Goal: Information Seeking & Learning: Learn about a topic

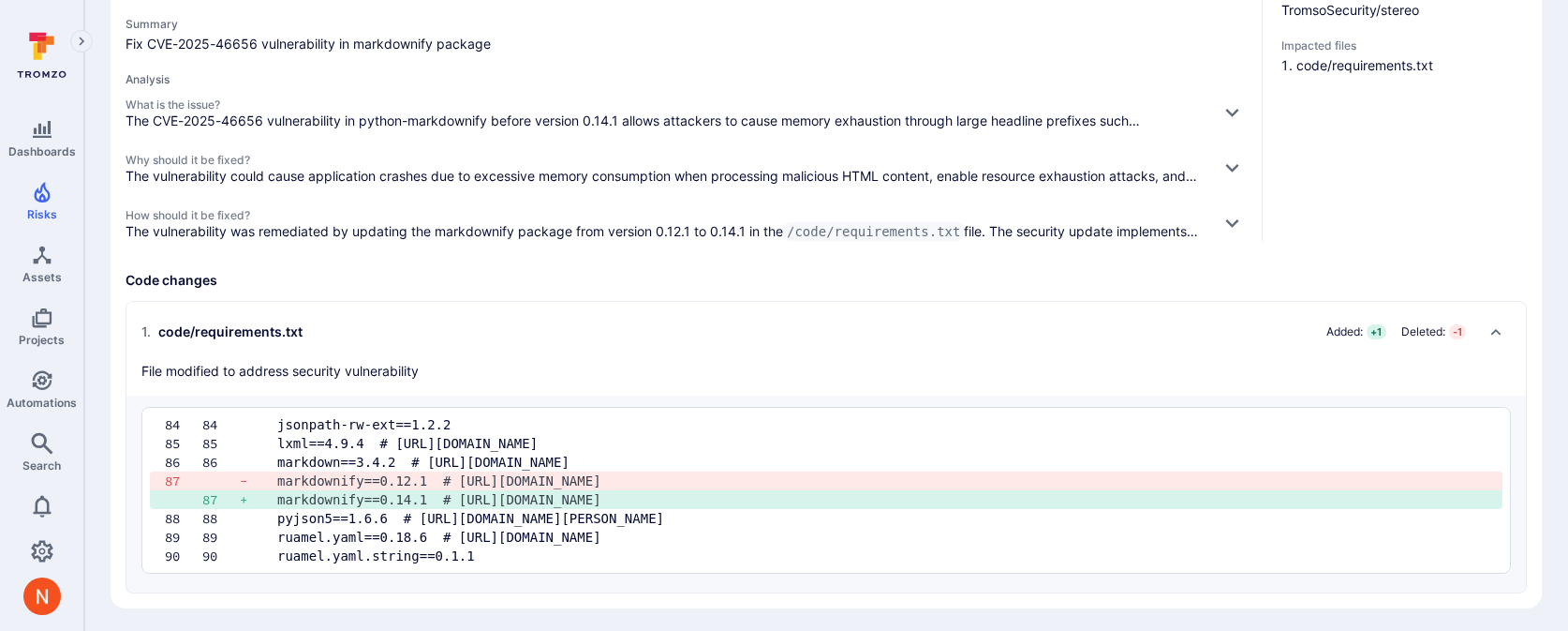
scroll to position [246, 0]
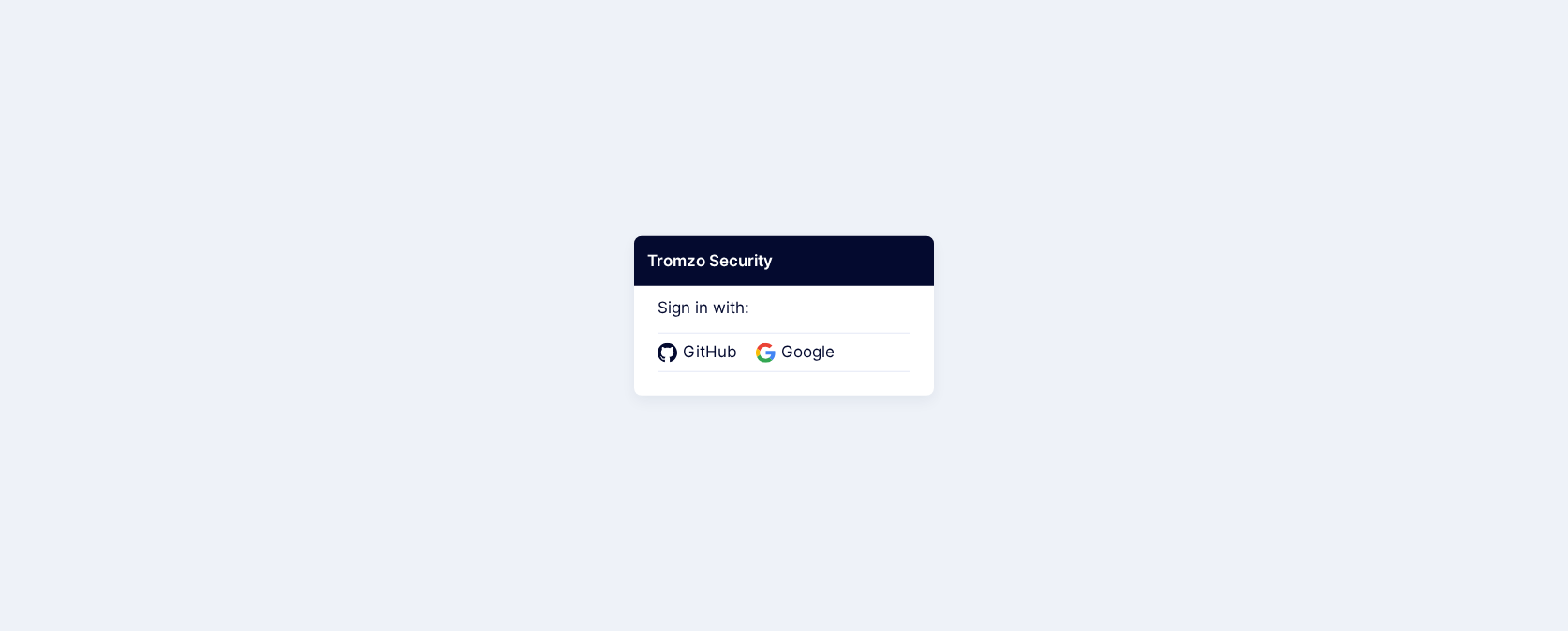
click at [777, 338] on div "GitHub Google" at bounding box center [784, 352] width 253 height 39
click at [781, 347] on span "Google" at bounding box center [808, 352] width 65 height 25
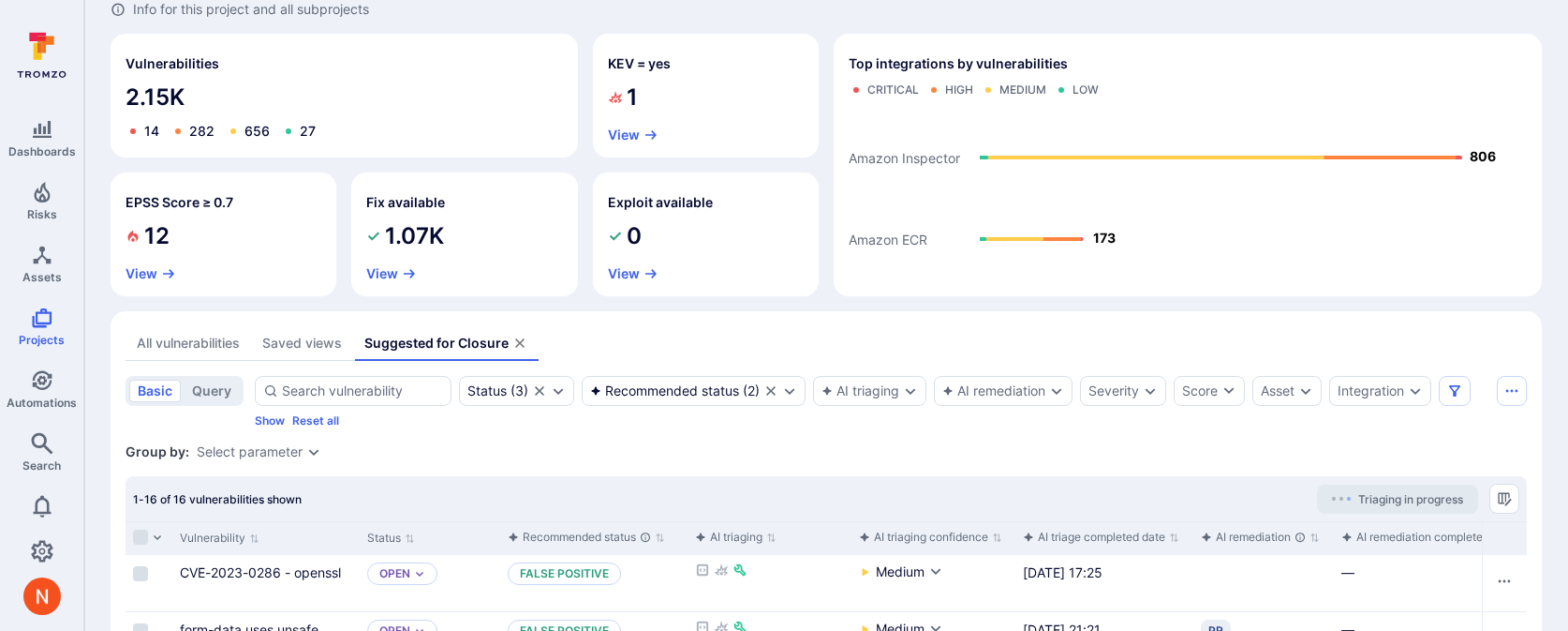
scroll to position [82, 0]
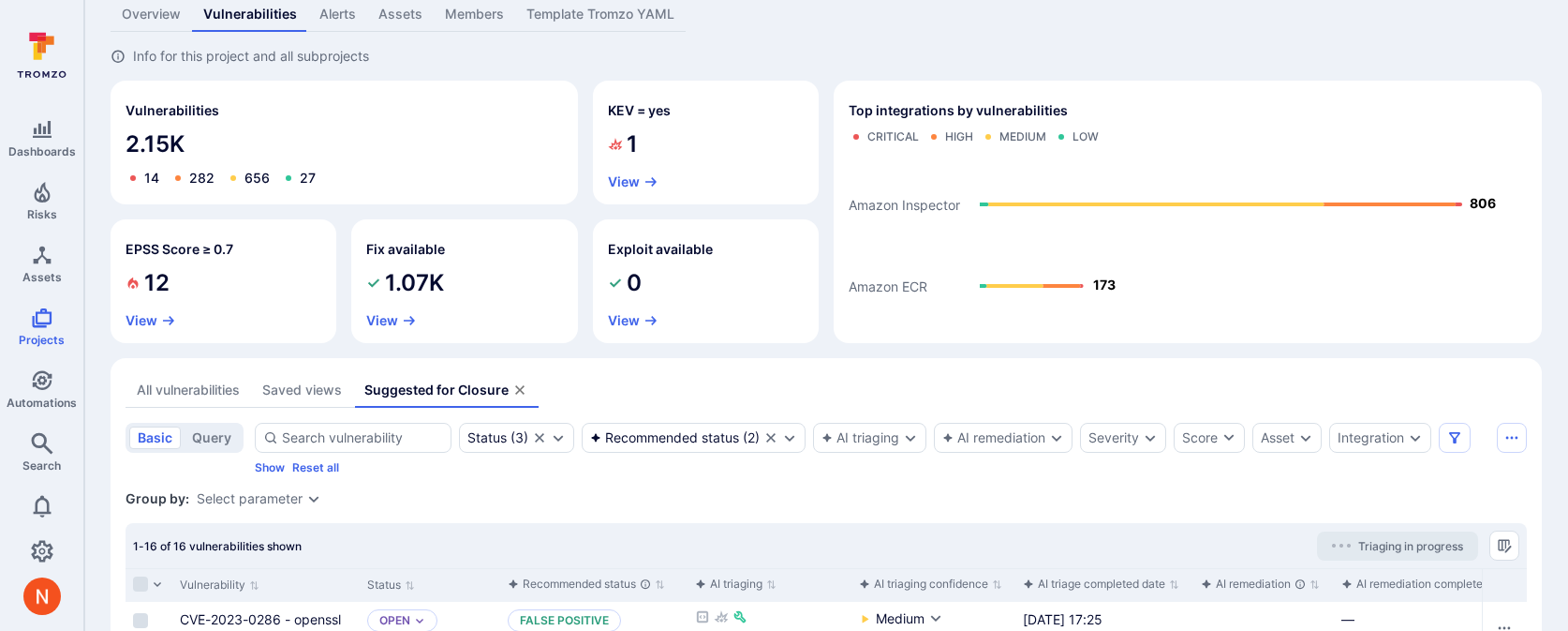
click at [276, 391] on div "Saved views" at bounding box center [303, 390] width 80 height 19
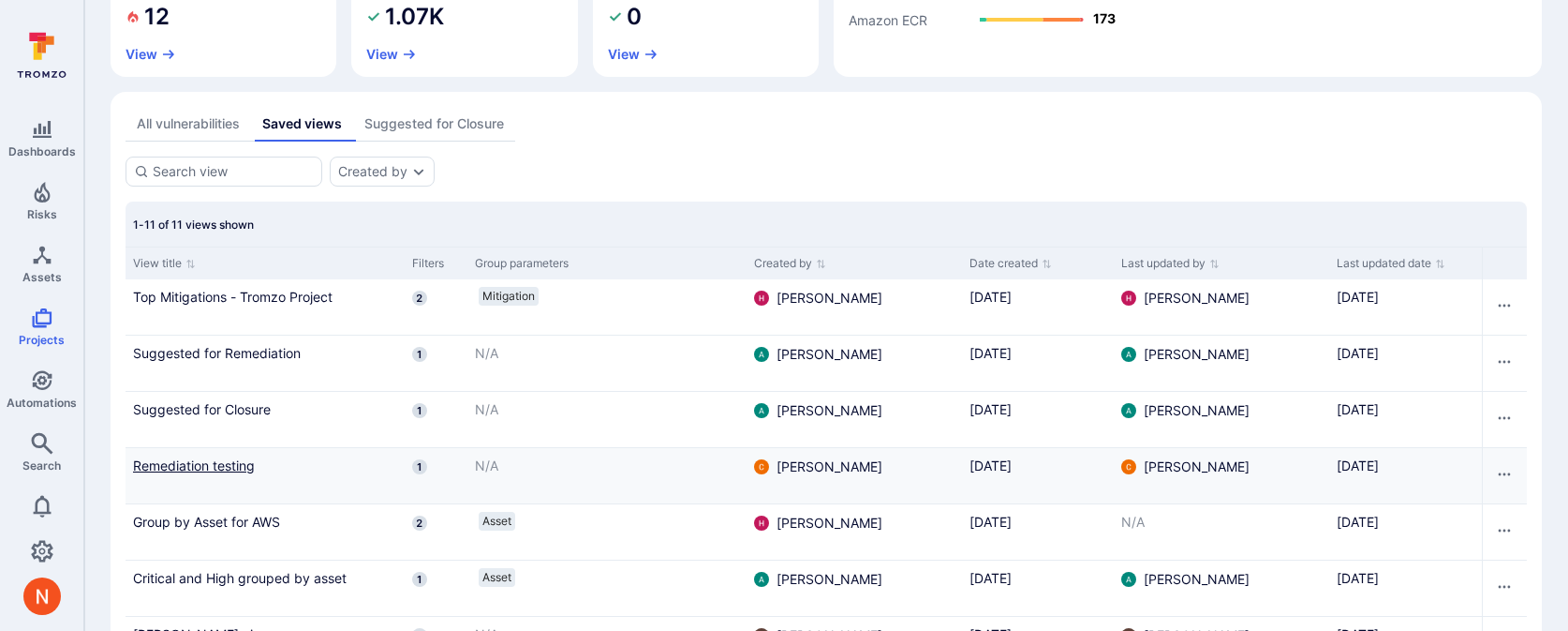
scroll to position [245, 0]
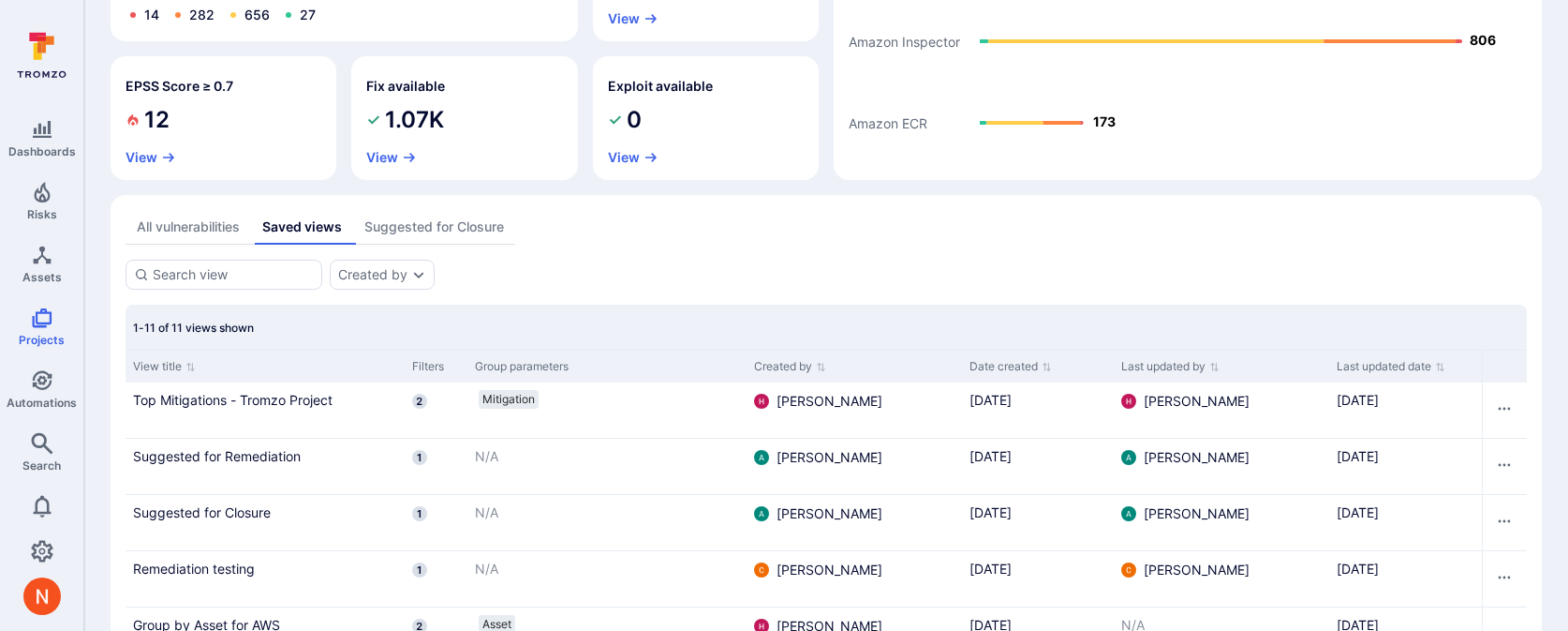
click at [207, 226] on div "All vulnerabilities" at bounding box center [188, 227] width 103 height 19
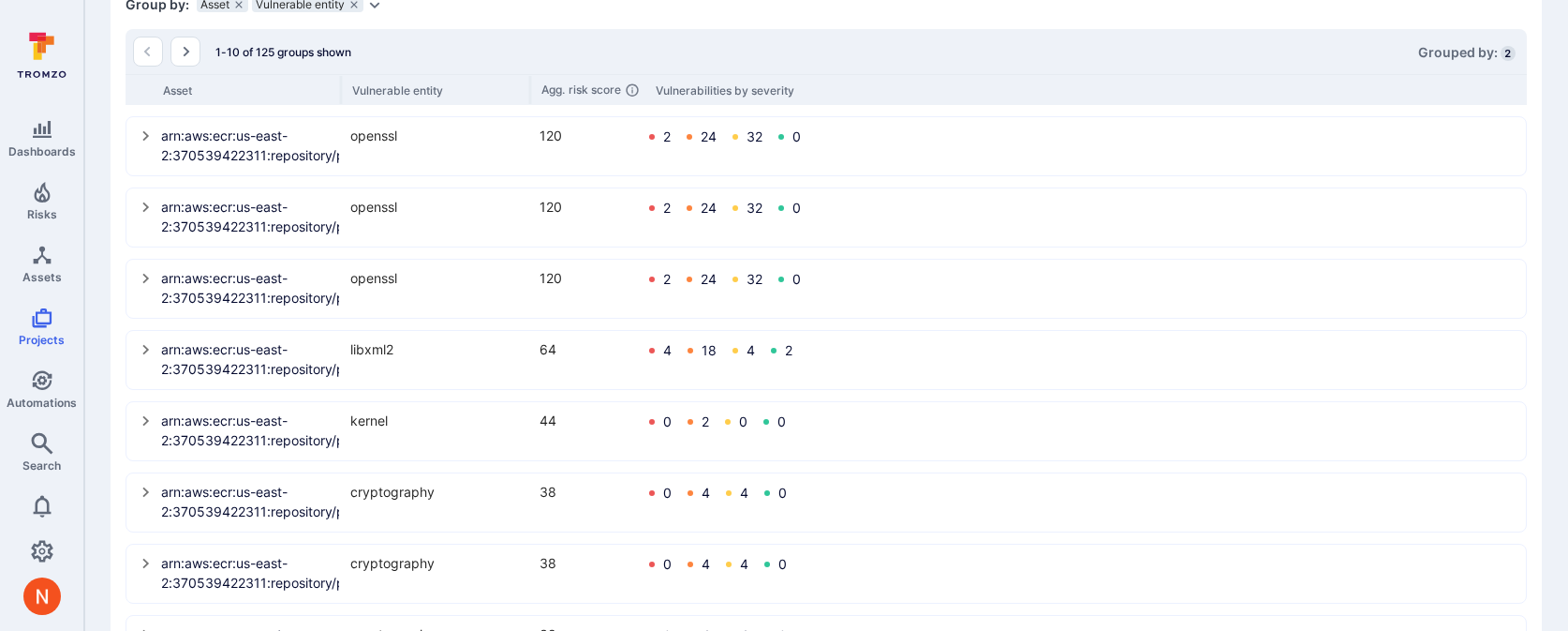
scroll to position [596, 0]
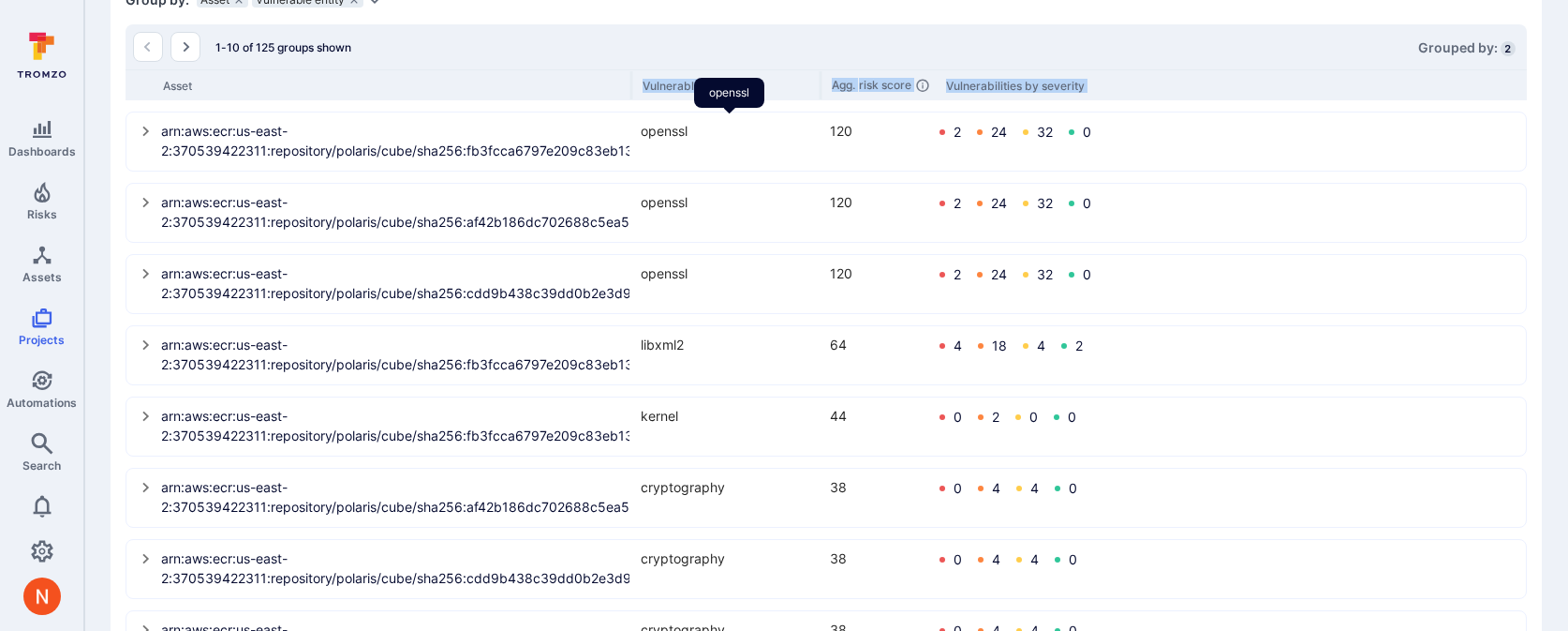
drag, startPoint x: 341, startPoint y: 89, endPoint x: 705, endPoint y: 124, distance: 365.7
click at [705, 124] on div "1-10 of 125 groups shown Grouped by: 2 Asset Vulnerable entity Agg. risk score …" at bounding box center [826, 419] width 1401 height 788
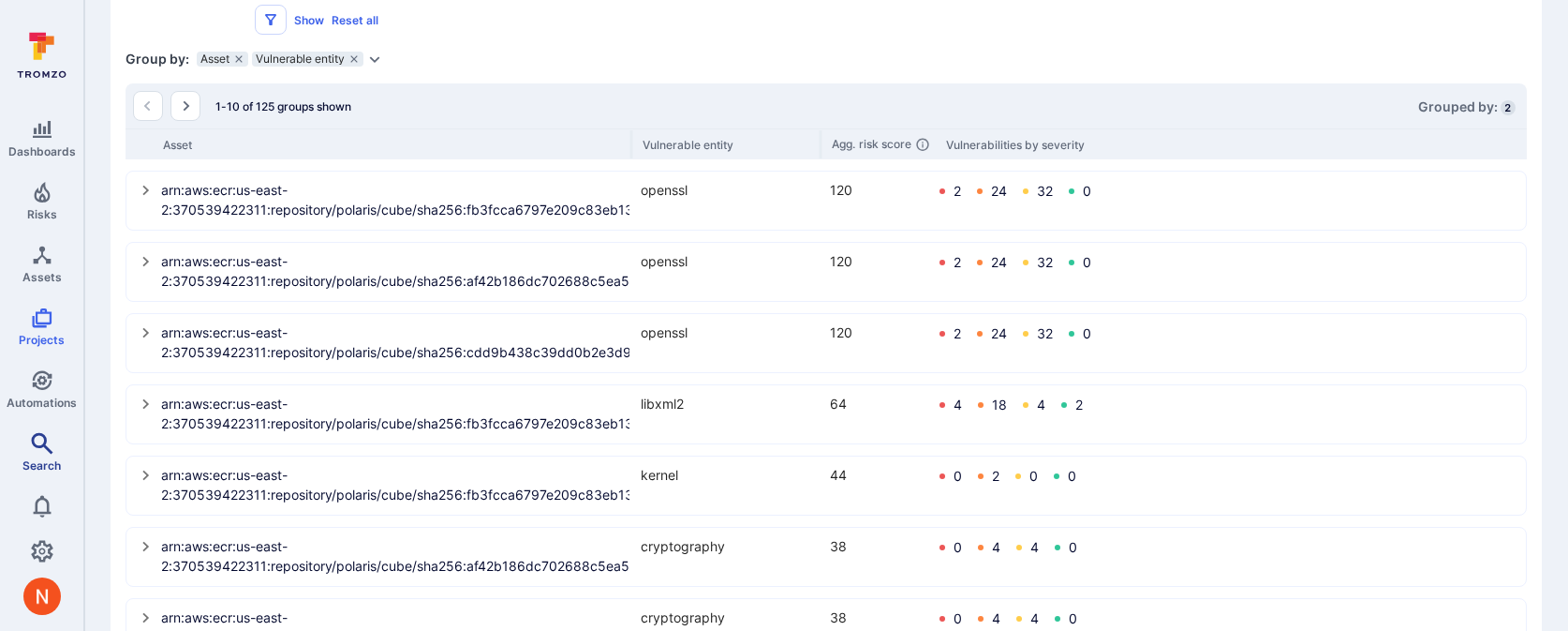
scroll to position [483, 0]
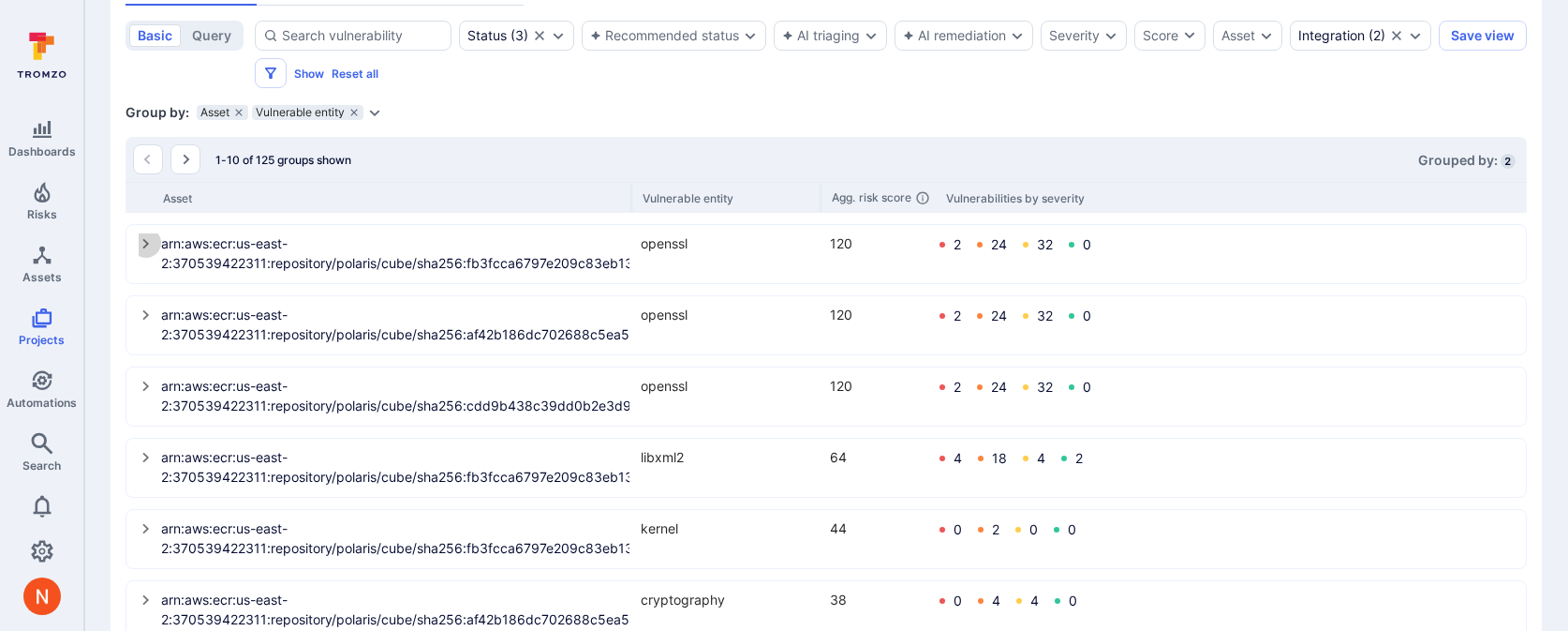
click at [144, 246] on icon "select group" at bounding box center [147, 244] width 15 height 15
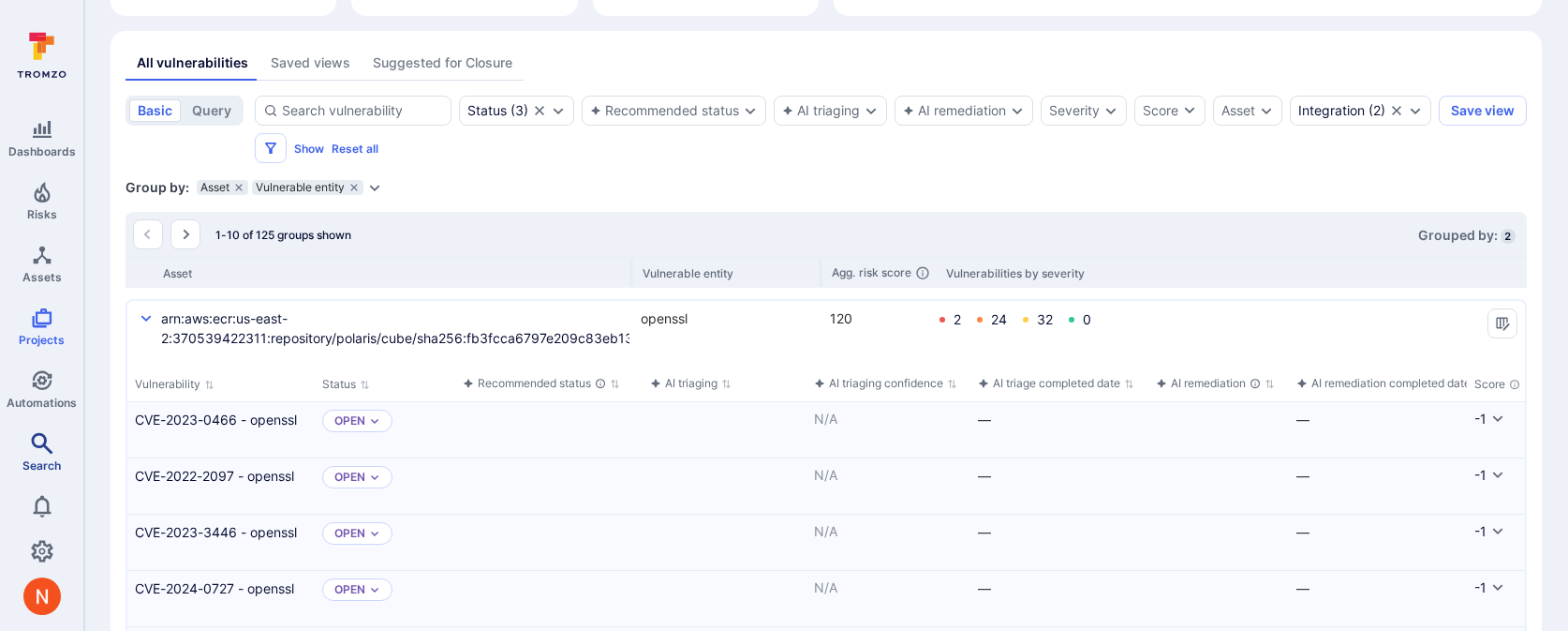
scroll to position [369, 0]
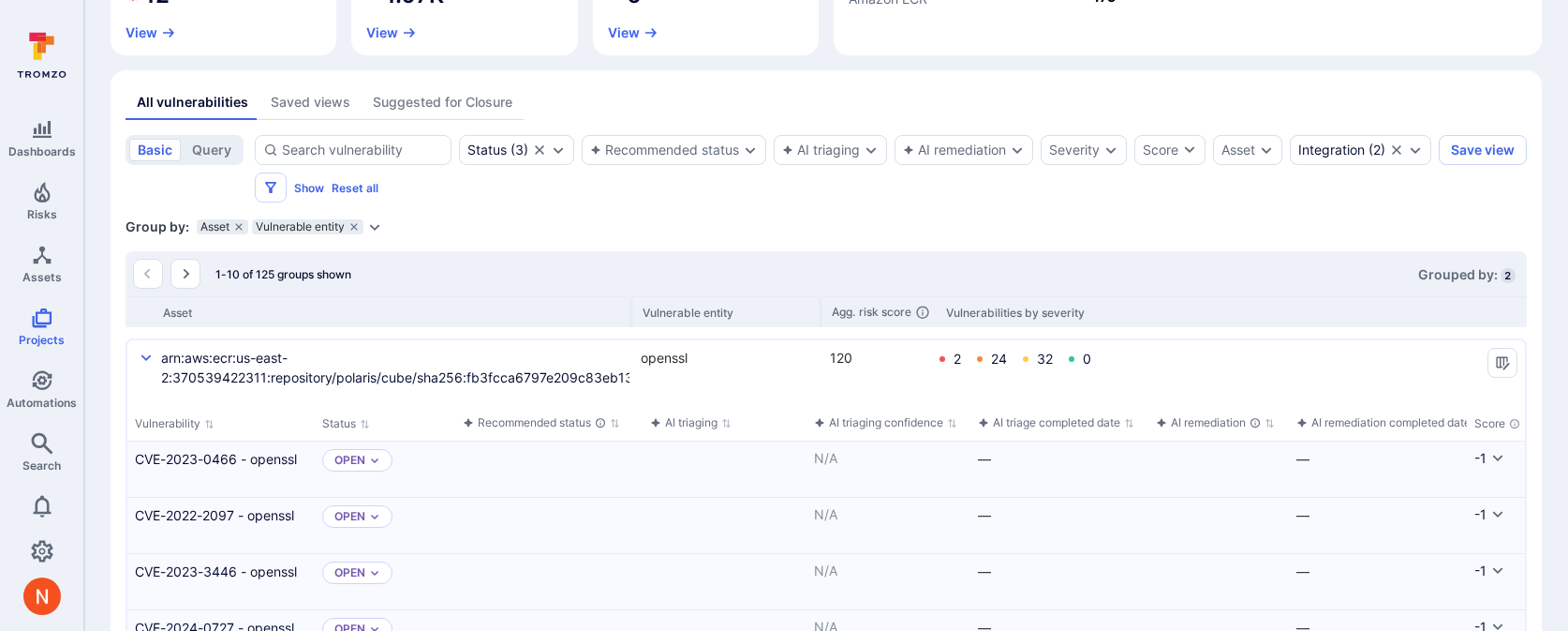
click at [938, 232] on div "Group by: Asset Vulnerable entity Select parameter" at bounding box center [826, 227] width 1401 height 19
click at [278, 191] on icon "Filters" at bounding box center [271, 187] width 15 height 15
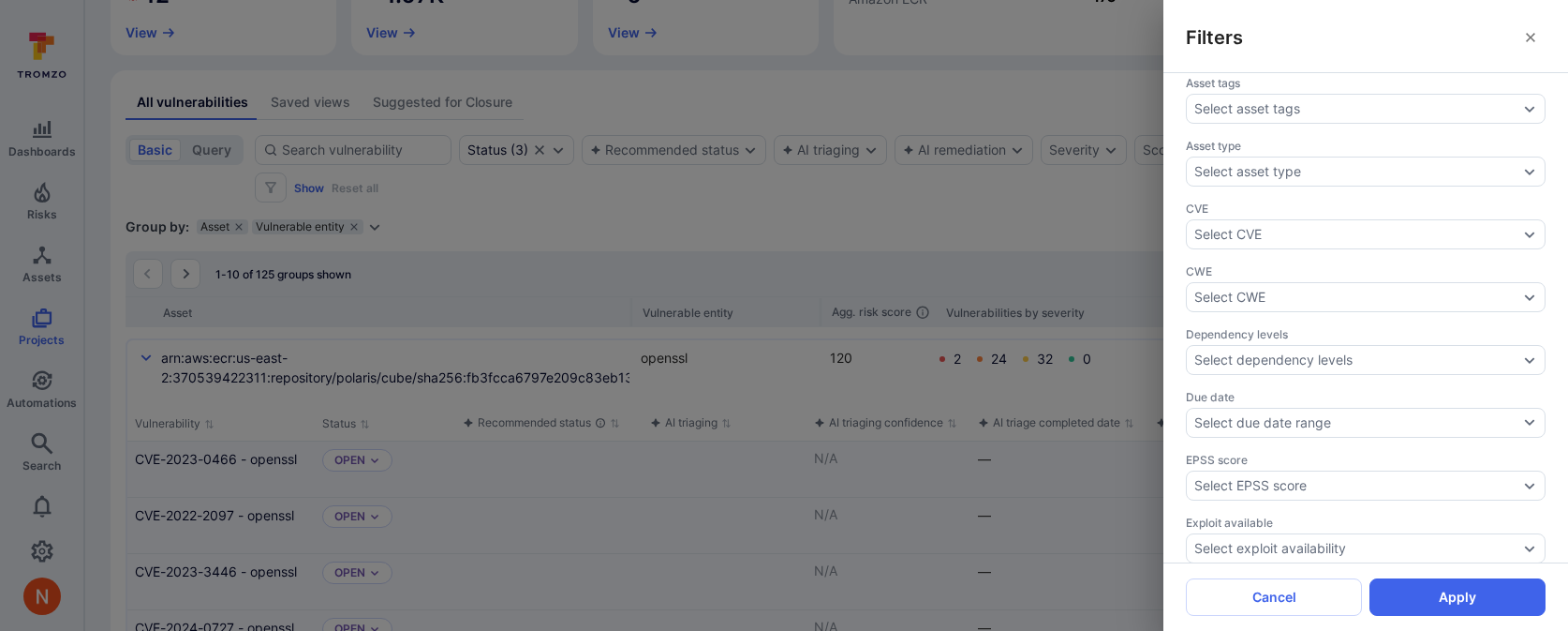
scroll to position [0, 0]
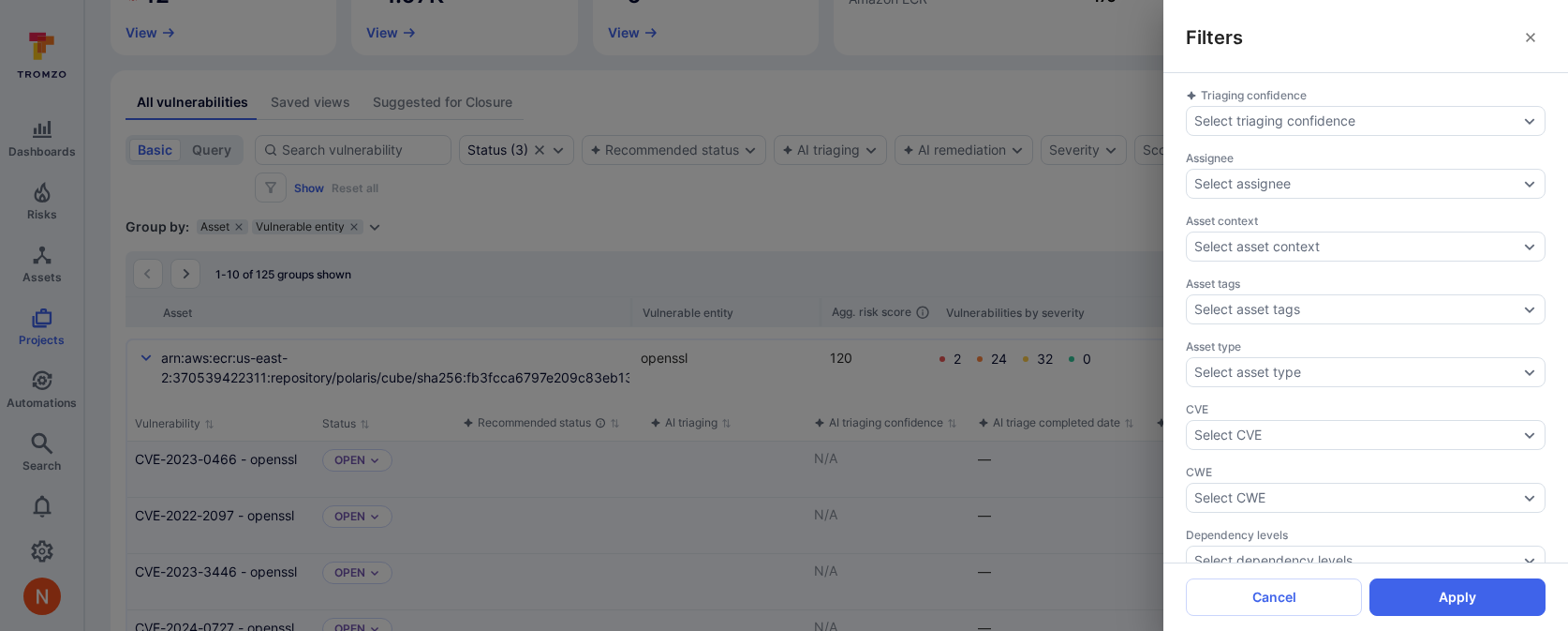
click at [546, 242] on div "Filters Triaging confidence Select triaging confidence Assignee Select assignee…" at bounding box center [784, 315] width 1568 height 631
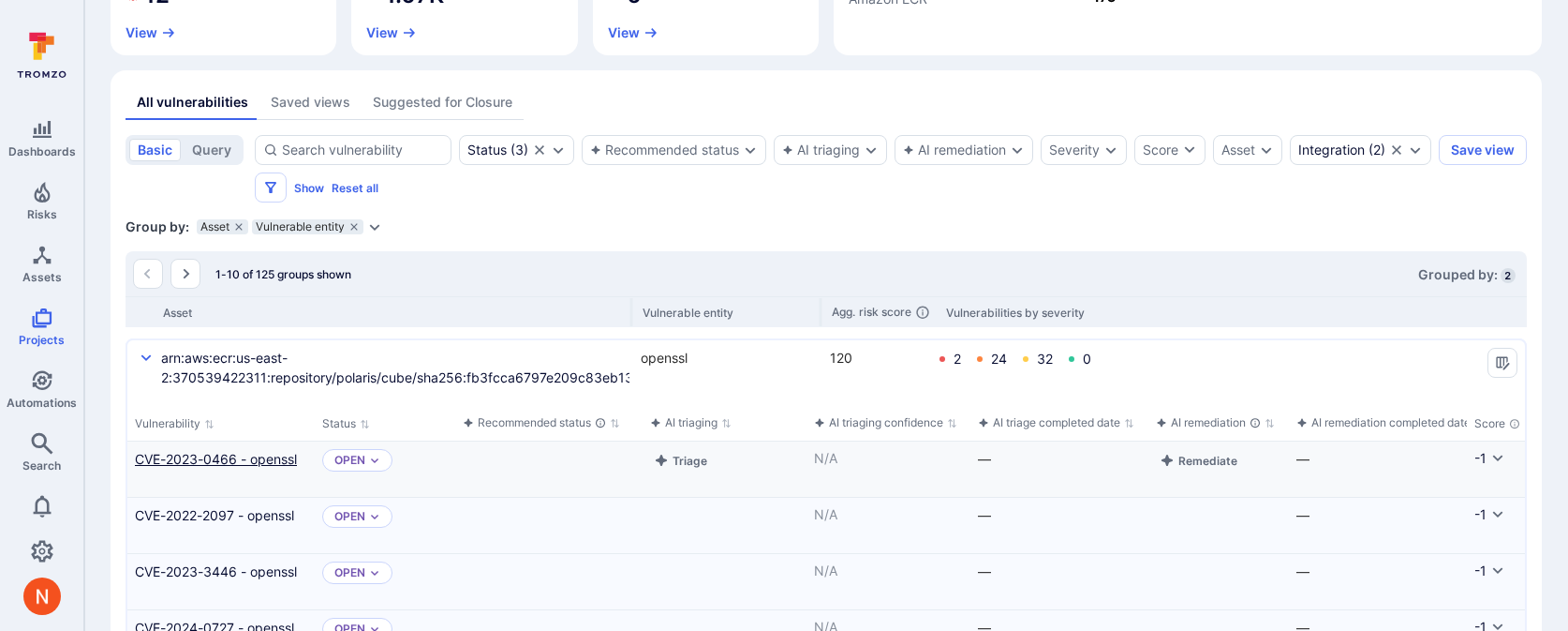
click at [230, 456] on link "CVE-2023-0466 - openssl" at bounding box center [221, 459] width 172 height 20
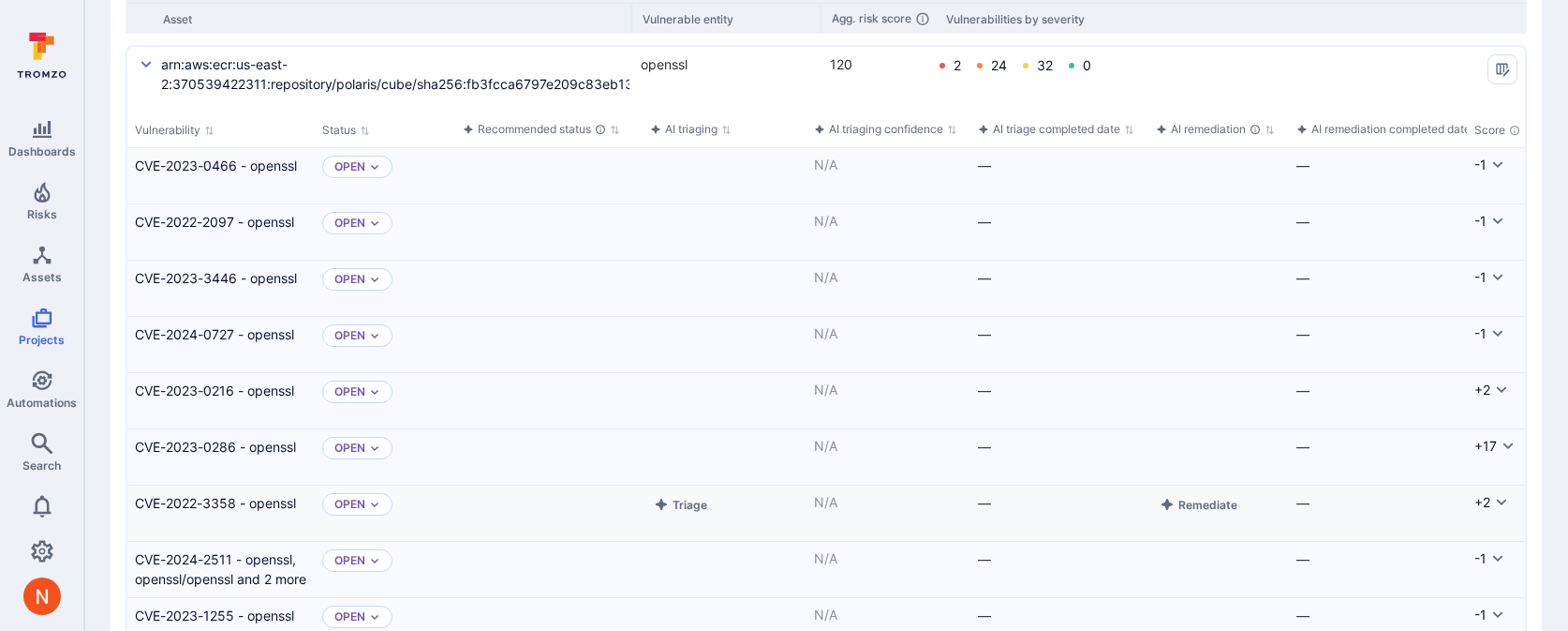
scroll to position [366, 0]
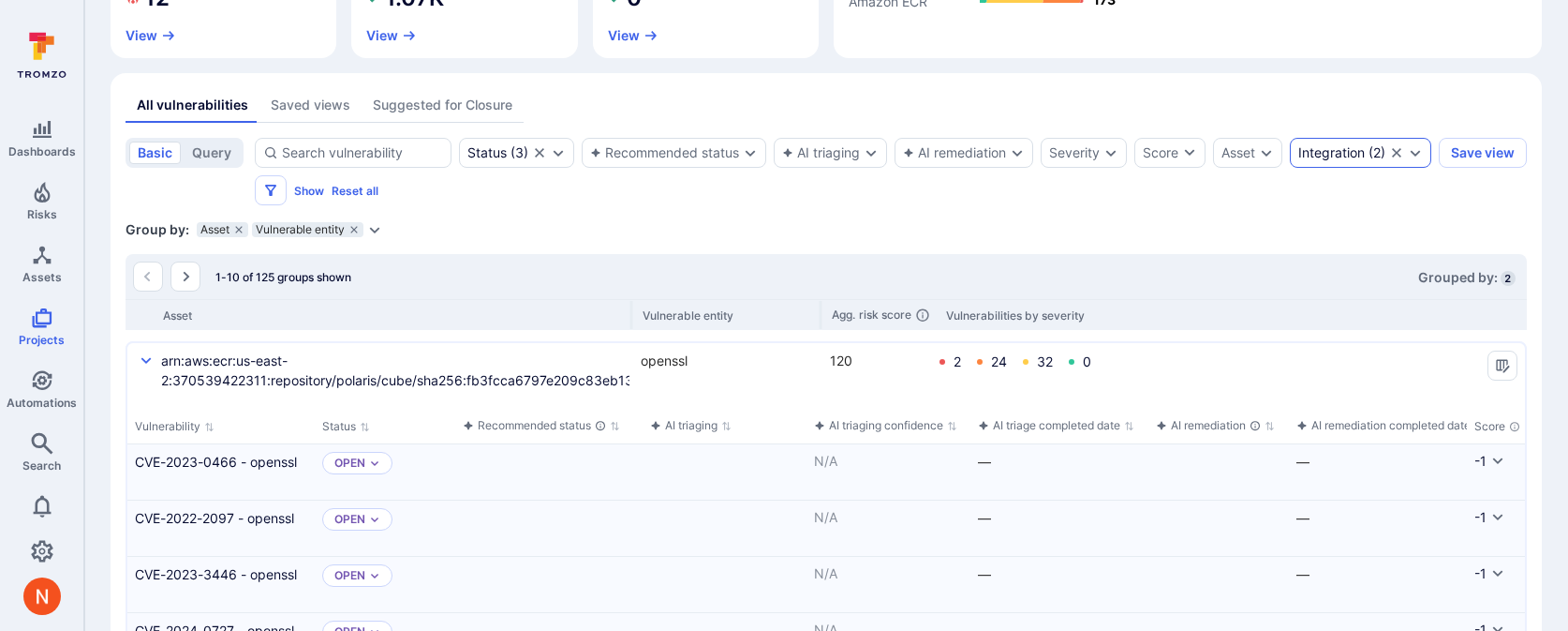
click at [1290, 168] on div "Integration ( 2 )" at bounding box center [1361, 153] width 142 height 30
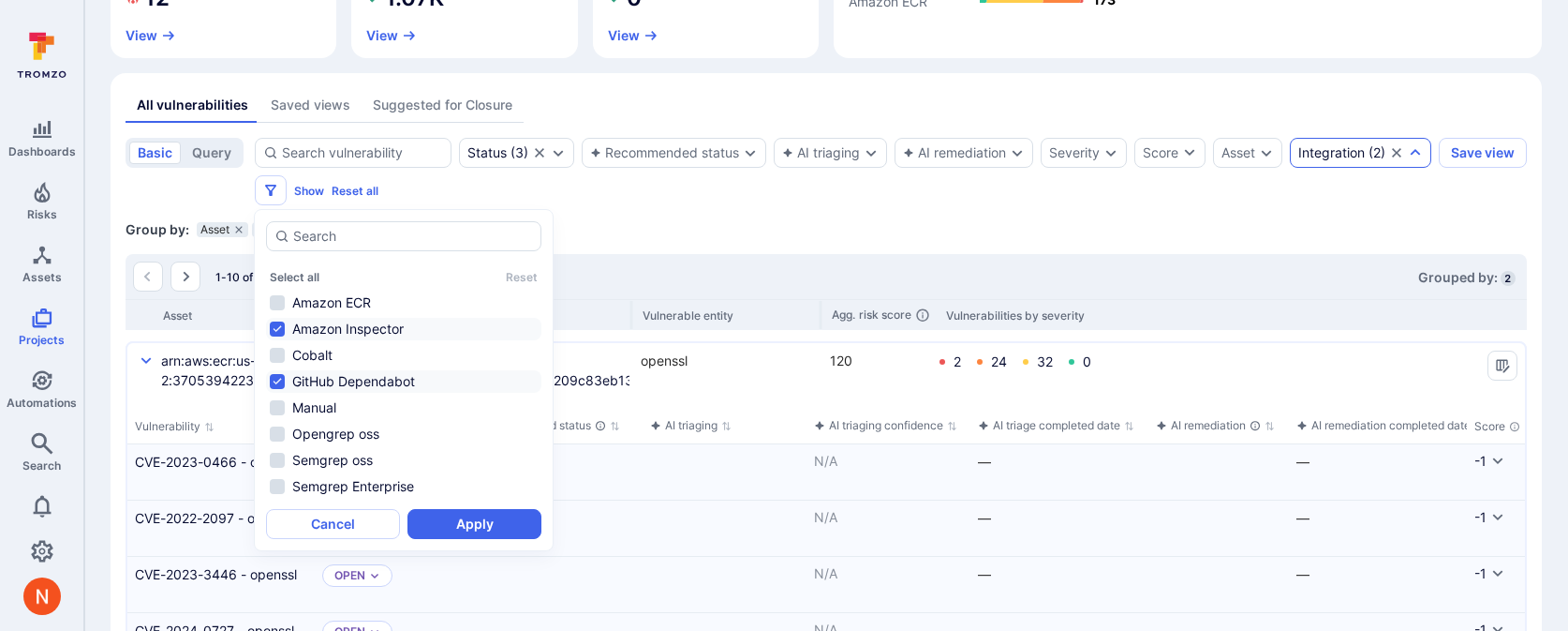
click at [363, 331] on li "Amazon Inspector" at bounding box center [403, 329] width 275 height 23
click at [441, 519] on button "Apply" at bounding box center [474, 524] width 134 height 30
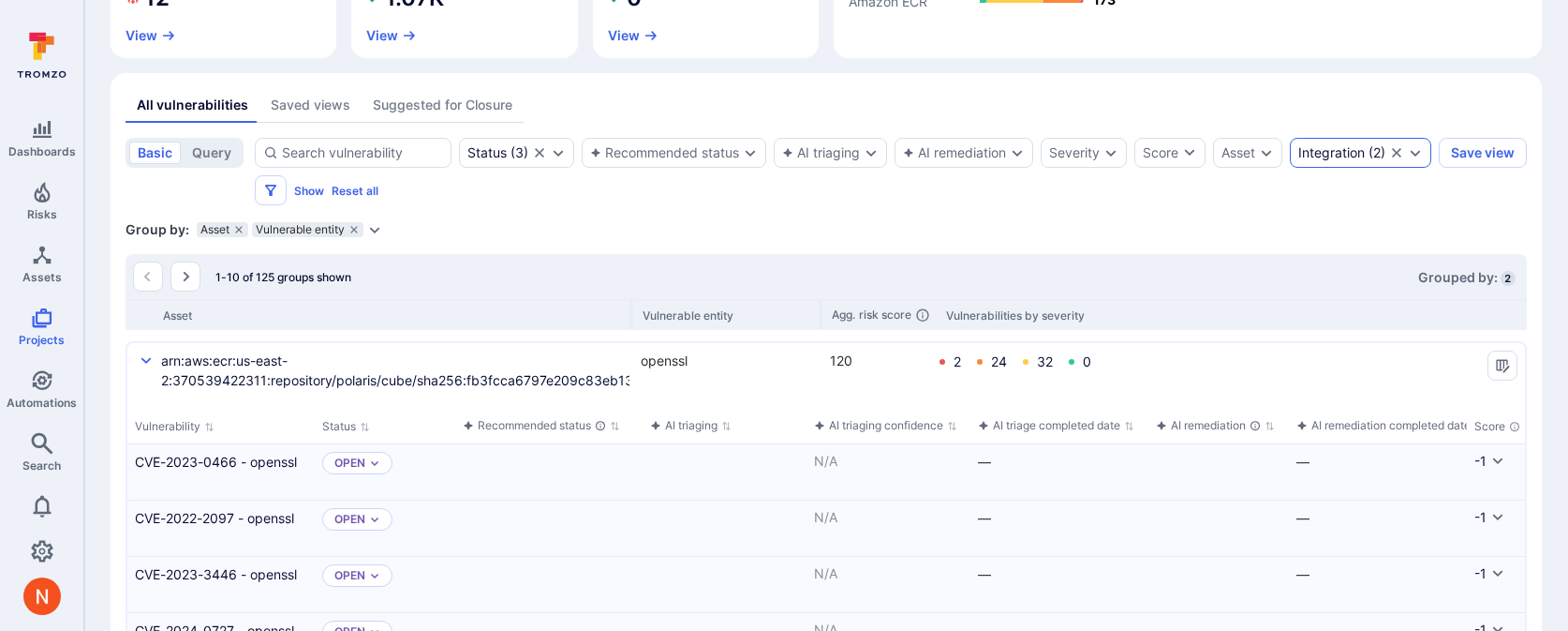
click at [1299, 160] on div "Integration" at bounding box center [1332, 153] width 67 height 15
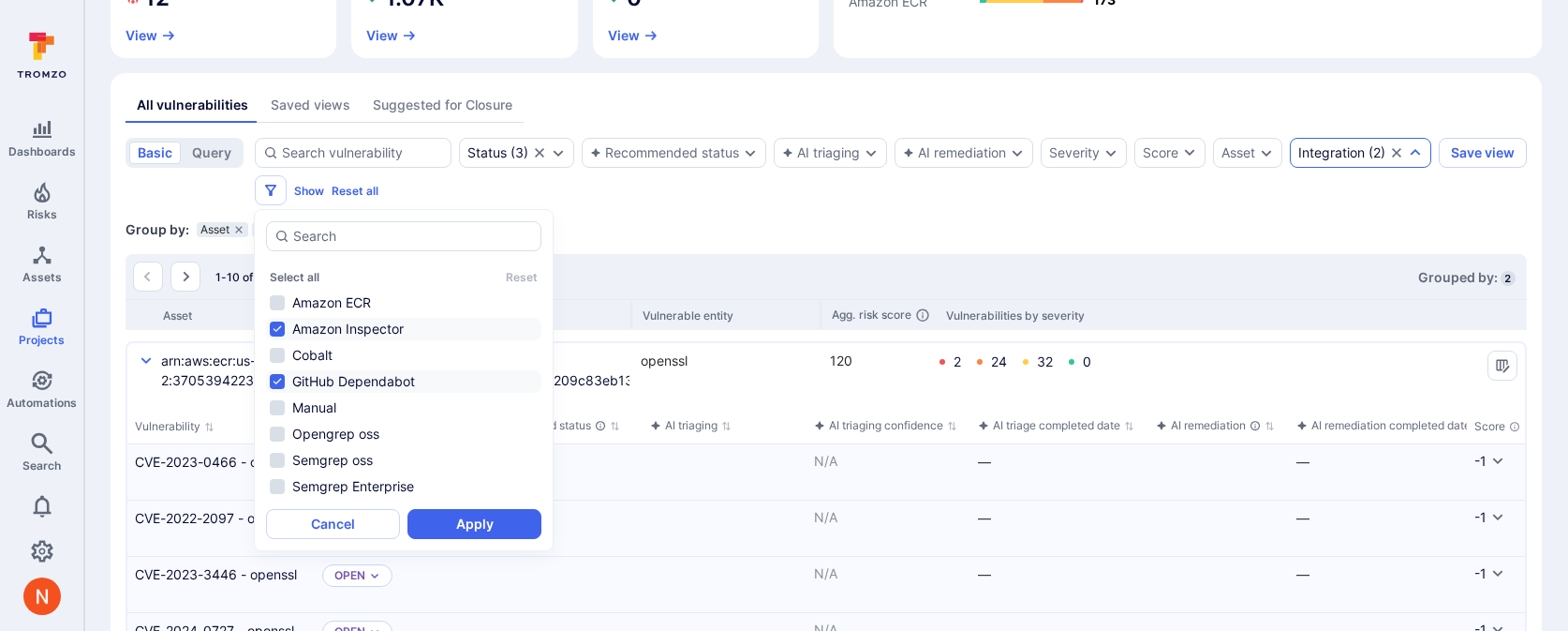
click at [371, 331] on li "Amazon Inspector" at bounding box center [403, 329] width 275 height 23
click at [452, 516] on button "Apply" at bounding box center [474, 524] width 134 height 30
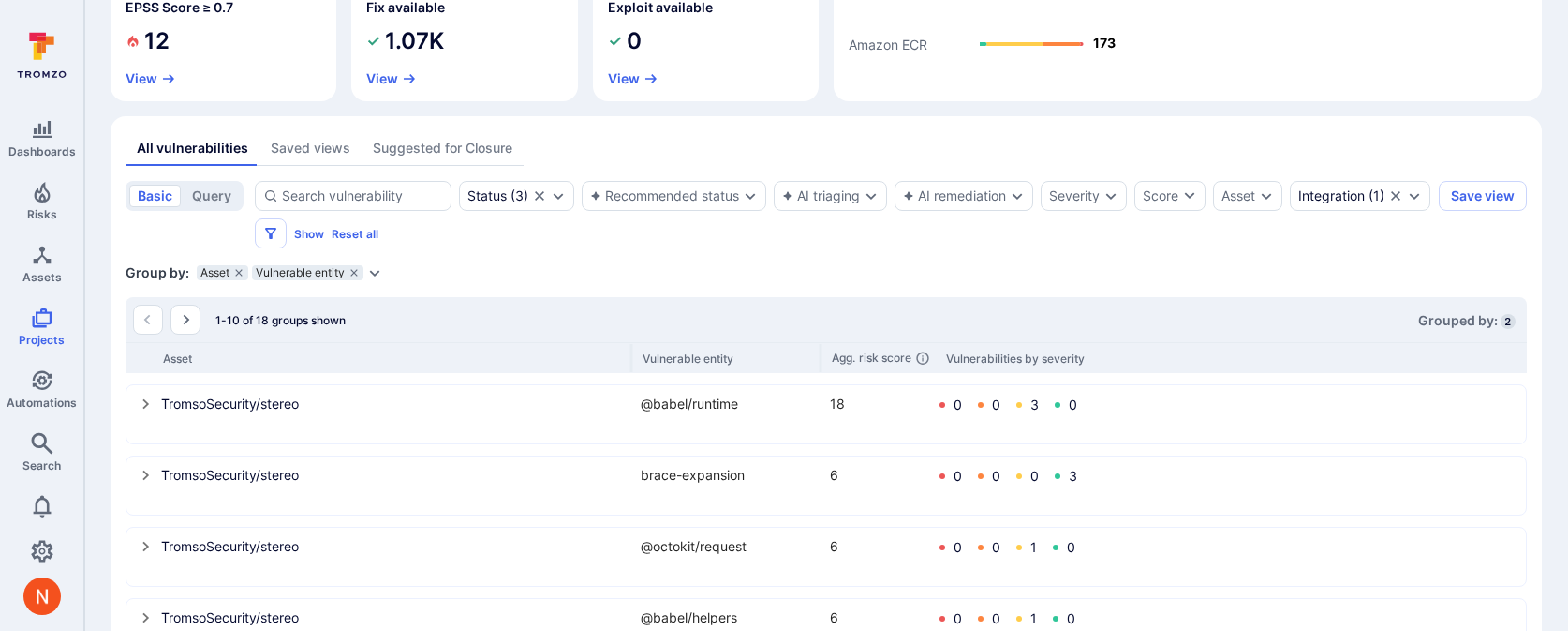
scroll to position [329, 0]
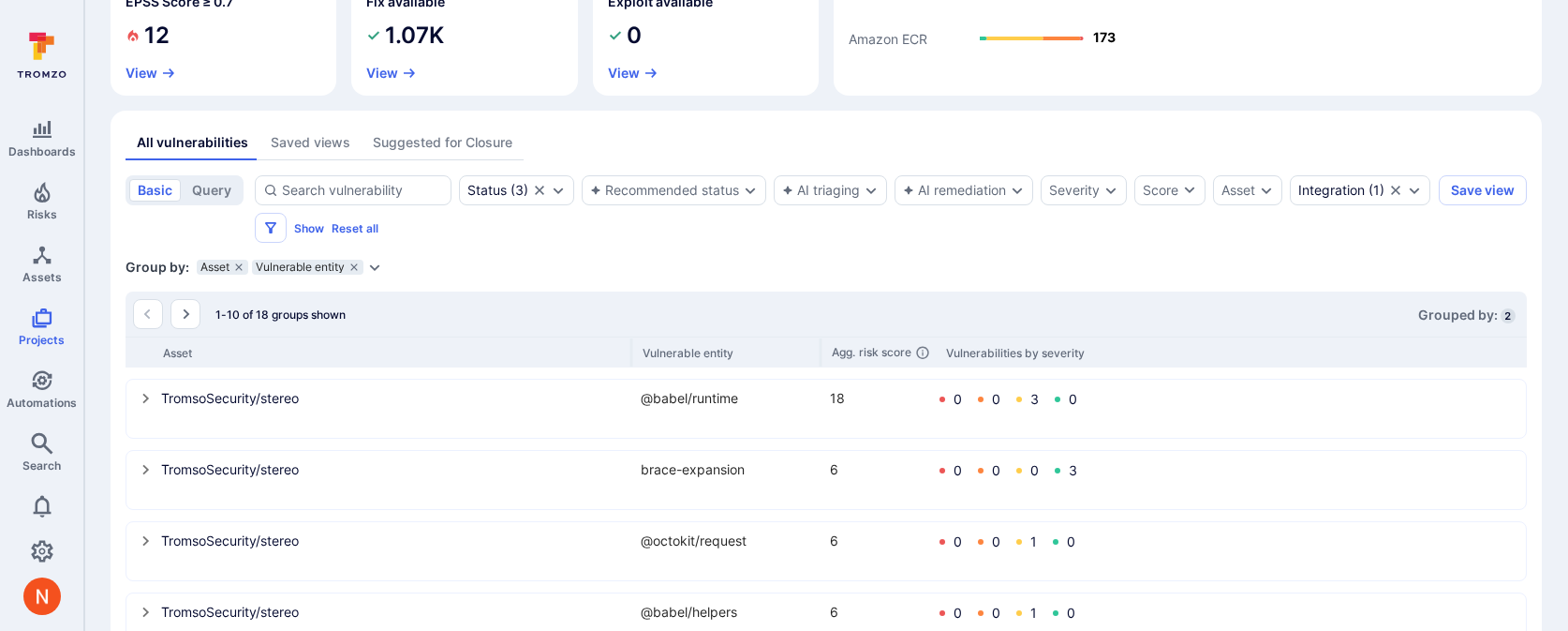
click at [145, 400] on icon "select group" at bounding box center [146, 399] width 7 height 10
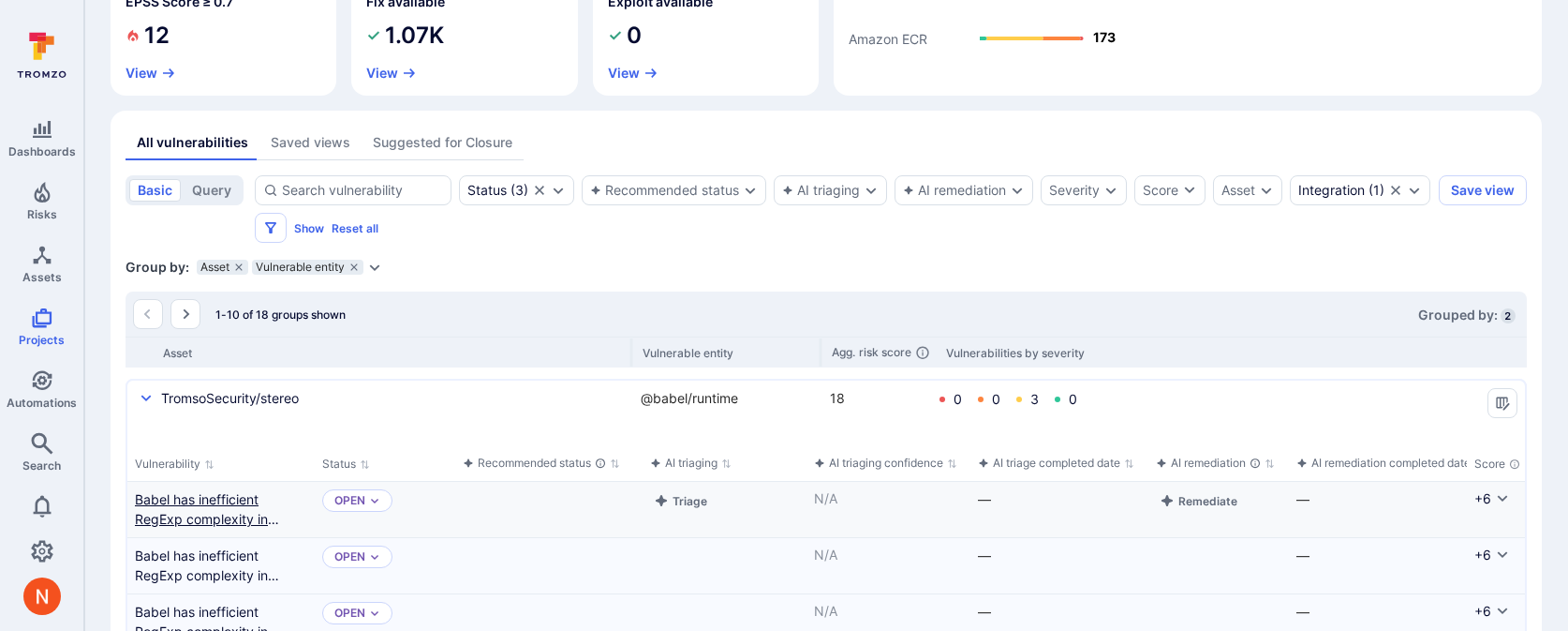
click at [244, 508] on link "Babel has inefficient RegExp complexity in generated code with .replace when tr…" at bounding box center [221, 508] width 172 height 39
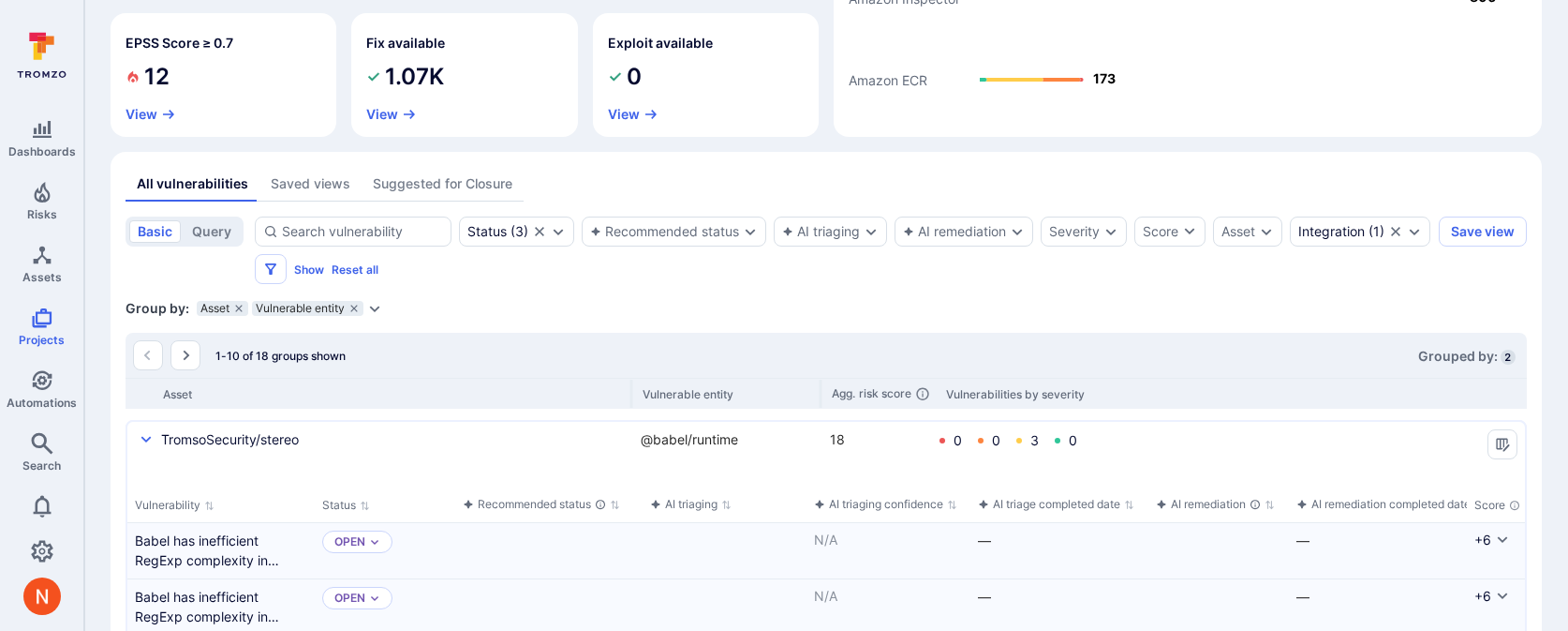
scroll to position [195, 0]
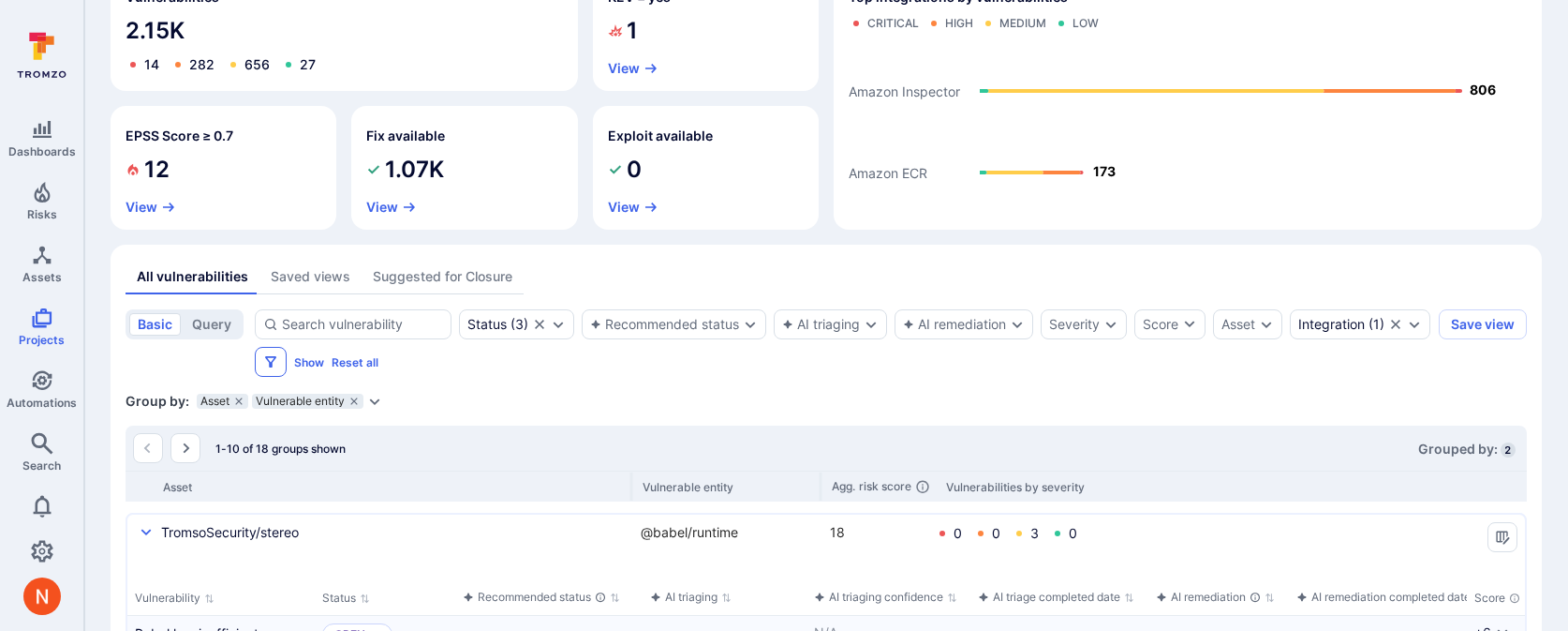
click at [278, 362] on icon "Filters" at bounding box center [271, 362] width 15 height 15
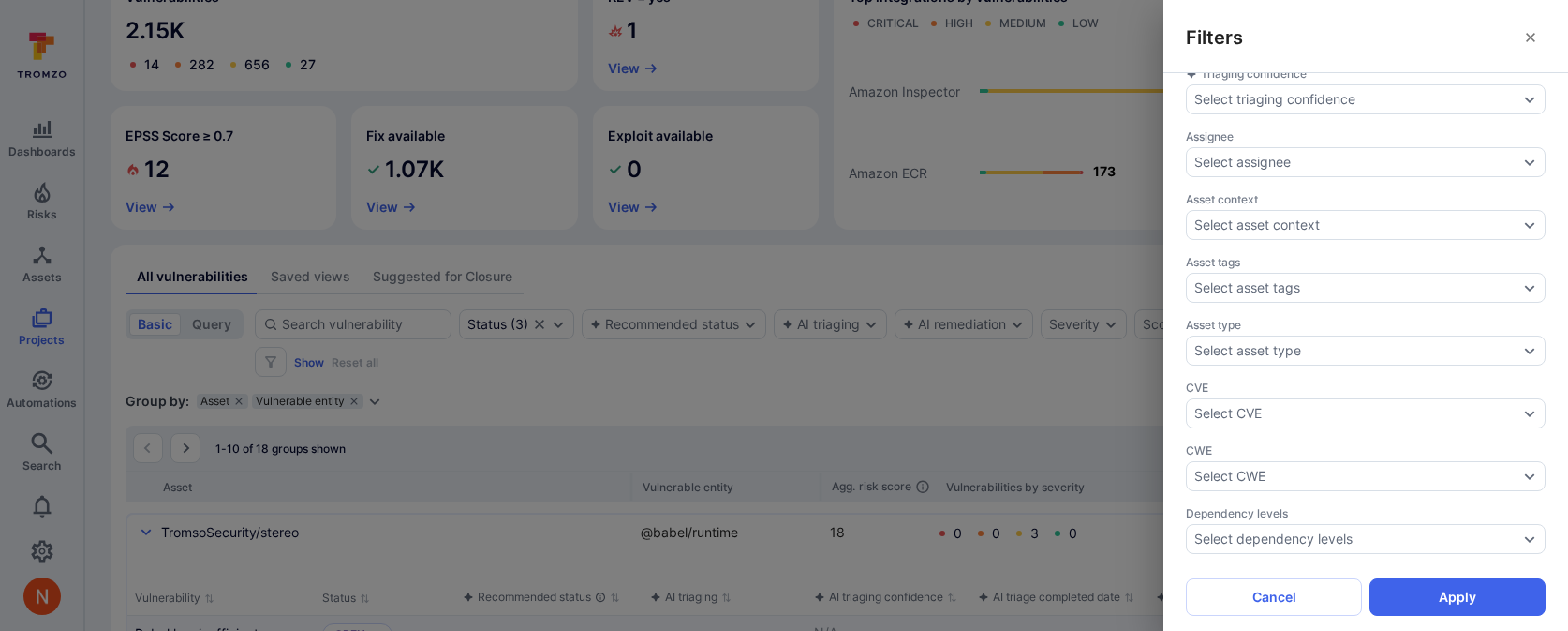
scroll to position [709, 0]
click at [283, 428] on div "Filters Triaging confidence Select triaging confidence Assignee Select assignee…" at bounding box center [784, 315] width 1568 height 631
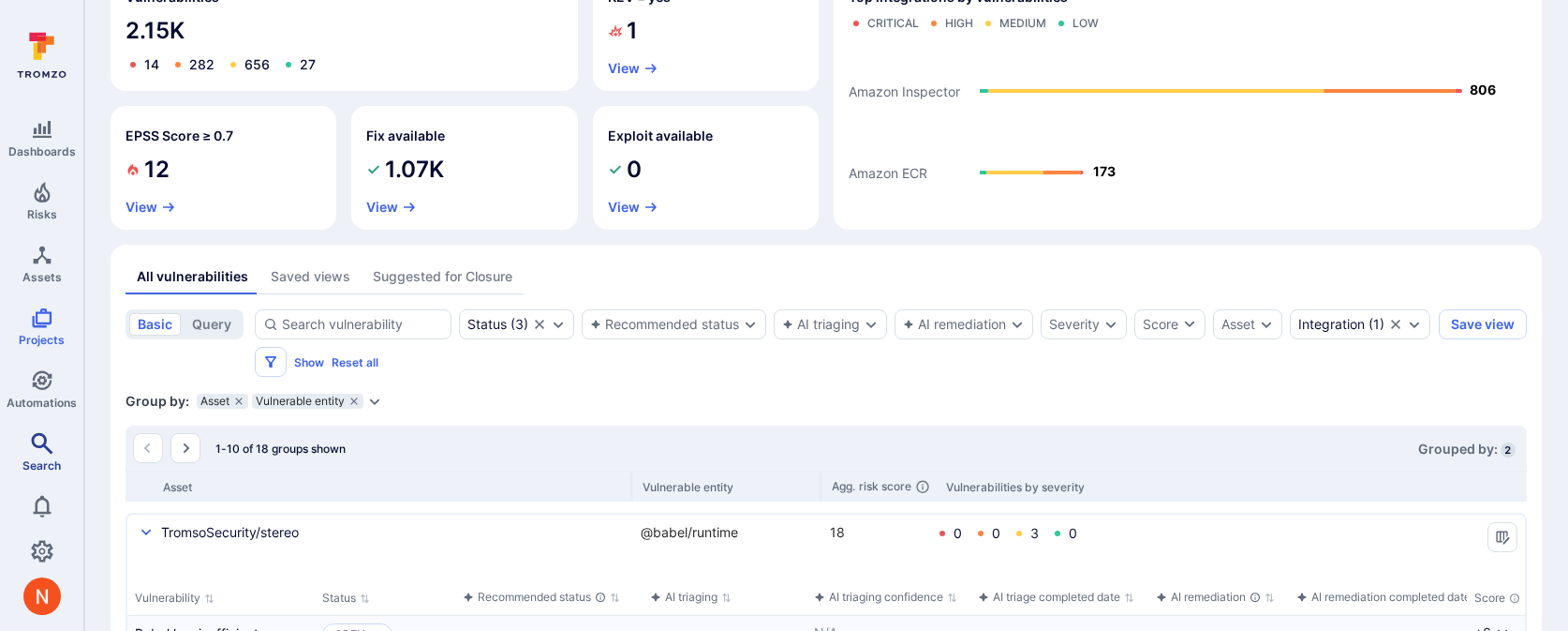
click at [39, 442] on icon "Search" at bounding box center [42, 444] width 23 height 23
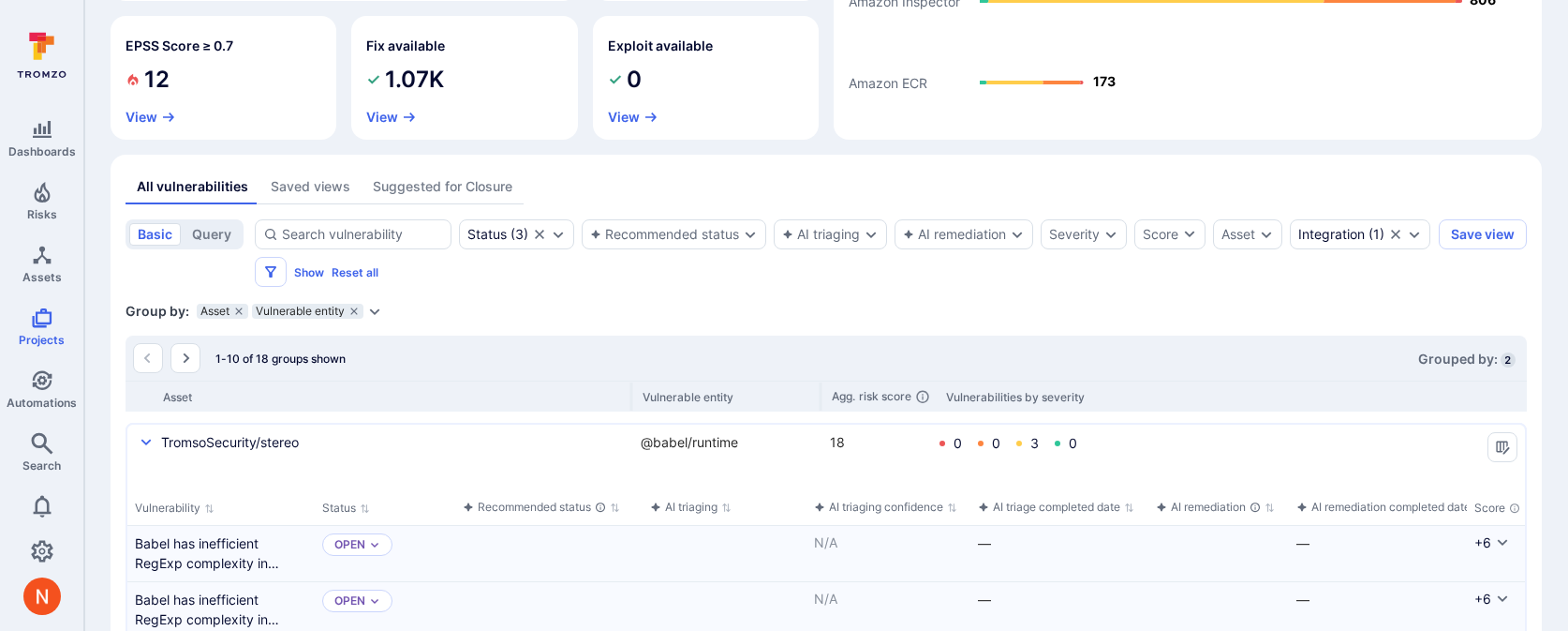
scroll to position [509, 0]
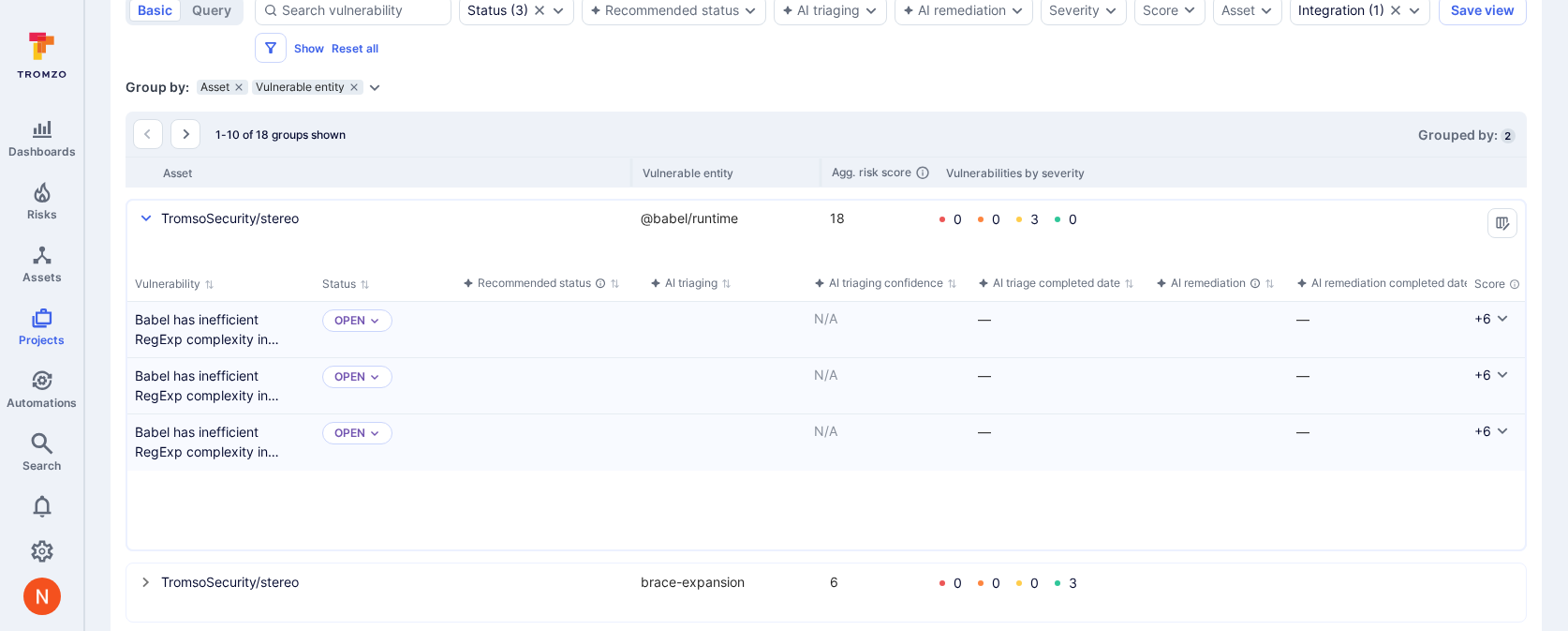
click at [374, 86] on icon "Expand dropdown" at bounding box center [375, 88] width 15 height 15
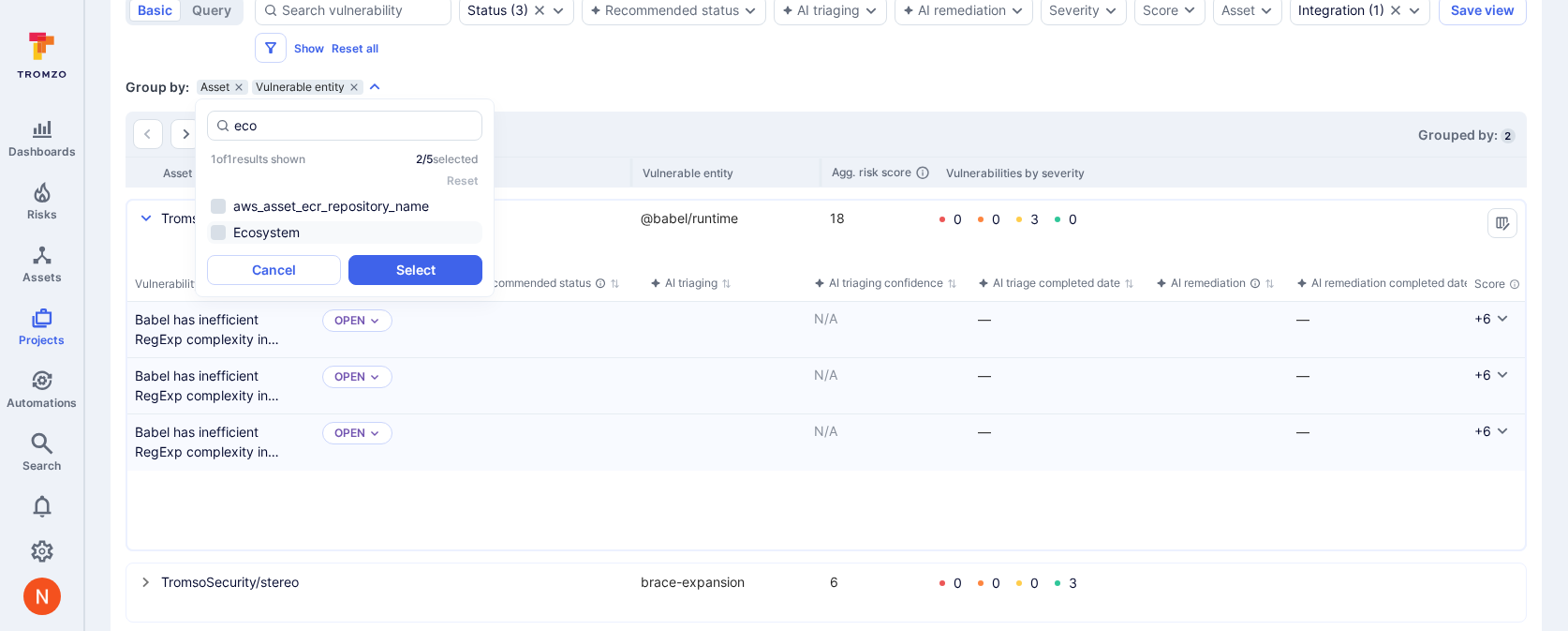
click at [318, 227] on li "Ecosystem" at bounding box center [344, 232] width 275 height 23
type input "eco"
click at [402, 258] on button "Select" at bounding box center [415, 270] width 134 height 30
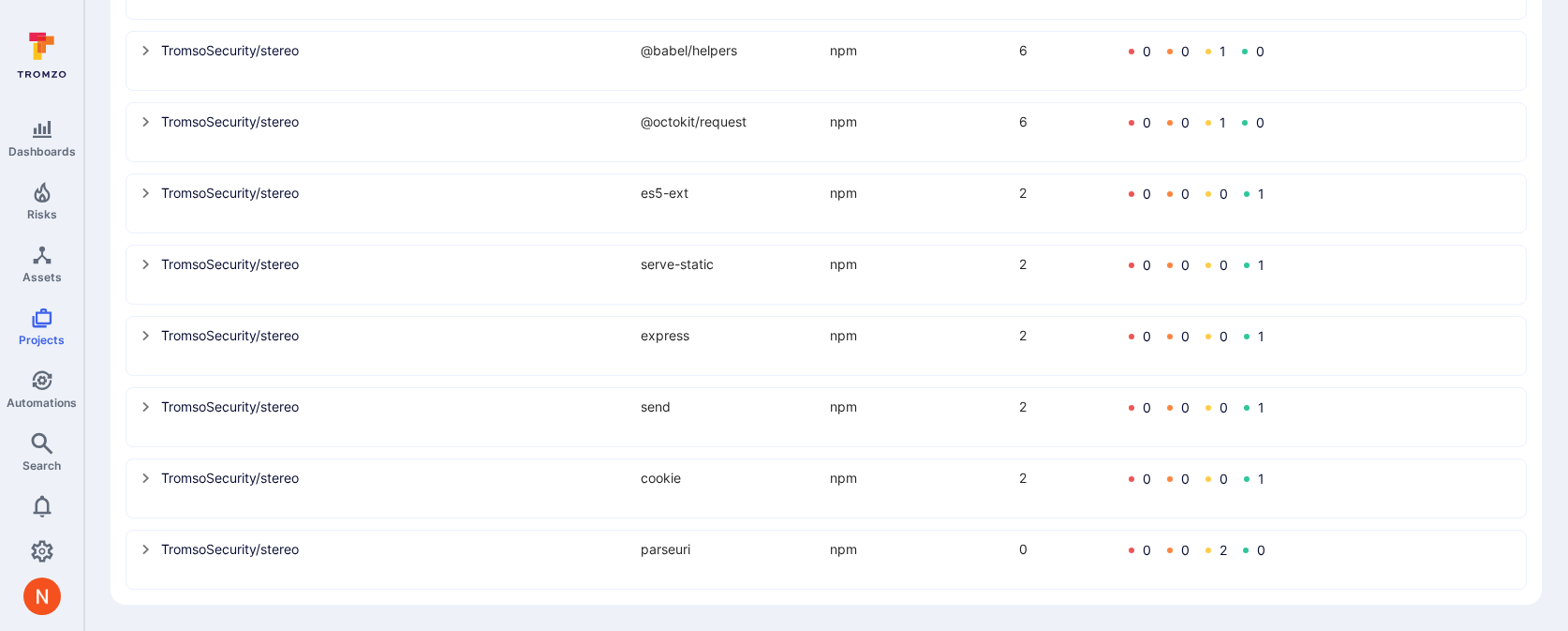
scroll to position [262, 0]
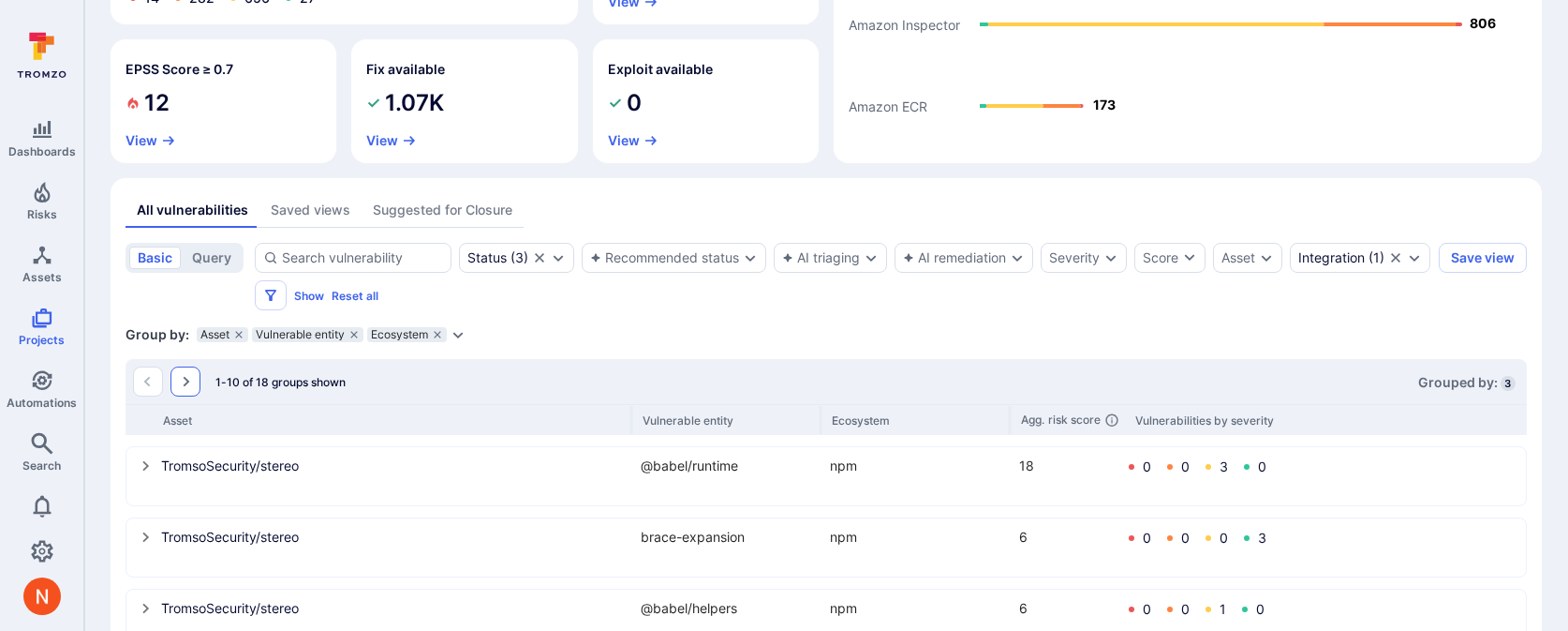
click at [190, 382] on icon "Go to the next page" at bounding box center [186, 382] width 15 height 15
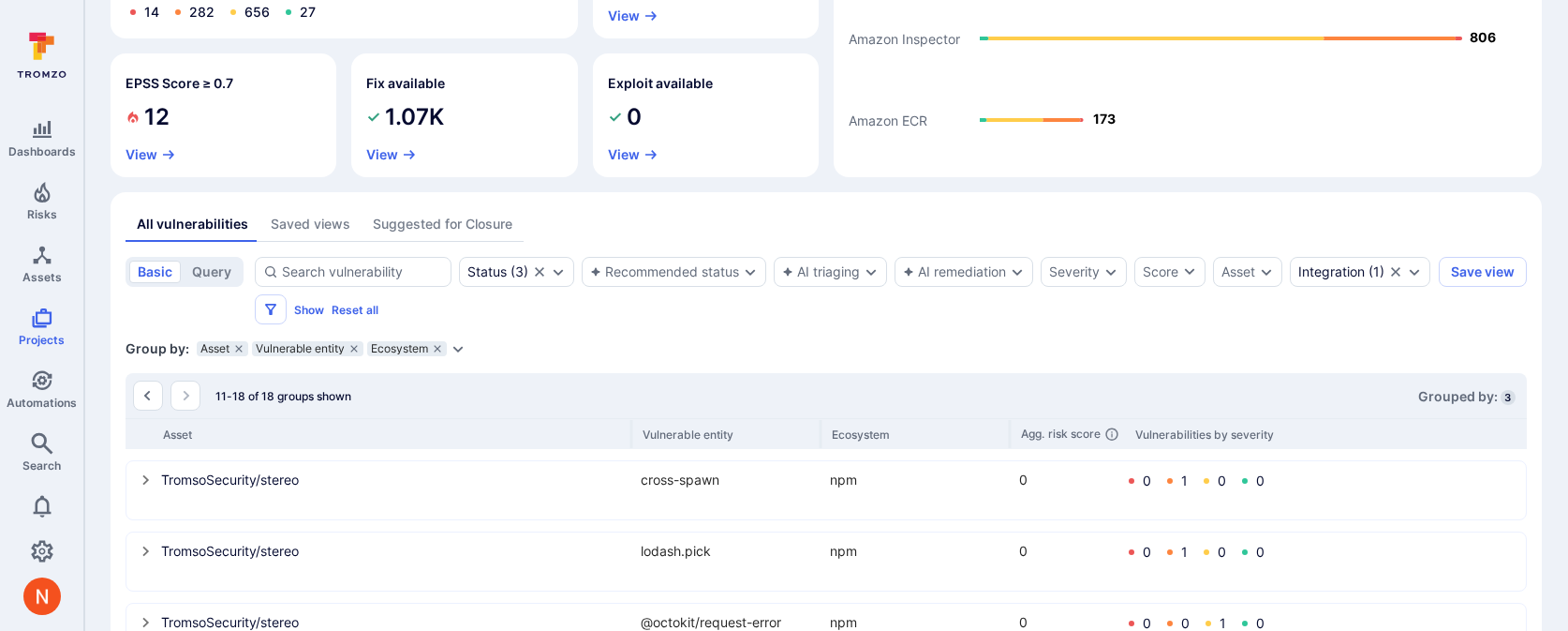
scroll to position [233, 0]
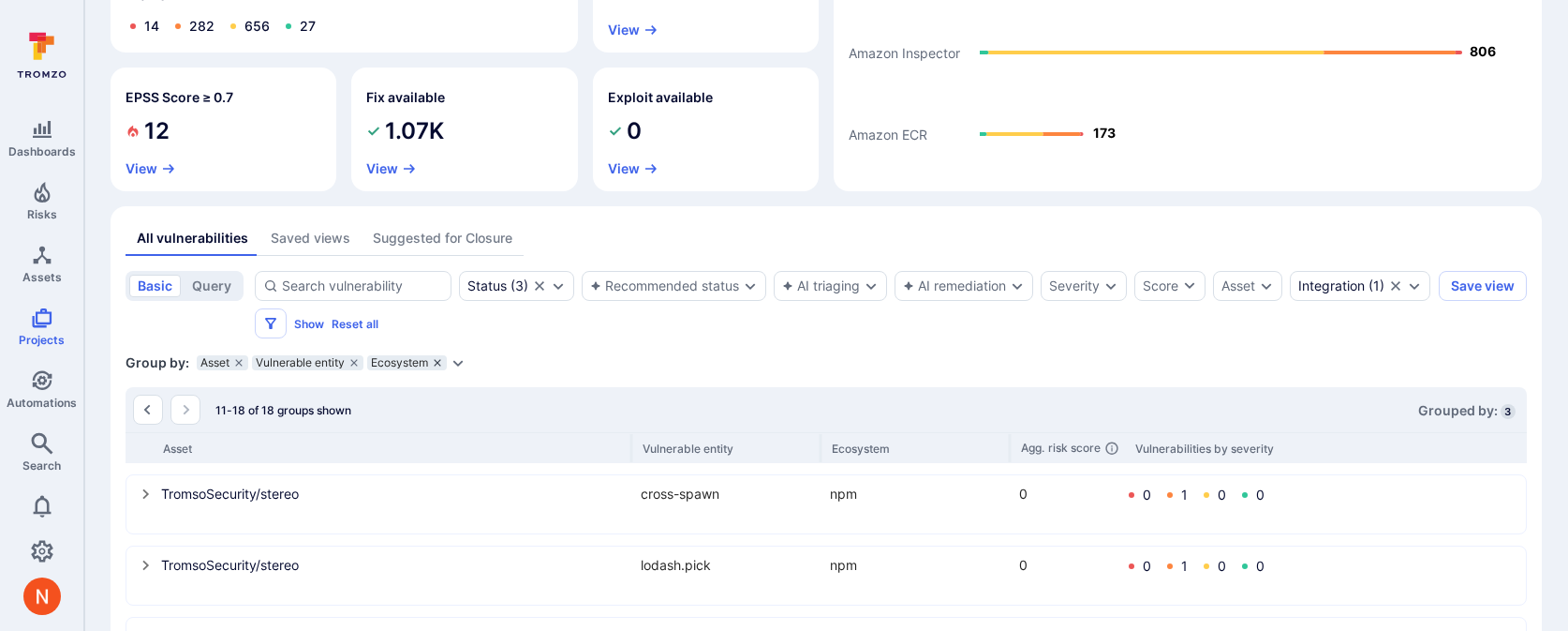
click at [438, 365] on icon "grouping parameters" at bounding box center [438, 363] width 11 height 11
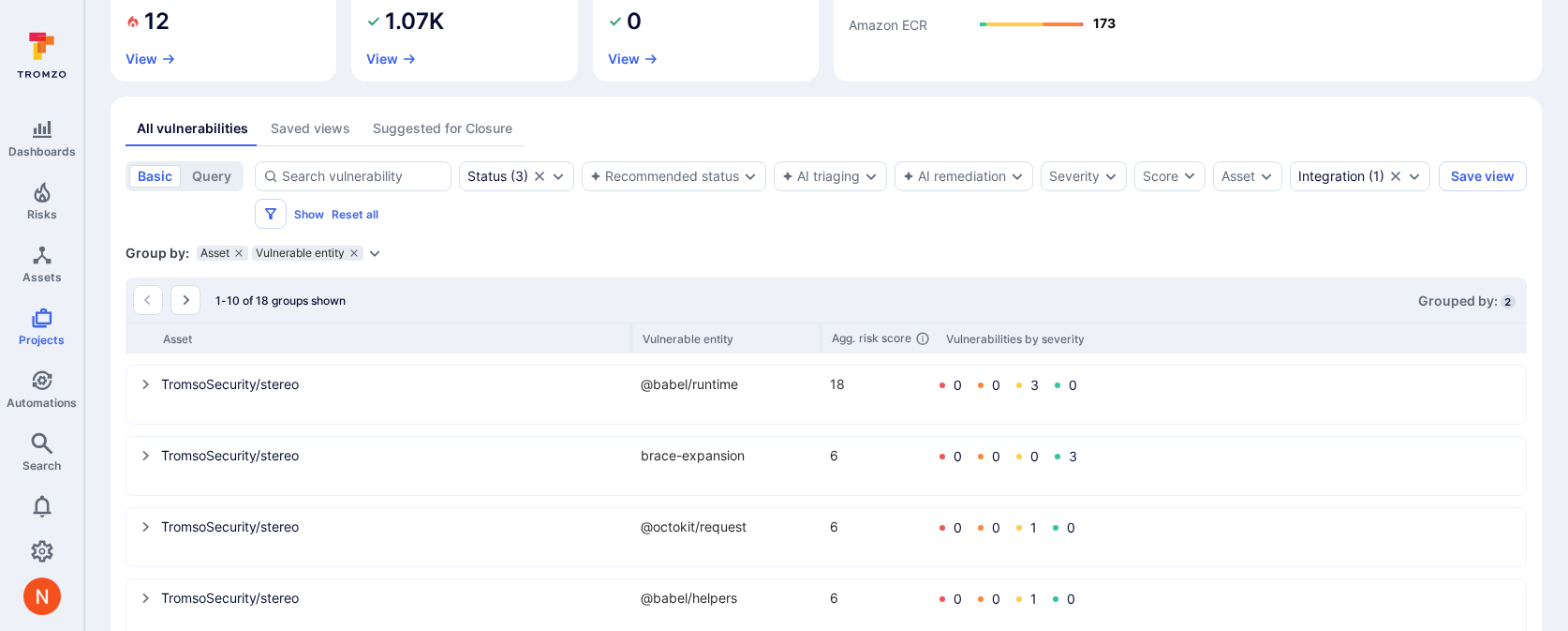
scroll to position [324, 0]
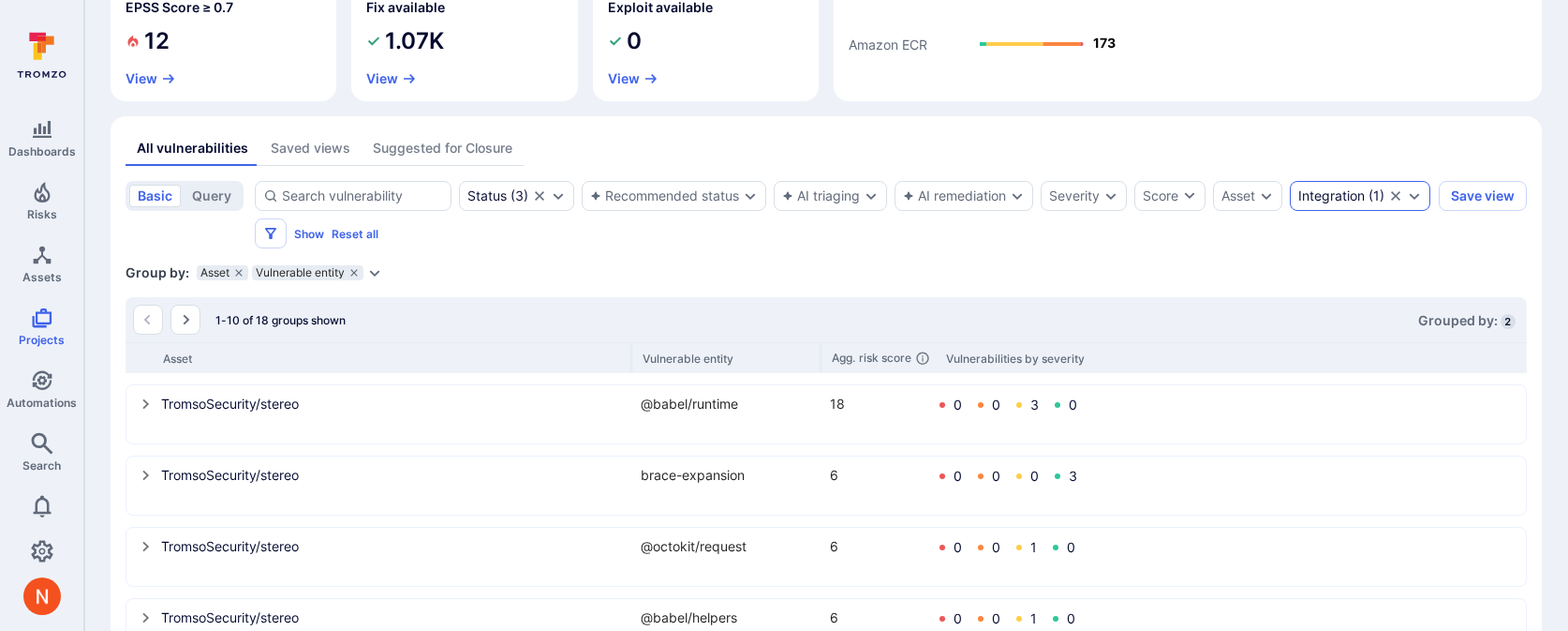
click at [1299, 204] on div "Integration ( 1 )" at bounding box center [1342, 196] width 87 height 15
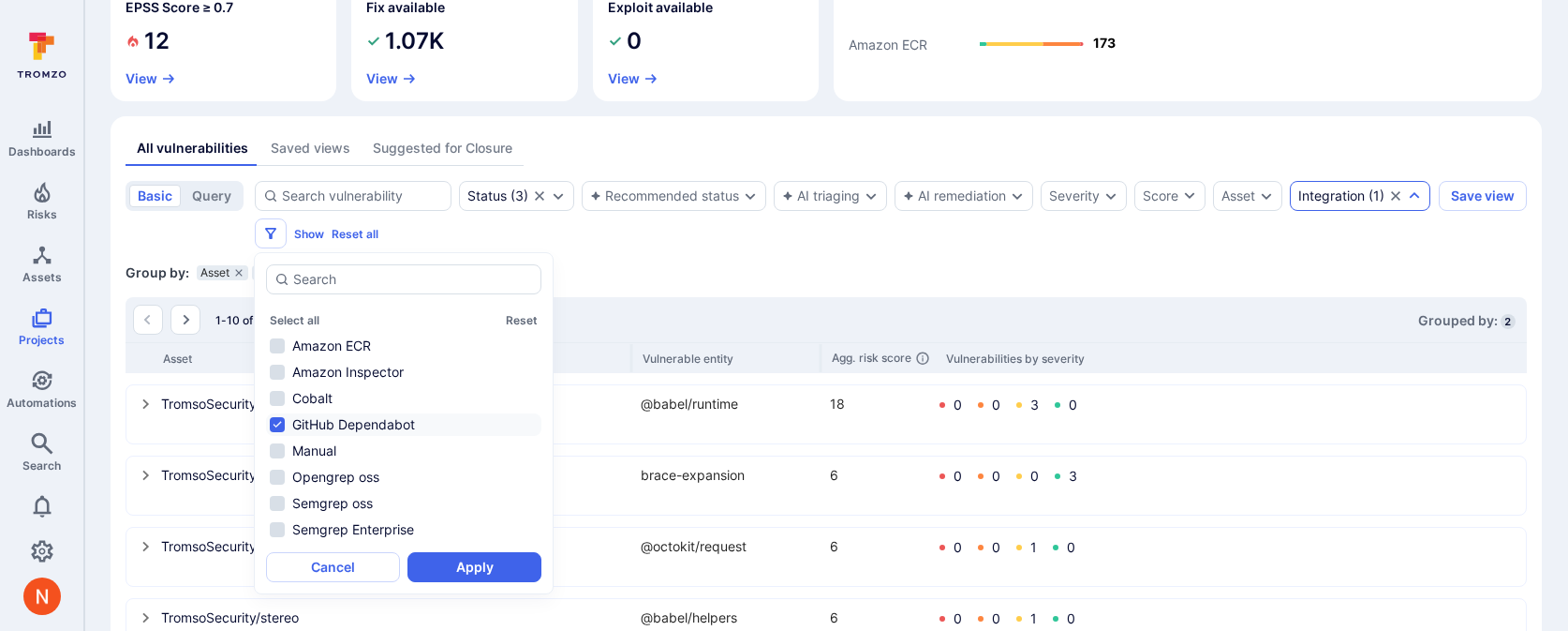
click at [624, 258] on section "basic query Status ( 3 ) Recommended status AI triaging AI remediation Severity…" at bounding box center [826, 633] width 1401 height 904
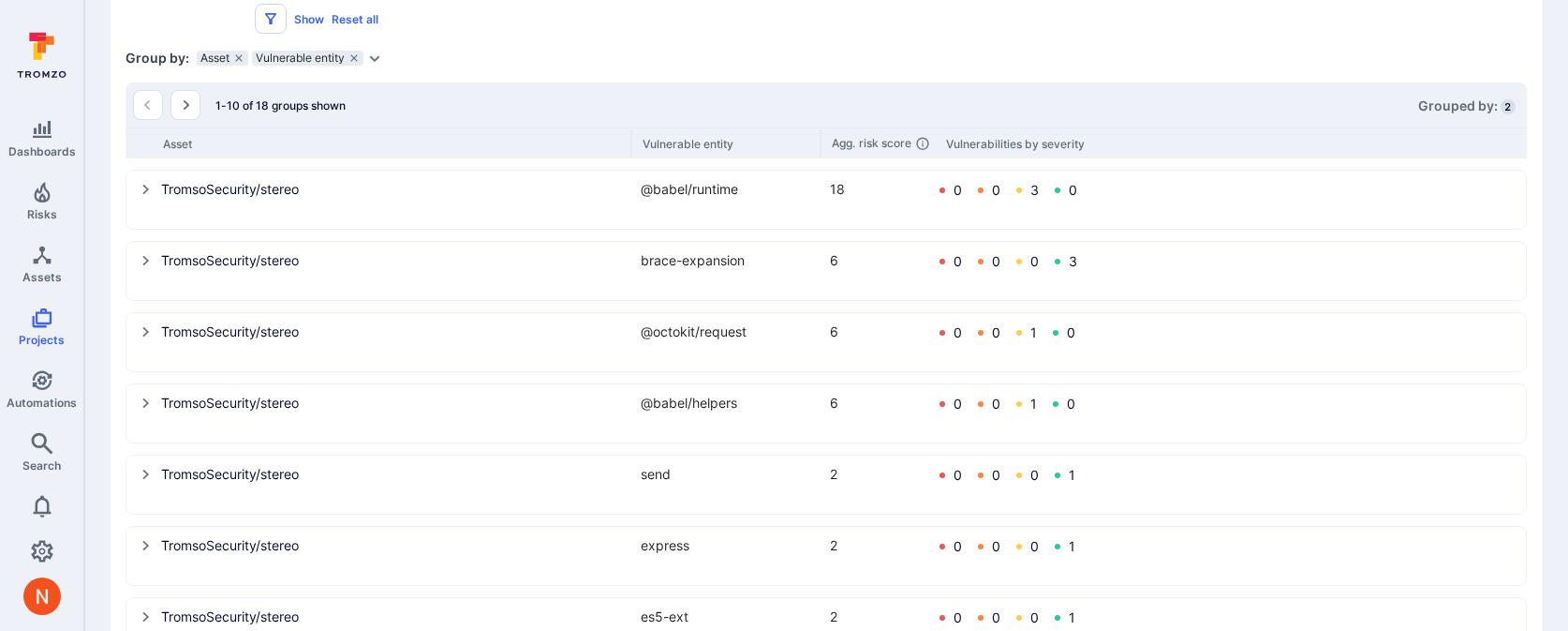
scroll to position [536, 0]
click at [181, 100] on icon "Go to the next page" at bounding box center [186, 107] width 15 height 15
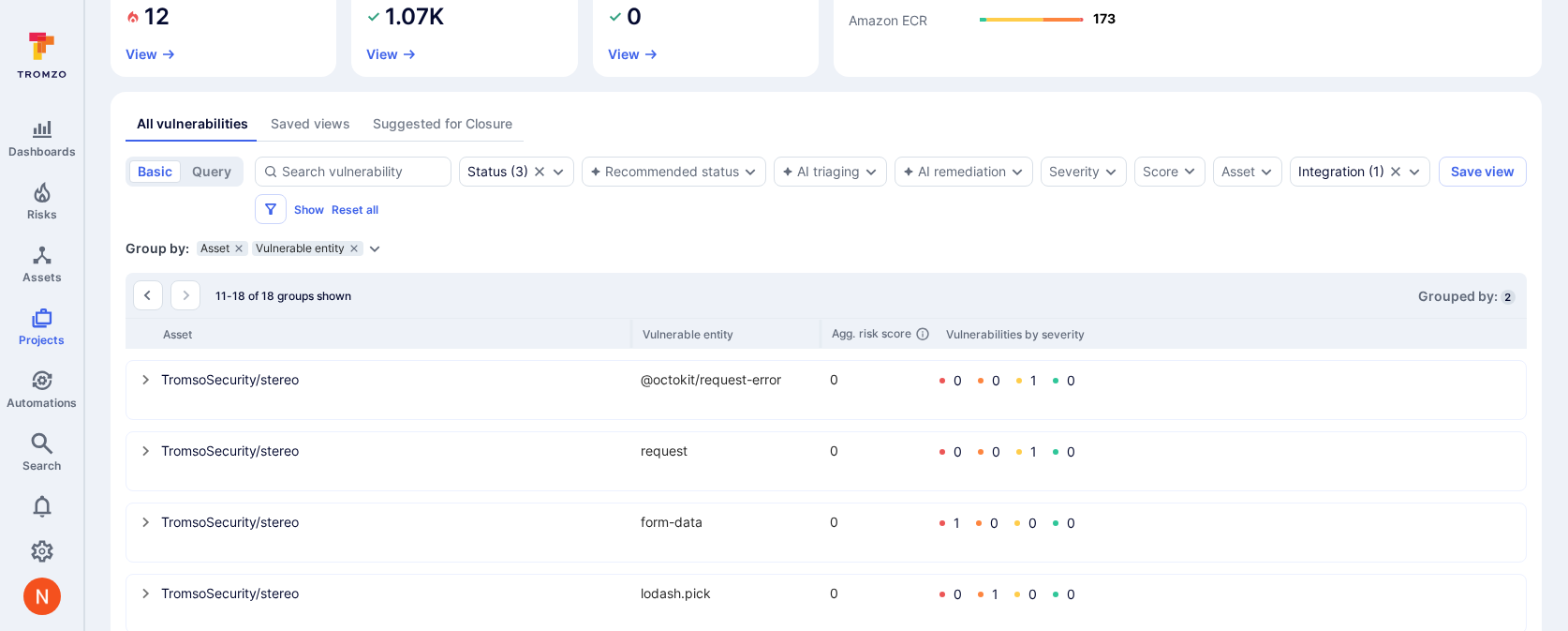
scroll to position [302, 0]
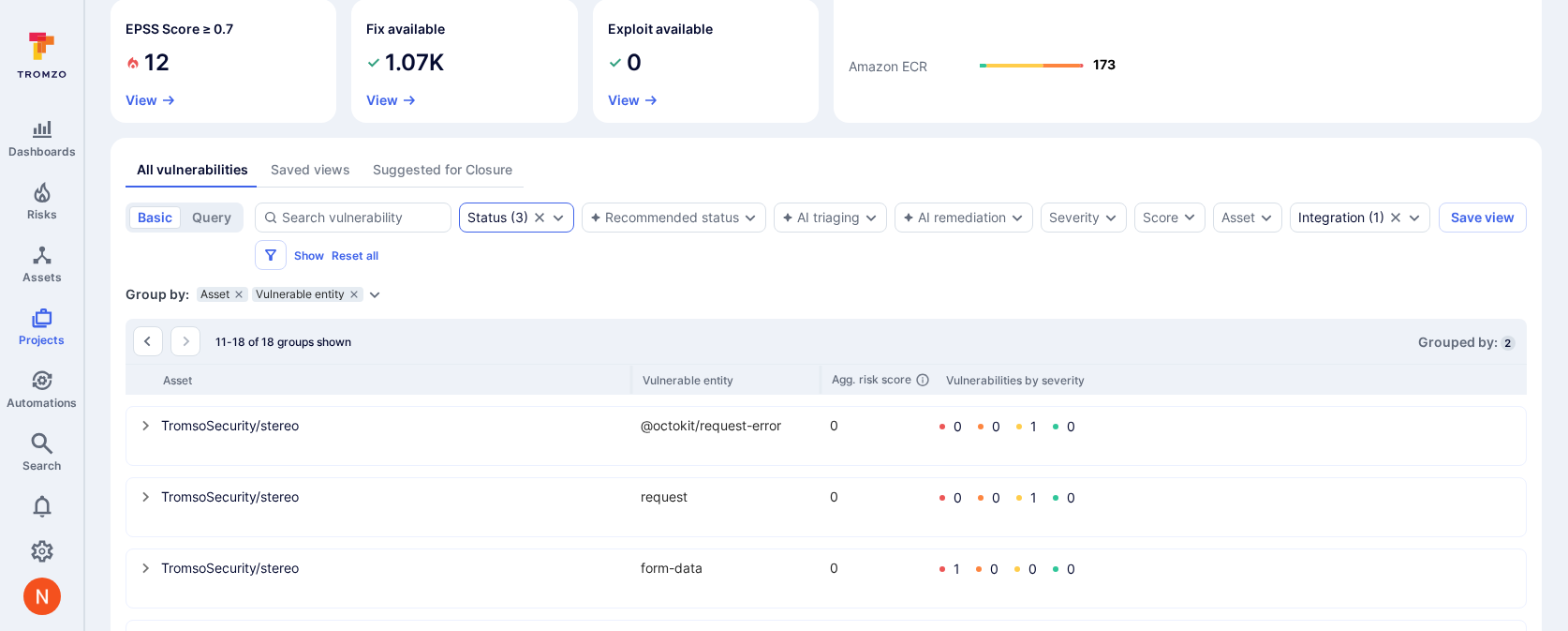
click at [514, 214] on div "Status ( 3 )" at bounding box center [498, 218] width 61 height 15
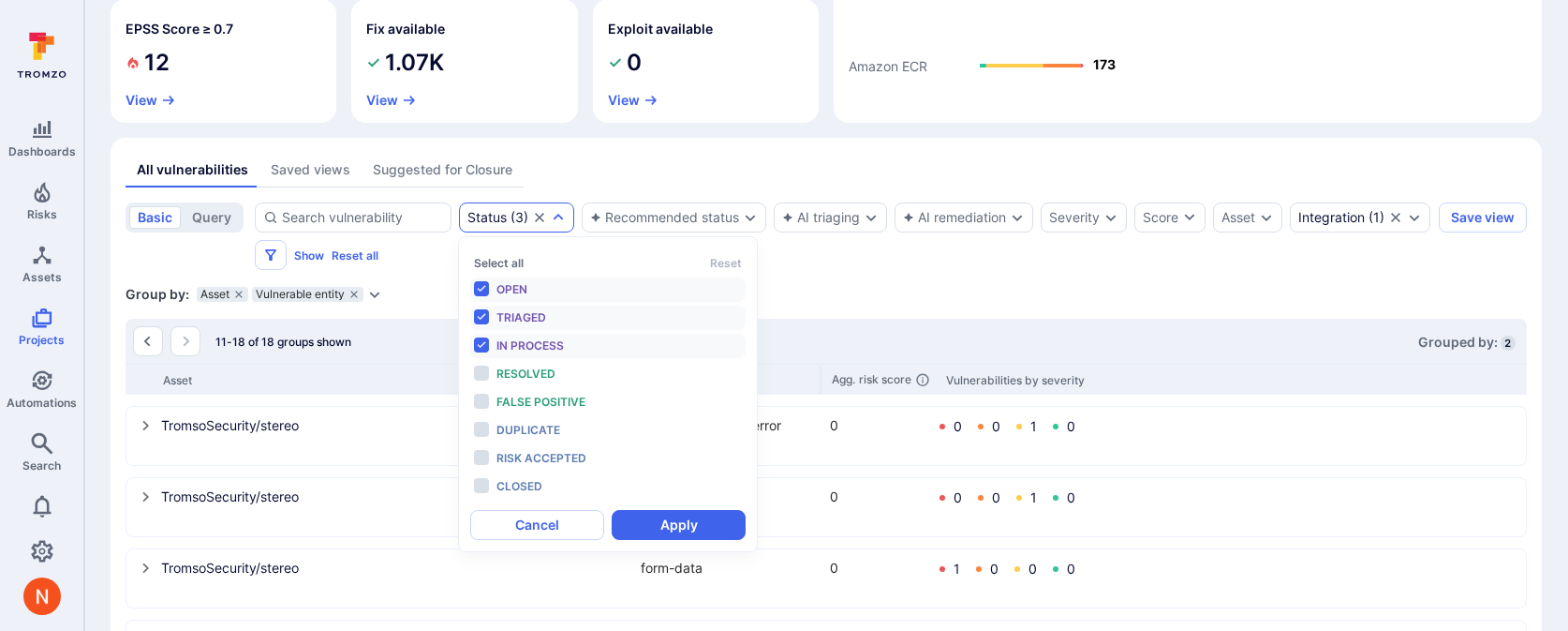
scroll to position [15, 0]
click at [539, 376] on span "Resolved" at bounding box center [526, 373] width 59 height 14
click at [639, 525] on button "Apply" at bounding box center [678, 525] width 134 height 30
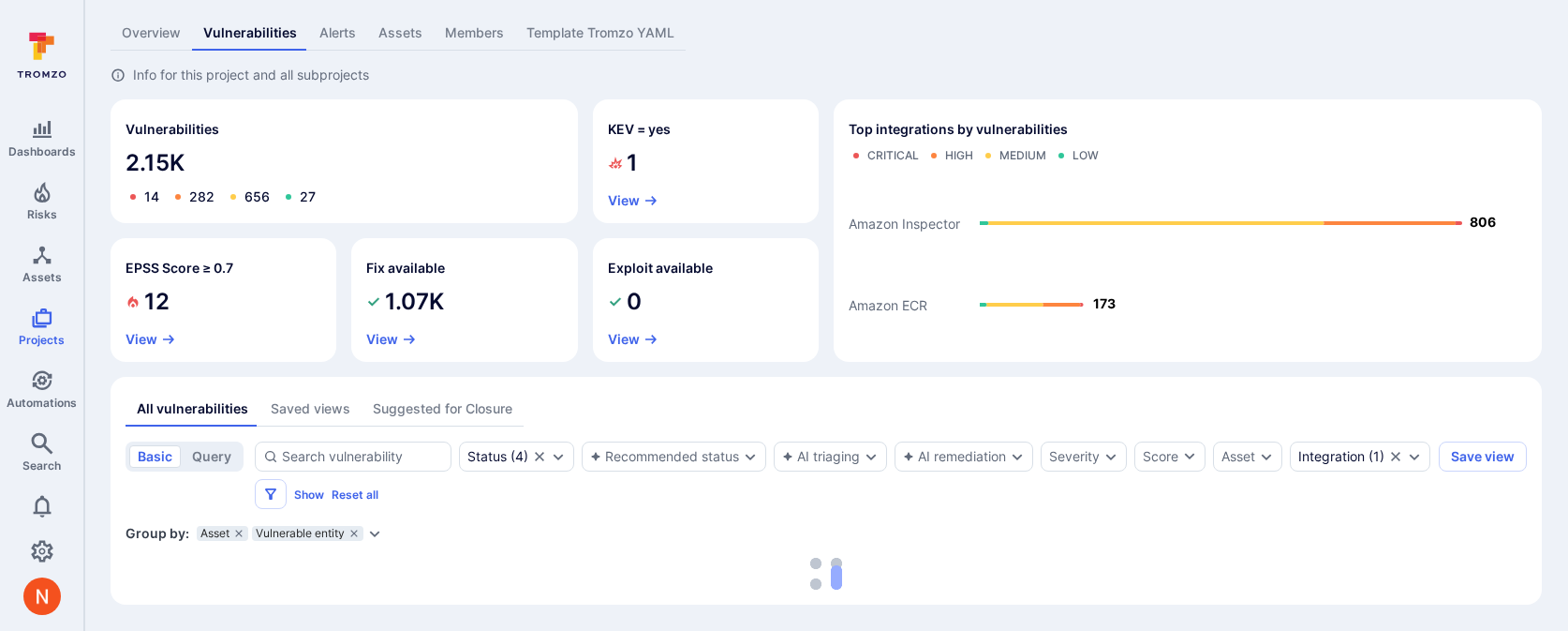
scroll to position [63, 0]
click at [286, 503] on button "Filters" at bounding box center [270, 494] width 31 height 30
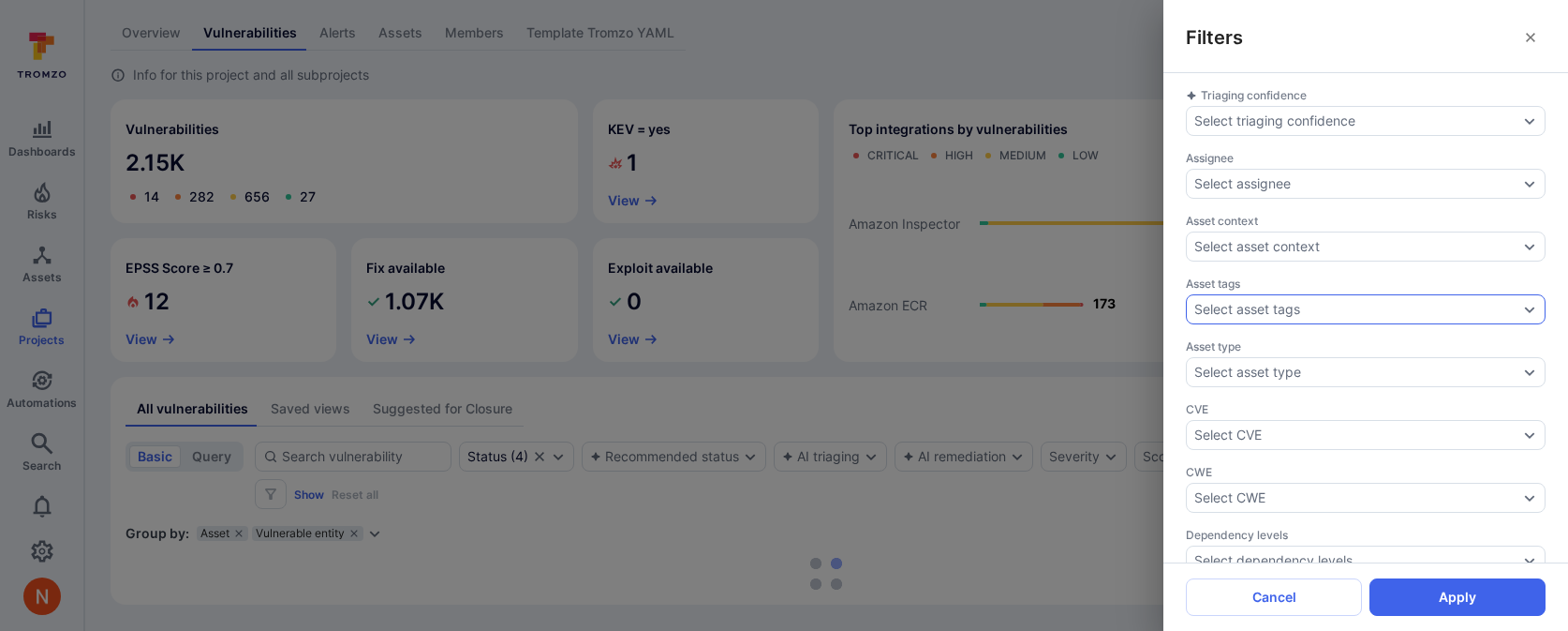
scroll to position [709, 0]
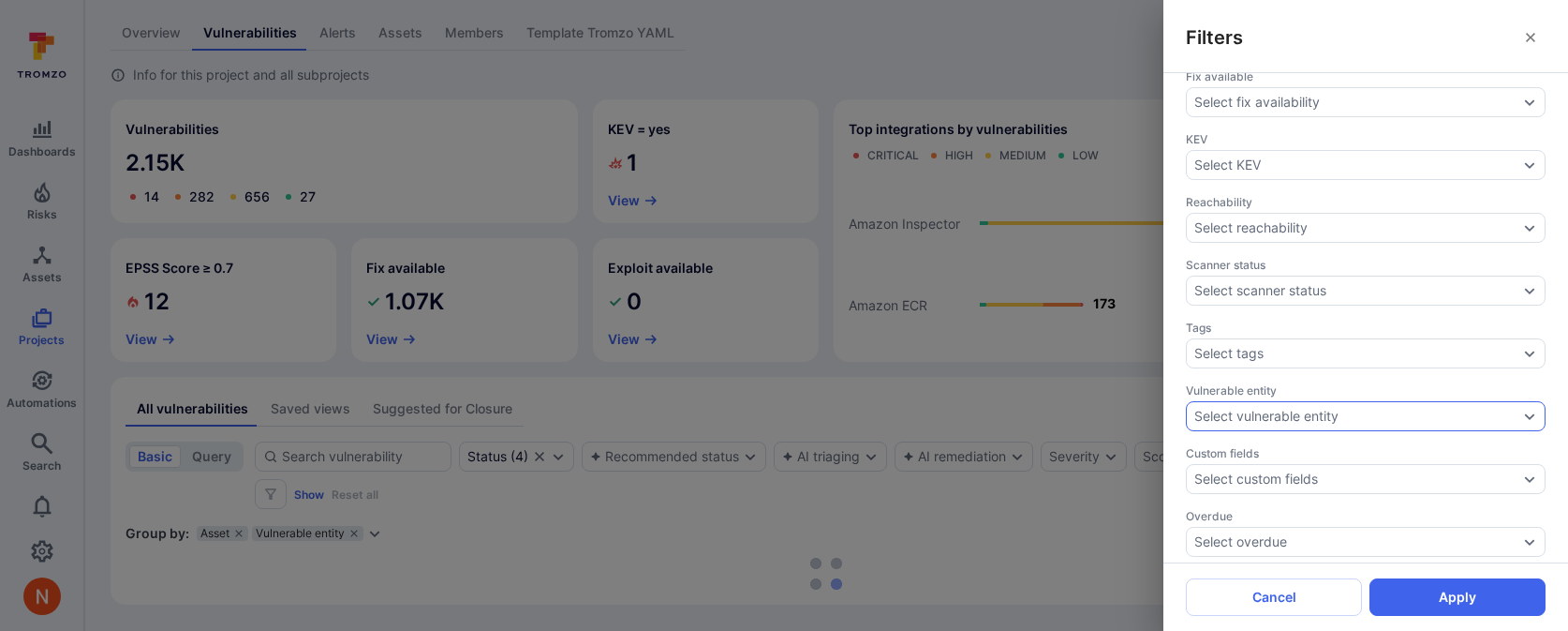
click at [1315, 408] on div "Select vulnerable entity" at bounding box center [1266, 416] width 145 height 15
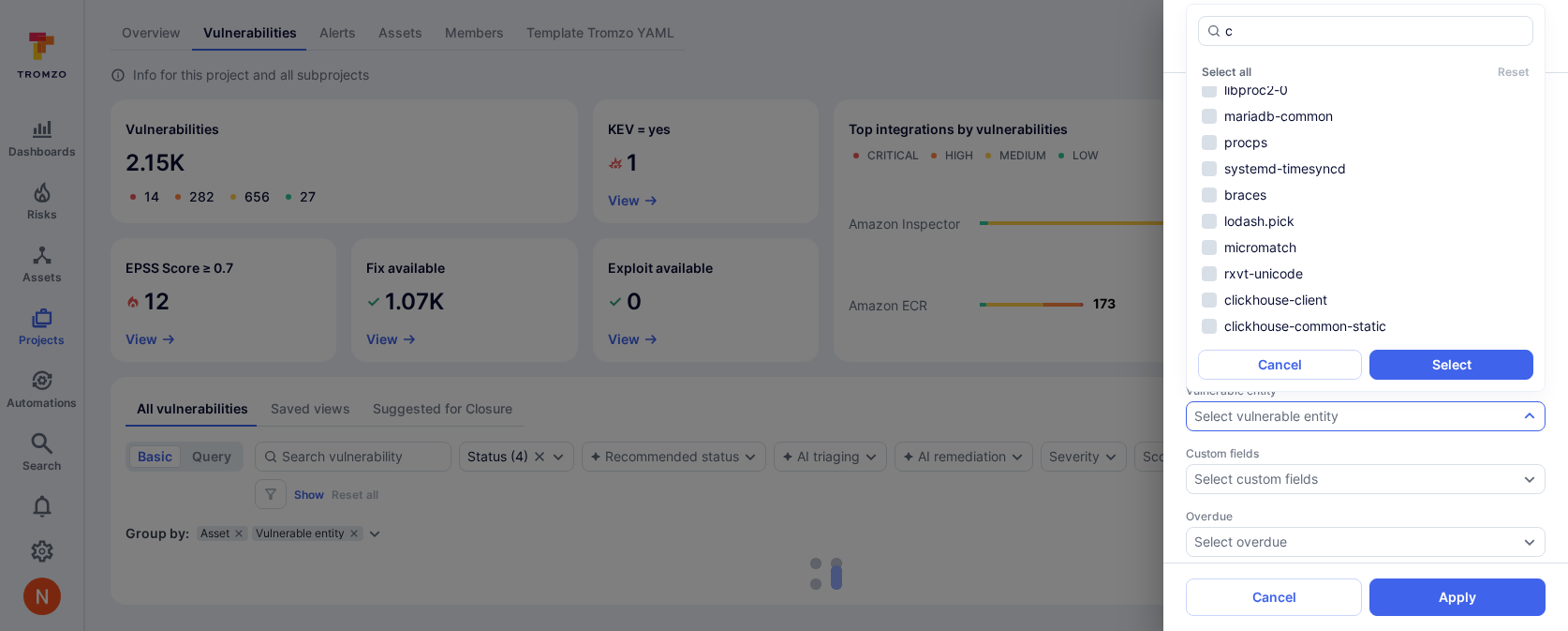
scroll to position [0, 0]
type input "cer"
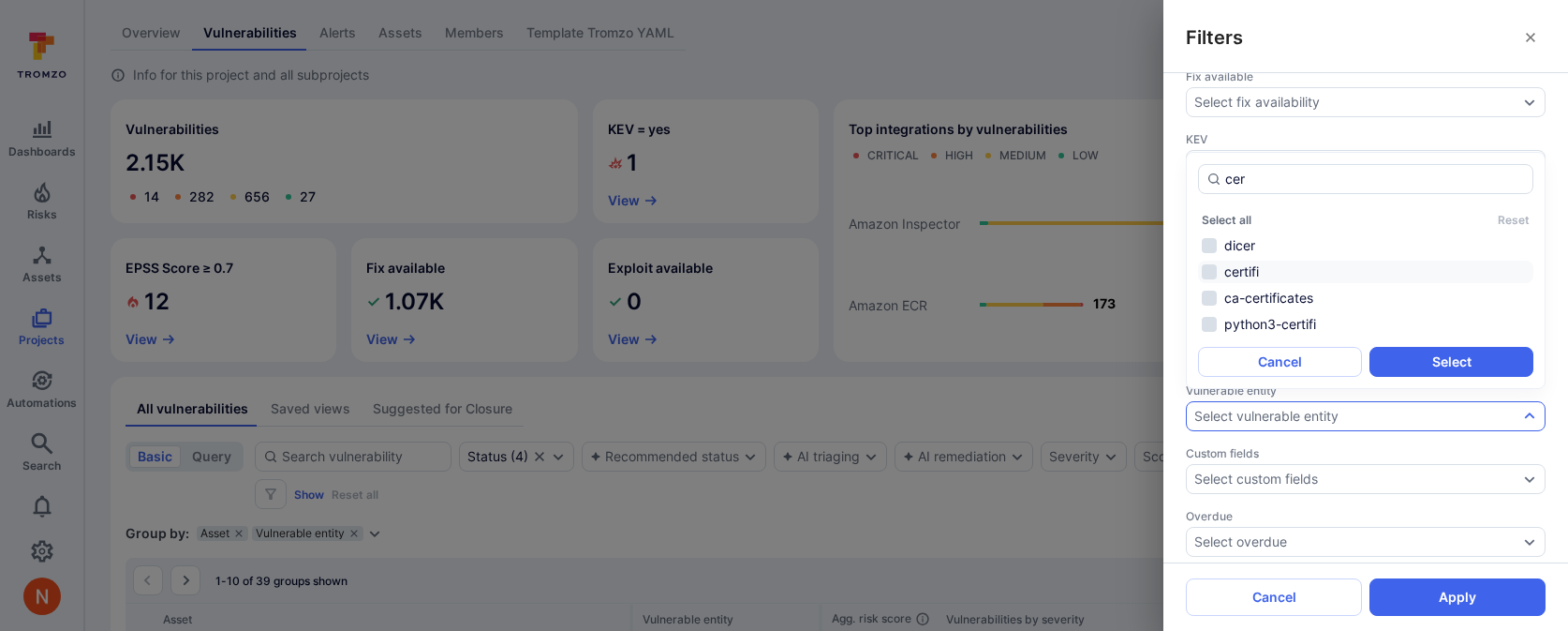
click at [1277, 266] on li "certifi" at bounding box center [1365, 272] width 335 height 23
click at [1425, 366] on button "Select" at bounding box center [1452, 362] width 164 height 30
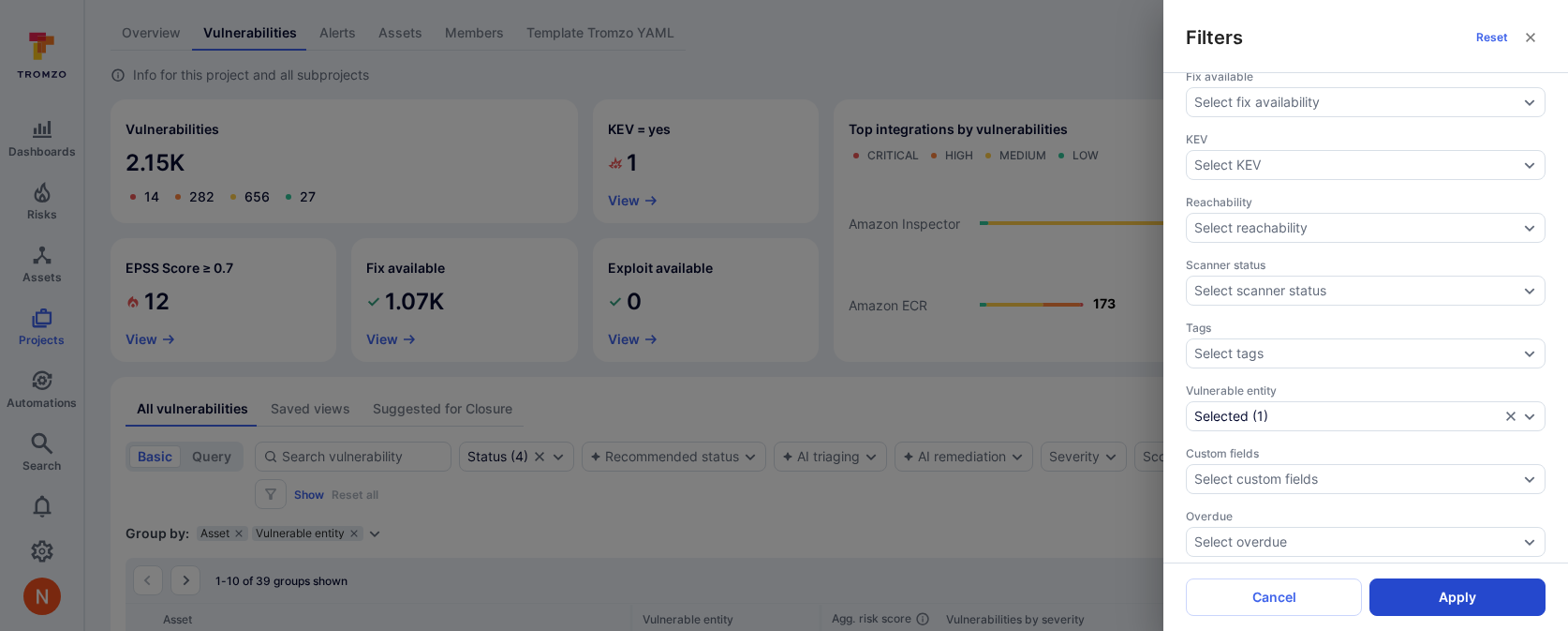
click at [1443, 599] on button "Apply" at bounding box center [1458, 597] width 176 height 37
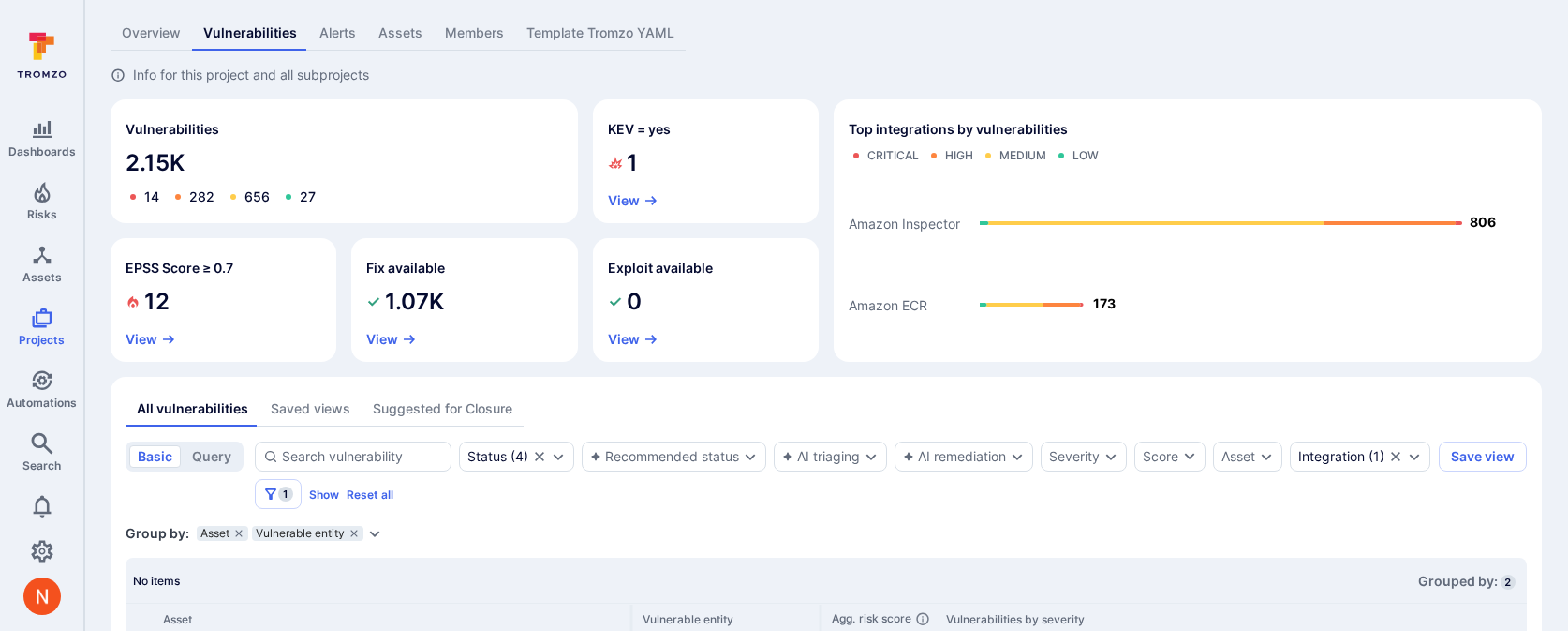
scroll to position [118, 0]
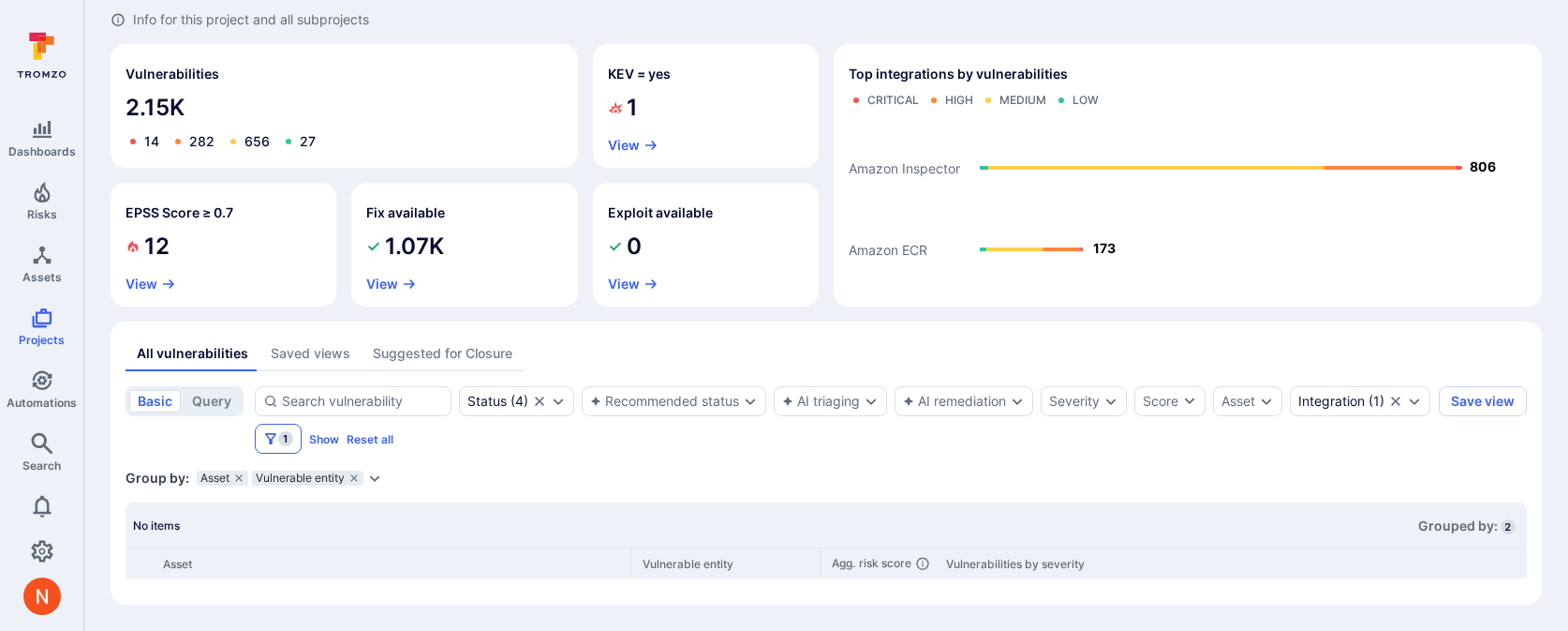
click at [293, 440] on span "1" at bounding box center [285, 439] width 15 height 15
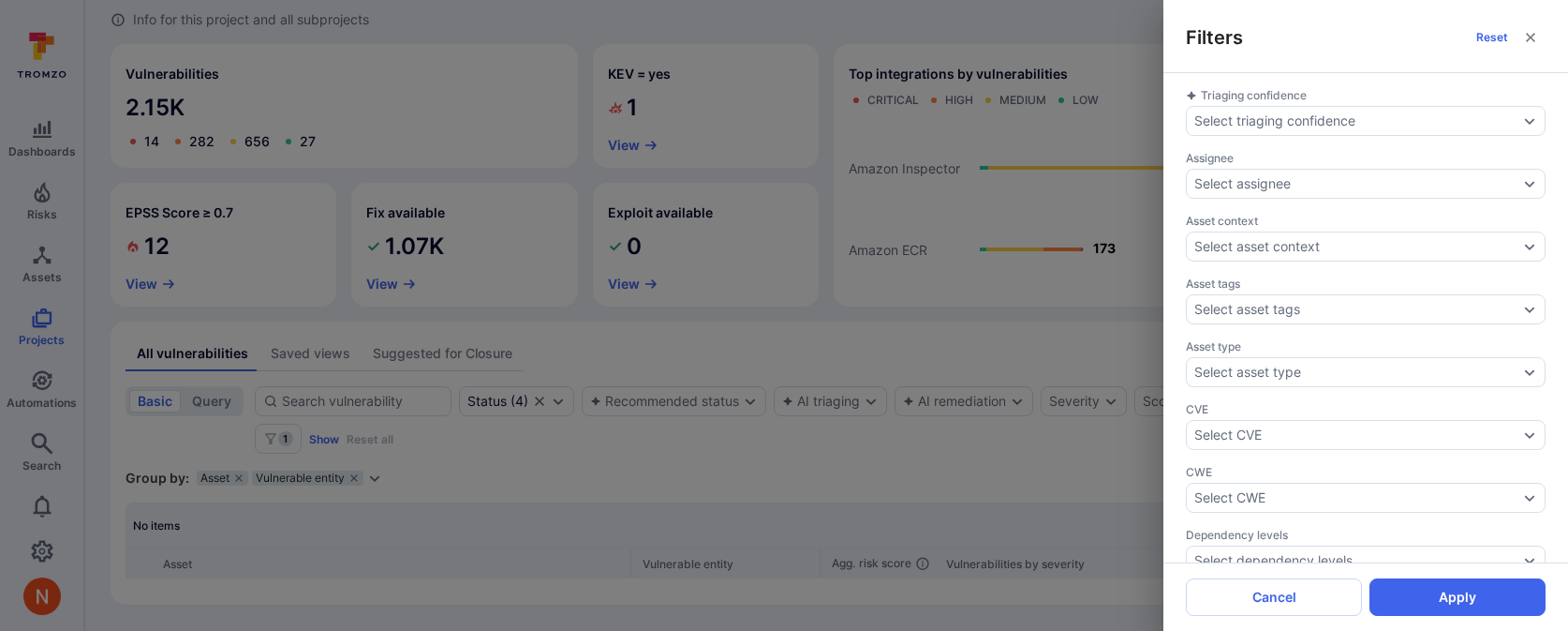
click at [524, 404] on div "Filters Reset Triaging confidence Select triaging confidence Assignee Select as…" at bounding box center [784, 315] width 1568 height 631
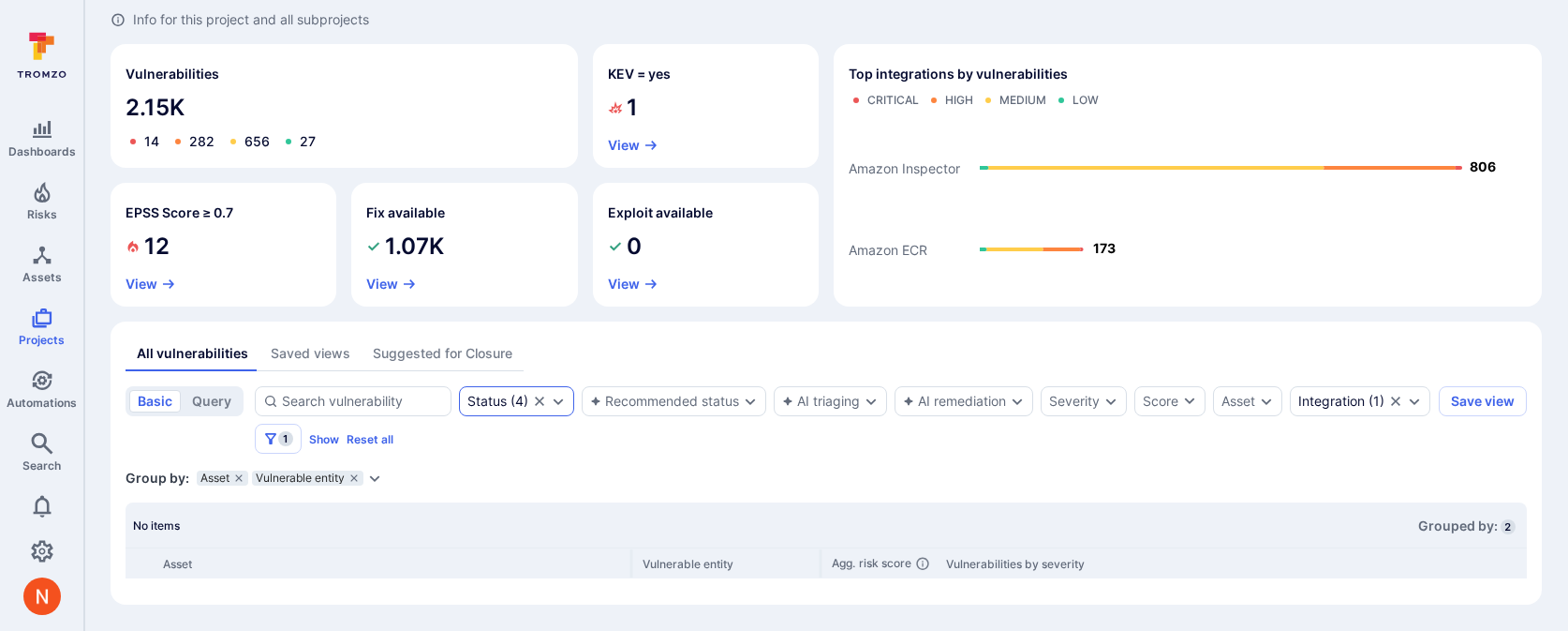
click at [541, 404] on icon "Clear selection" at bounding box center [539, 401] width 10 height 10
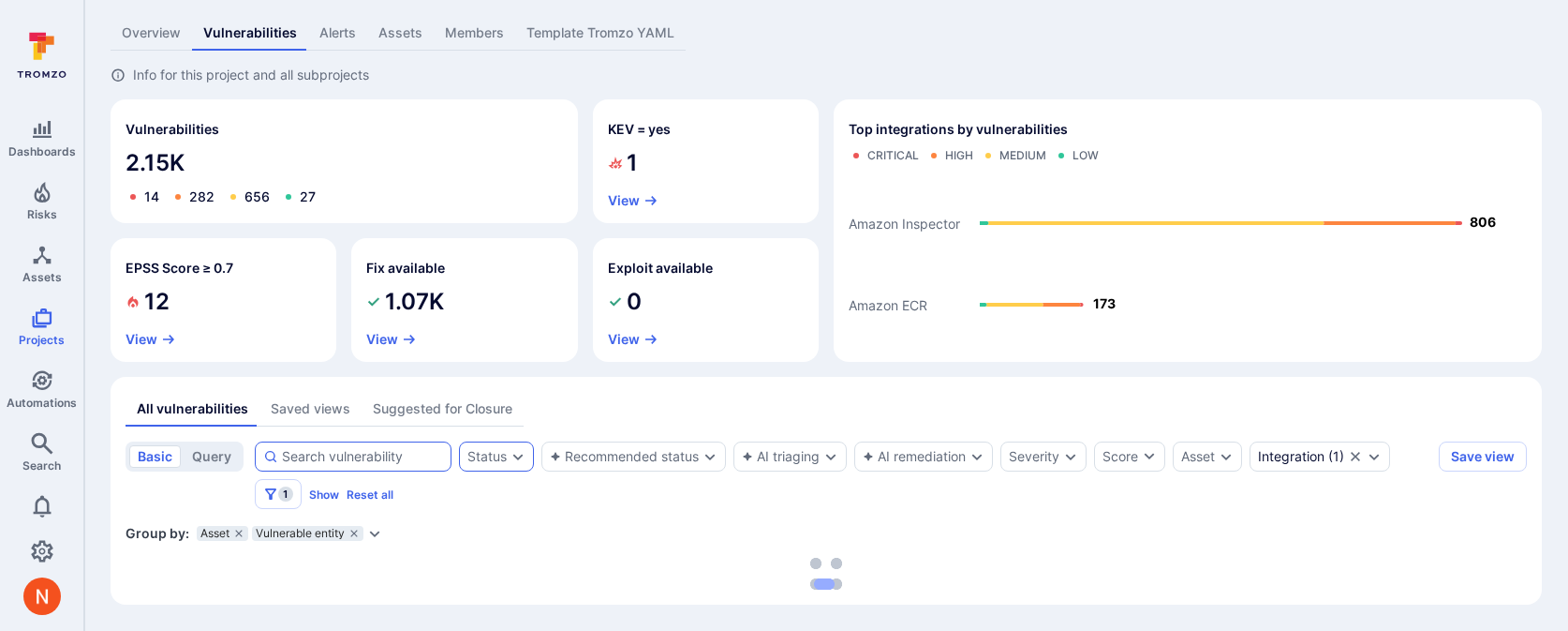
scroll to position [118, 0]
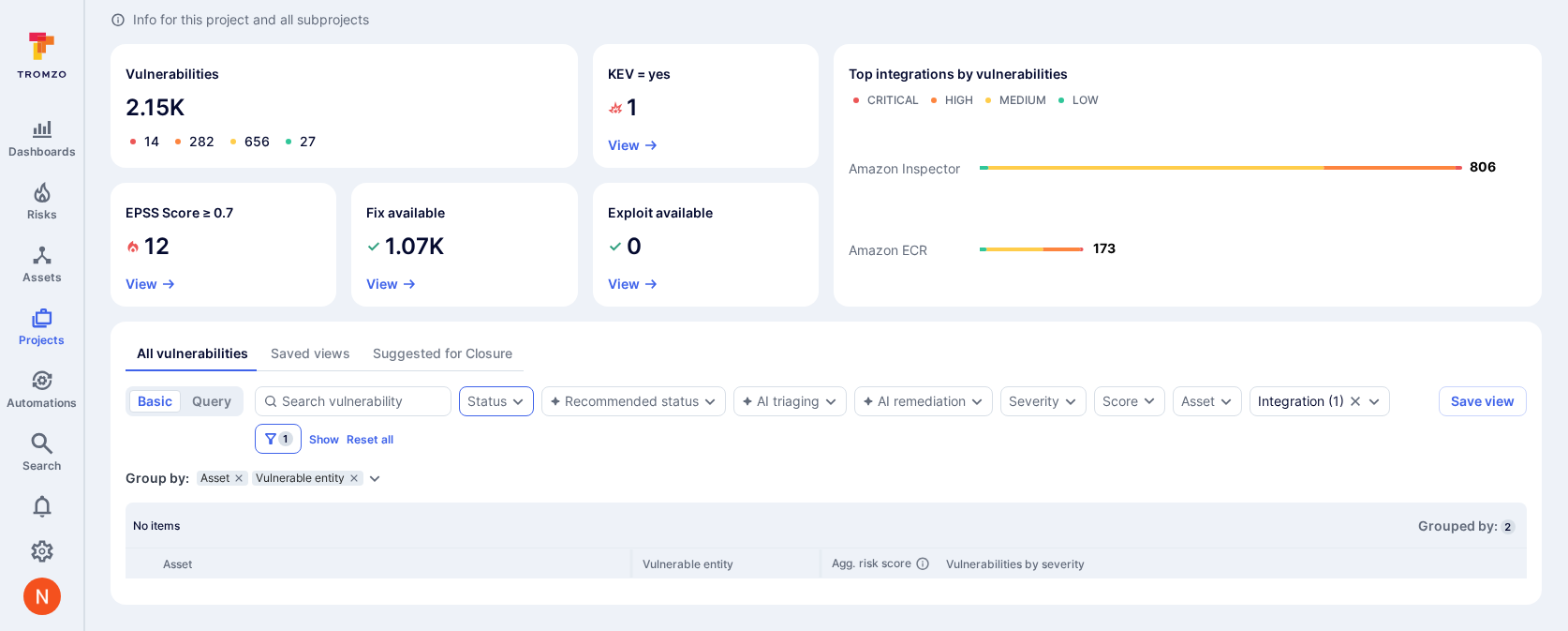
click at [276, 433] on icon "Filters" at bounding box center [271, 439] width 15 height 15
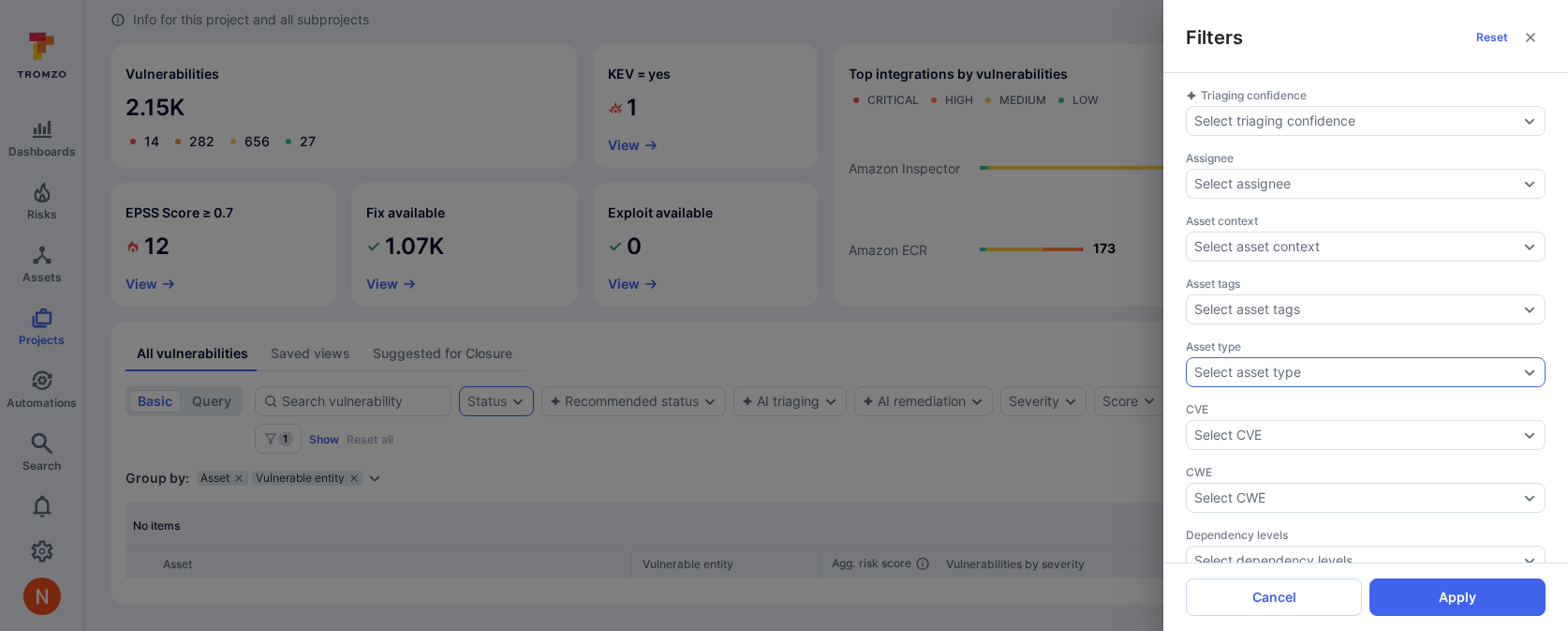
scroll to position [709, 0]
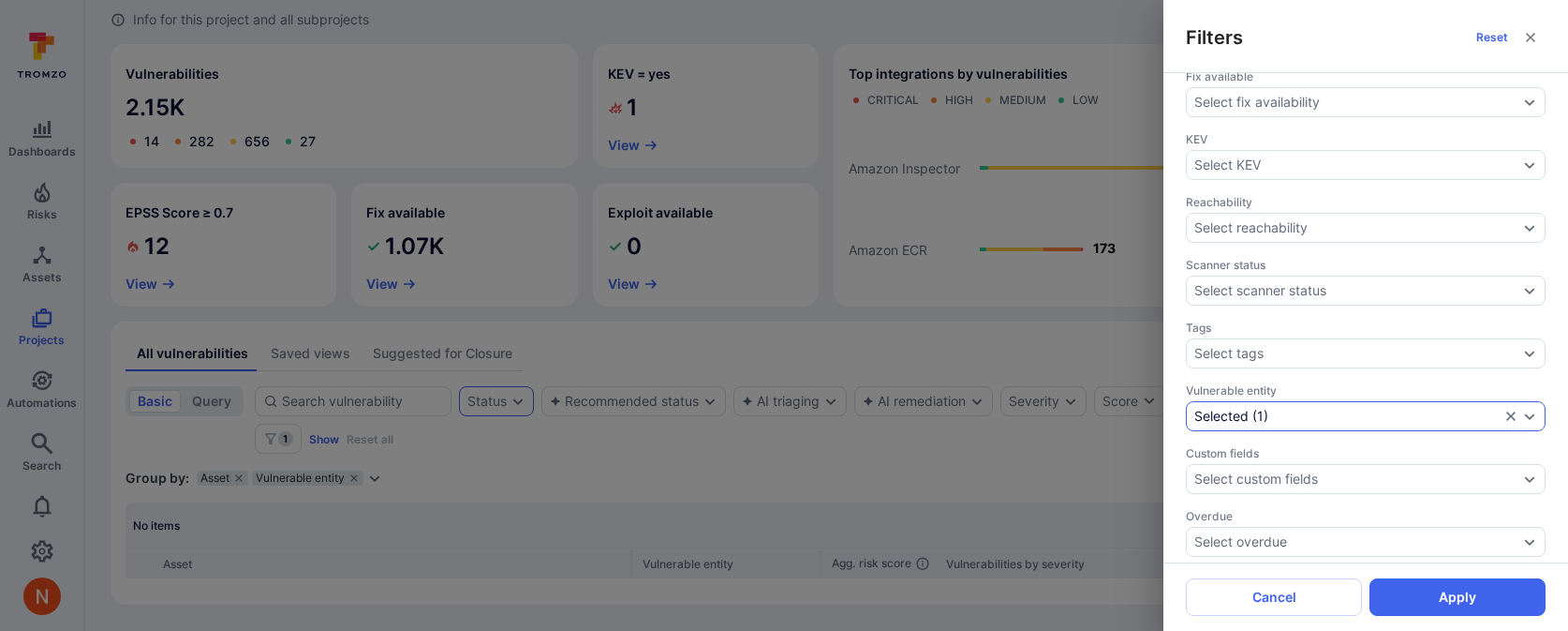
click at [1284, 408] on div "Selected ( 1 )" at bounding box center [1346, 416] width 305 height 15
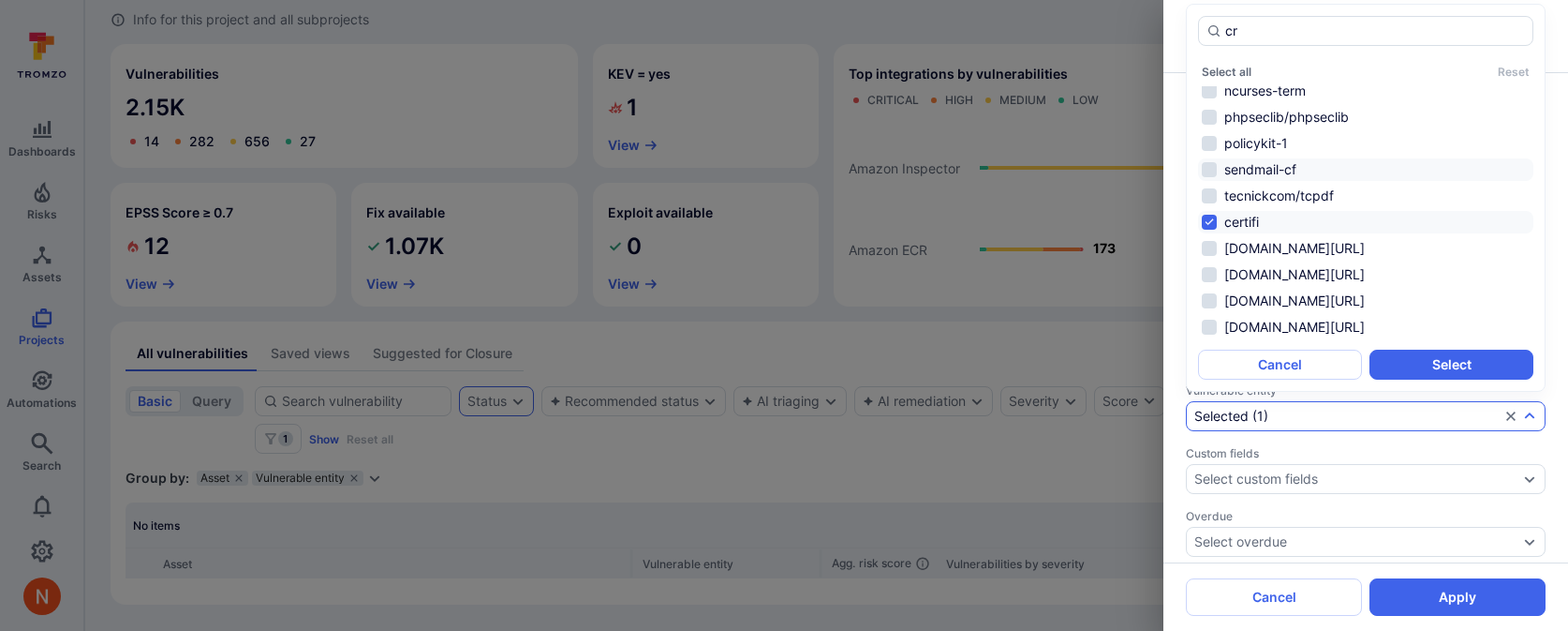
scroll to position [0, 0]
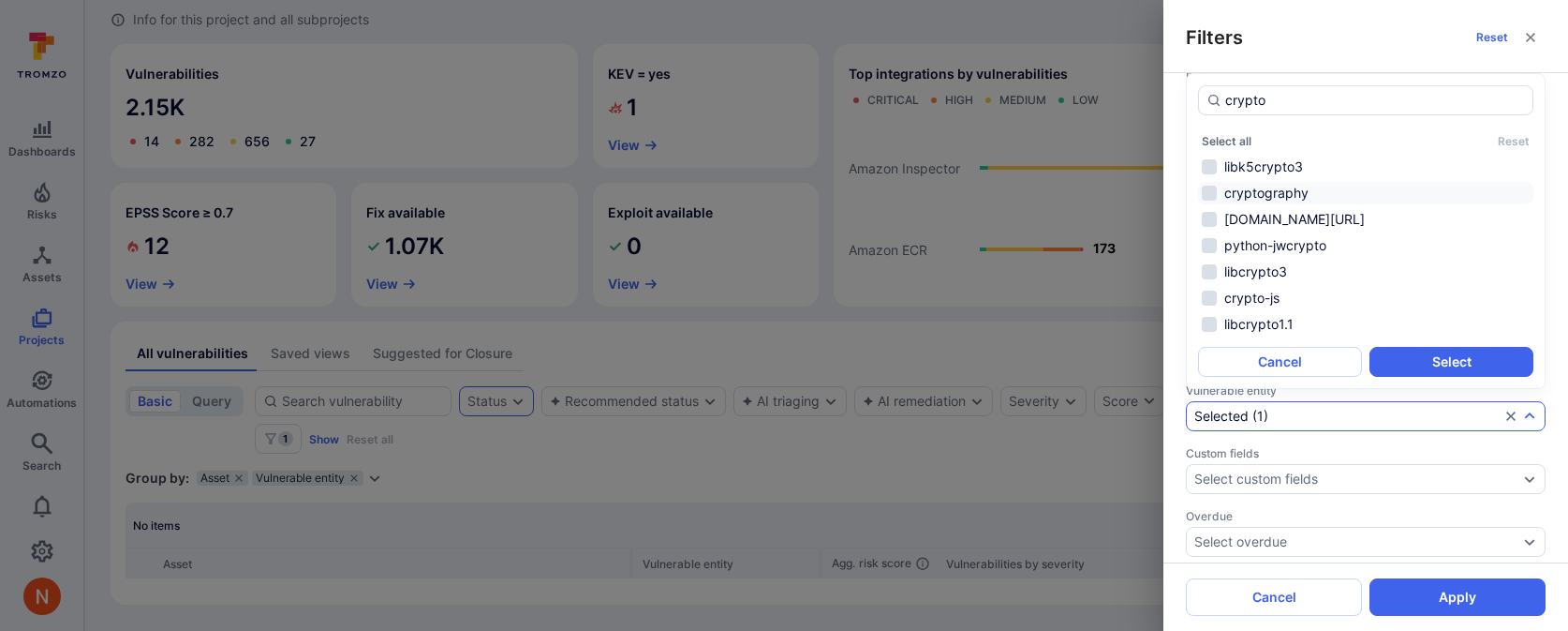
click at [1298, 188] on li "cryptography" at bounding box center [1365, 193] width 335 height 23
type input "crypto"
click at [1426, 366] on button "Select" at bounding box center [1452, 362] width 164 height 30
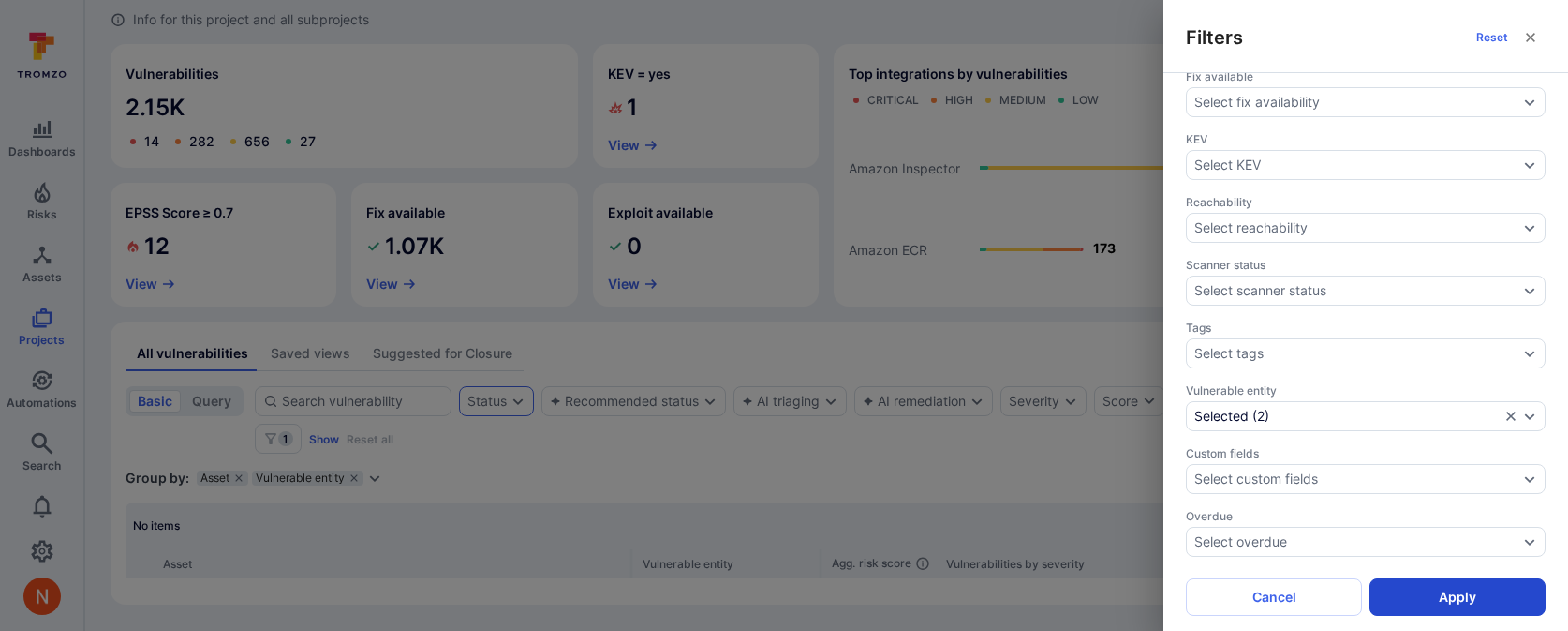
click at [1410, 600] on button "Apply" at bounding box center [1458, 597] width 176 height 37
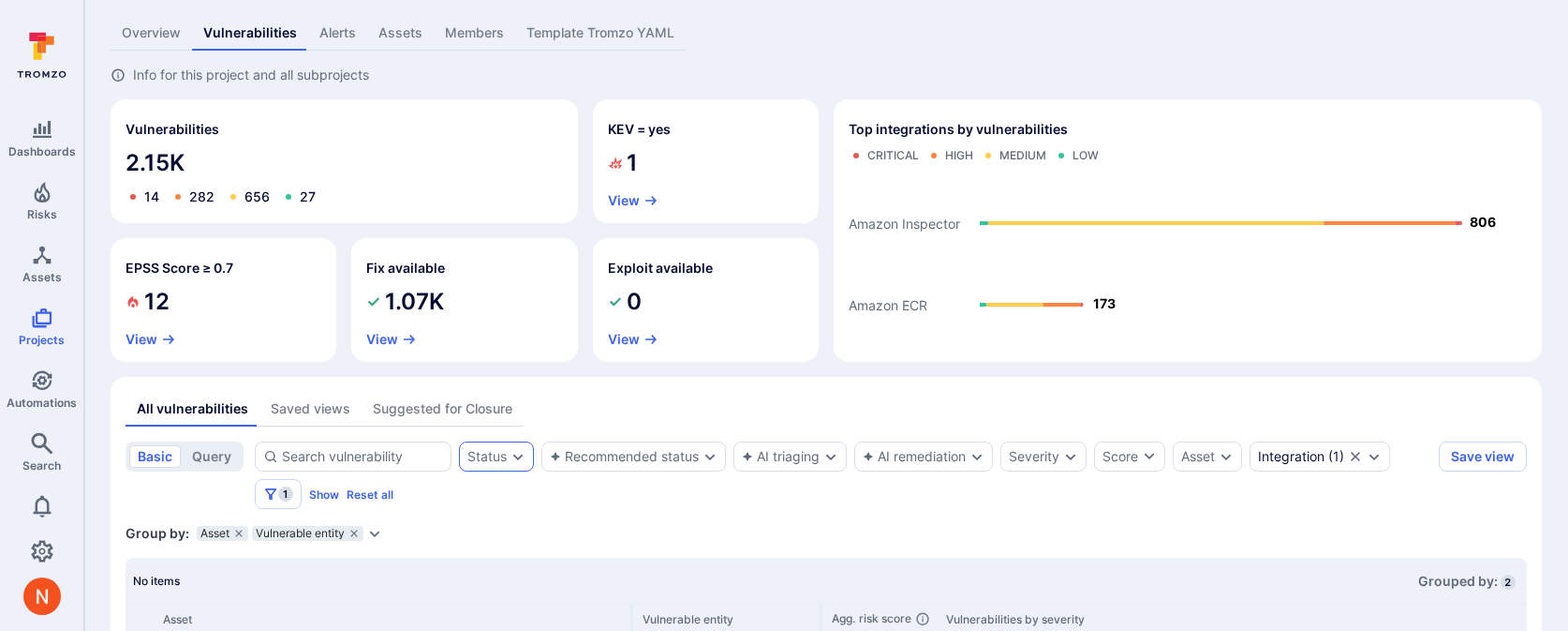
scroll to position [118, 0]
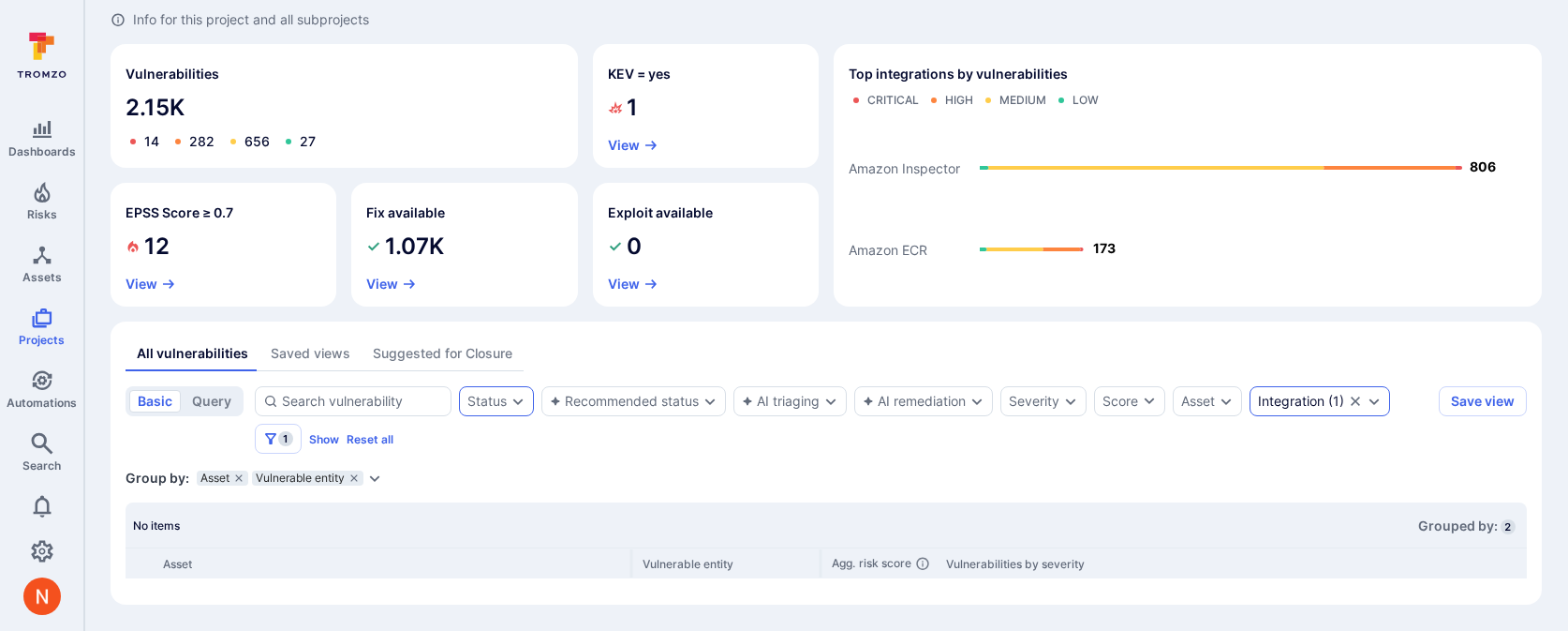
click at [1304, 404] on div "Integration" at bounding box center [1291, 402] width 67 height 15
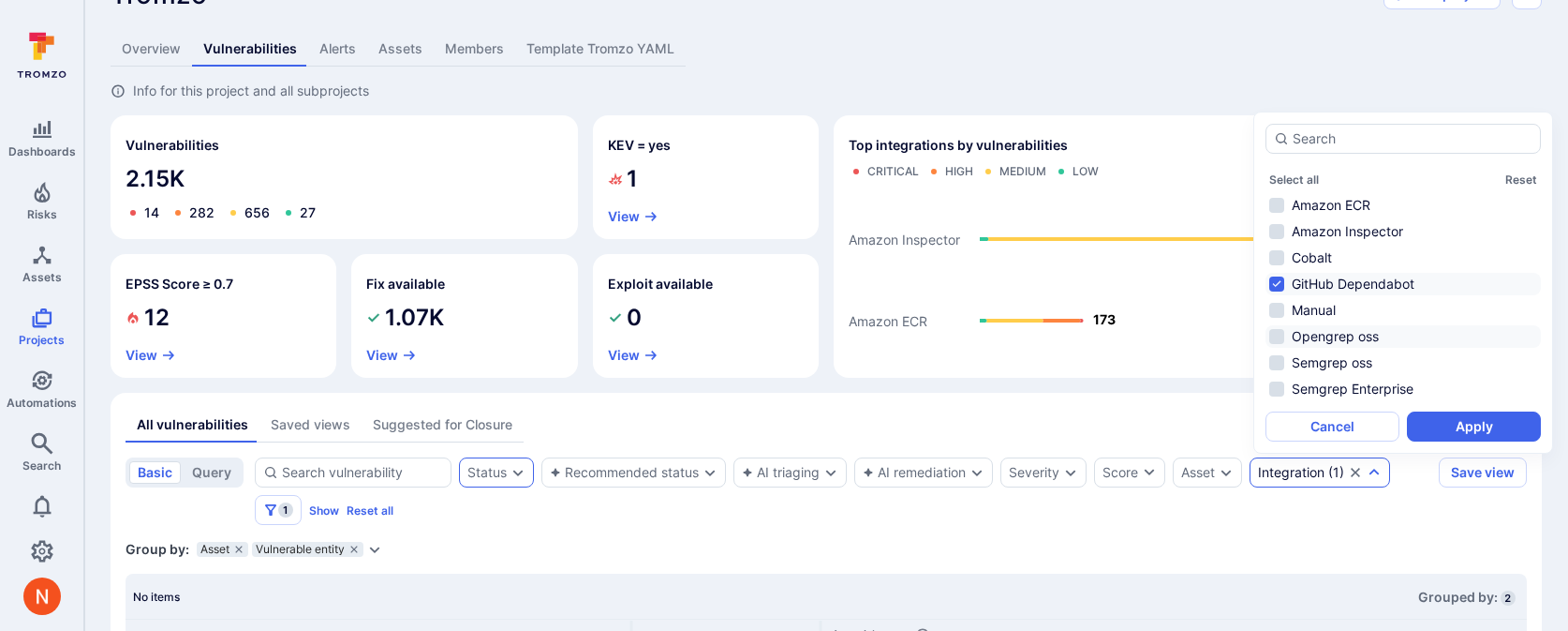
scroll to position [20, 0]
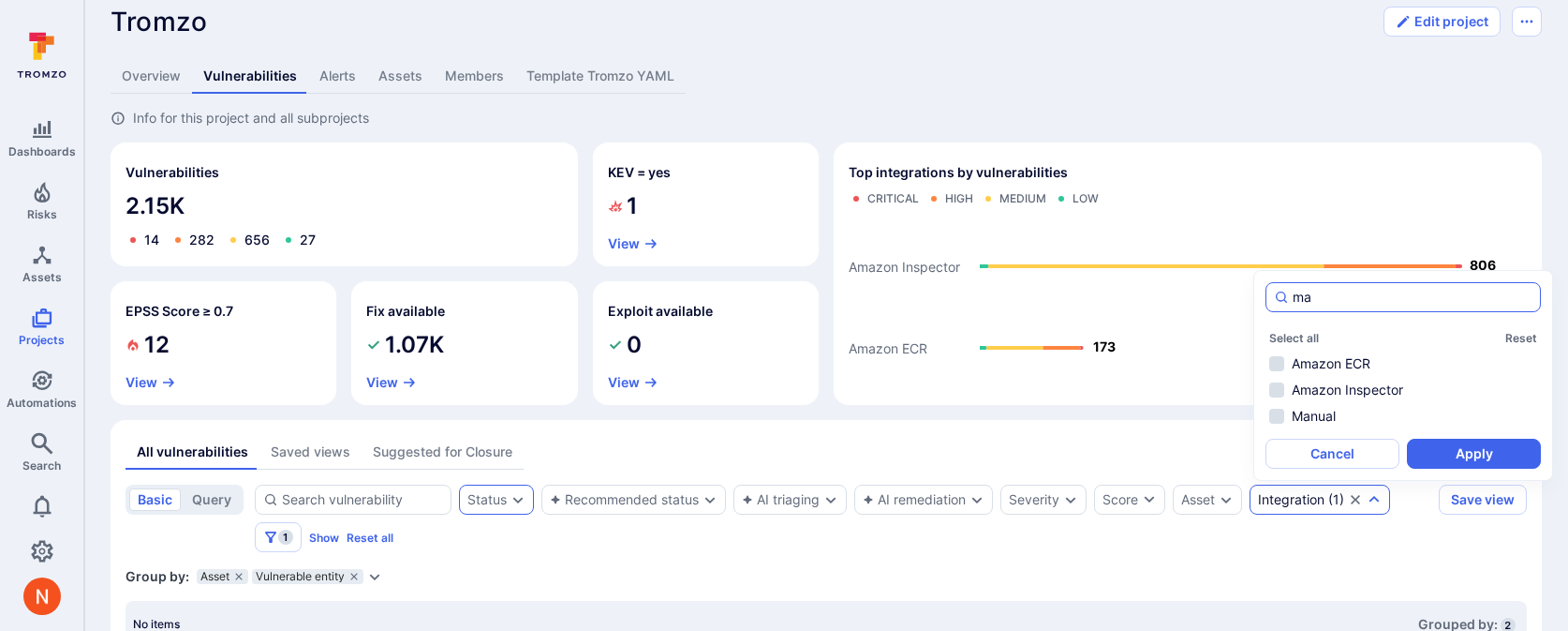
type input "m"
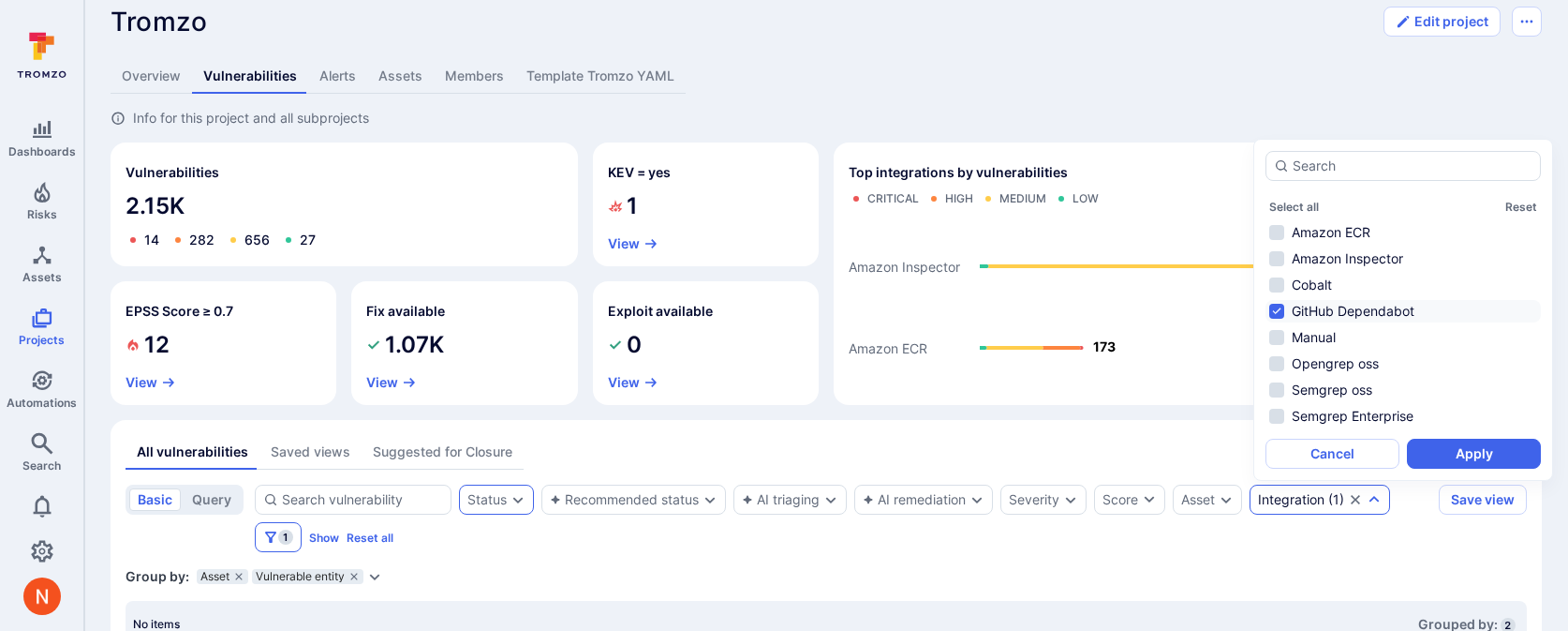
click at [255, 541] on button "1" at bounding box center [278, 537] width 47 height 30
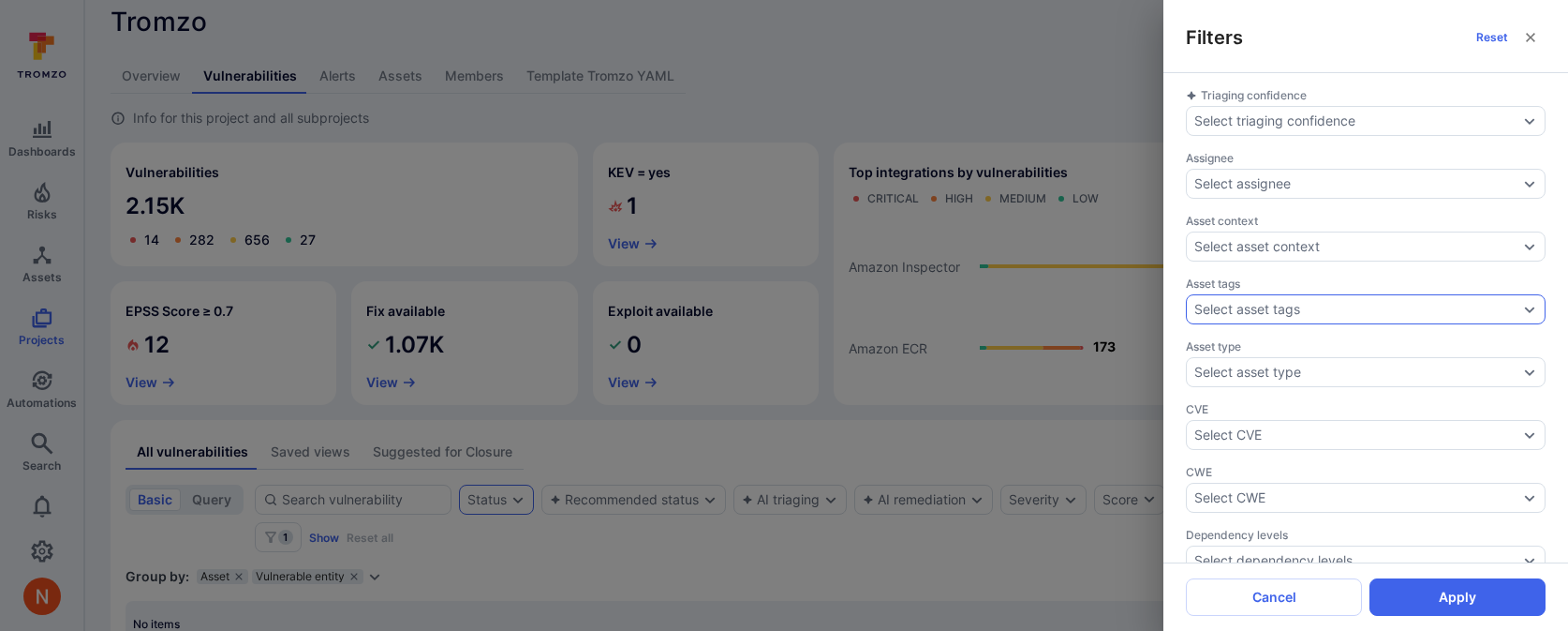
scroll to position [709, 0]
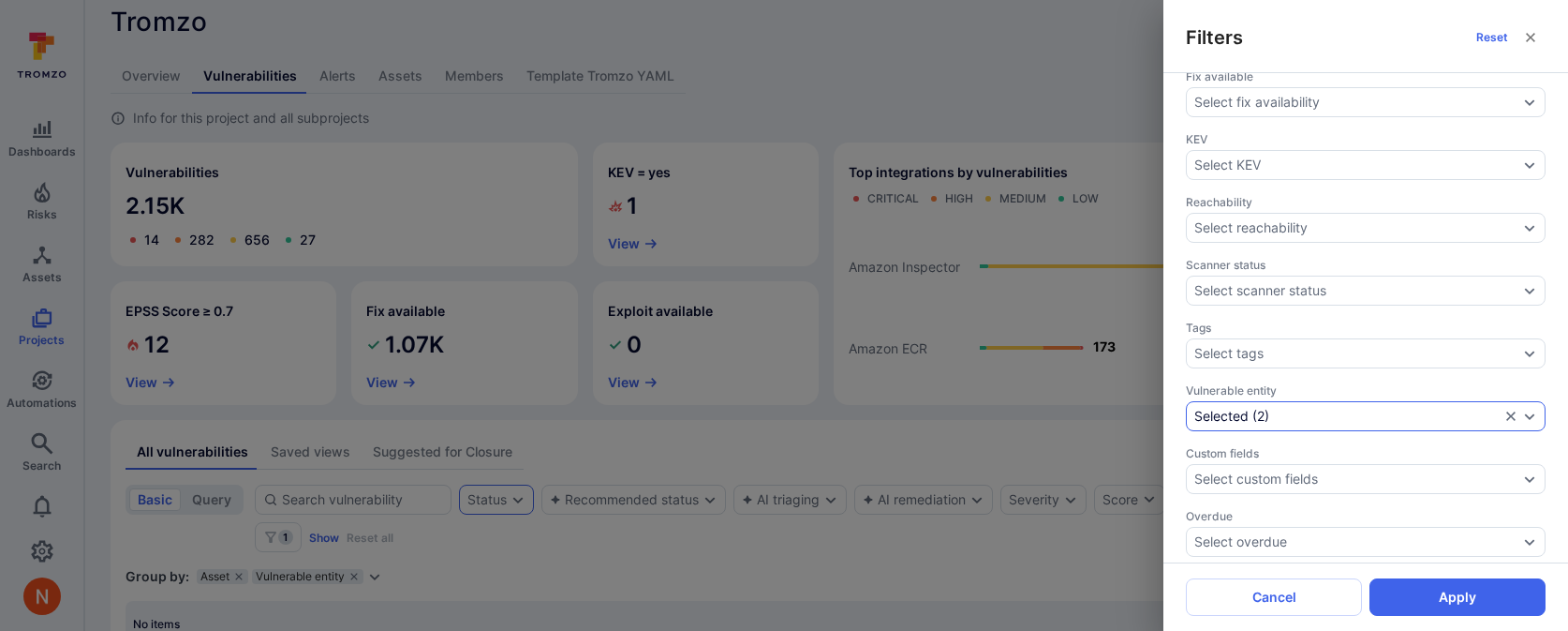
click at [1287, 409] on div "Selected ( 2 )" at bounding box center [1346, 416] width 305 height 15
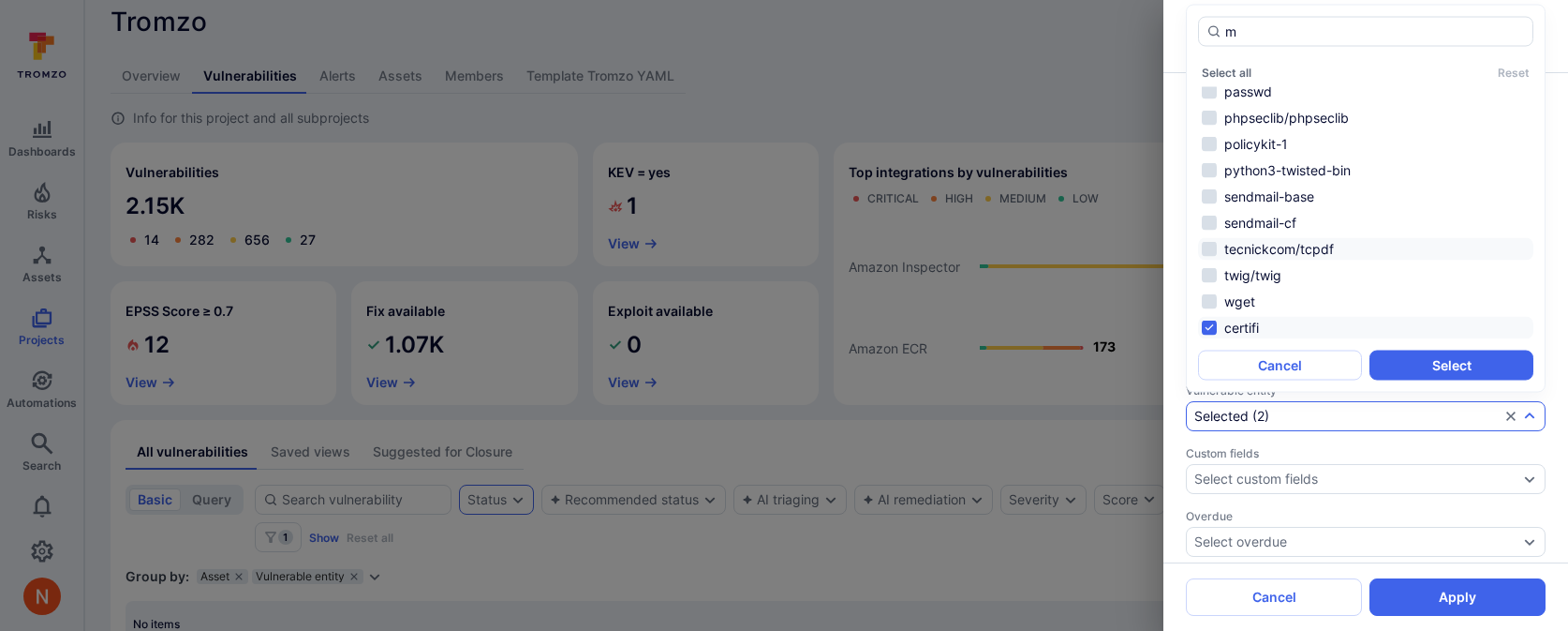
scroll to position [0, 0]
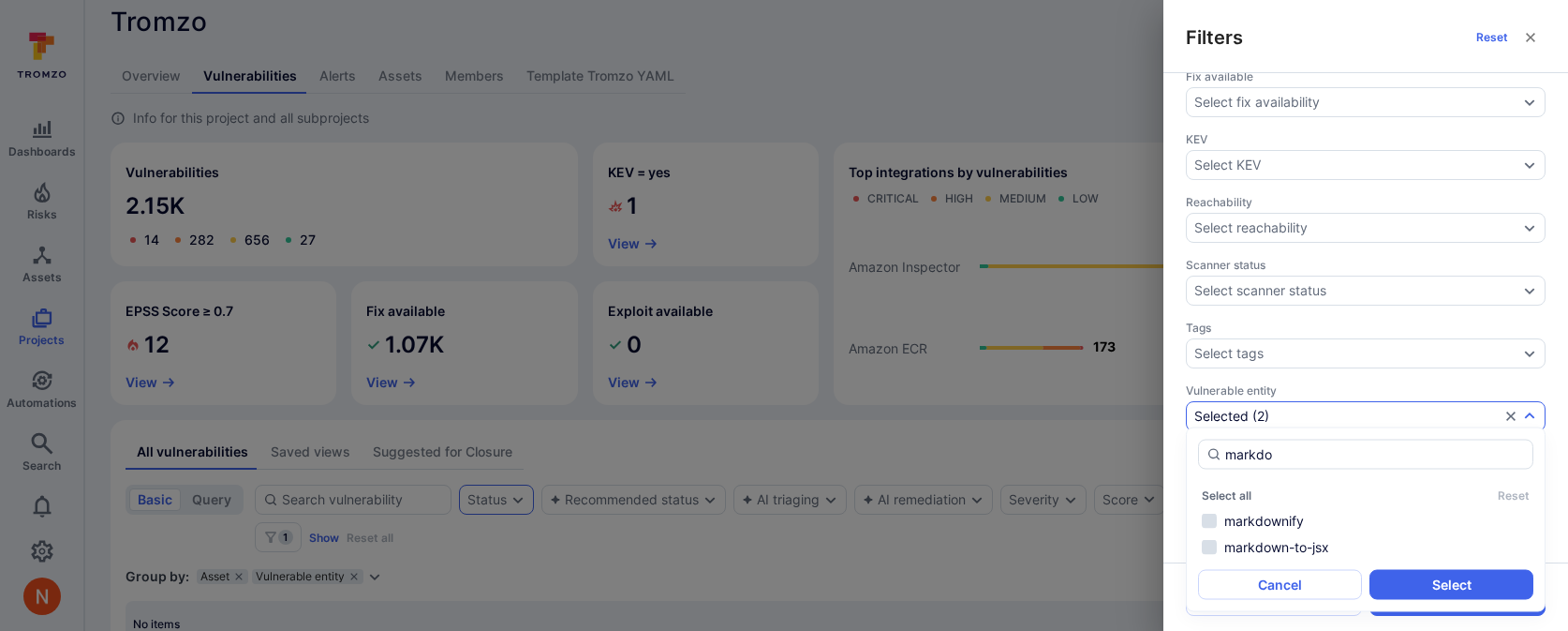
type input "markdo"
click at [1288, 521] on li "markdownify" at bounding box center [1365, 522] width 335 height 23
click at [1425, 572] on button "Select" at bounding box center [1452, 585] width 164 height 30
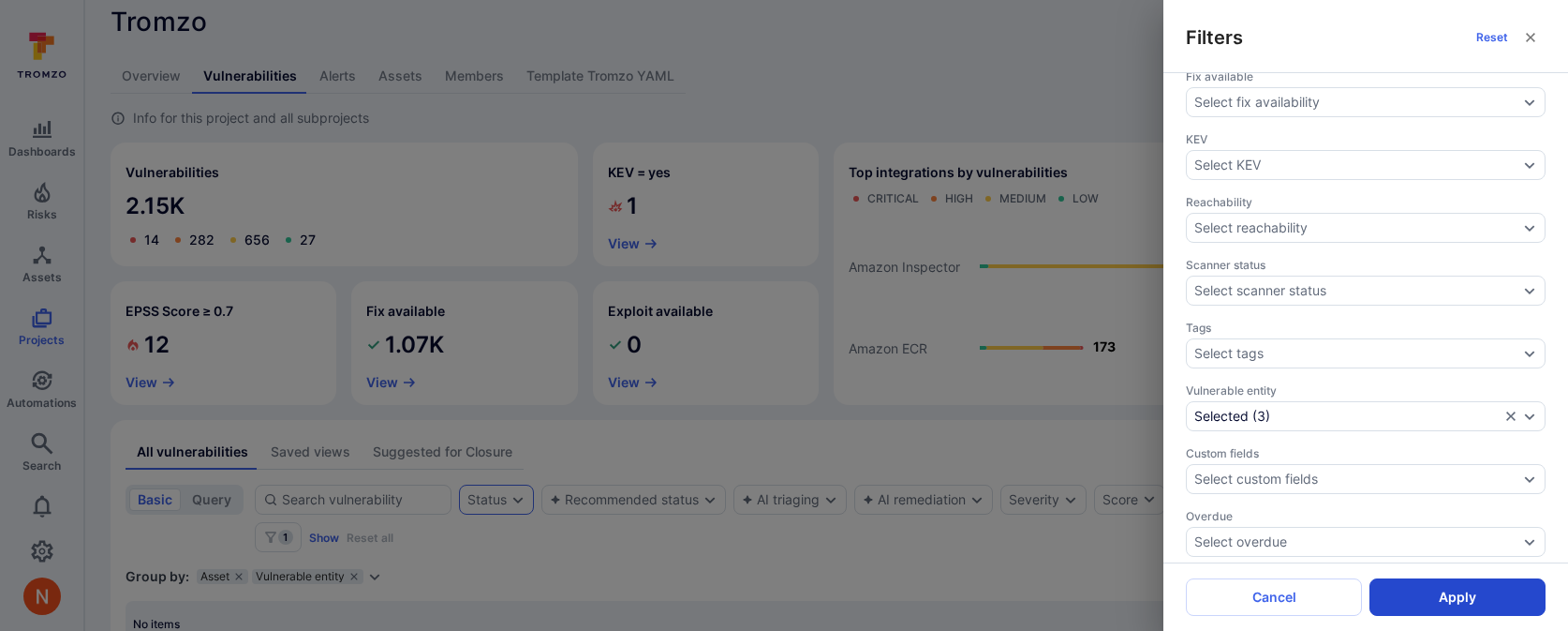
click at [1430, 601] on button "Apply" at bounding box center [1458, 597] width 176 height 37
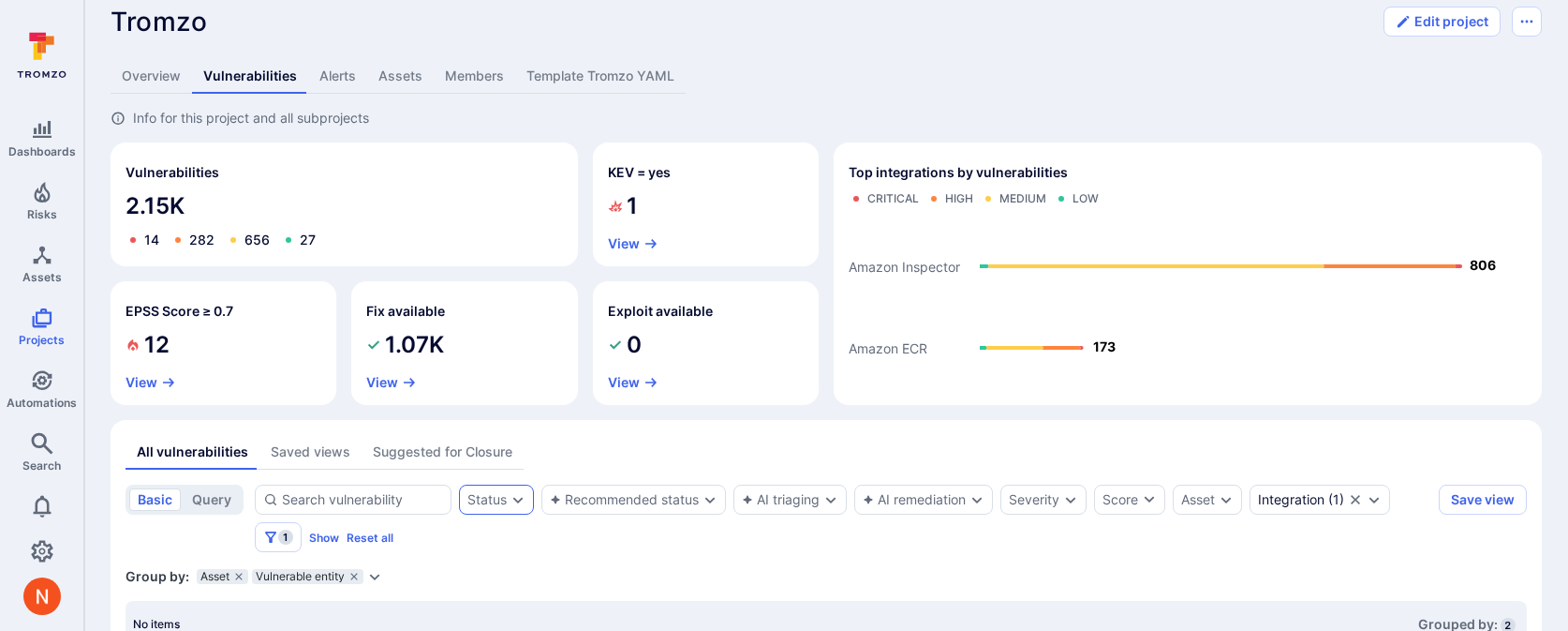
scroll to position [118, 0]
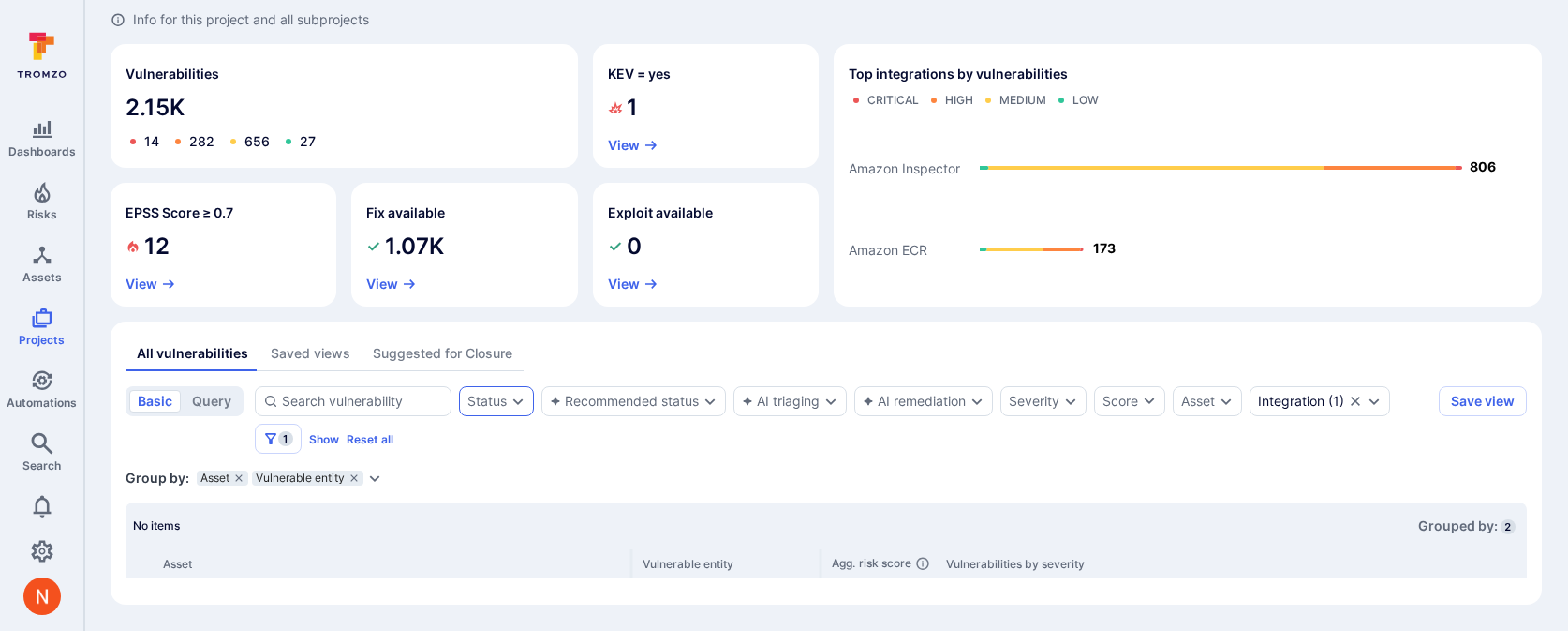
click at [733, 340] on div "All vulnerabilities Saved views Suggested for Closure" at bounding box center [826, 353] width 1401 height 34
click at [352, 481] on icon "grouping parameters" at bounding box center [354, 478] width 11 height 11
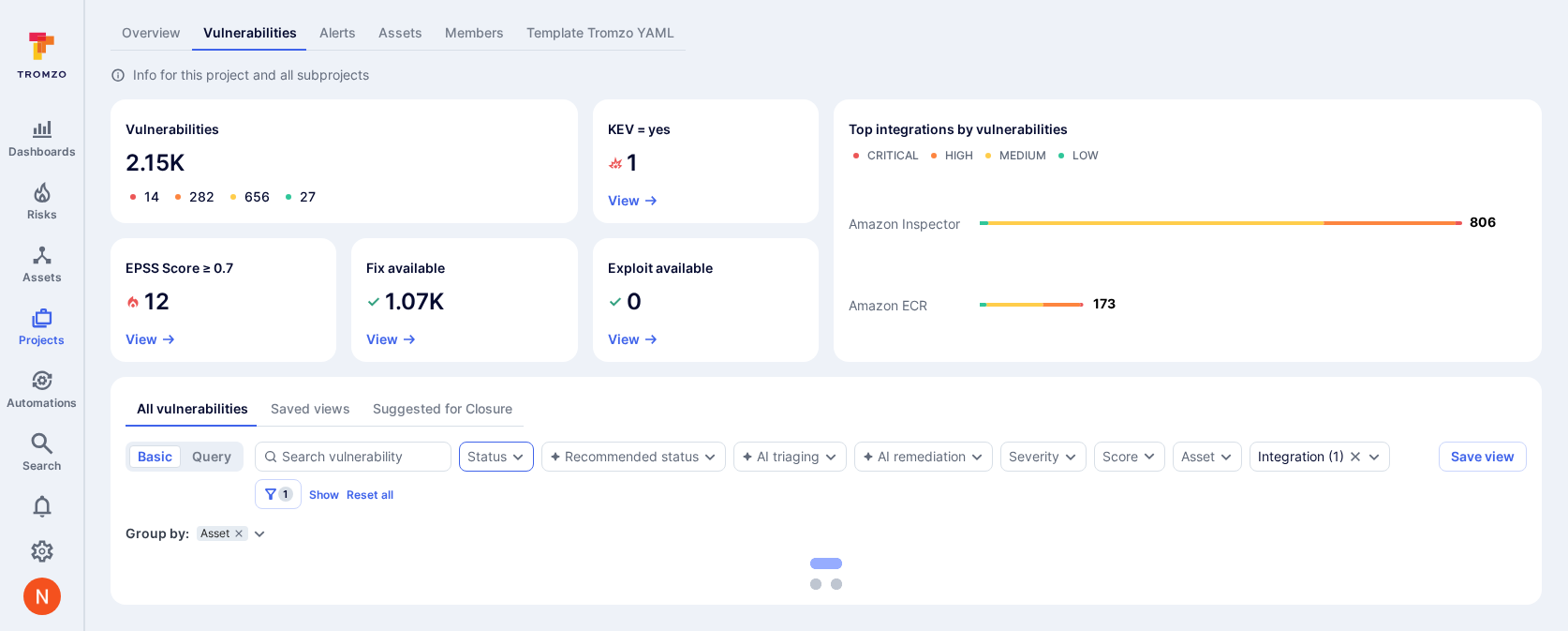
scroll to position [118, 0]
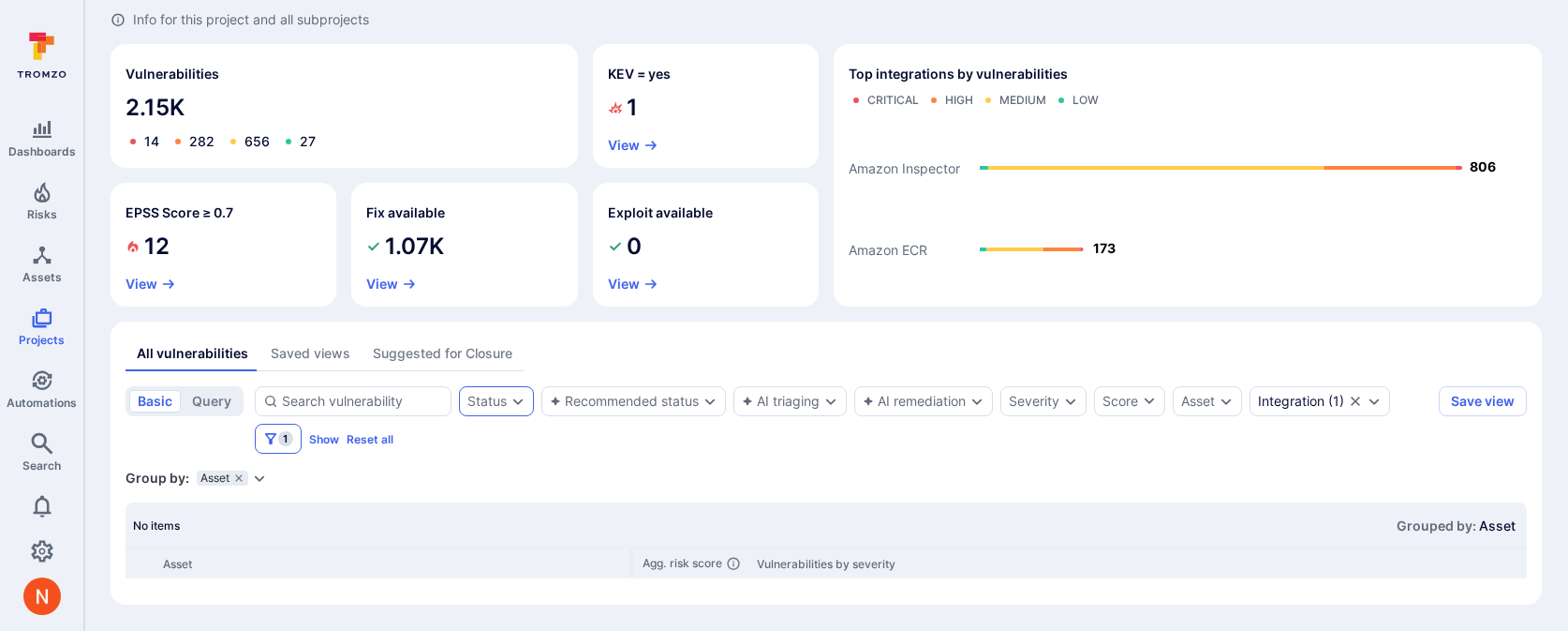
click at [270, 441] on icon "Filters" at bounding box center [271, 439] width 11 height 11
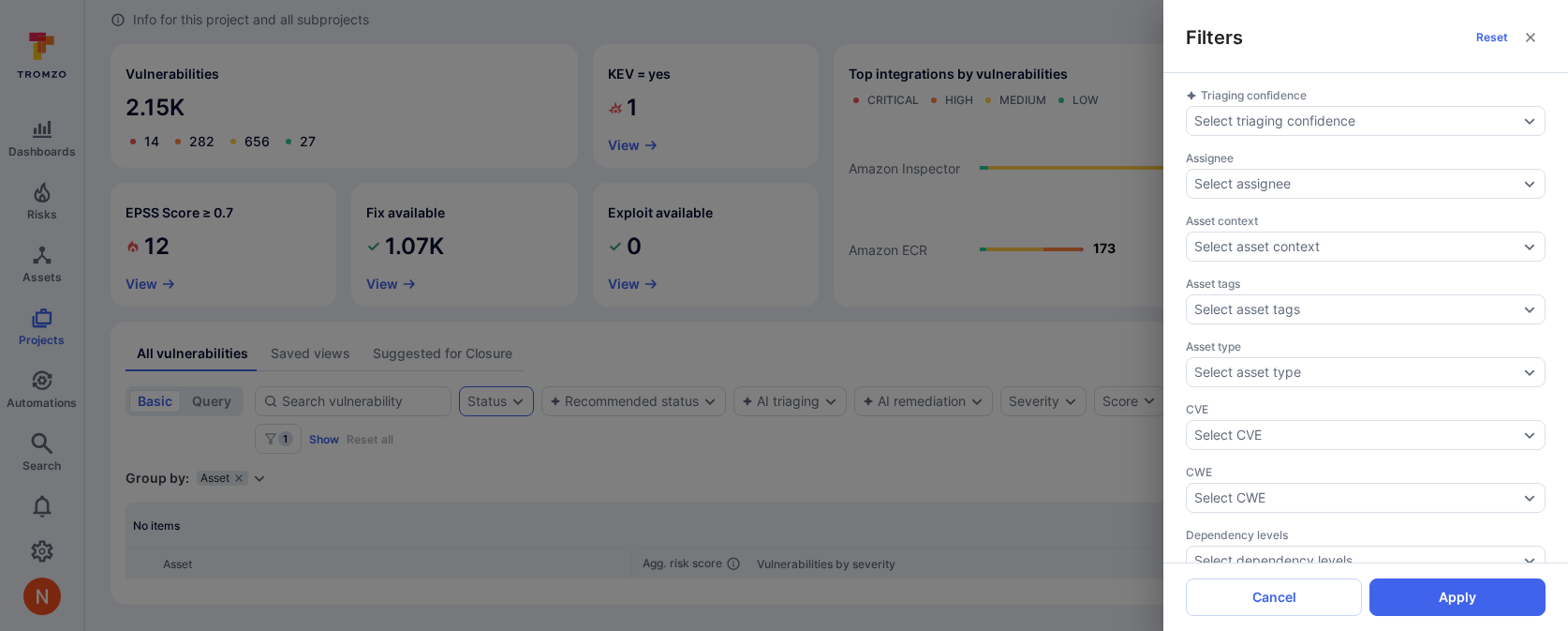
scroll to position [709, 0]
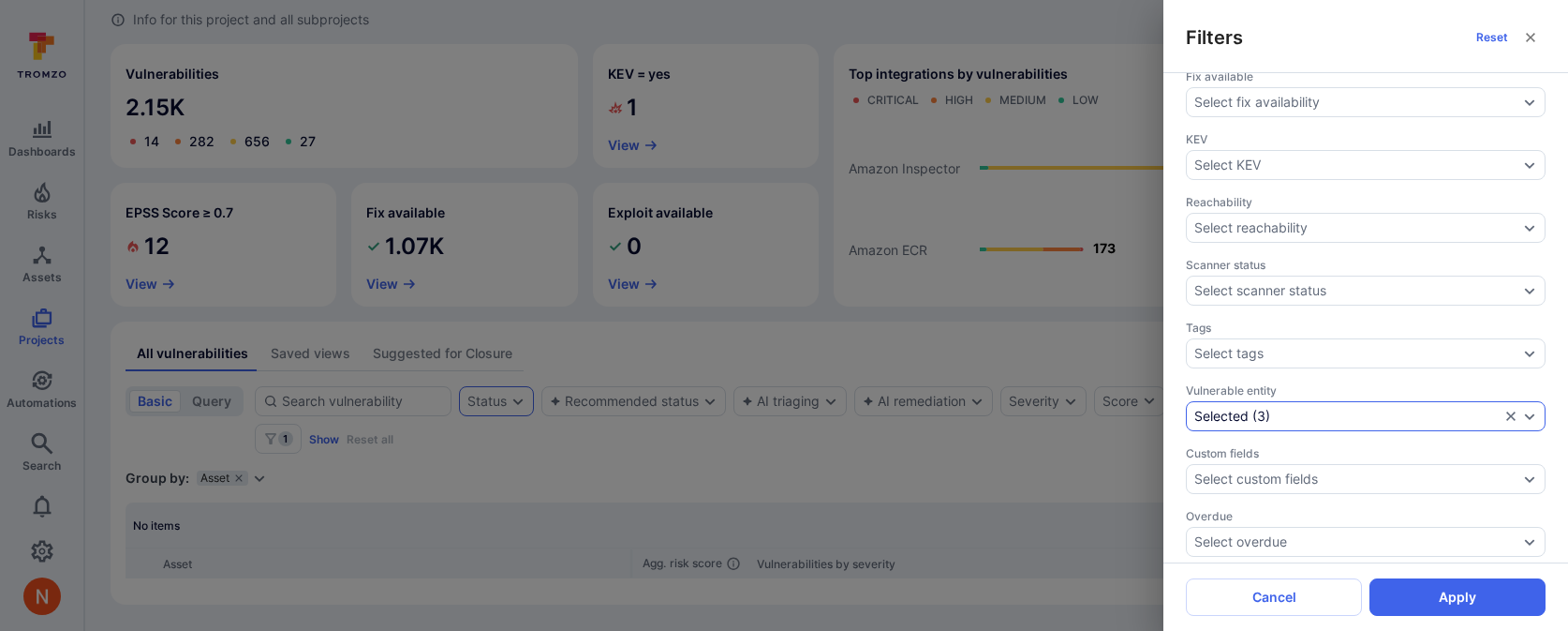
click at [1511, 411] on icon "Clear selection" at bounding box center [1511, 416] width 10 height 10
click at [1421, 611] on button "Apply" at bounding box center [1458, 597] width 176 height 37
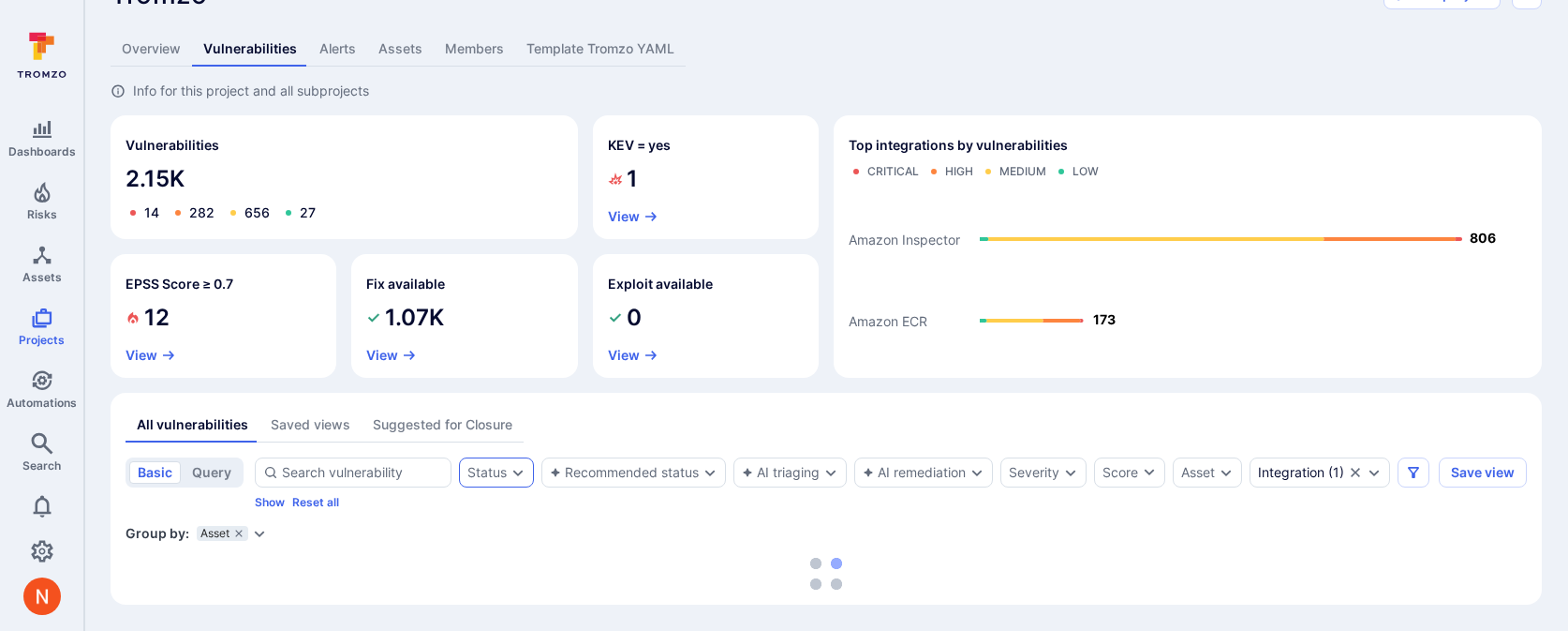
scroll to position [63, 0]
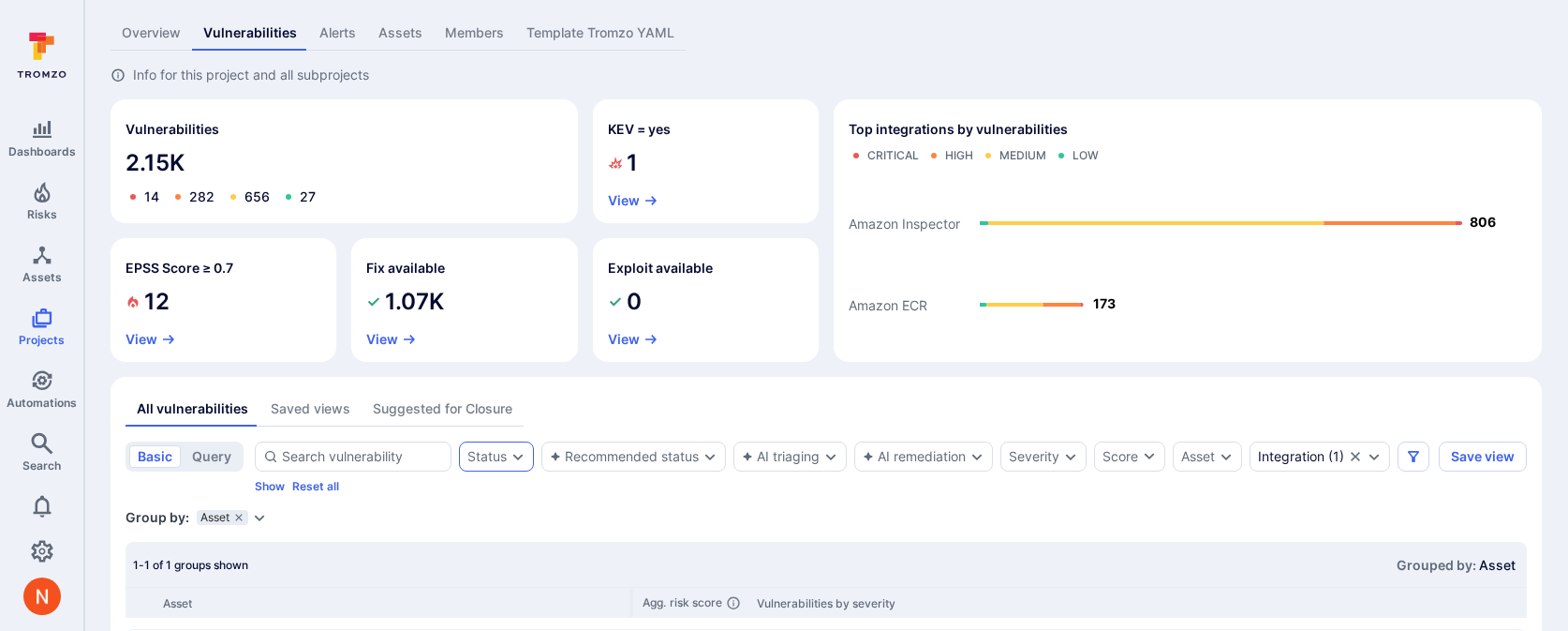
click at [263, 524] on icon "Expand dropdown" at bounding box center [260, 518] width 15 height 15
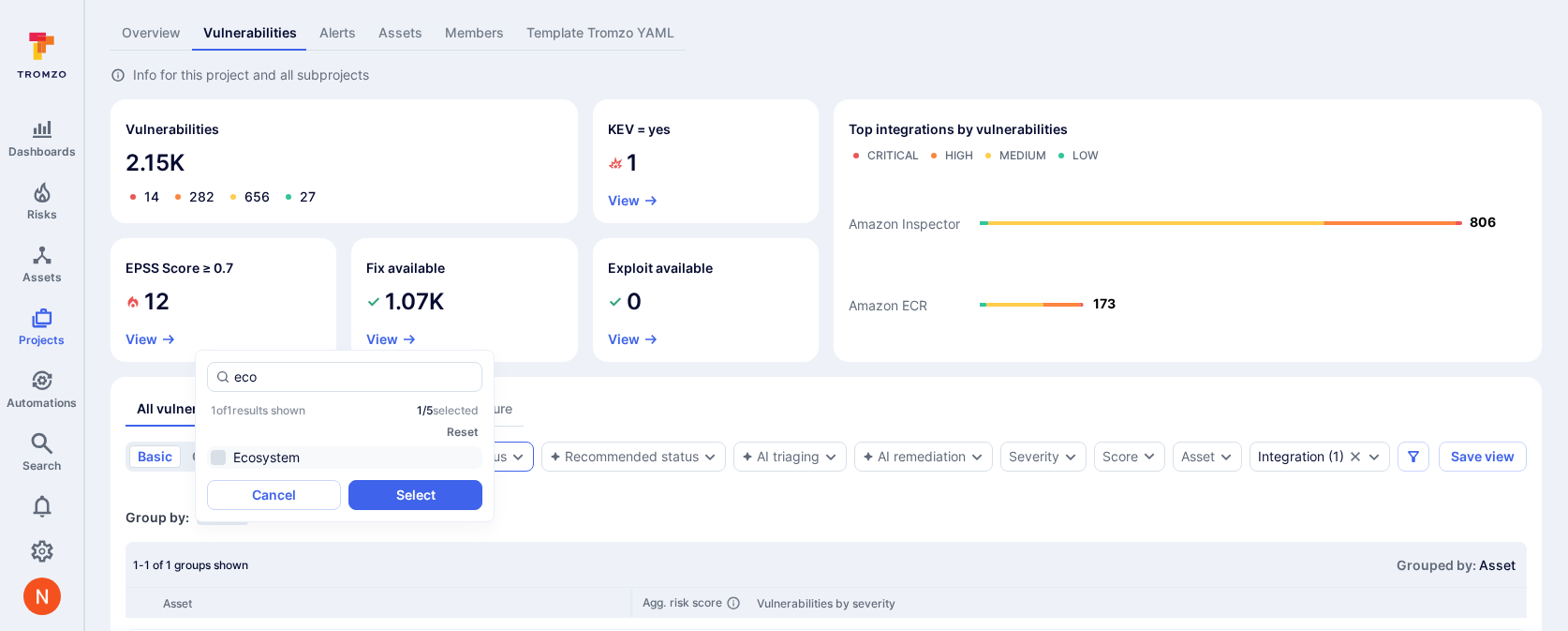
click at [283, 448] on li "Ecosystem" at bounding box center [344, 458] width 275 height 23
click at [426, 505] on button "Select" at bounding box center [415, 495] width 134 height 30
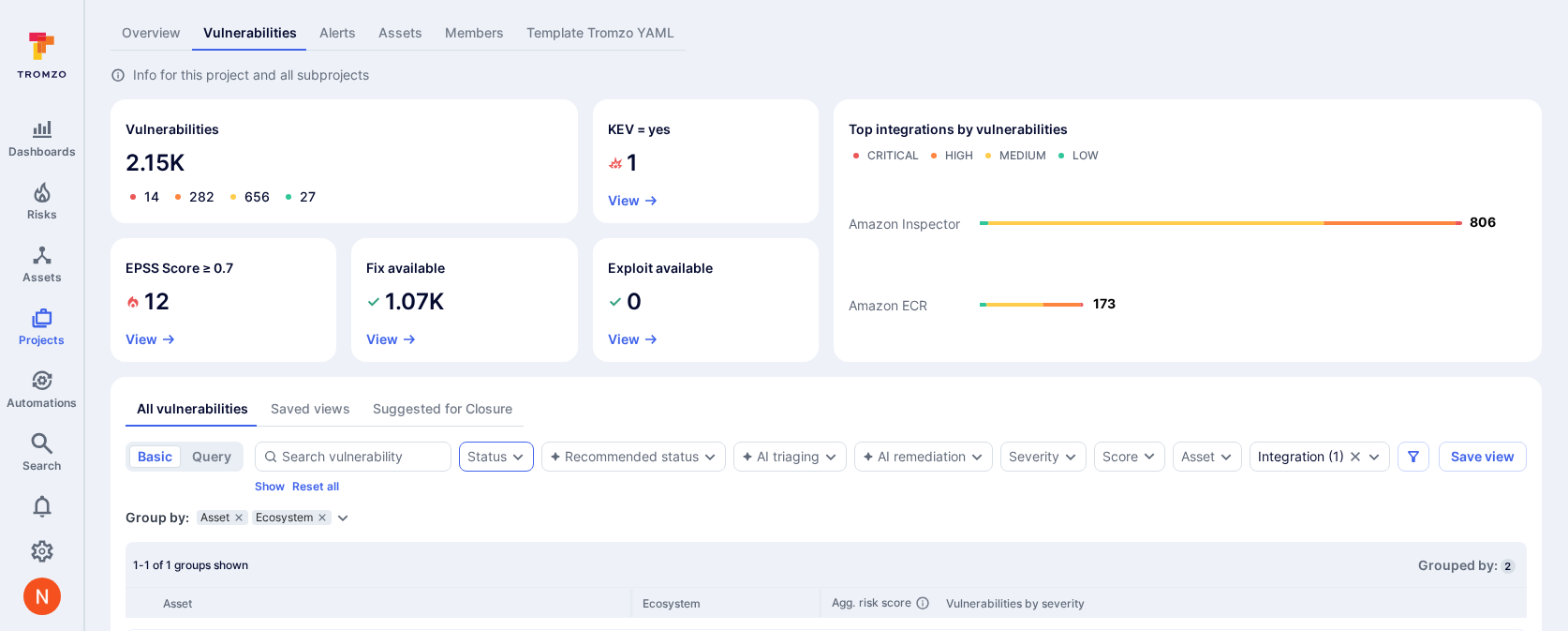
scroll to position [178, 0]
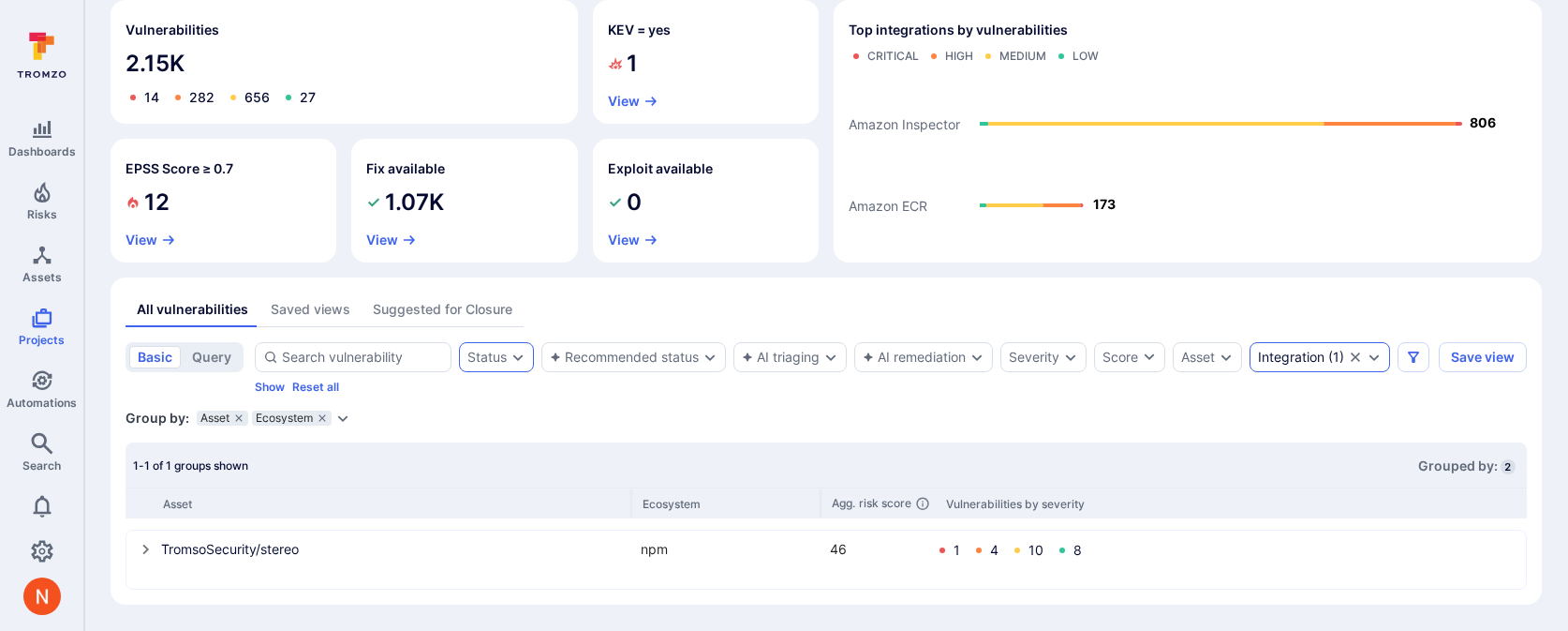
click at [1271, 349] on div "Integration" at bounding box center [1291, 357] width 67 height 15
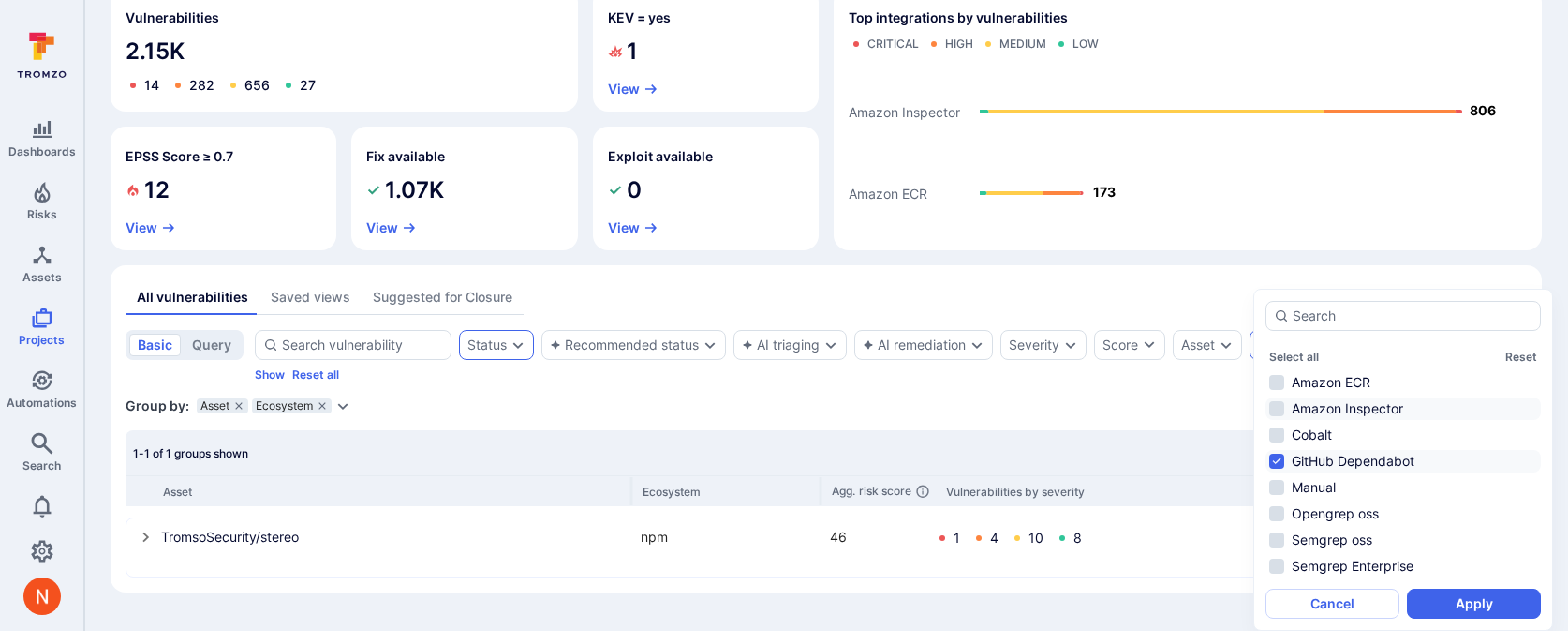
click at [1329, 397] on li "Amazon Inspector" at bounding box center [1402, 408] width 275 height 23
click at [1441, 605] on button "Apply" at bounding box center [1474, 603] width 134 height 30
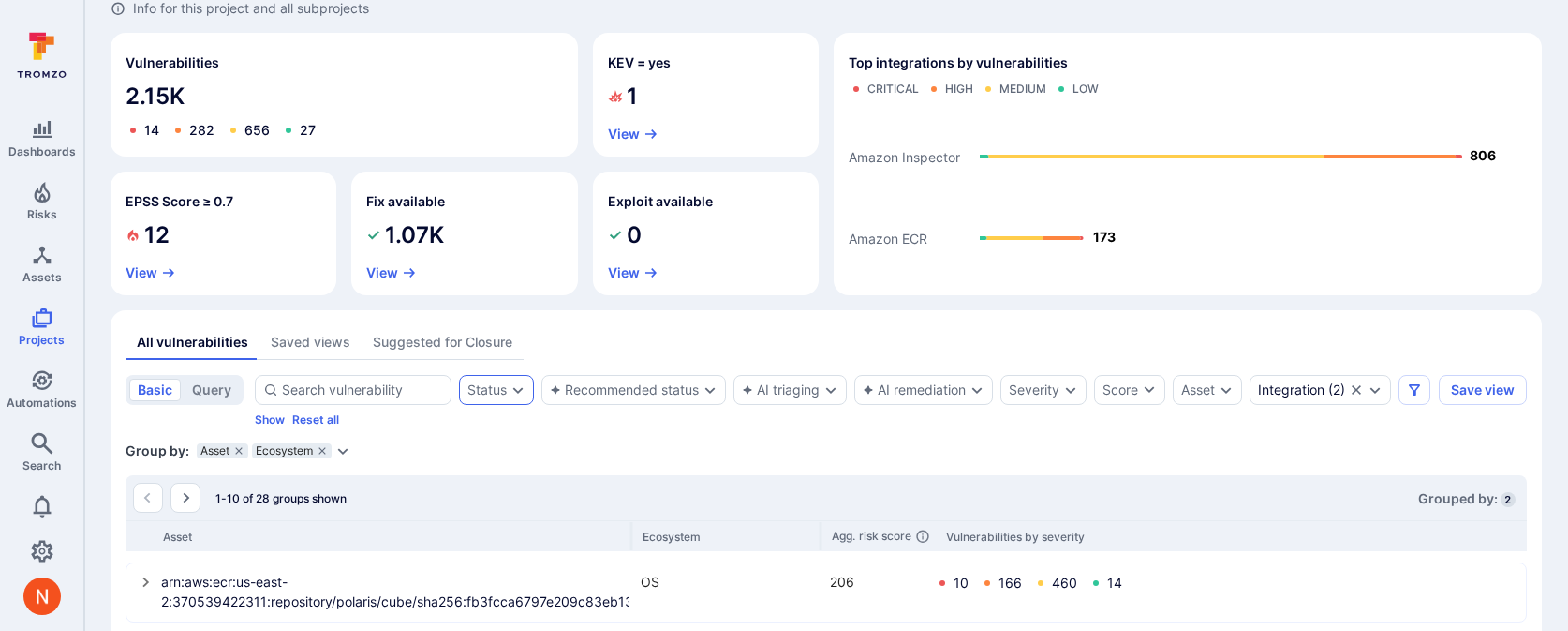
scroll to position [92, 0]
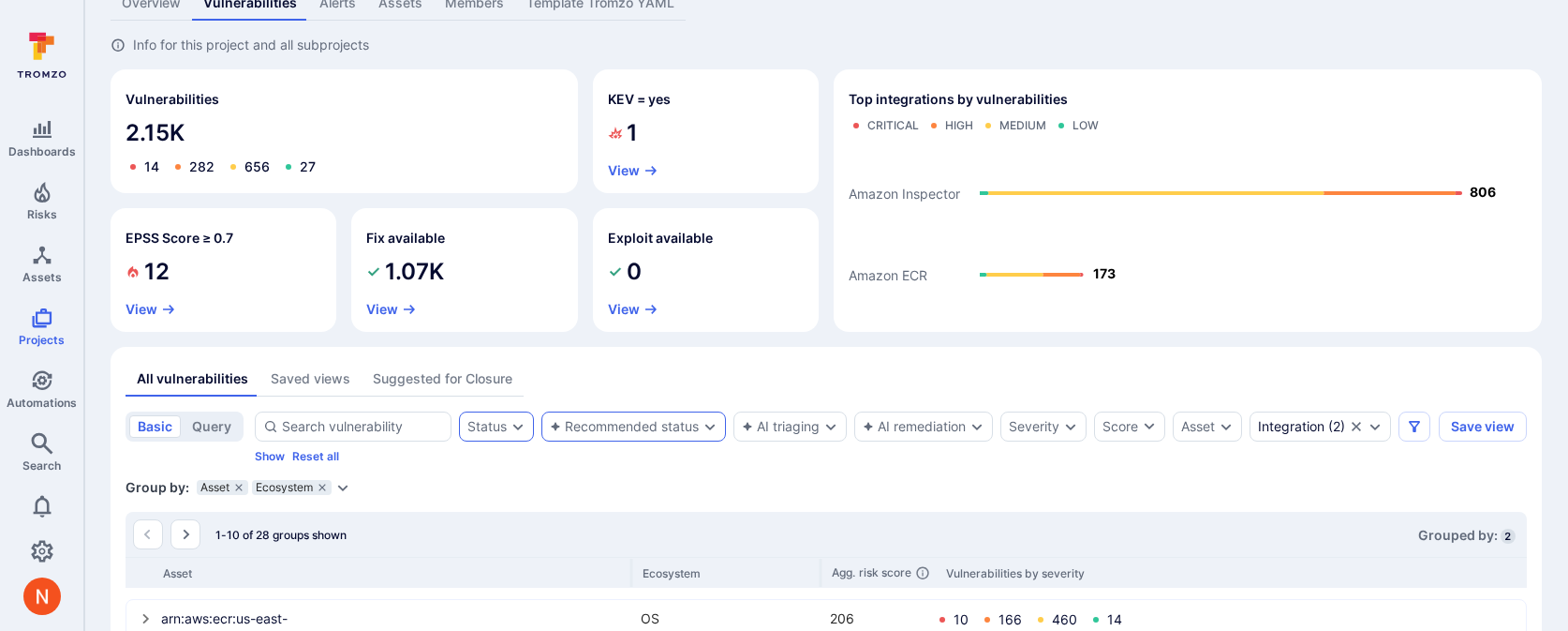
click at [607, 425] on div "Recommended status" at bounding box center [624, 426] width 149 height 15
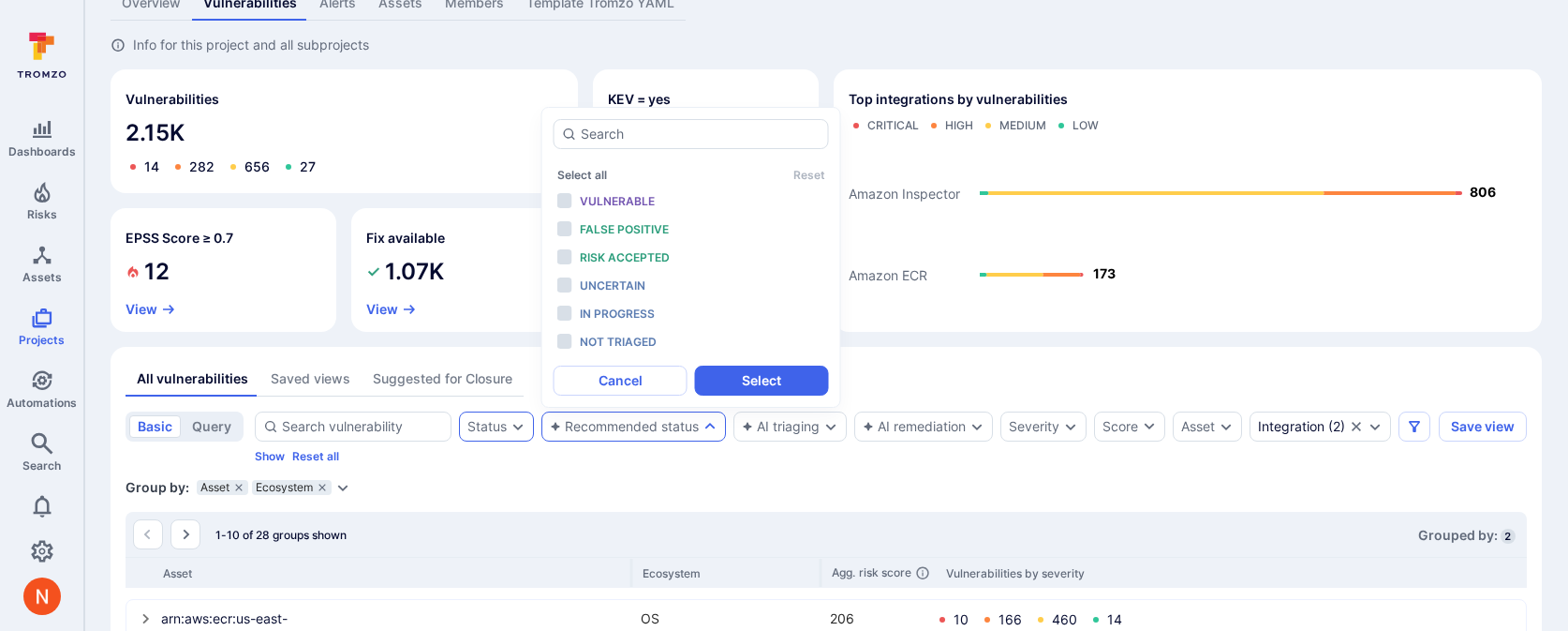
click at [489, 430] on div "Status" at bounding box center [486, 426] width 39 height 15
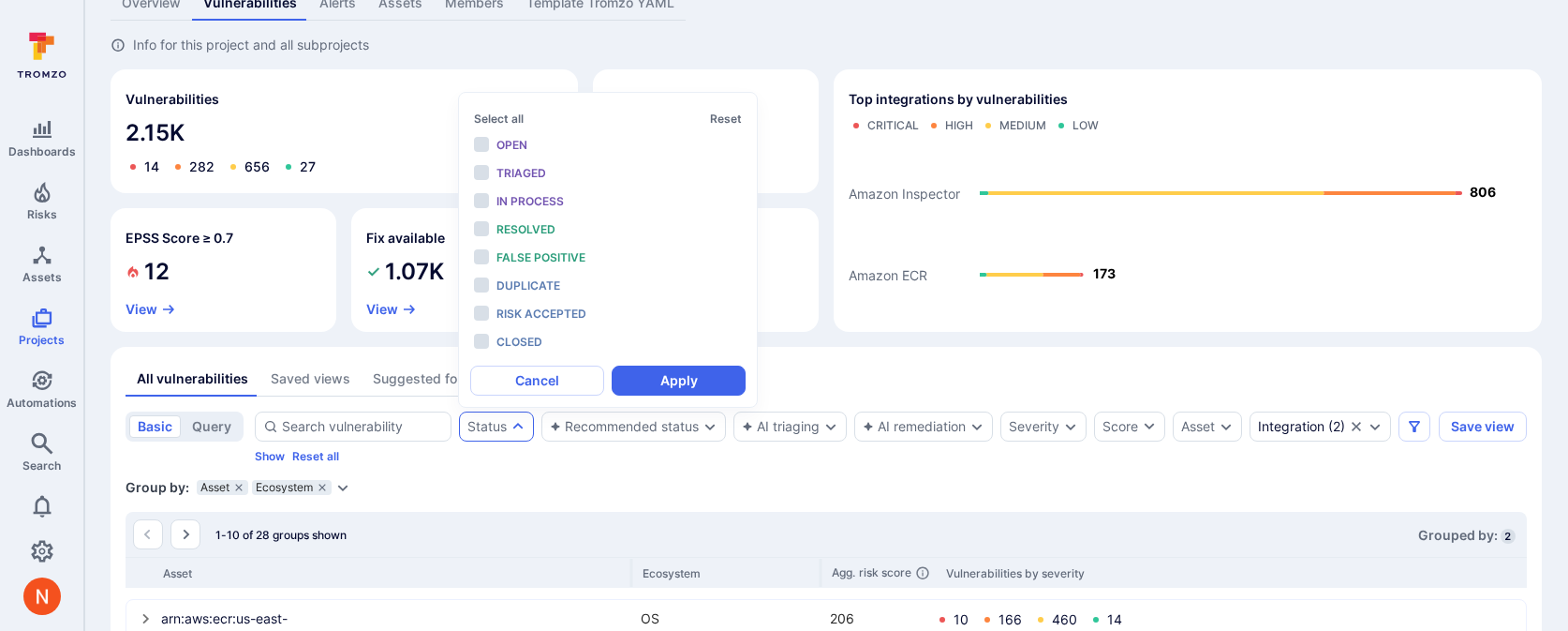
scroll to position [15, 0]
click at [547, 150] on div "Open" at bounding box center [574, 146] width 154 height 21
click at [546, 178] on div "Triaged" at bounding box center [574, 173] width 154 height 21
click at [546, 201] on span "In process" at bounding box center [530, 201] width 68 height 14
click at [630, 372] on button "Apply" at bounding box center [678, 381] width 134 height 30
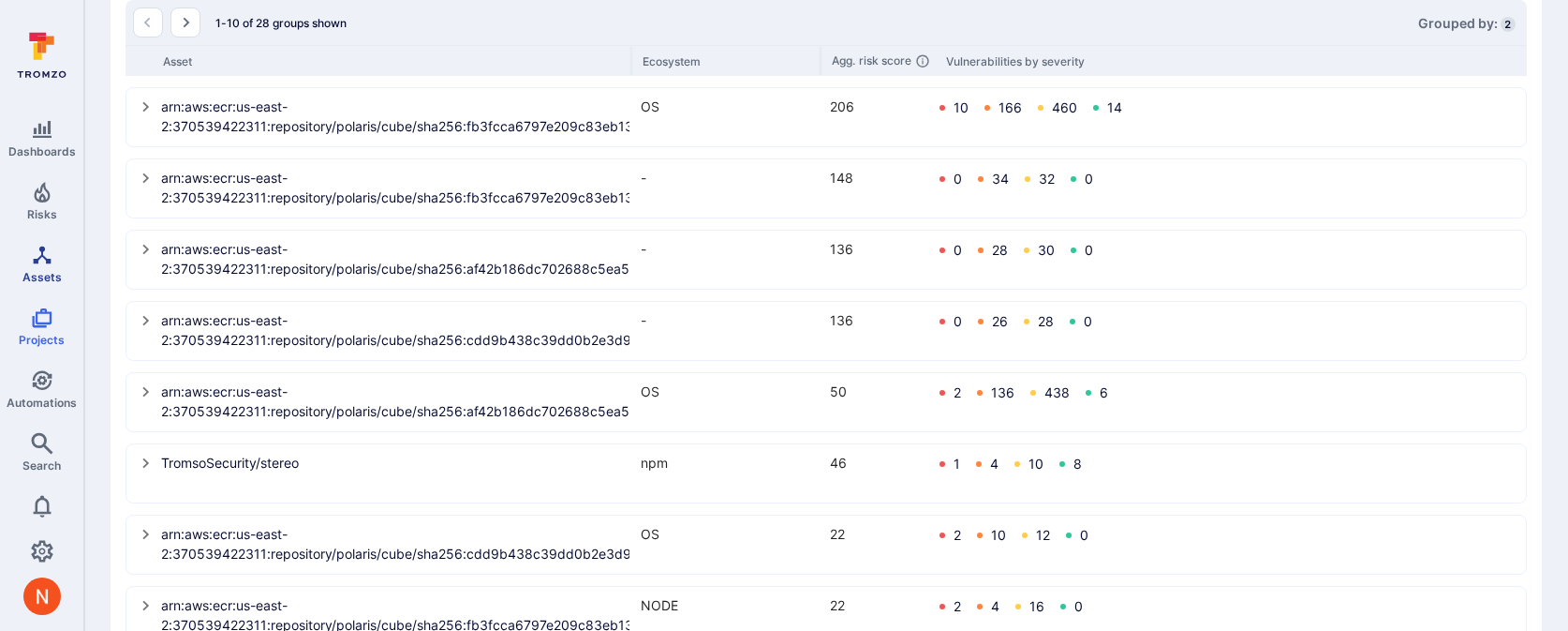
scroll to position [632, 0]
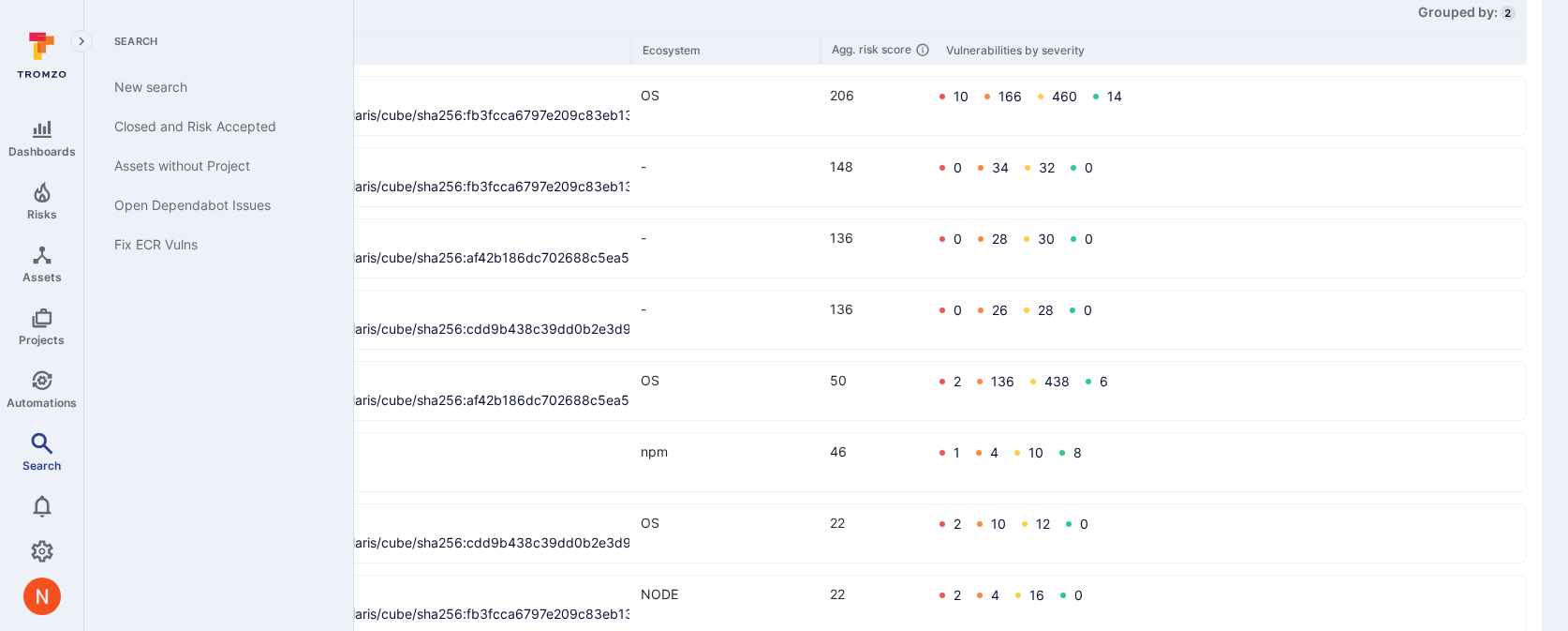
click at [47, 455] on link "Search" at bounding box center [42, 452] width 84 height 55
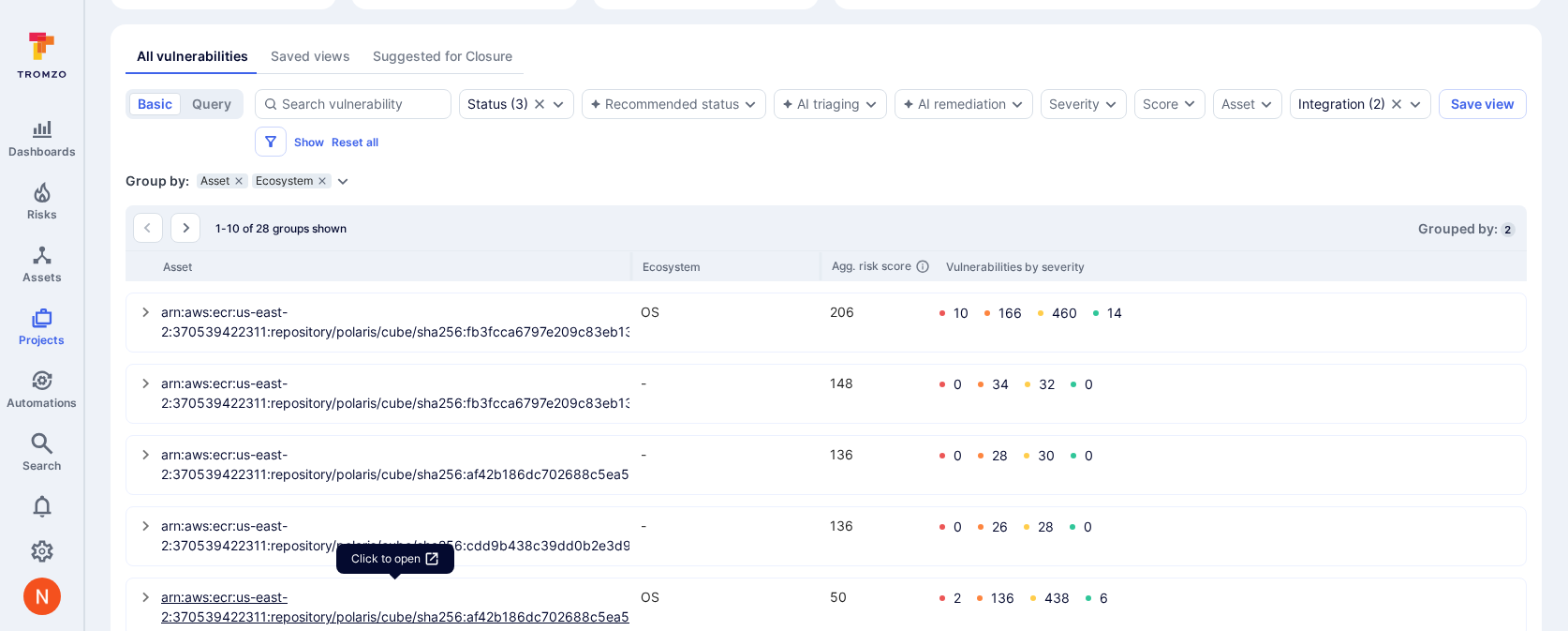
scroll to position [417, 0]
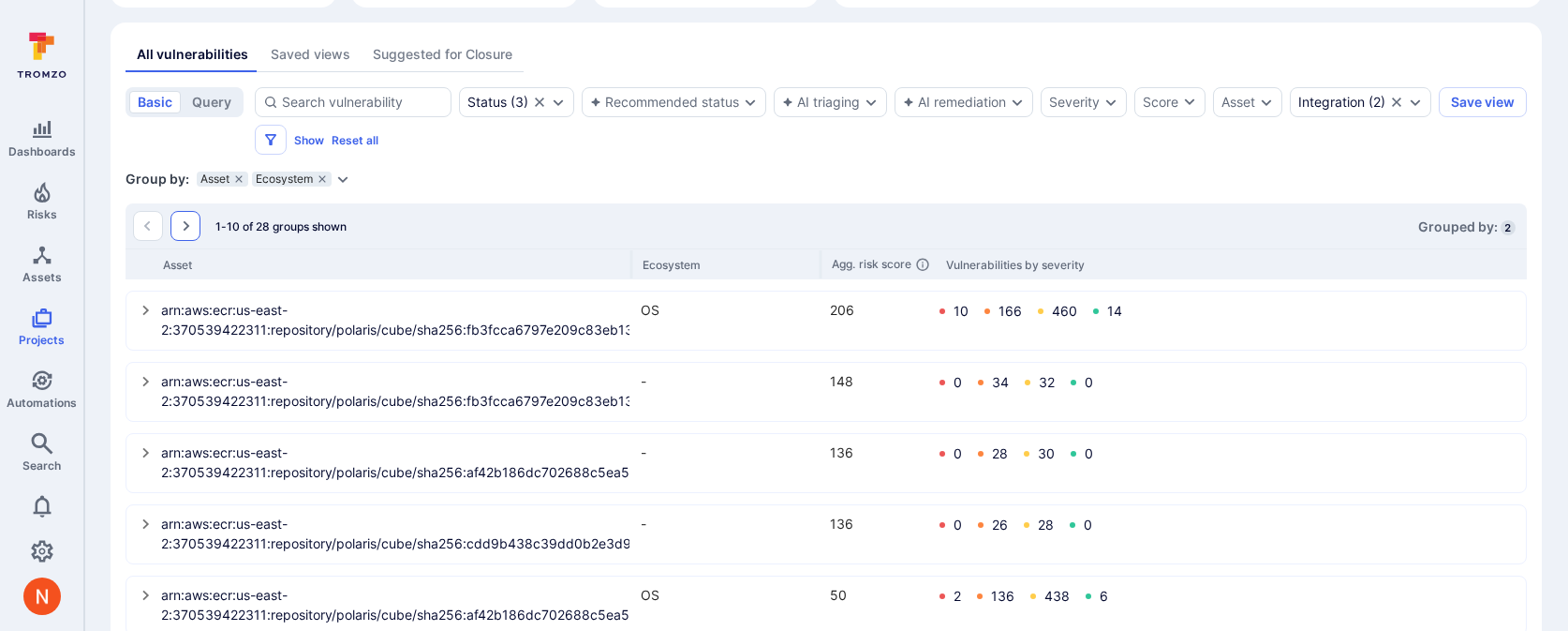
click at [178, 227] on icon "Go to the next page" at bounding box center [186, 226] width 15 height 15
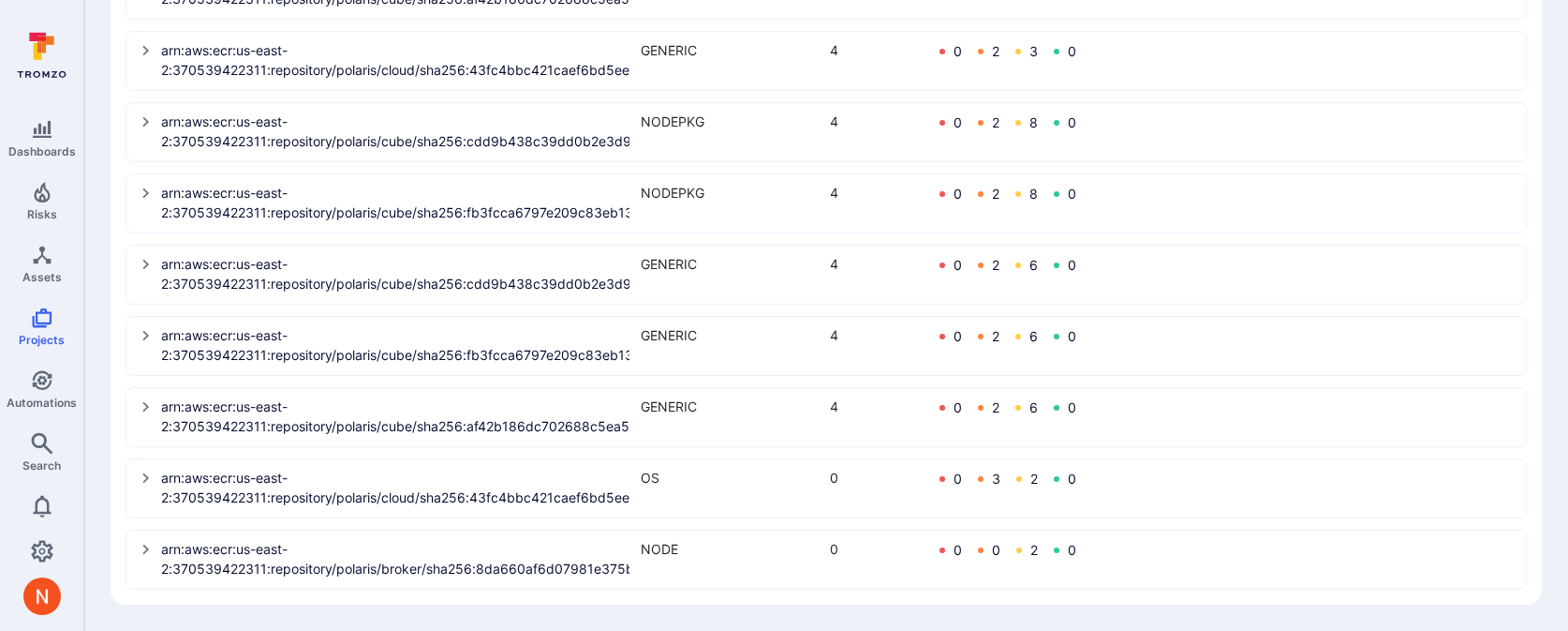
scroll to position [406, 0]
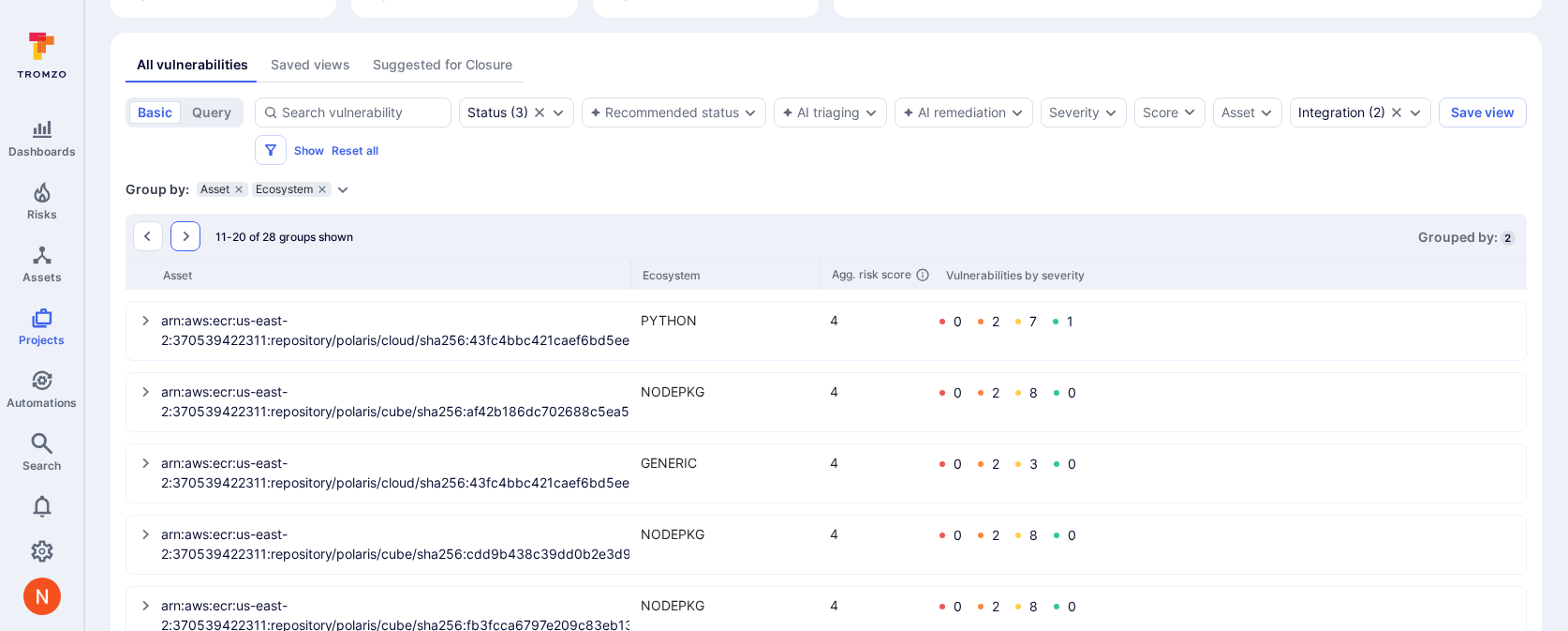
click at [186, 230] on icon "Go to the next page" at bounding box center [186, 236] width 15 height 15
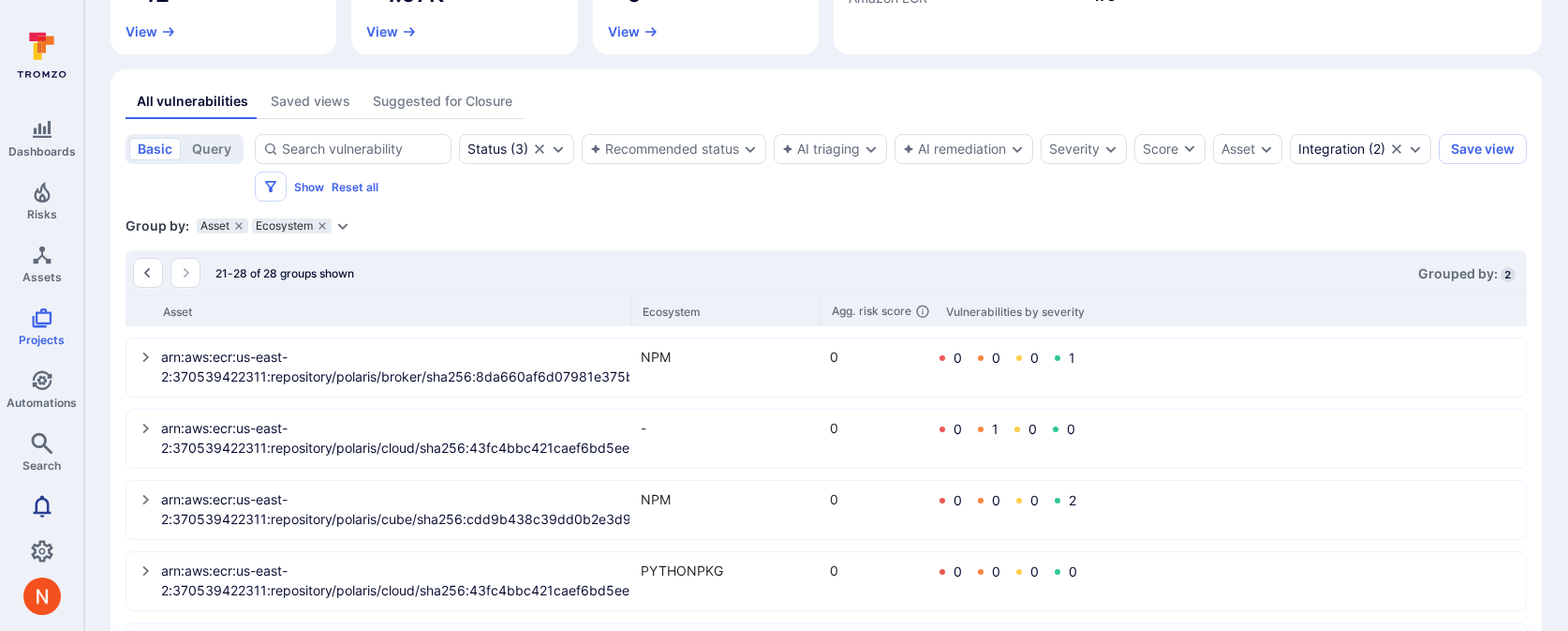
scroll to position [374, 0]
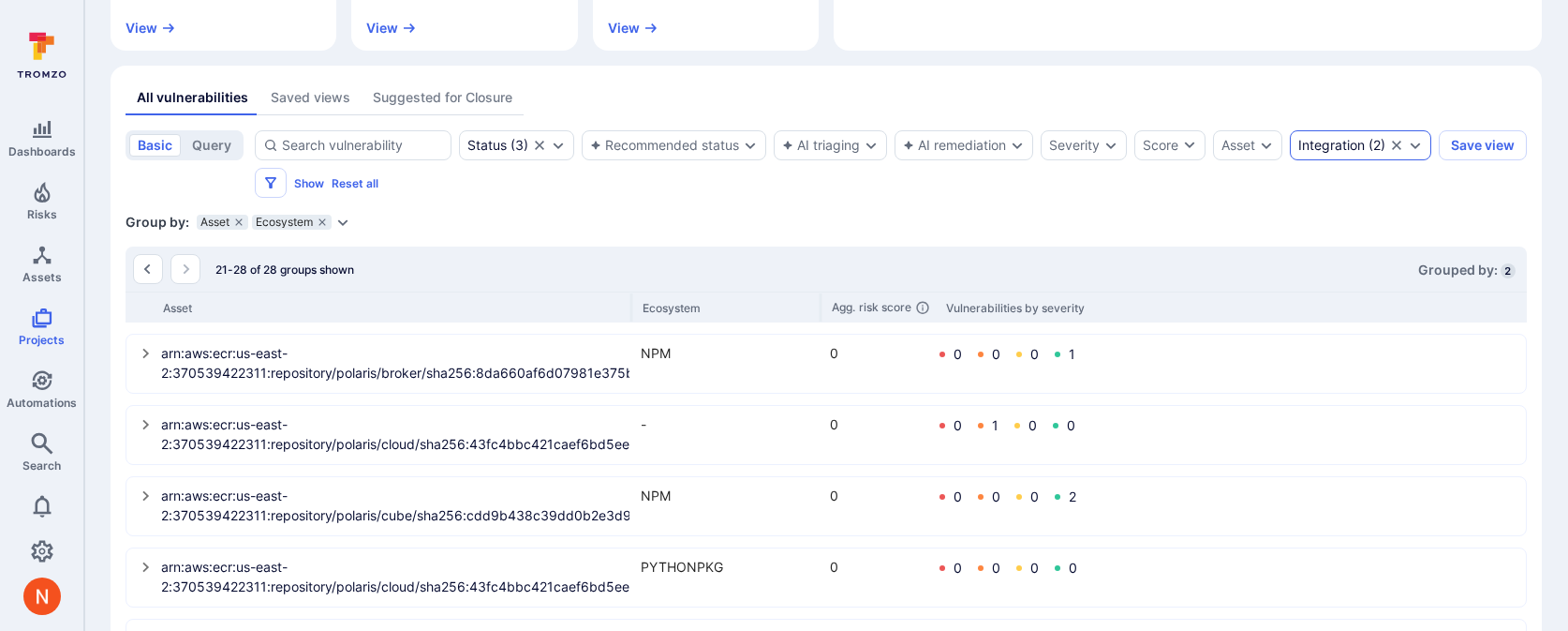
click at [1299, 152] on div "Integration ( 2 )" at bounding box center [1343, 146] width 88 height 15
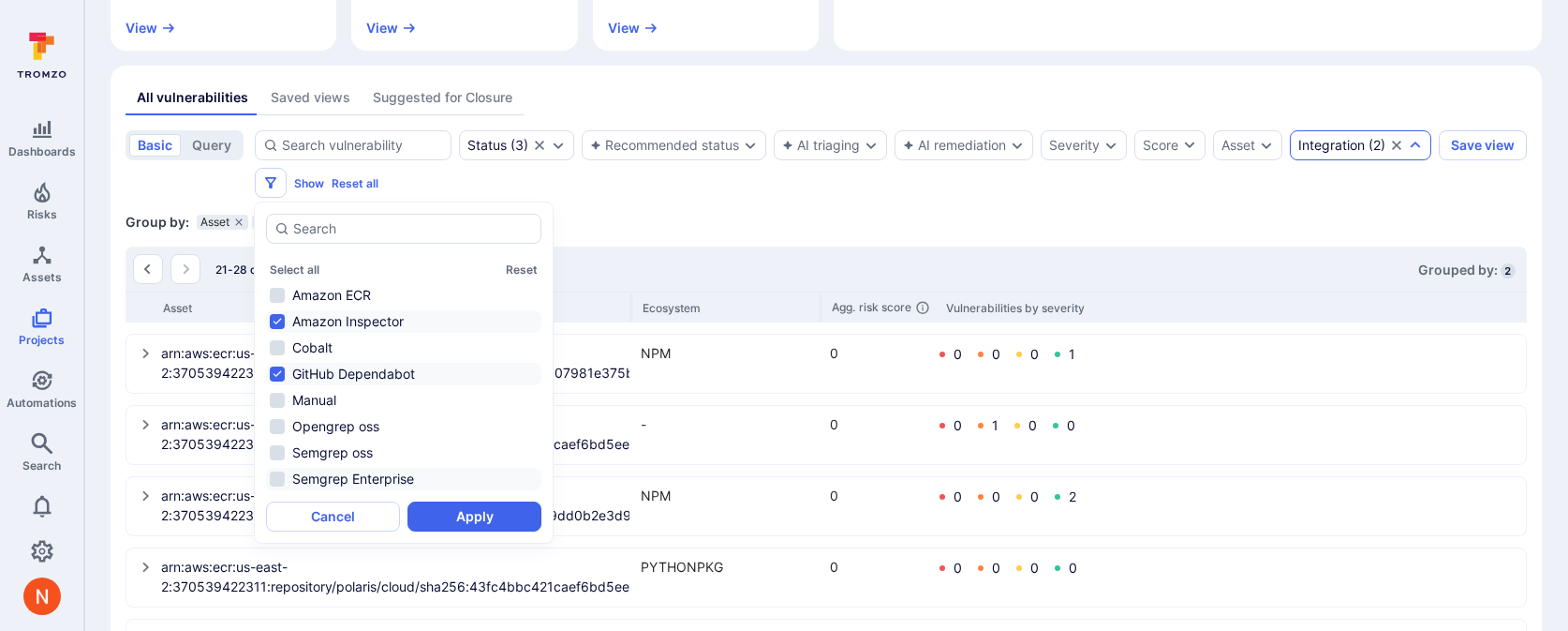
click at [361, 328] on li "Amazon Inspector" at bounding box center [403, 322] width 275 height 23
click at [441, 513] on button "Apply" at bounding box center [474, 517] width 134 height 30
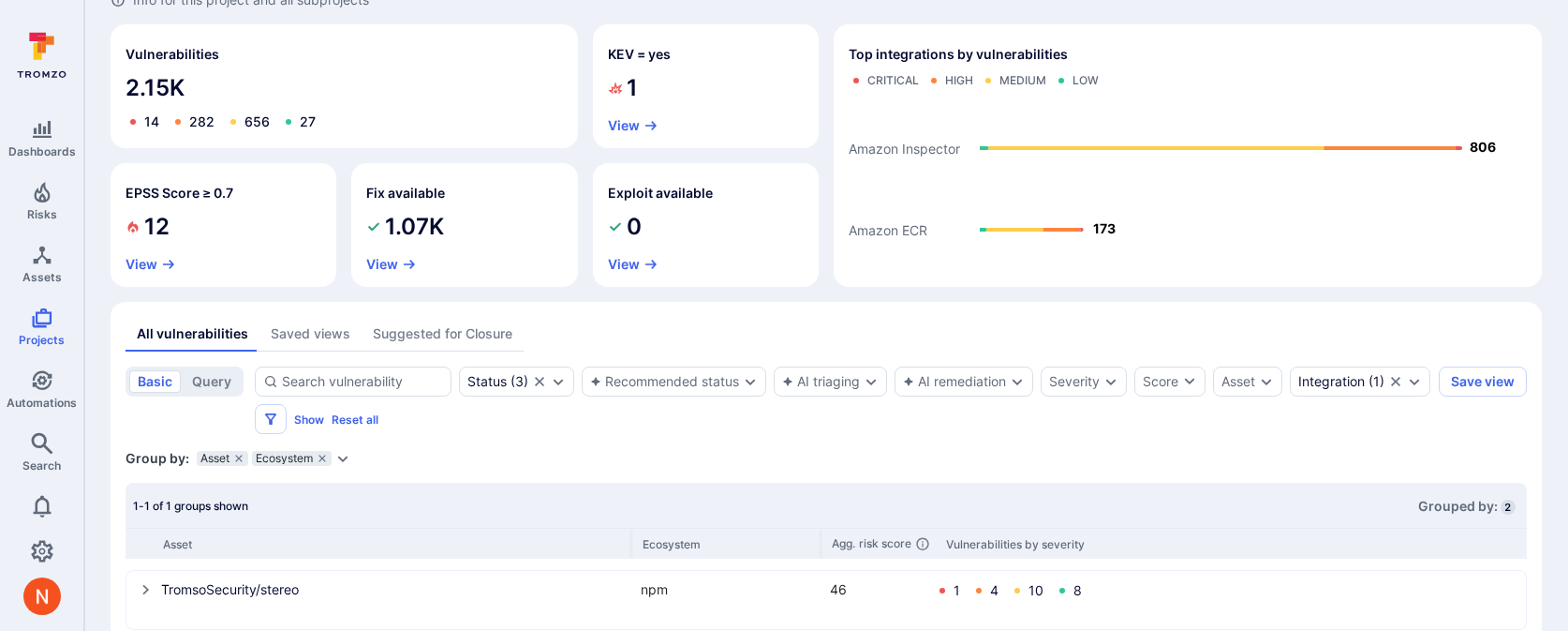
scroll to position [178, 0]
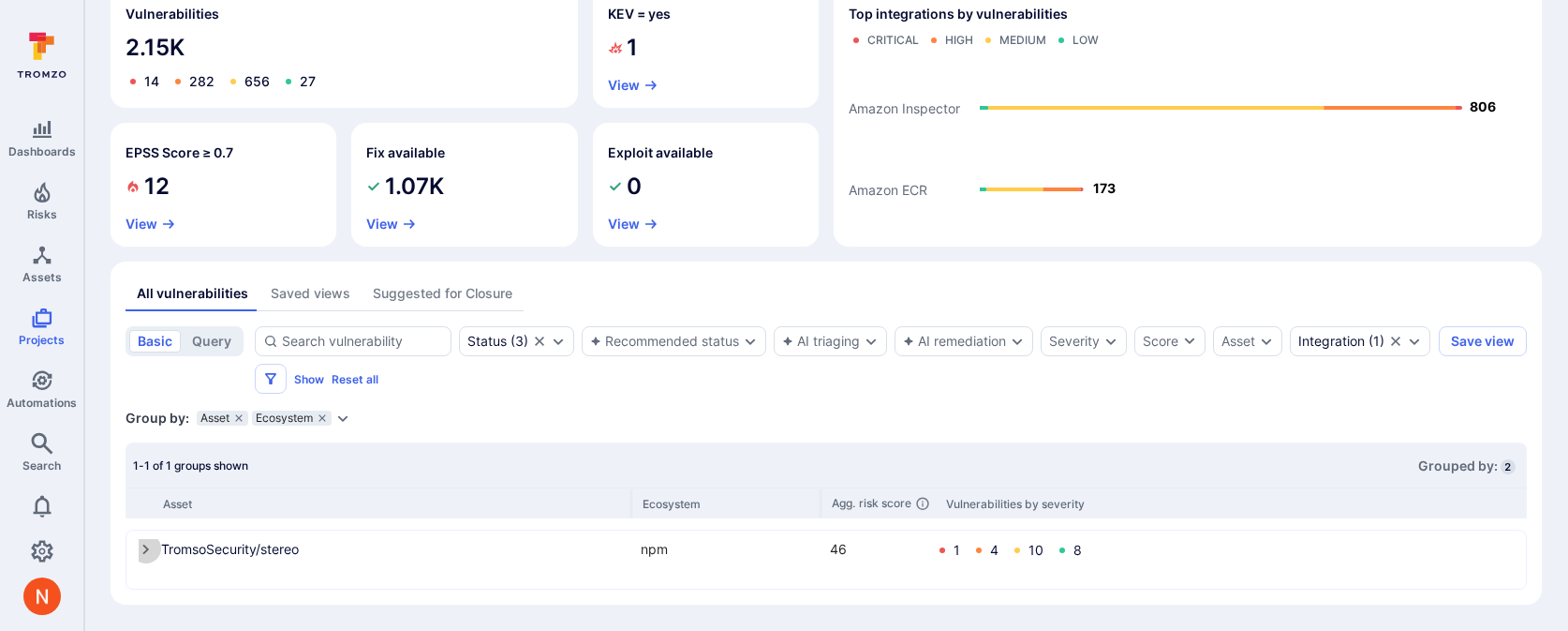
click at [145, 553] on icon "select group" at bounding box center [147, 549] width 15 height 15
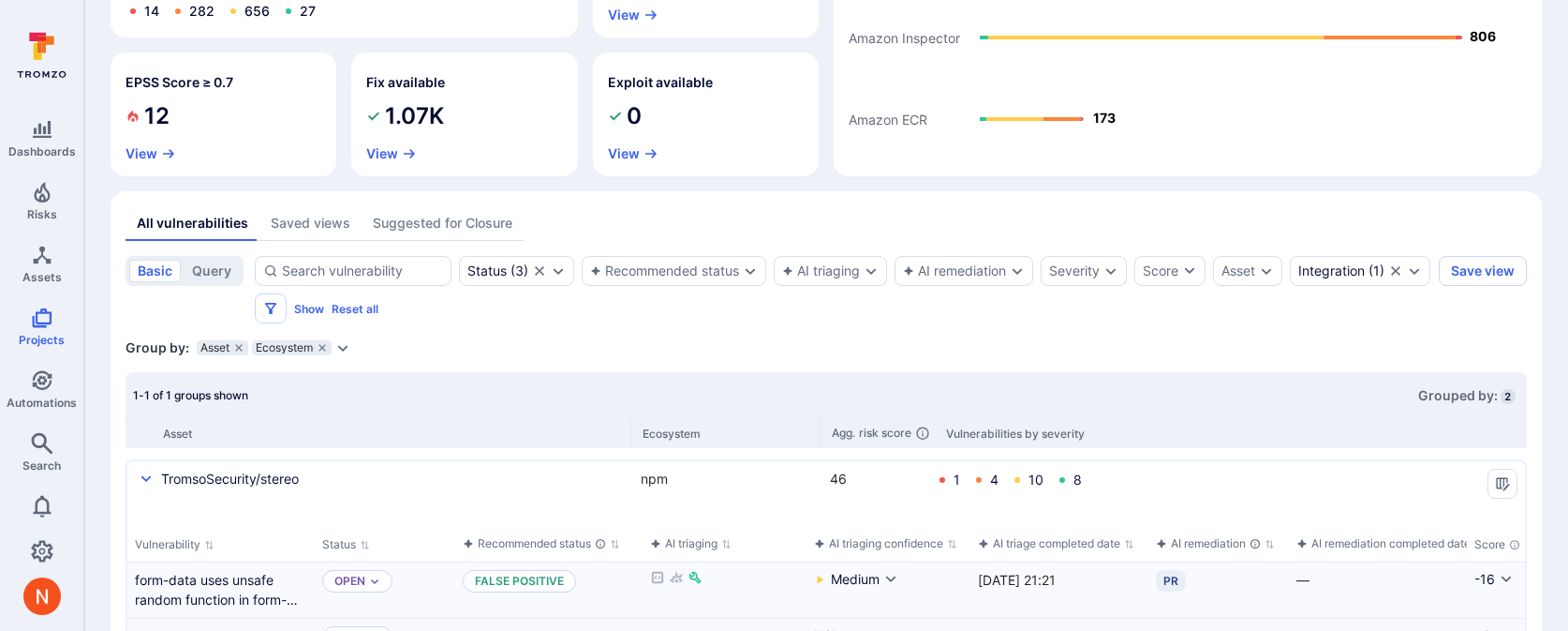
scroll to position [206, 0]
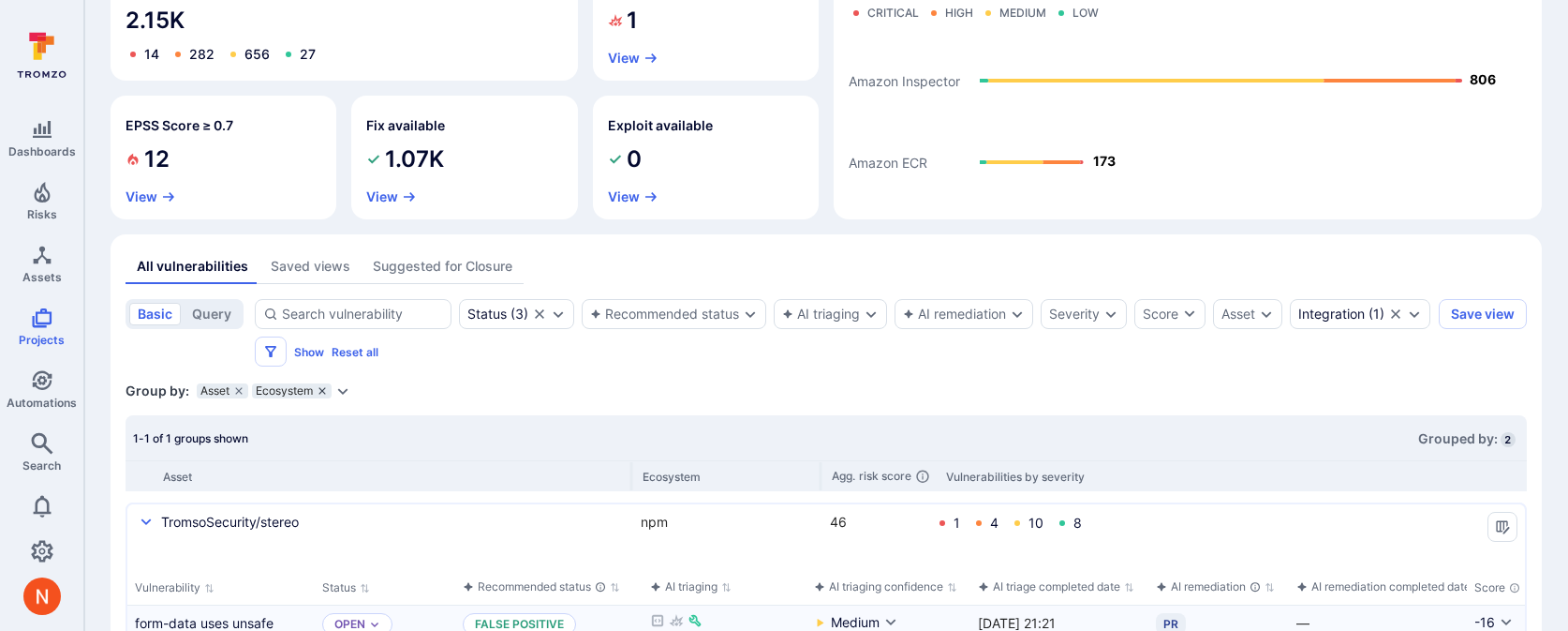
click at [323, 390] on icon "grouping parameters" at bounding box center [322, 390] width 7 height 7
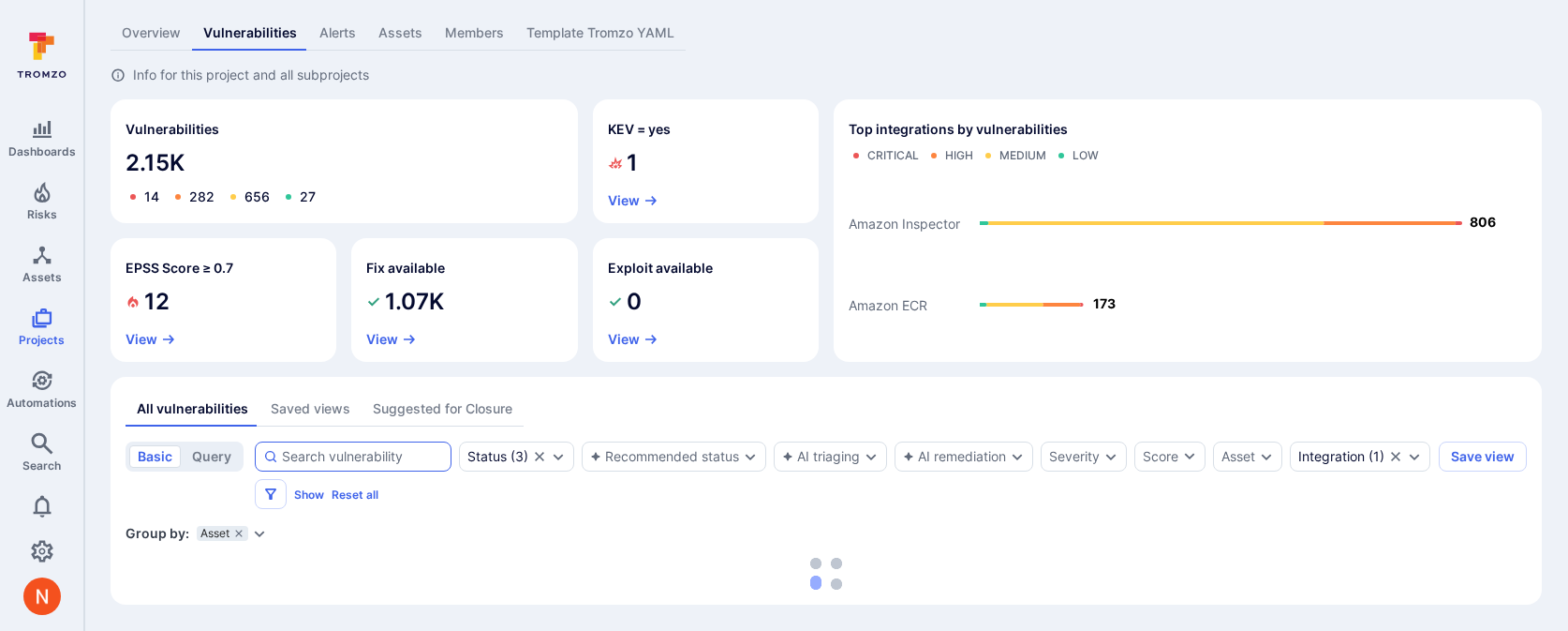
scroll to position [178, 0]
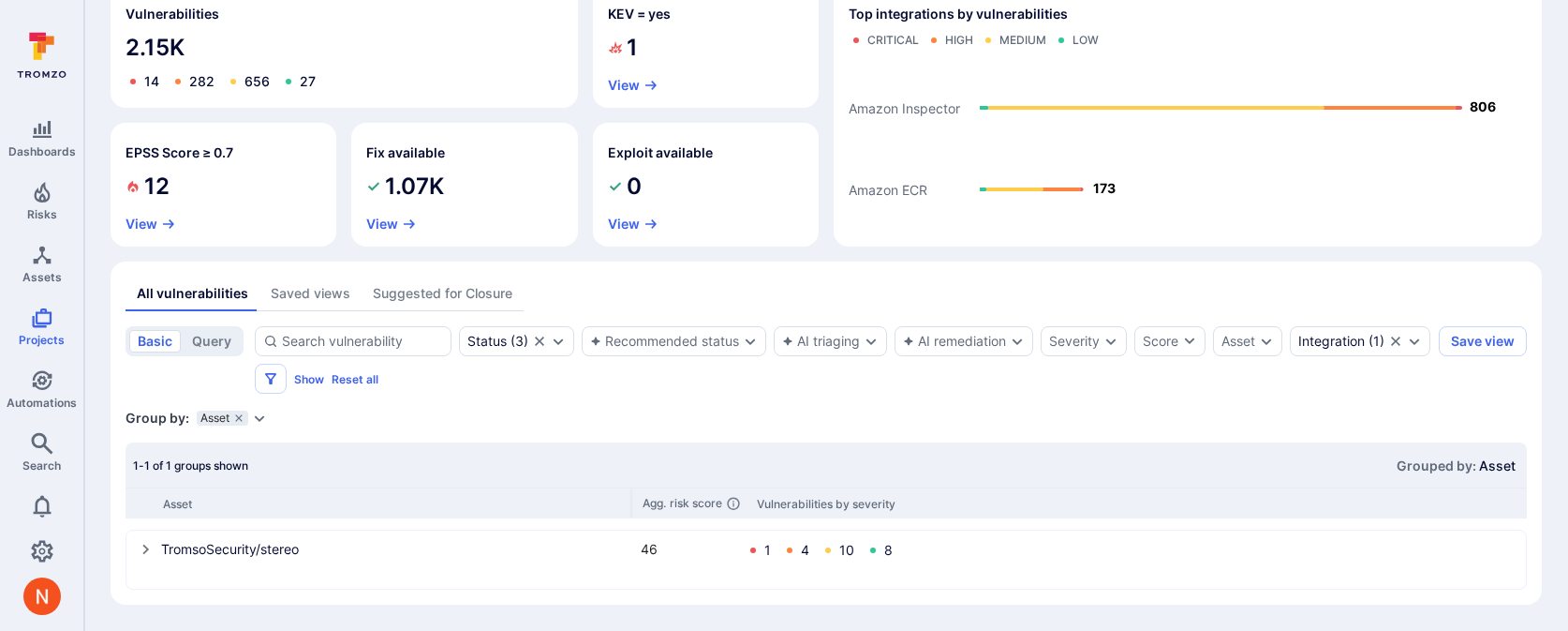
click at [263, 425] on div "Group by: Asset Select parameter" at bounding box center [826, 418] width 1401 height 19
click at [263, 424] on icon "Expand dropdown" at bounding box center [260, 418] width 15 height 15
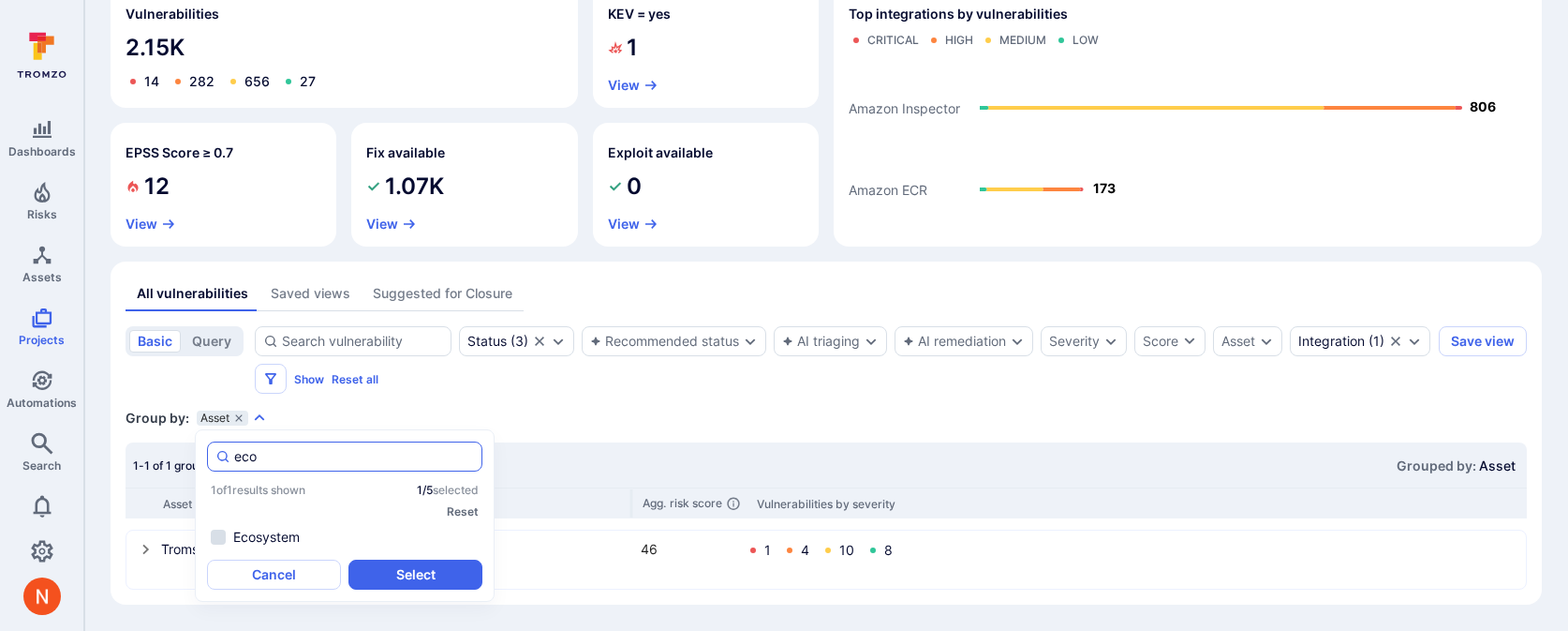
click at [241, 461] on input "eco" at bounding box center [354, 457] width 240 height 19
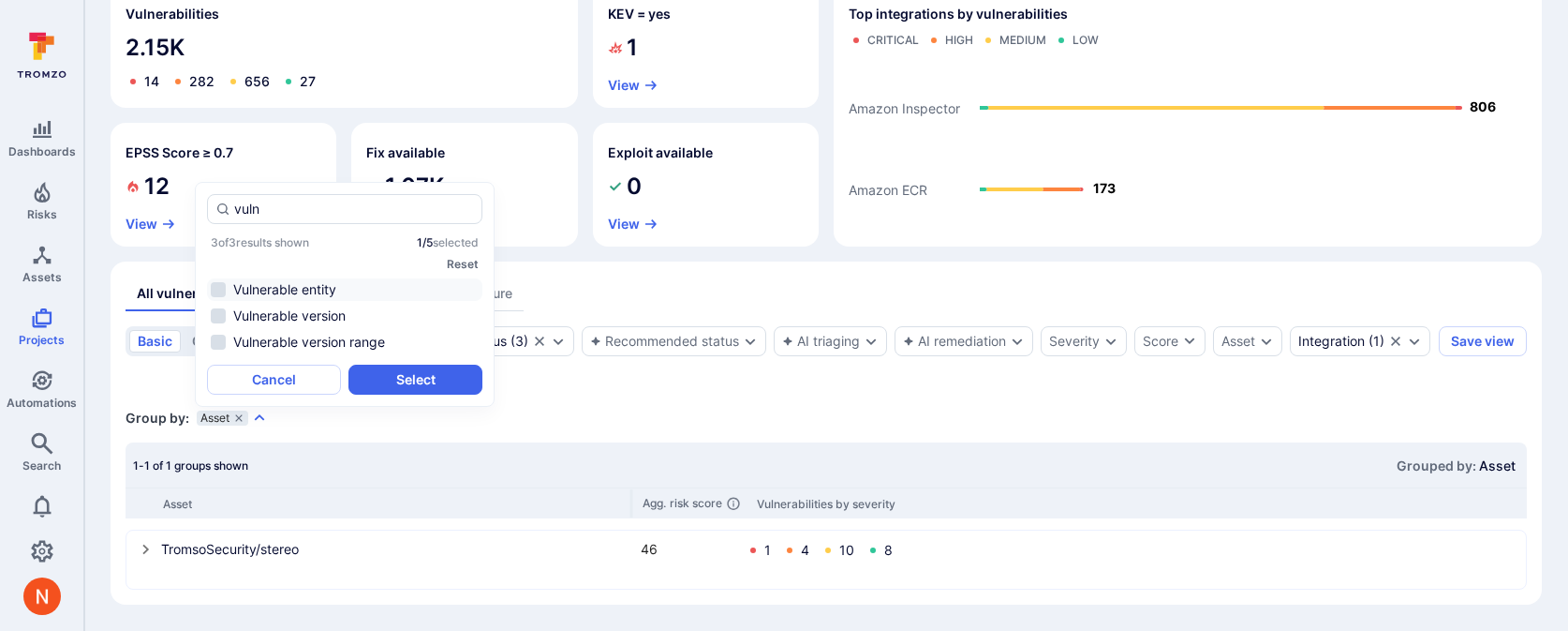
click at [348, 289] on li "Vulnerable entity" at bounding box center [344, 289] width 275 height 23
type input "vuln"
click at [386, 377] on button "Select" at bounding box center [415, 380] width 134 height 30
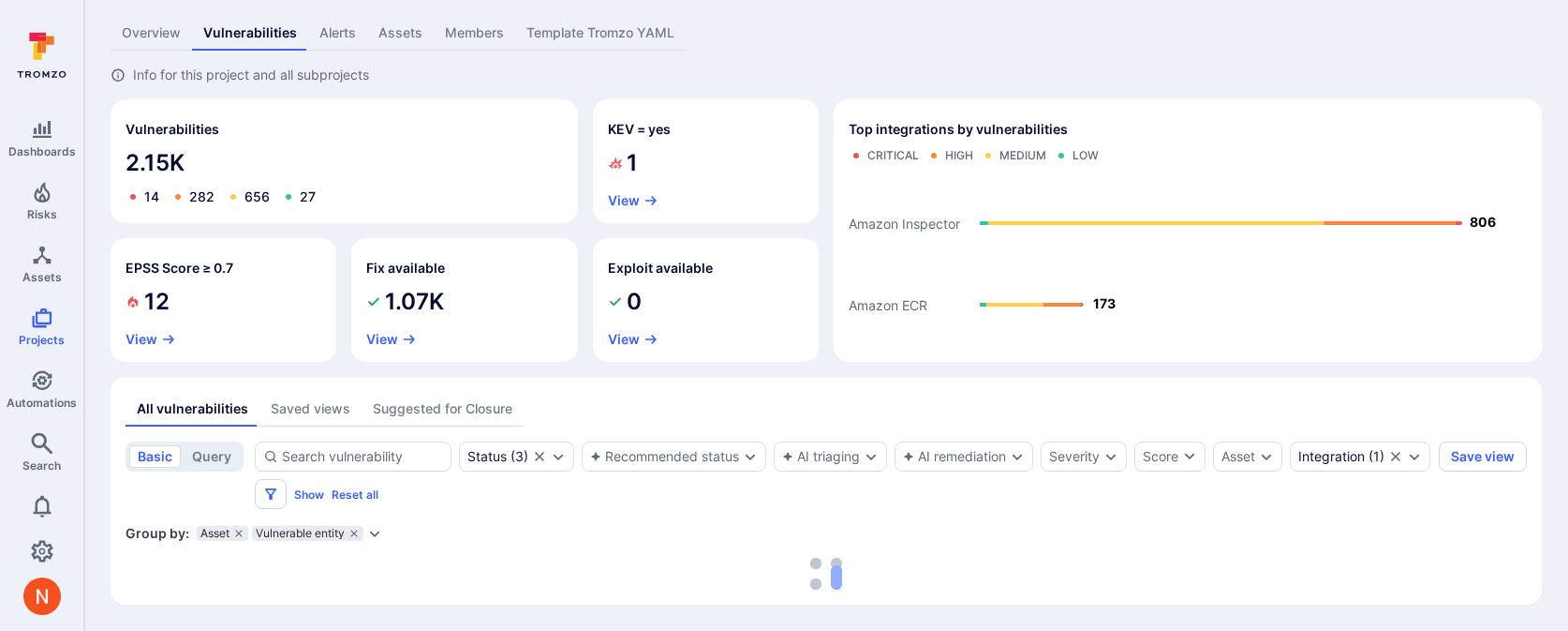
scroll to position [63, 0]
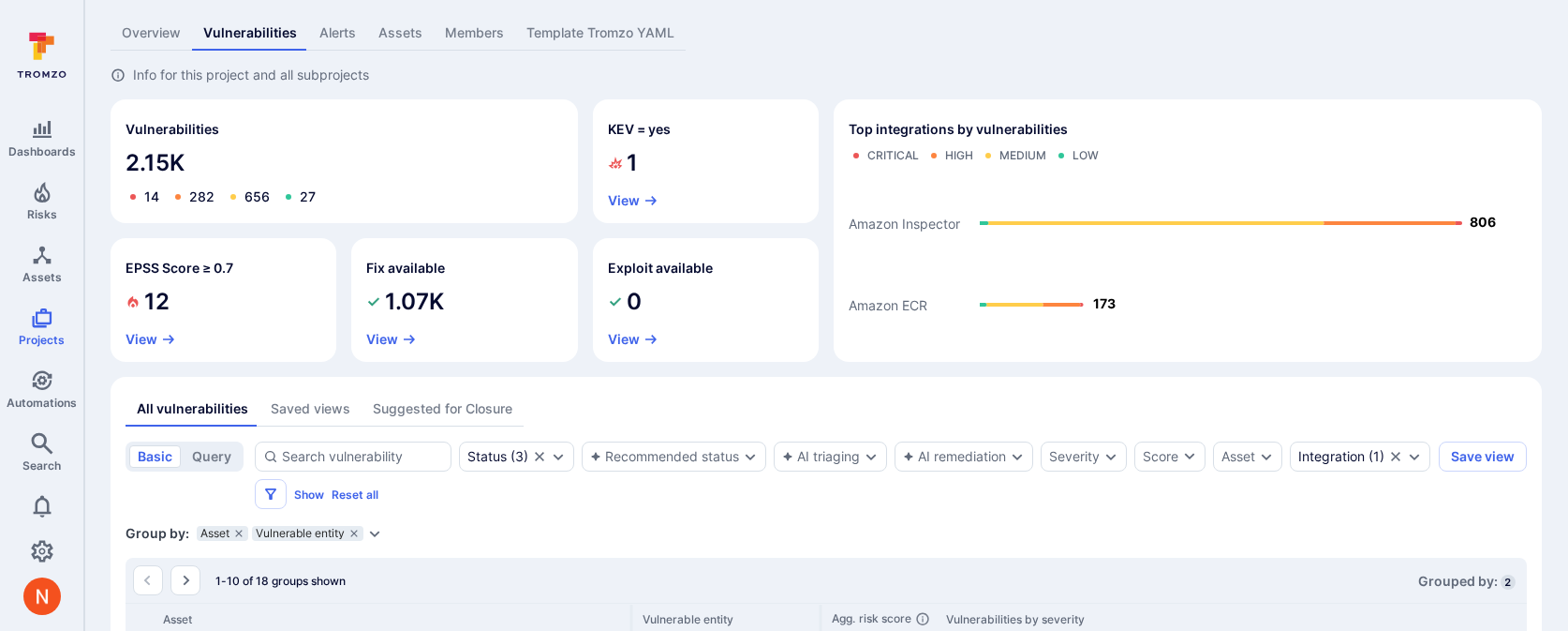
click at [373, 532] on icon "Expand dropdown" at bounding box center [375, 533] width 15 height 15
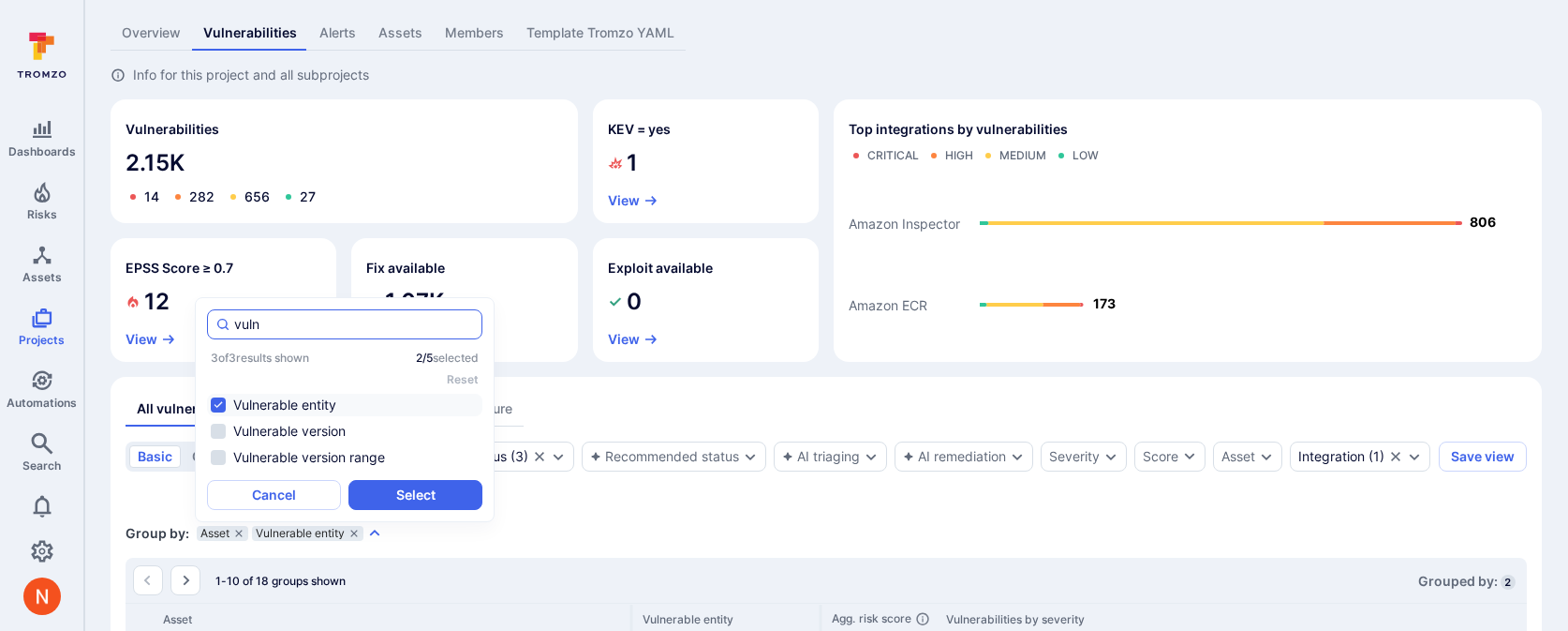
click at [283, 320] on input "vuln" at bounding box center [354, 325] width 240 height 19
type input "l"
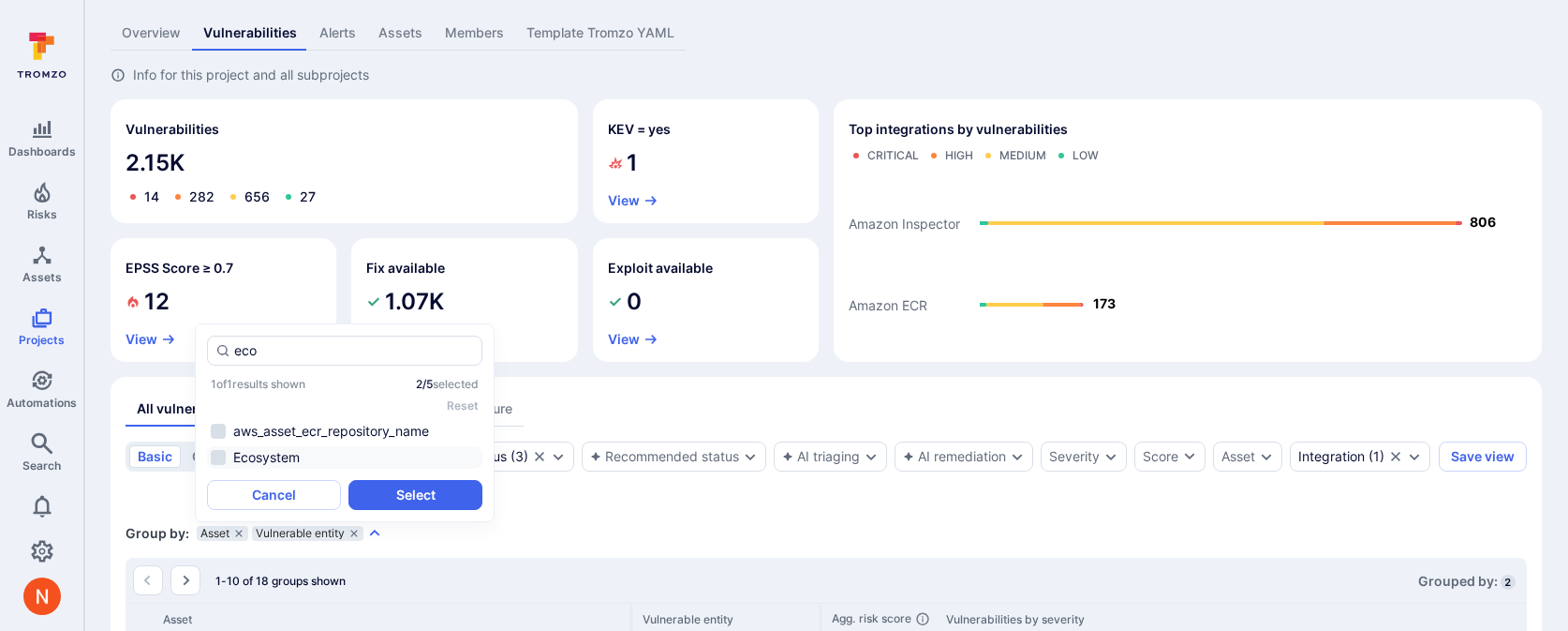
click at [287, 465] on li "Ecosystem" at bounding box center [344, 458] width 275 height 23
type input "eco"
click at [380, 486] on button "Select" at bounding box center [415, 495] width 134 height 30
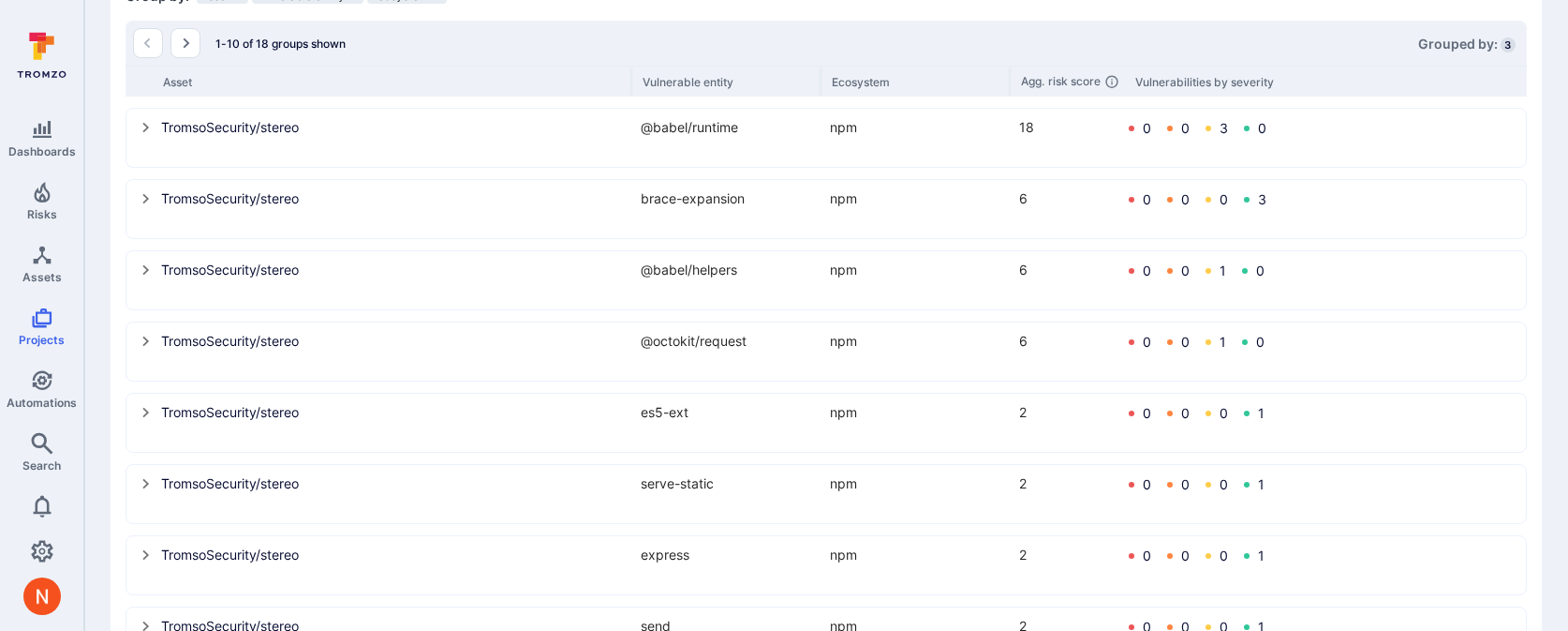
scroll to position [819, 0]
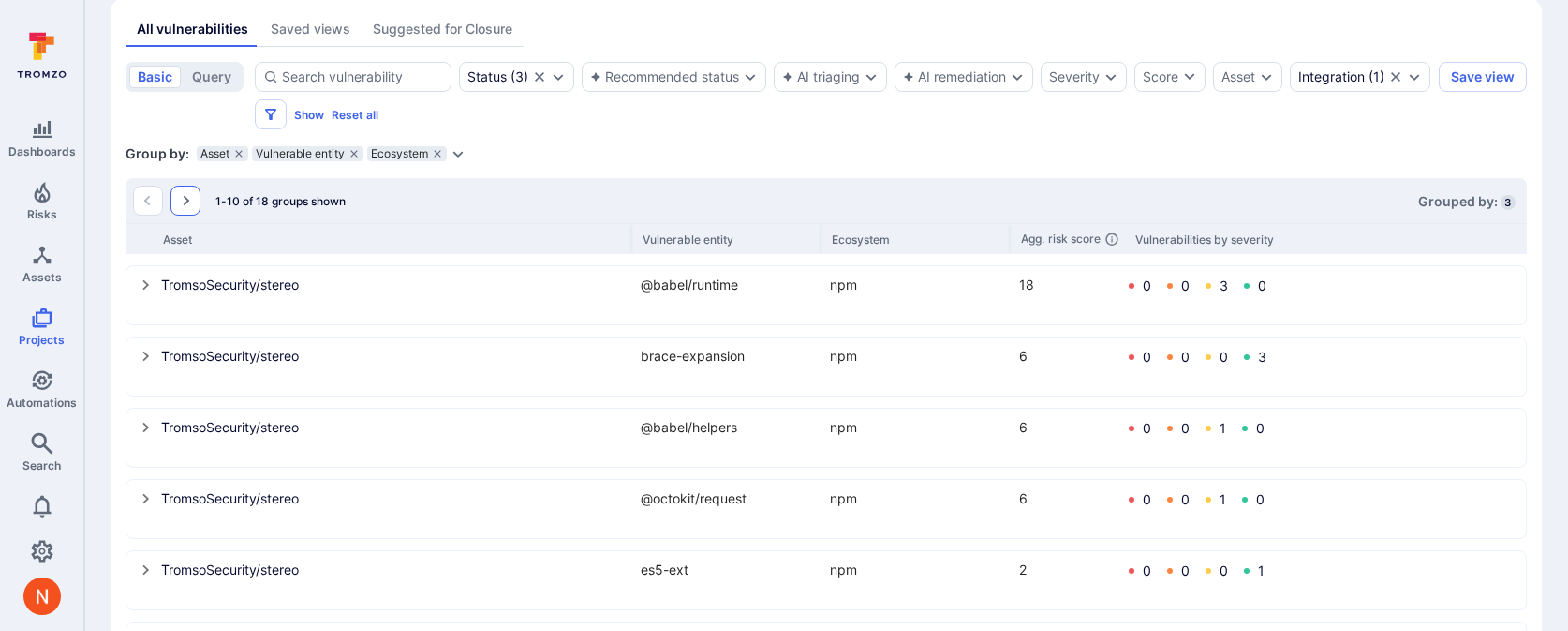
click at [182, 204] on icon "Go to the next page" at bounding box center [186, 201] width 15 height 15
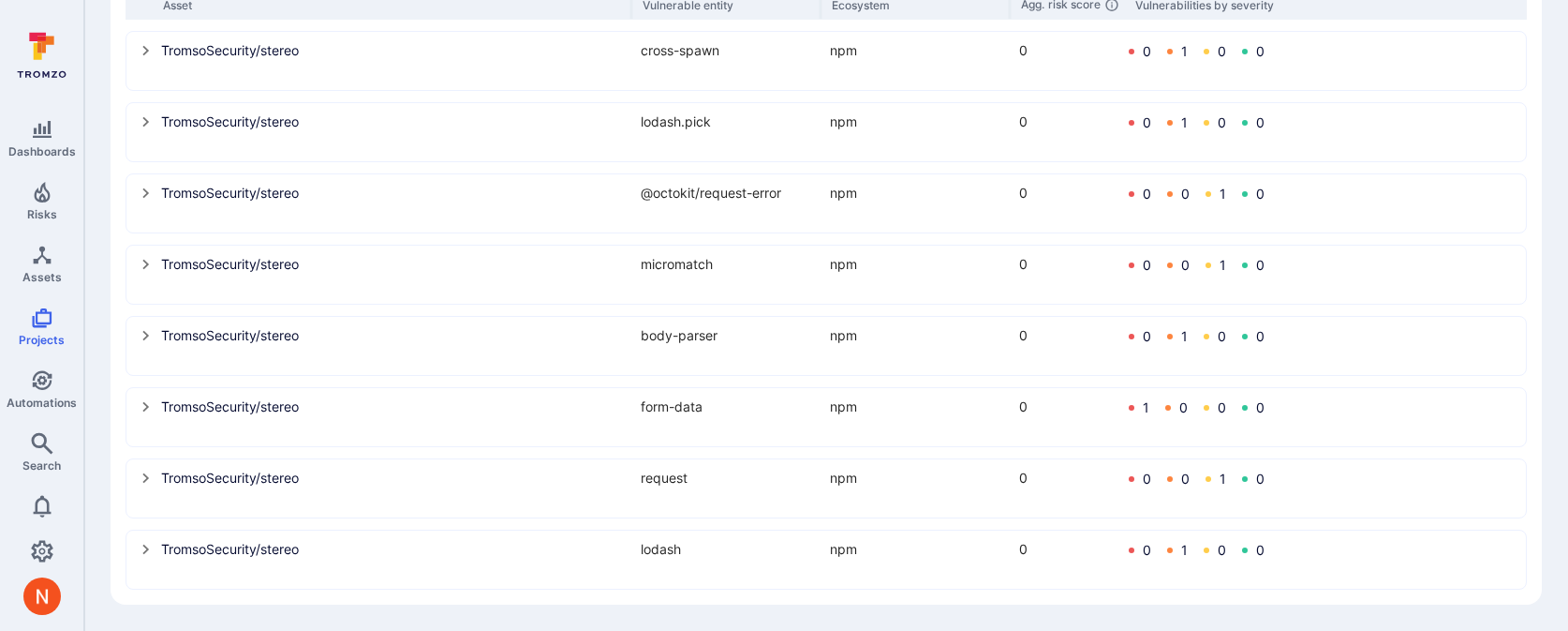
scroll to position [0, 0]
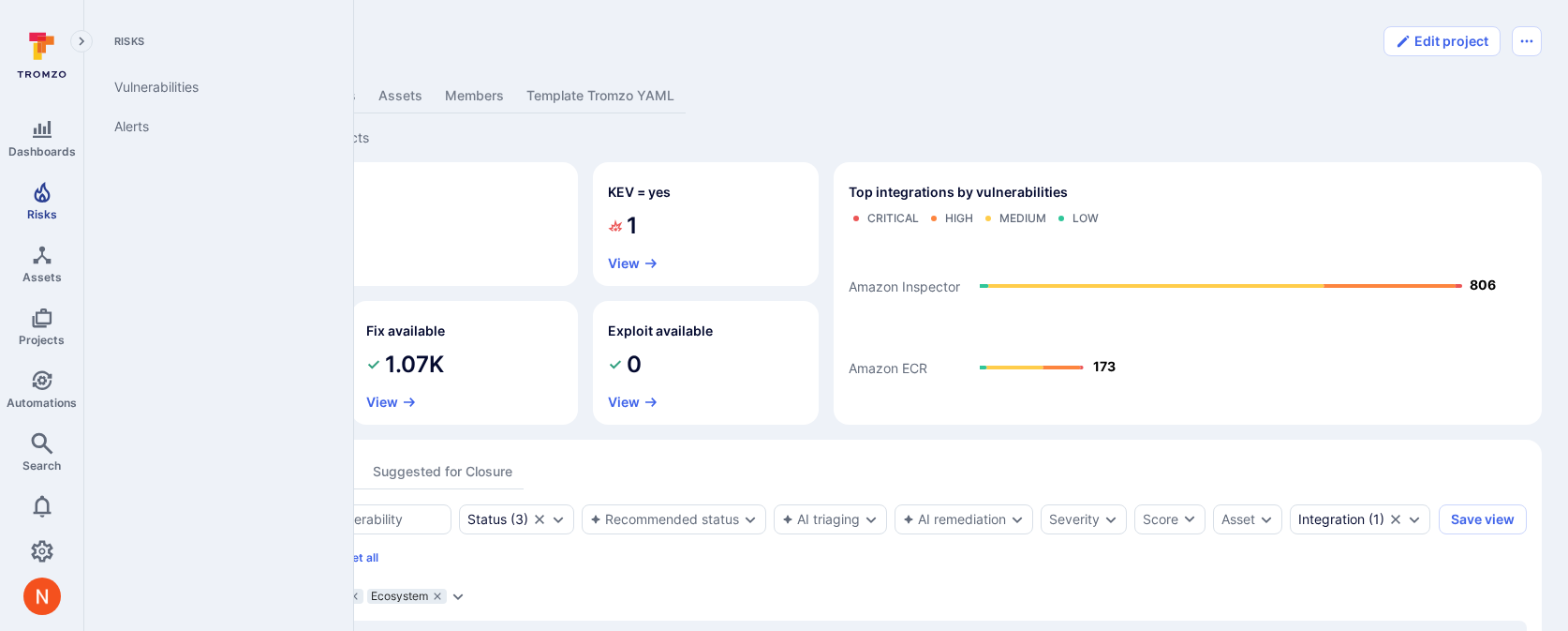
click at [41, 213] on span "Risks" at bounding box center [43, 214] width 30 height 14
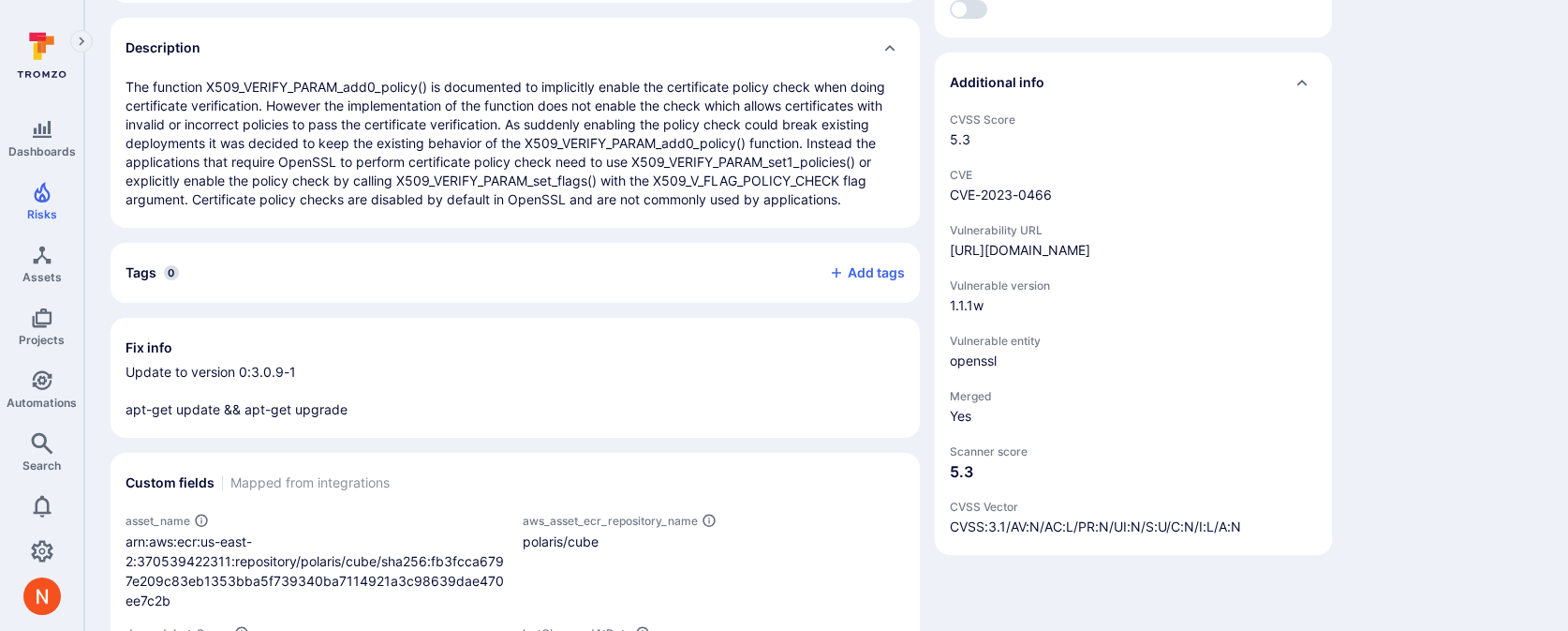
scroll to position [509, 0]
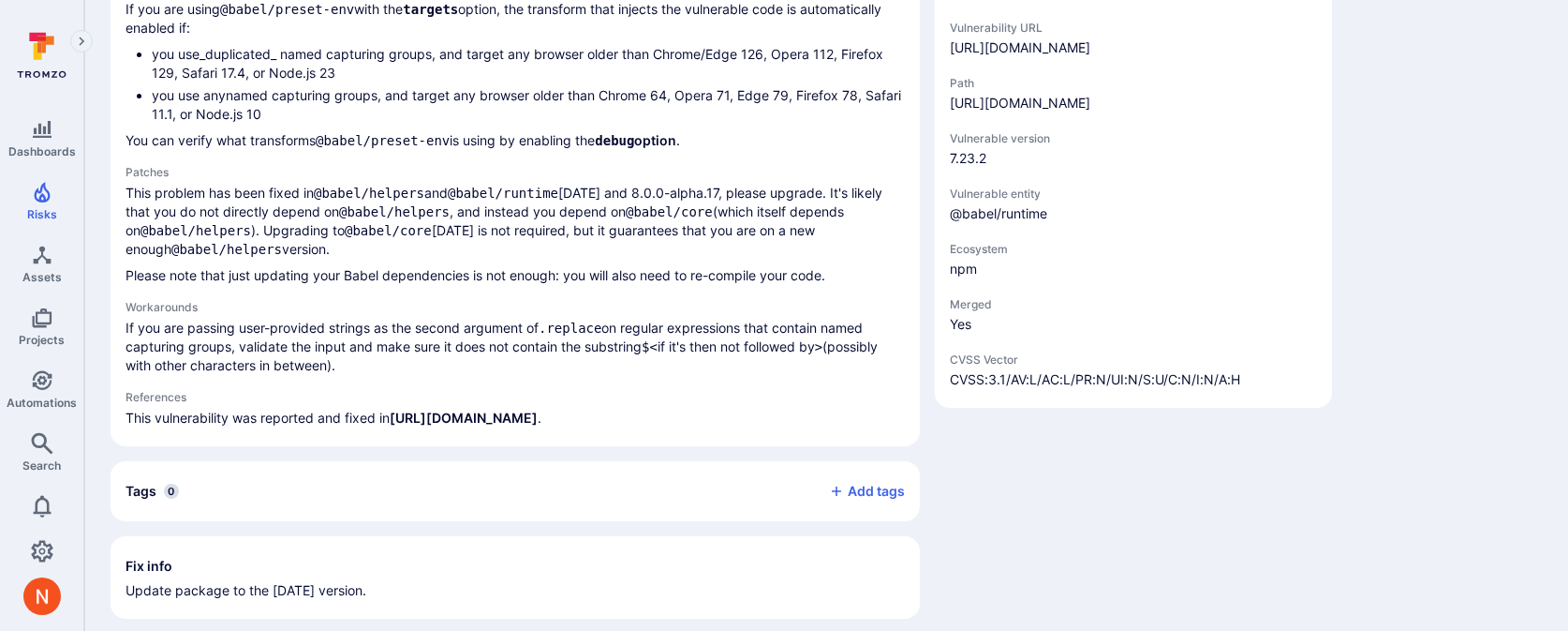
scroll to position [937, 0]
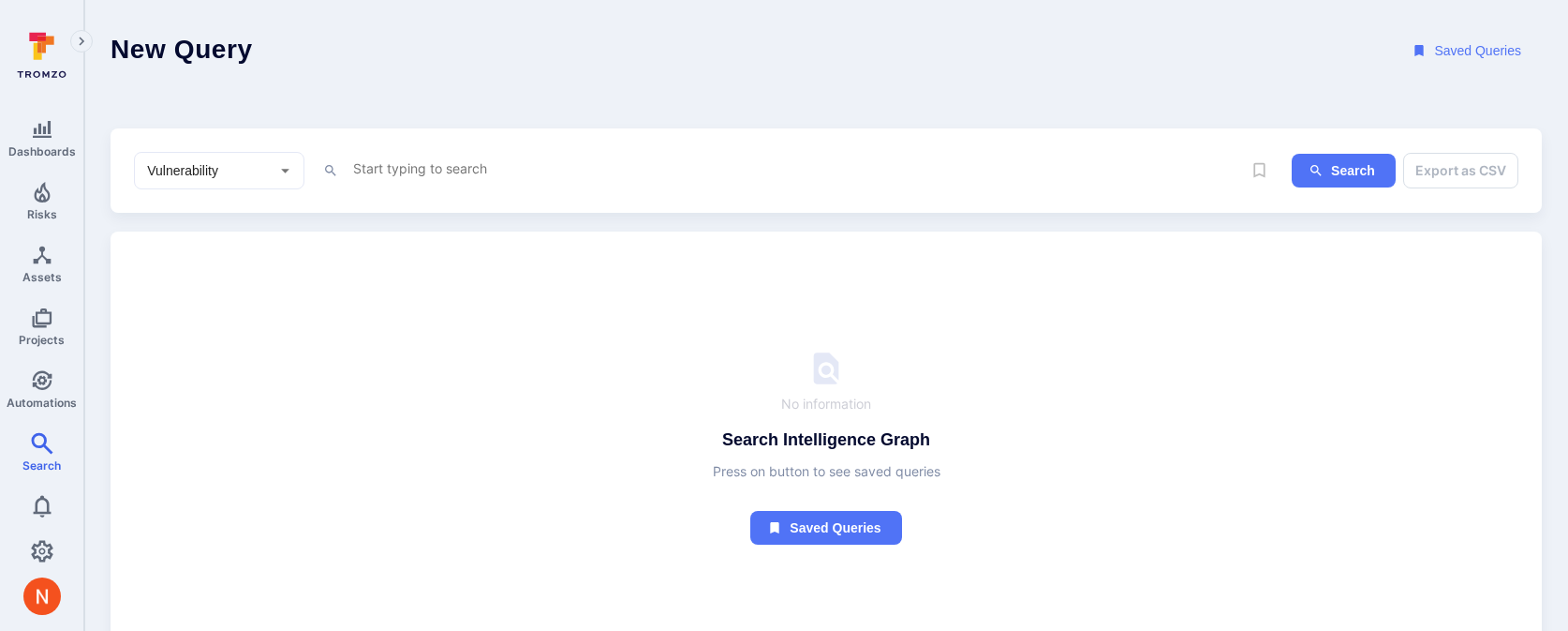
click at [385, 172] on textarea "Intelligence Graph search area" at bounding box center [795, 168] width 890 height 24
click at [397, 241] on li "eco system" at bounding box center [482, 235] width 238 height 27
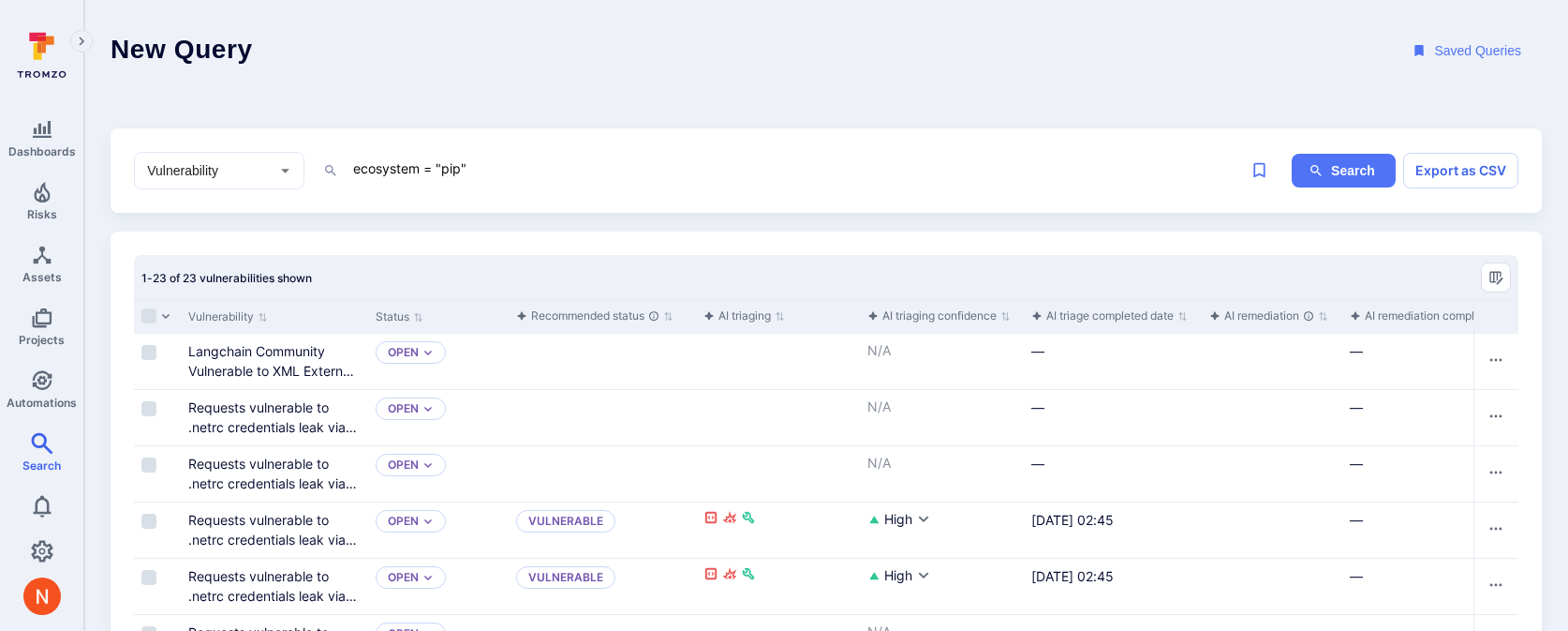
click at [450, 169] on textarea "ecosystem = "pip"" at bounding box center [795, 168] width 890 height 24
type textarea "ecosystem = "python""
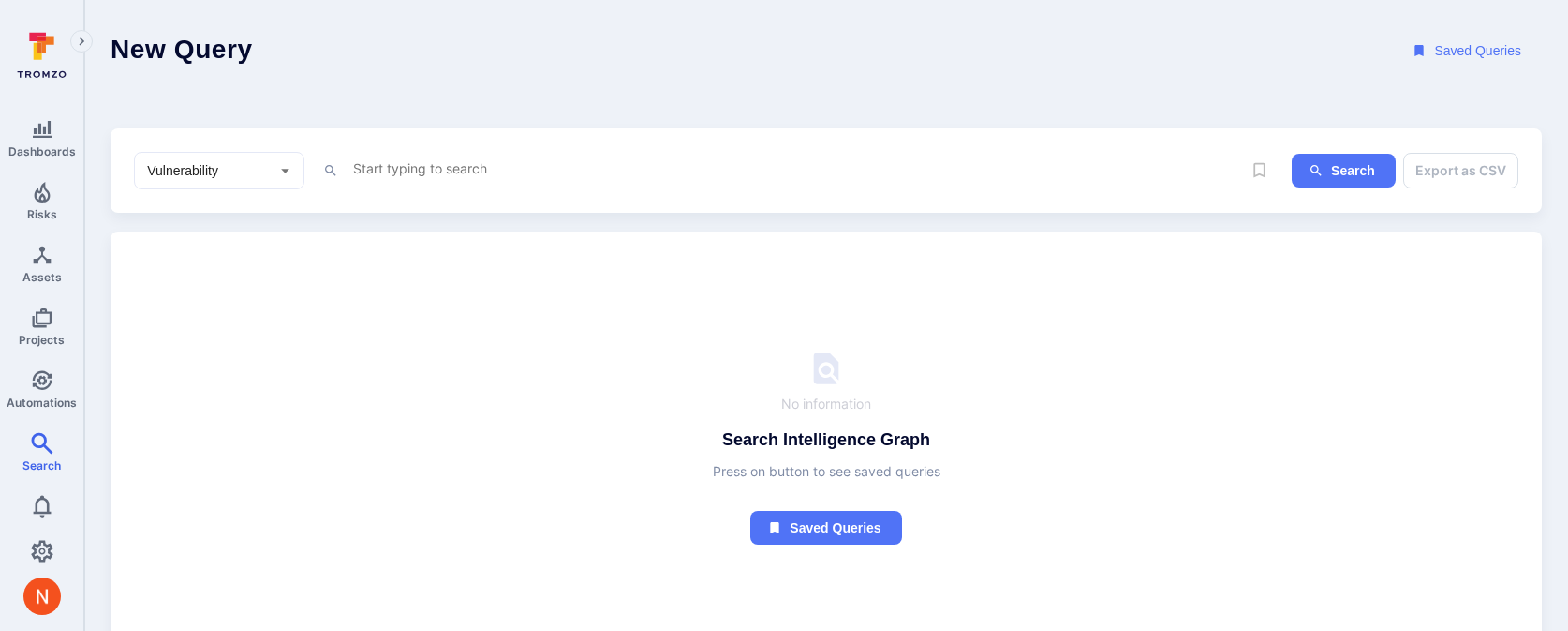
click at [438, 167] on textarea "Intelligence Graph search area" at bounding box center [795, 168] width 890 height 24
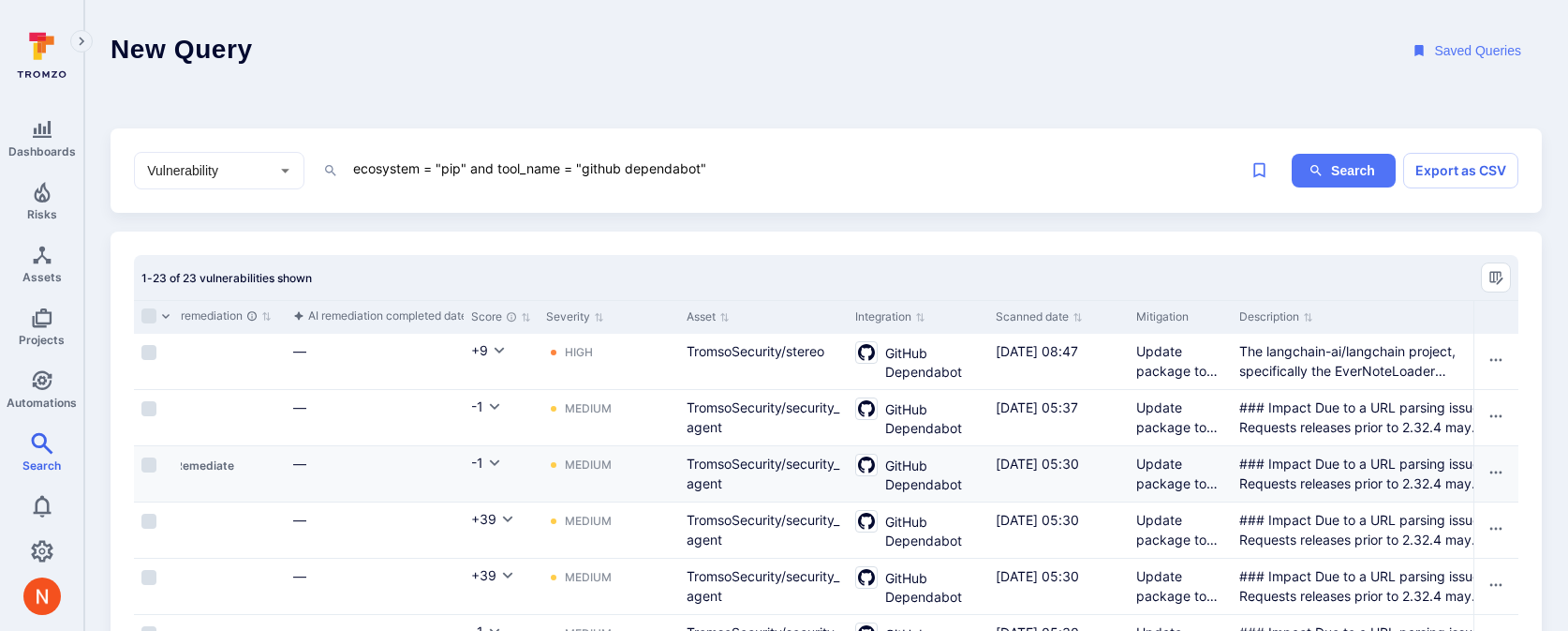
scroll to position [0, 1218]
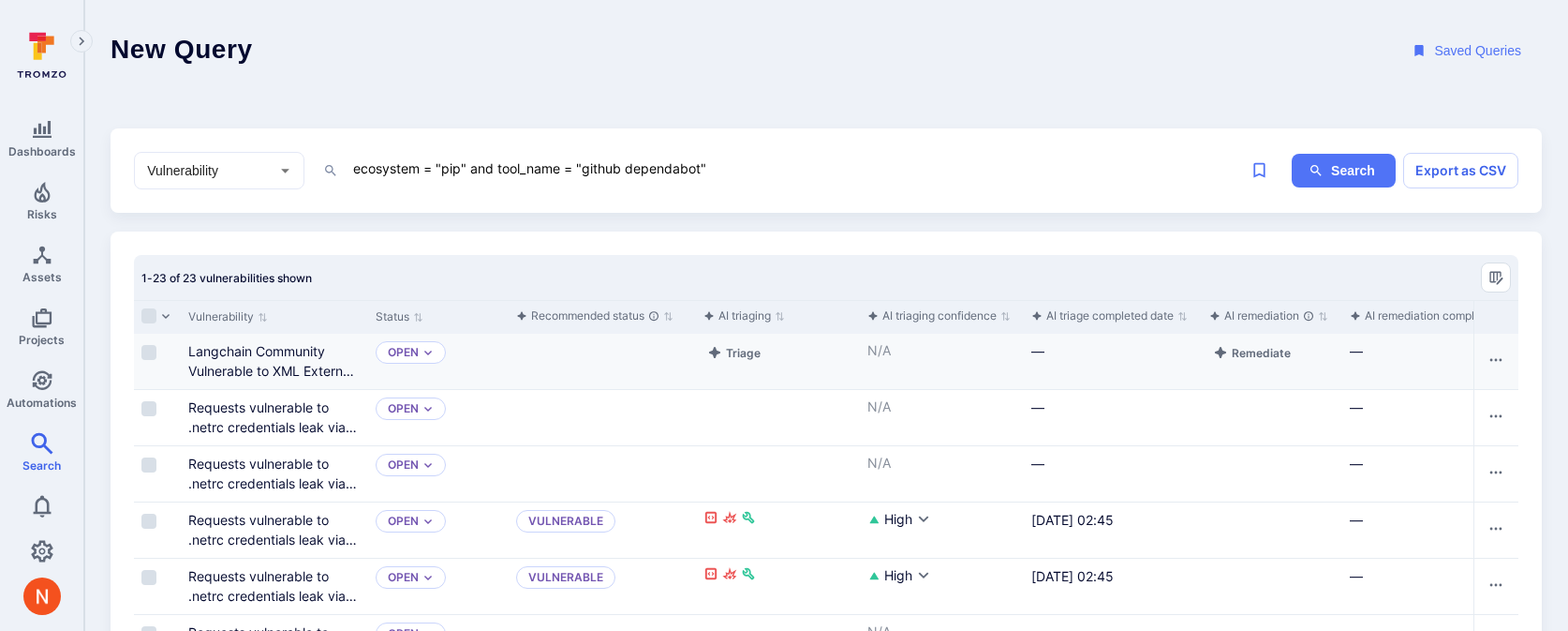
type textarea "ecosystem = "pip" and tool_name = "github dependabot""
click at [250, 352] on link "Langchain Community Vulnerable to XML External Entity (XXE) Attacks" at bounding box center [271, 370] width 166 height 55
click at [261, 381] on div "Langchain Community Vulnerable to XML External Entity (XXE) Attacks" at bounding box center [274, 362] width 187 height 55
click at [262, 368] on link "Langchain Community Vulnerable to XML External Entity (XXE) Attacks" at bounding box center [271, 370] width 166 height 55
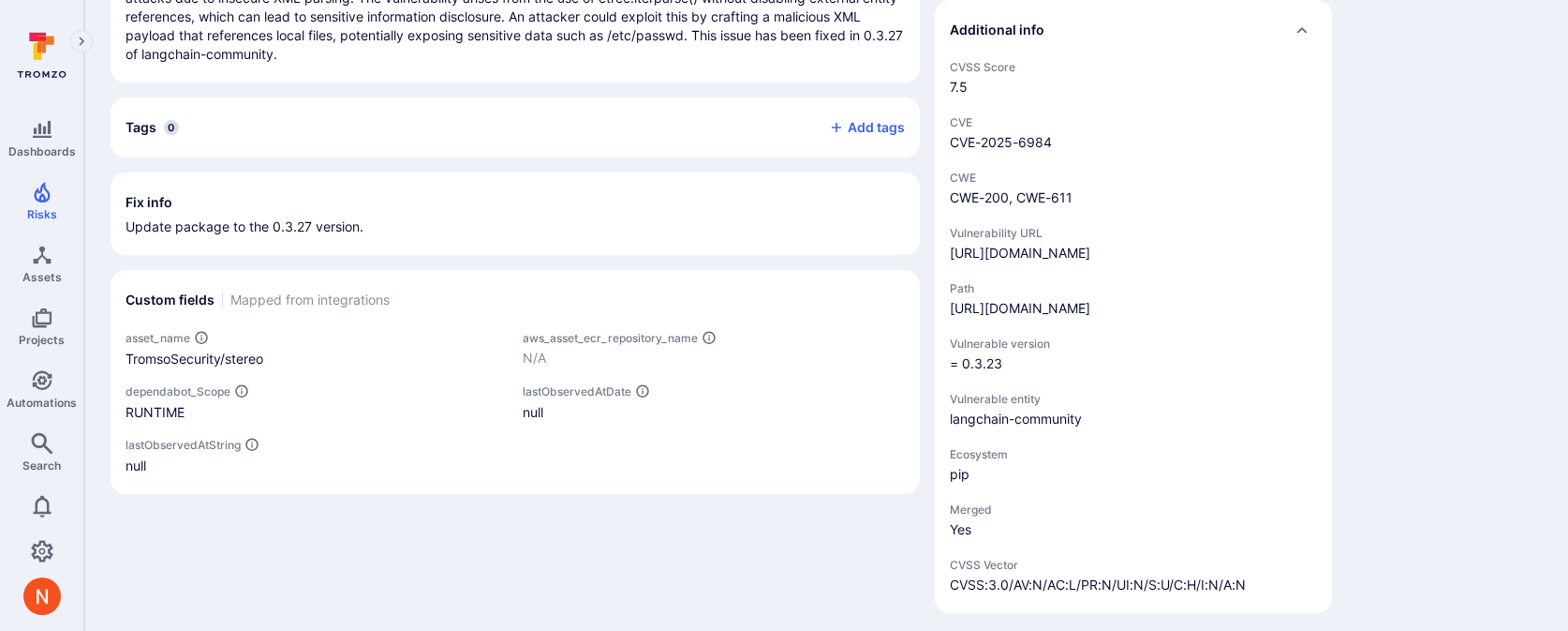
scroll to position [740, 0]
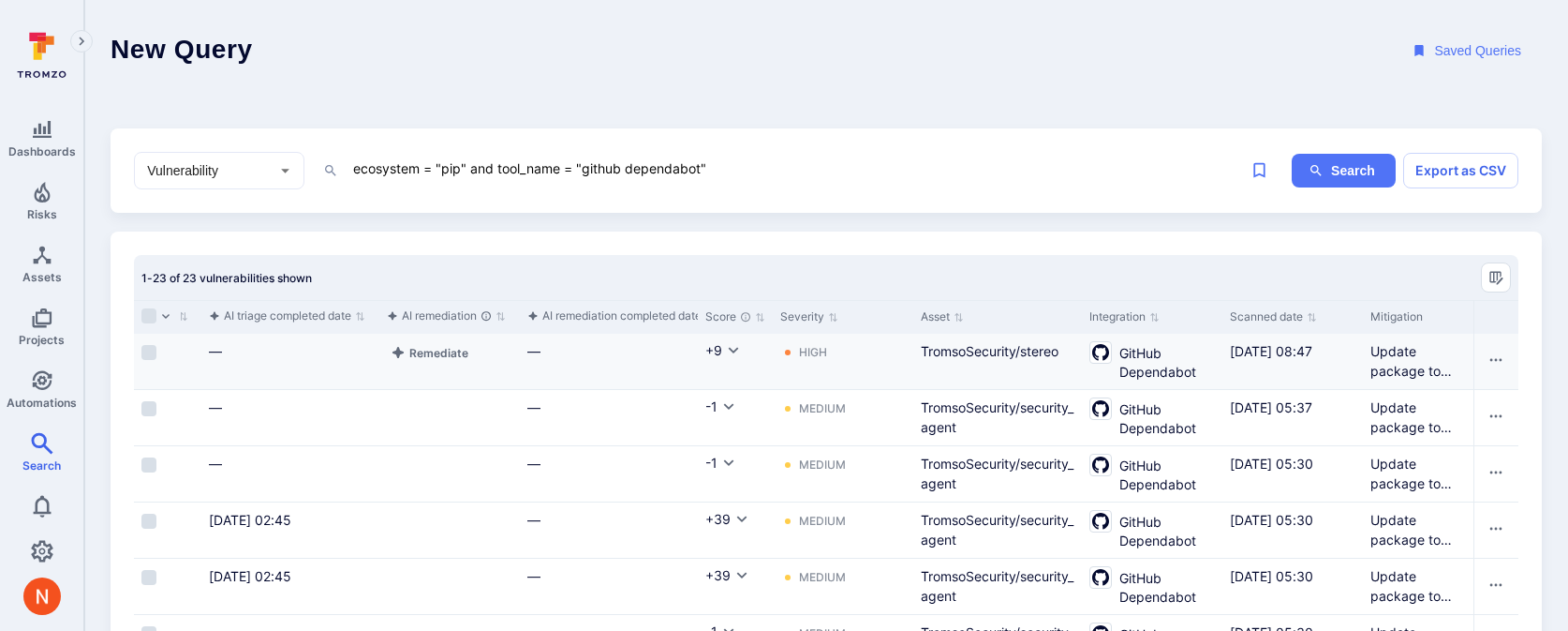
scroll to position [0, 1218]
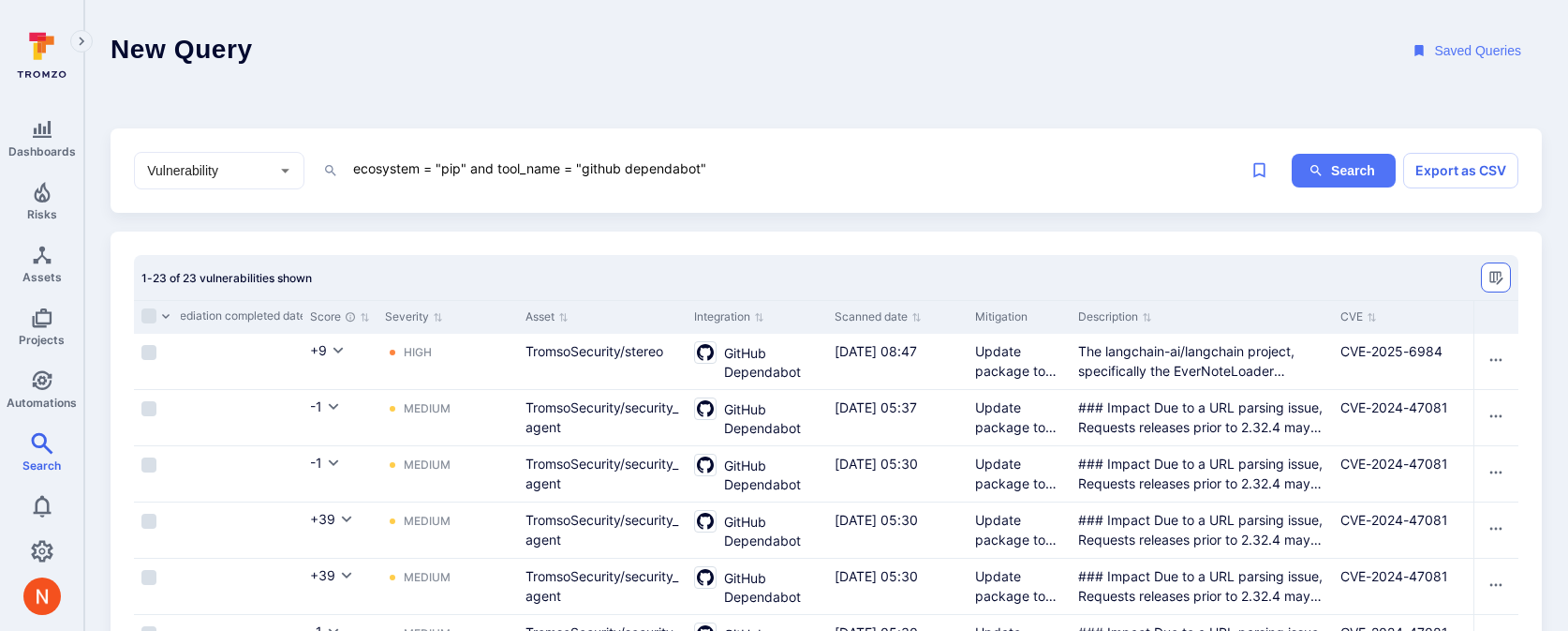
click at [1498, 272] on icon "Manage columns" at bounding box center [1497, 279] width 13 height 13
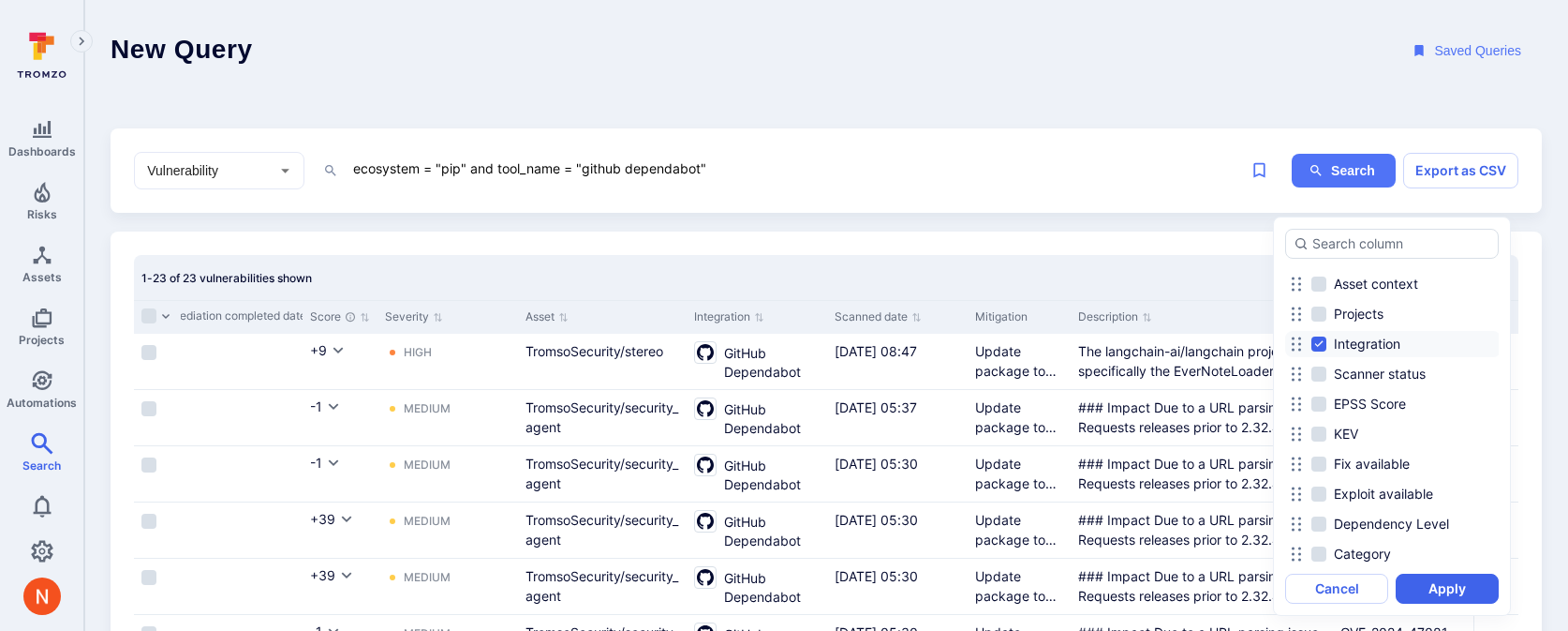
scroll to position [379, 0]
click at [1358, 319] on span "Projects" at bounding box center [1359, 316] width 49 height 19
click at [1326, 319] on input "Projects" at bounding box center [1319, 316] width 15 height 15
checkbox input "true"
click at [1432, 583] on button "Apply" at bounding box center [1447, 589] width 103 height 30
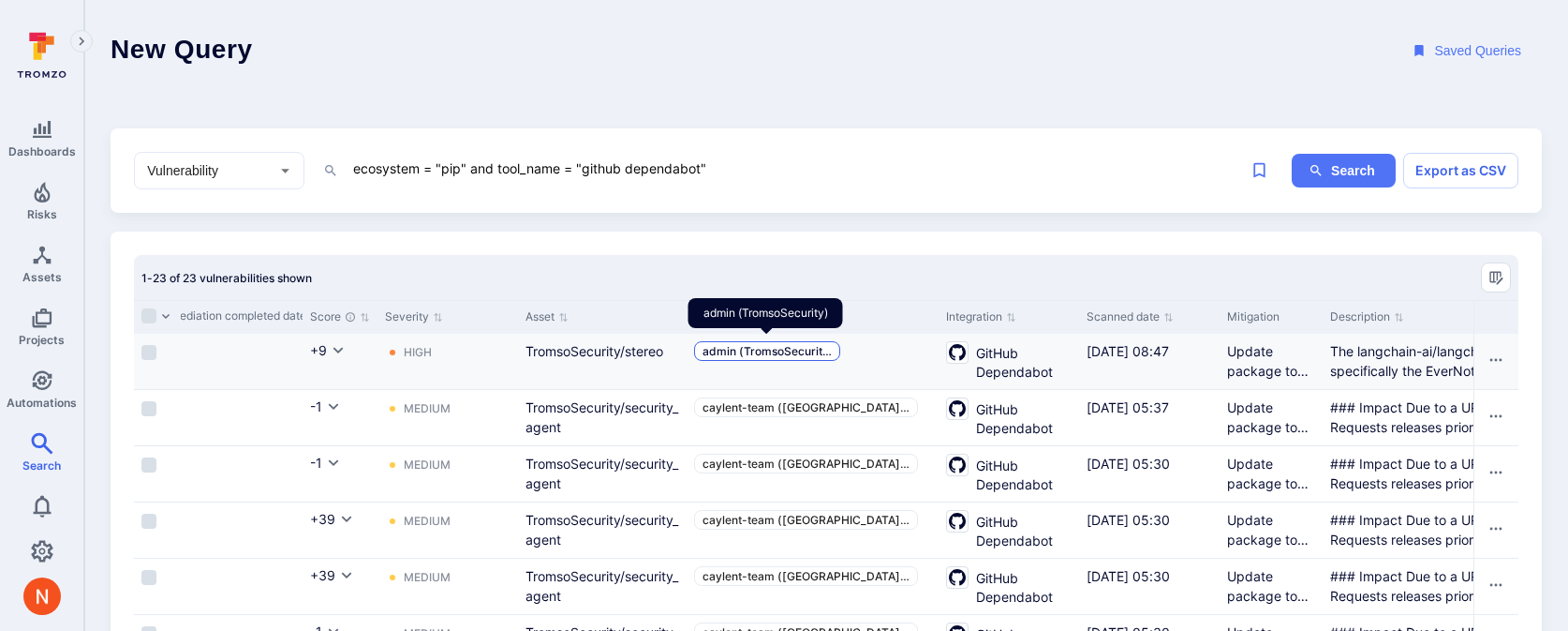
click at [815, 351] on span "admin (TromsoSecurit …" at bounding box center [767, 350] width 129 height 14
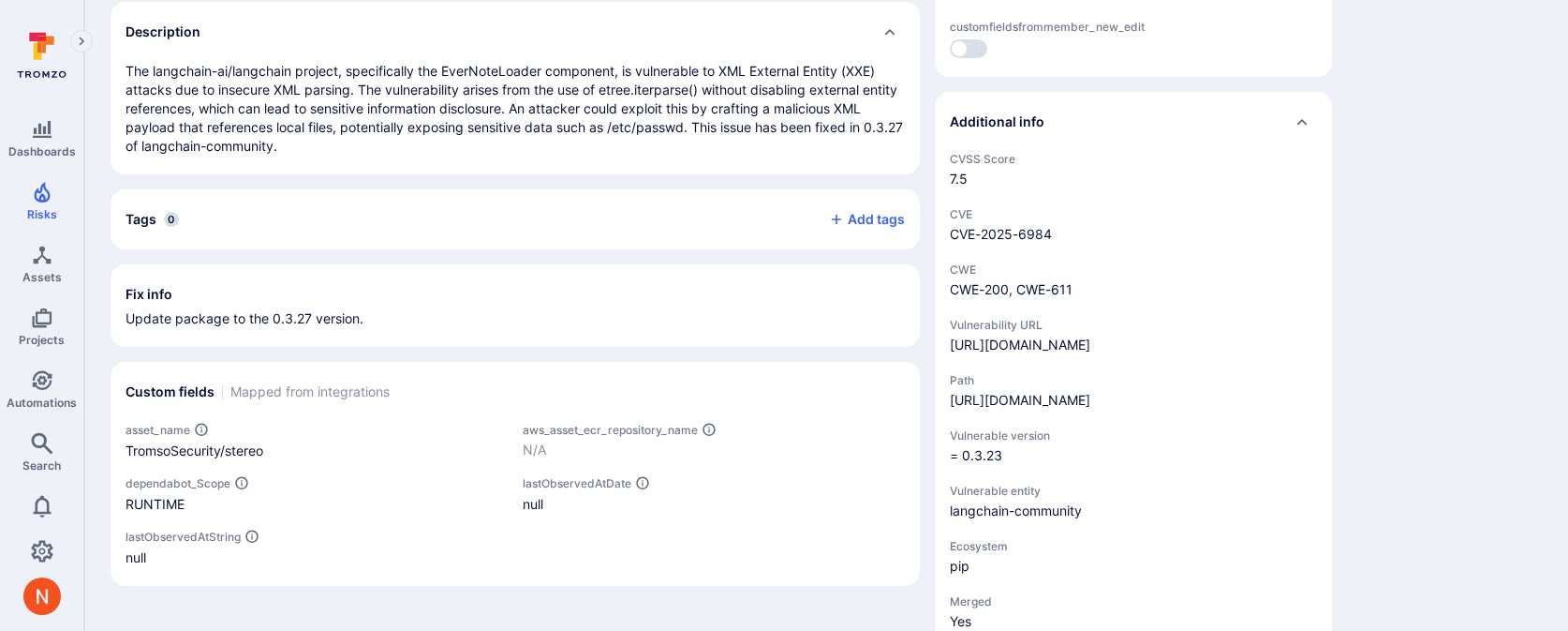
scroll to position [740, 0]
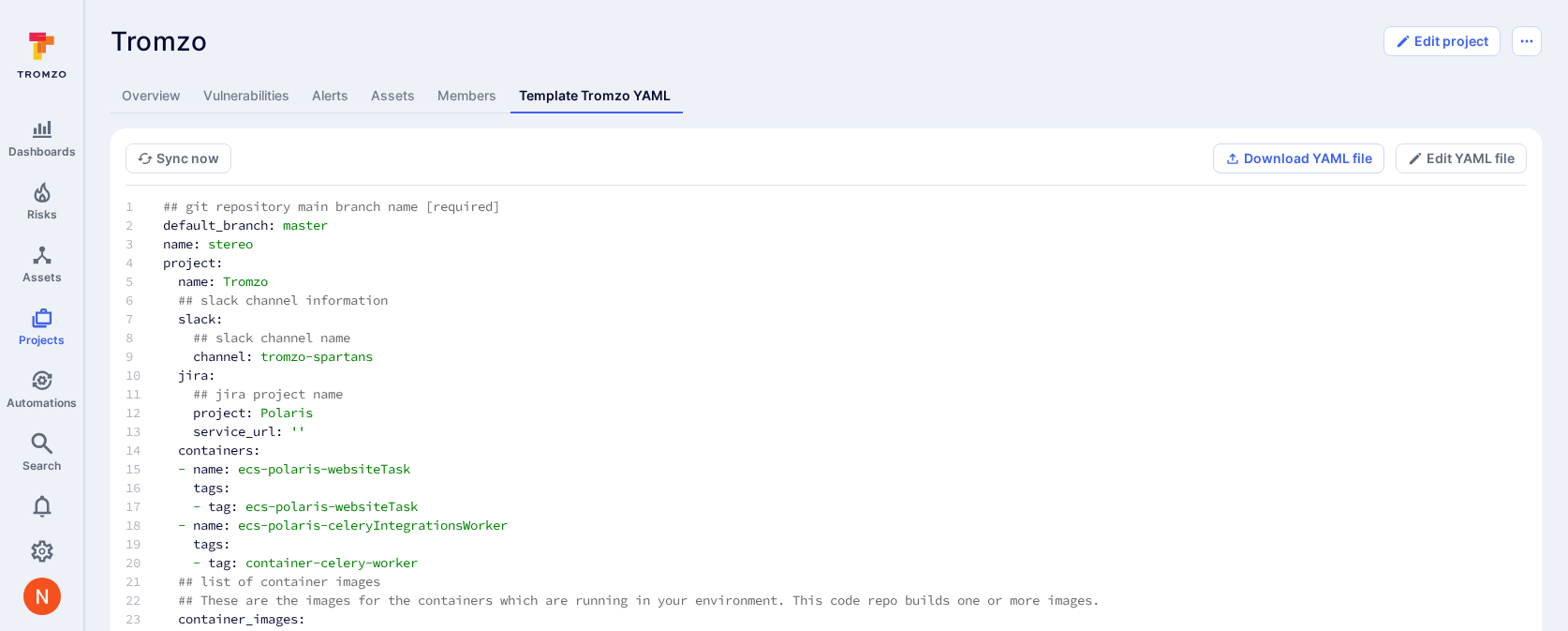
click at [402, 93] on link "Assets" at bounding box center [393, 96] width 67 height 34
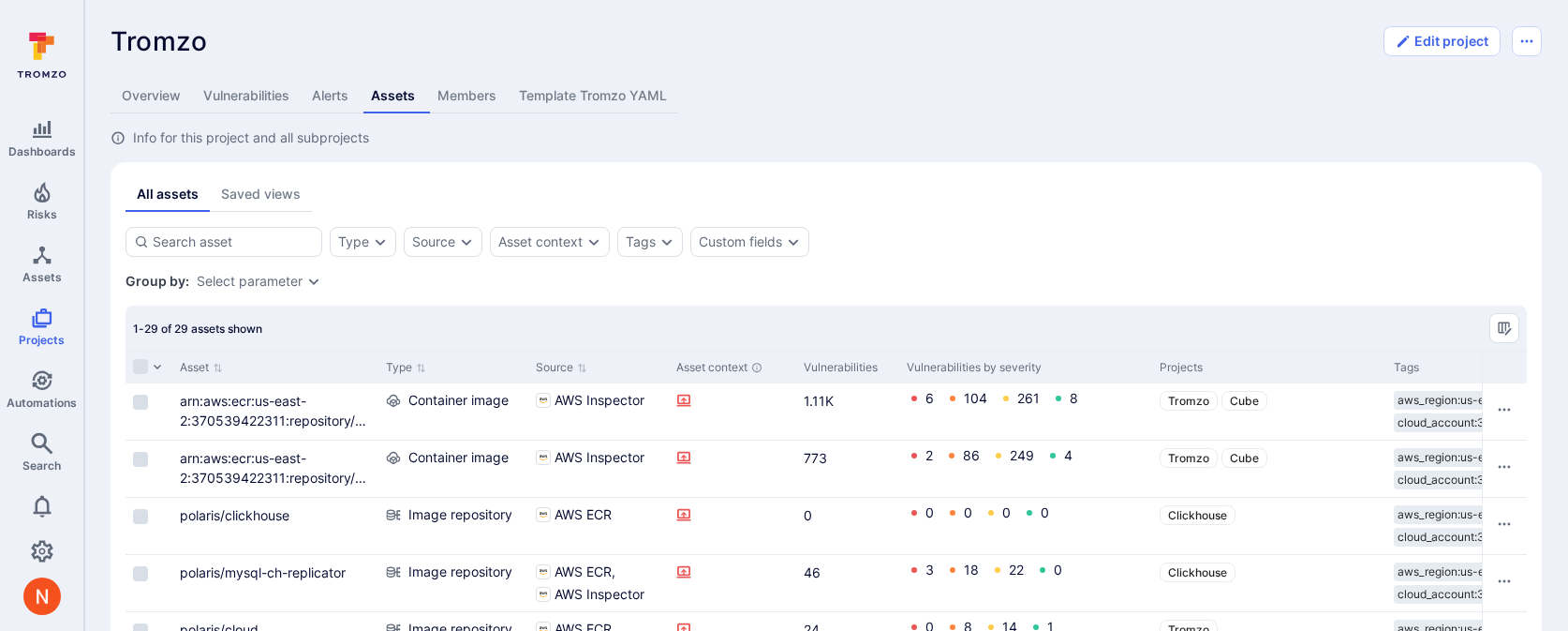
click at [568, 99] on link "Template Tromzo YAML" at bounding box center [593, 96] width 170 height 34
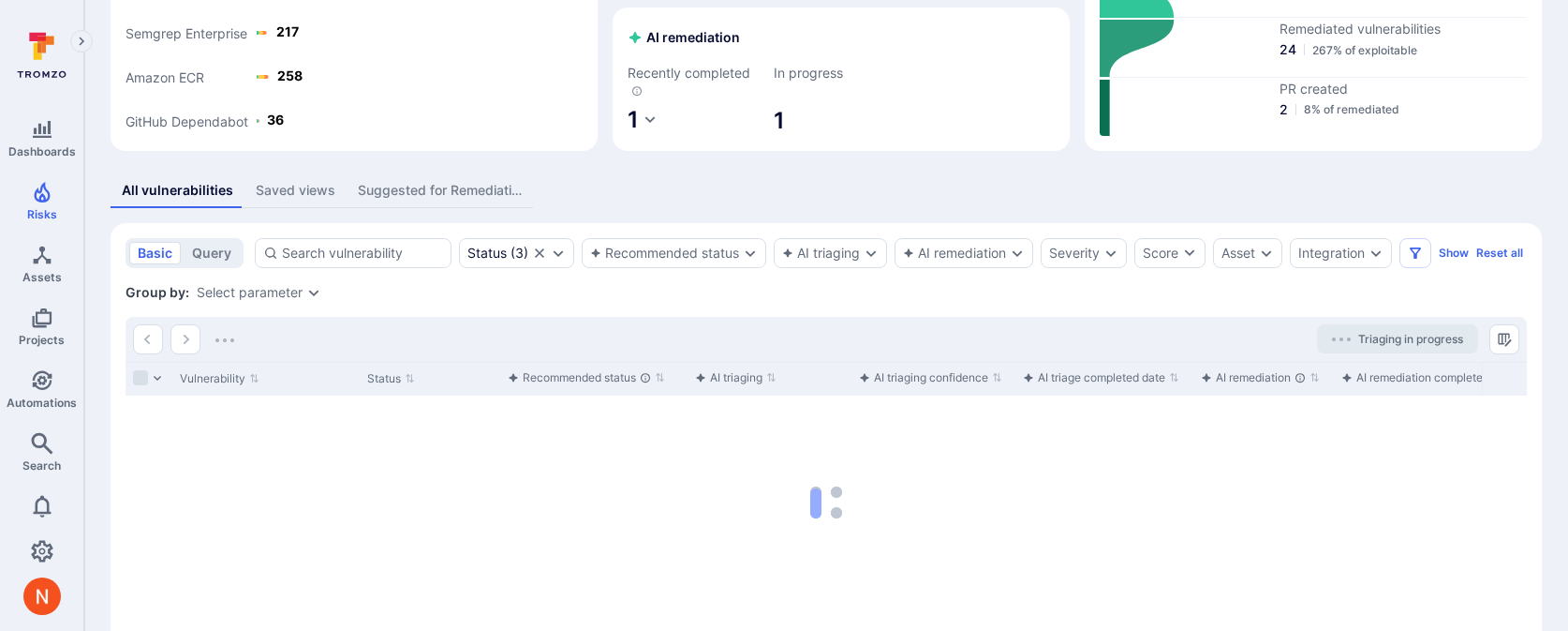
scroll to position [342, 0]
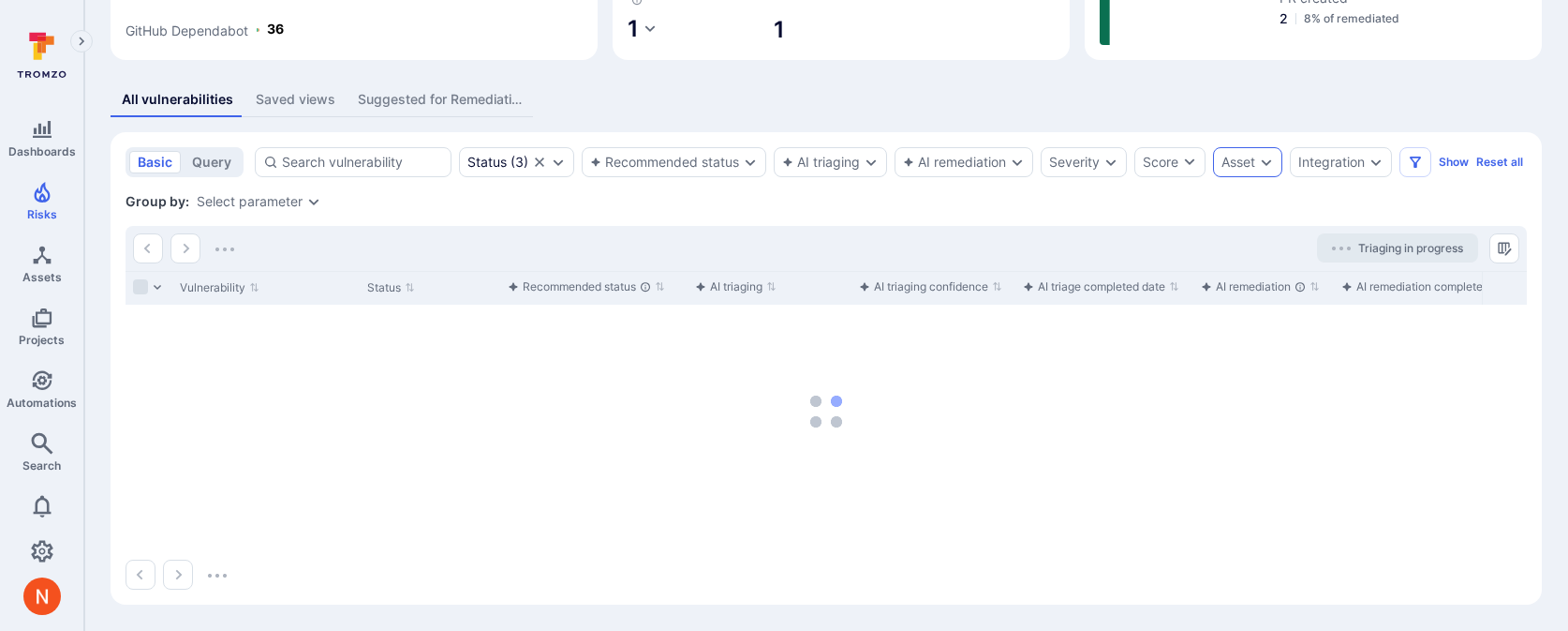
click at [1259, 148] on div "Asset" at bounding box center [1247, 163] width 69 height 30
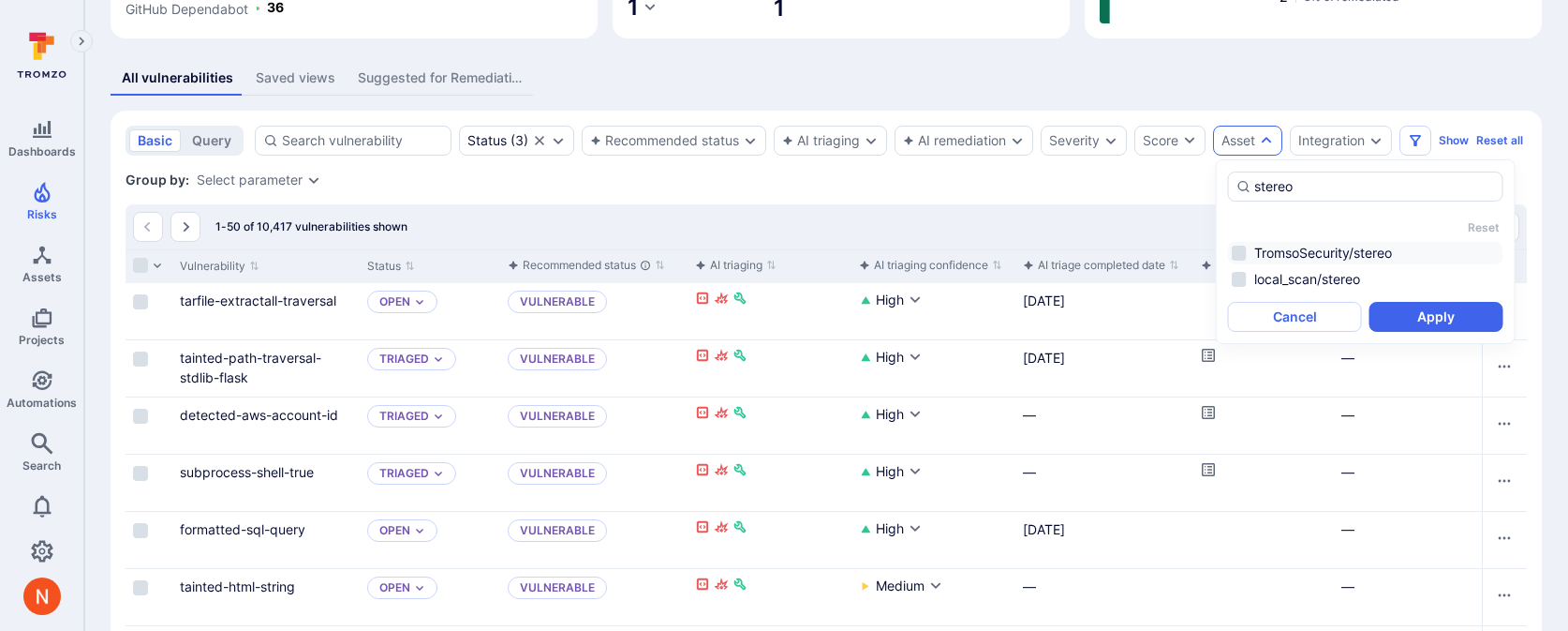
click at [1304, 244] on li "TromsoSecurity/stereo" at bounding box center [1365, 253] width 275 height 23
type input "stereo"
click at [1403, 313] on button "Apply" at bounding box center [1437, 317] width 134 height 30
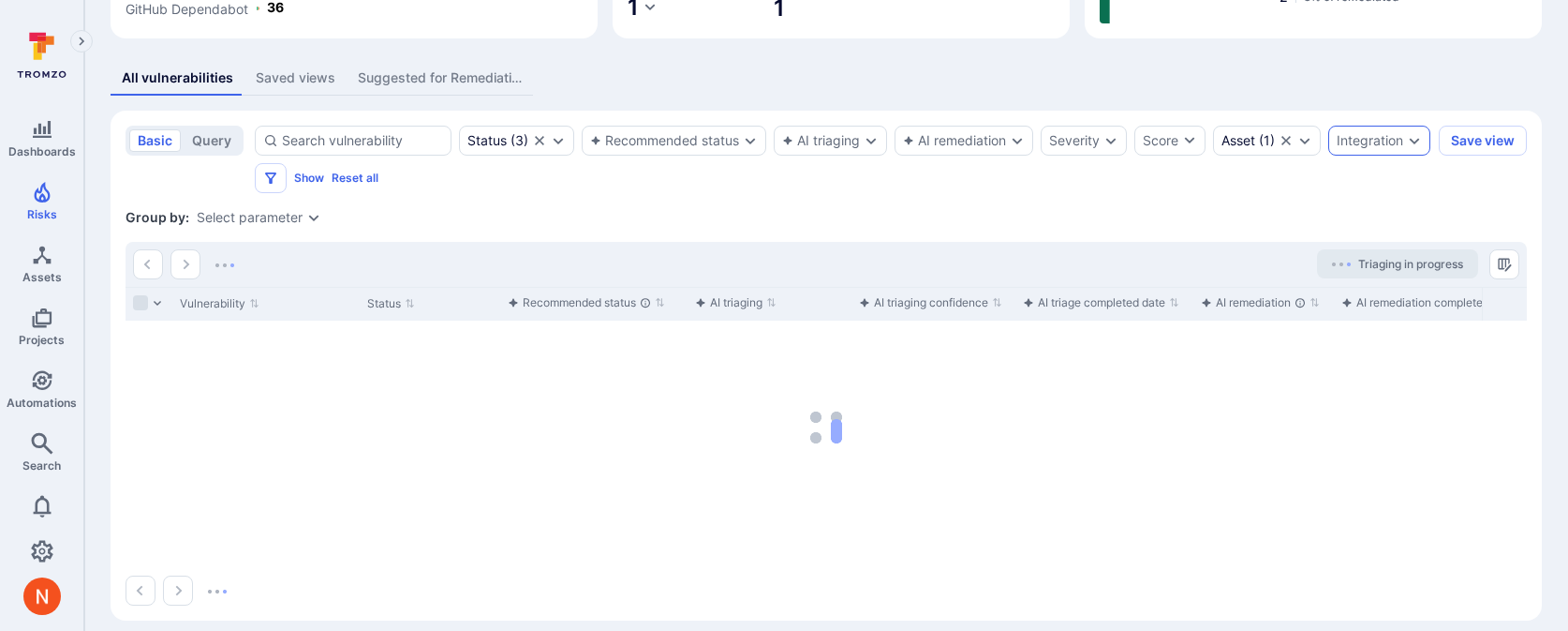
click at [1337, 148] on div "Integration" at bounding box center [1370, 141] width 67 height 15
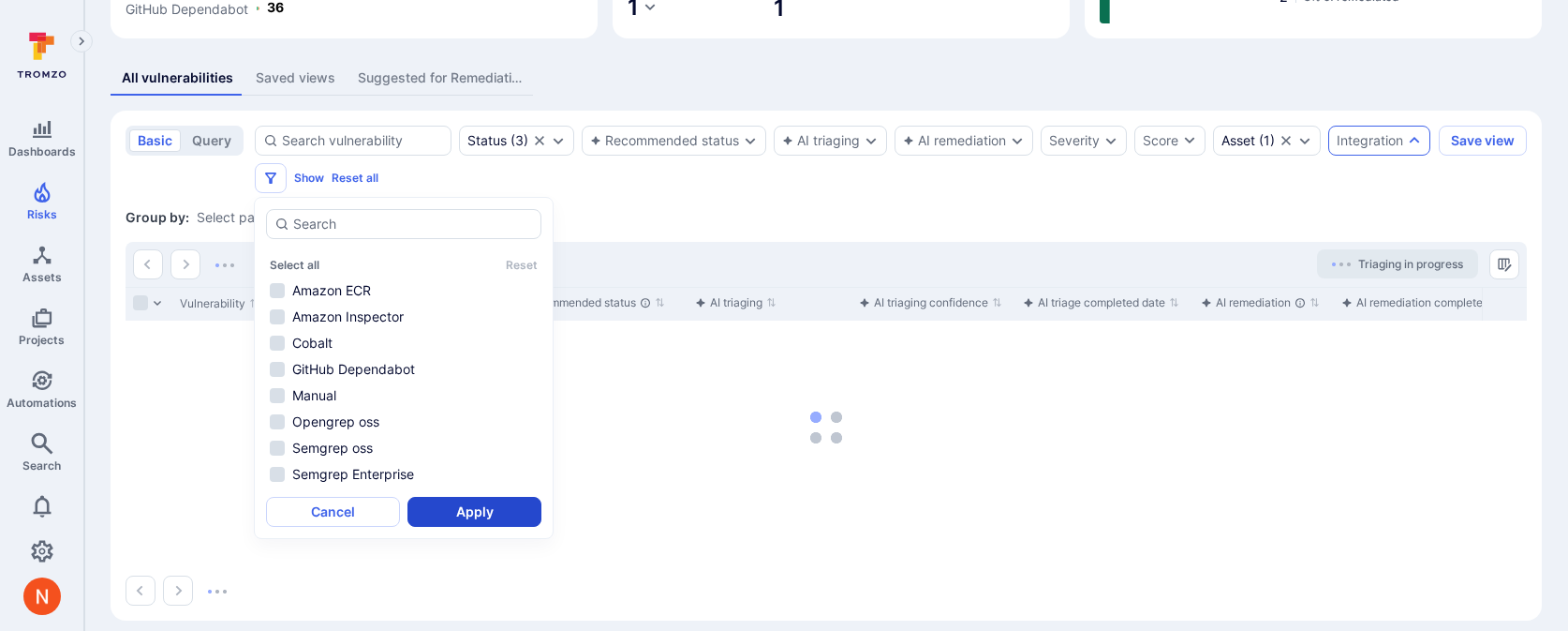
click at [408, 369] on li "GitHub Dependabot" at bounding box center [403, 369] width 275 height 23
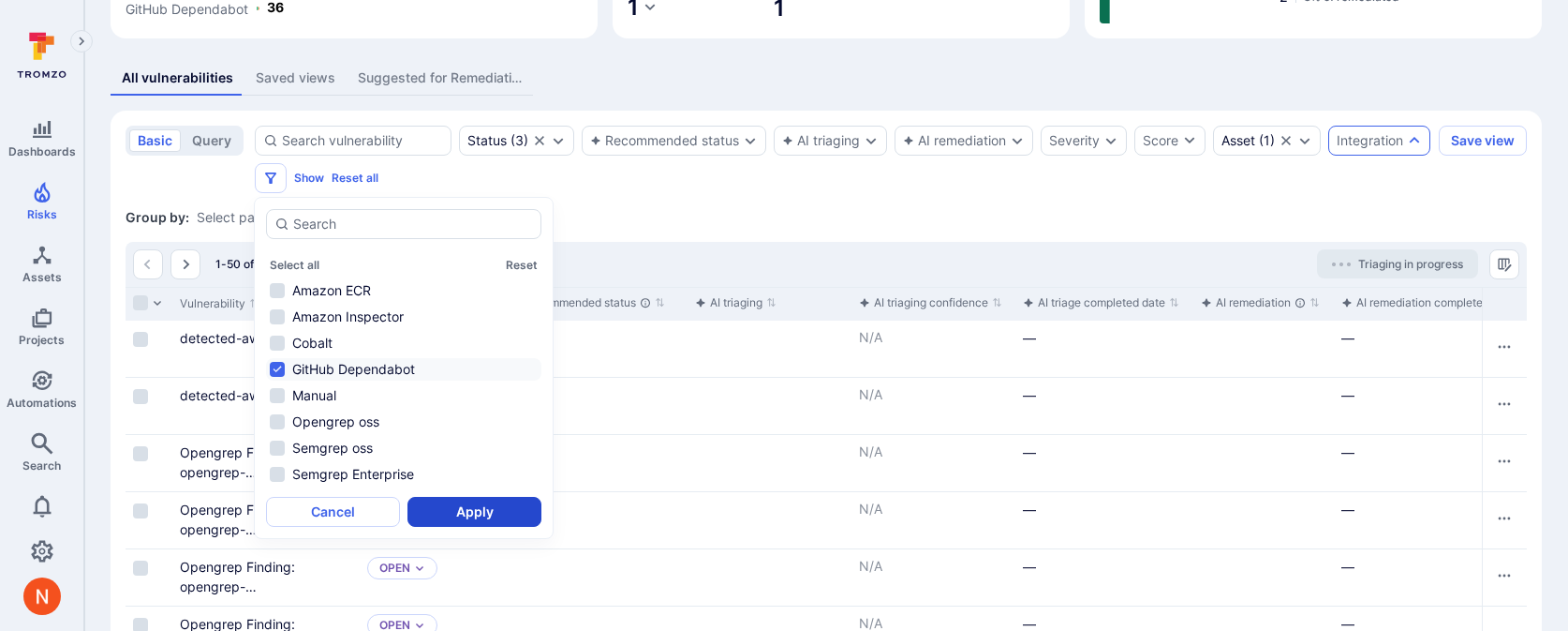
click at [466, 510] on button "Apply" at bounding box center [474, 512] width 134 height 30
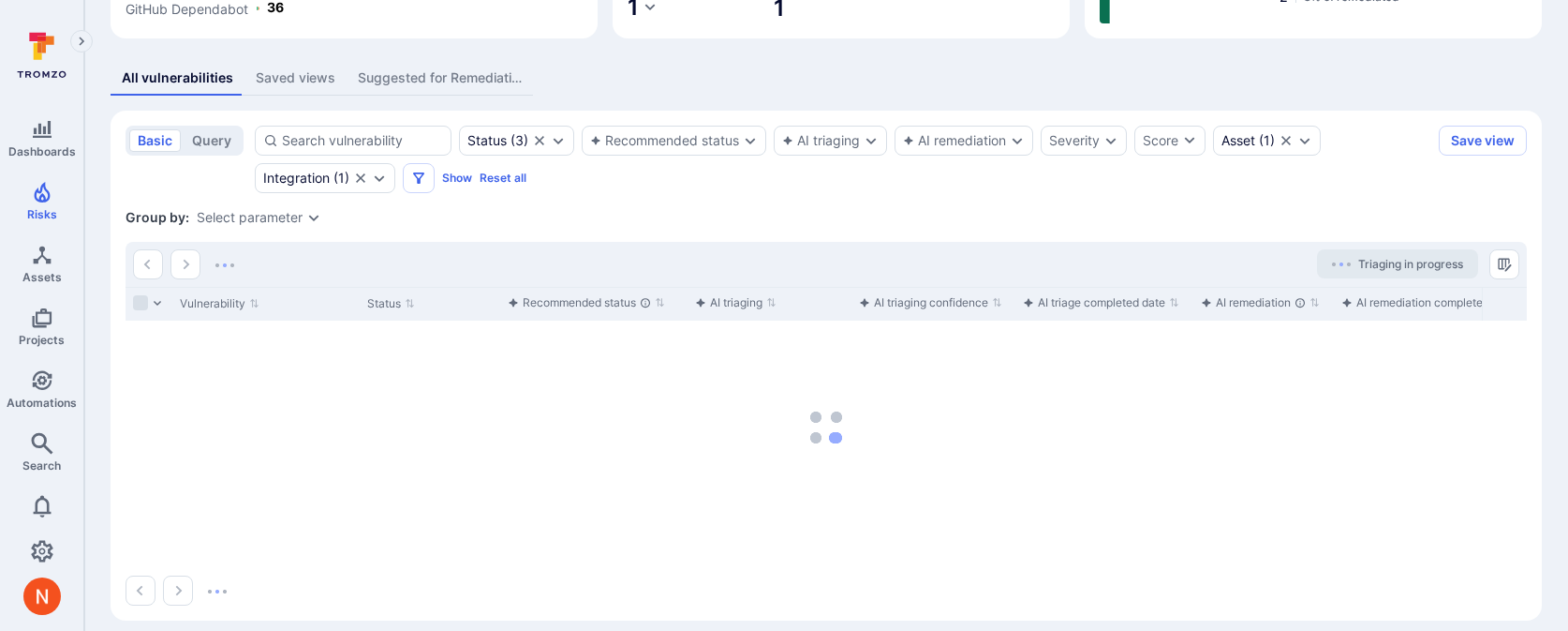
click at [293, 220] on div "Select parameter" at bounding box center [249, 218] width 106 height 15
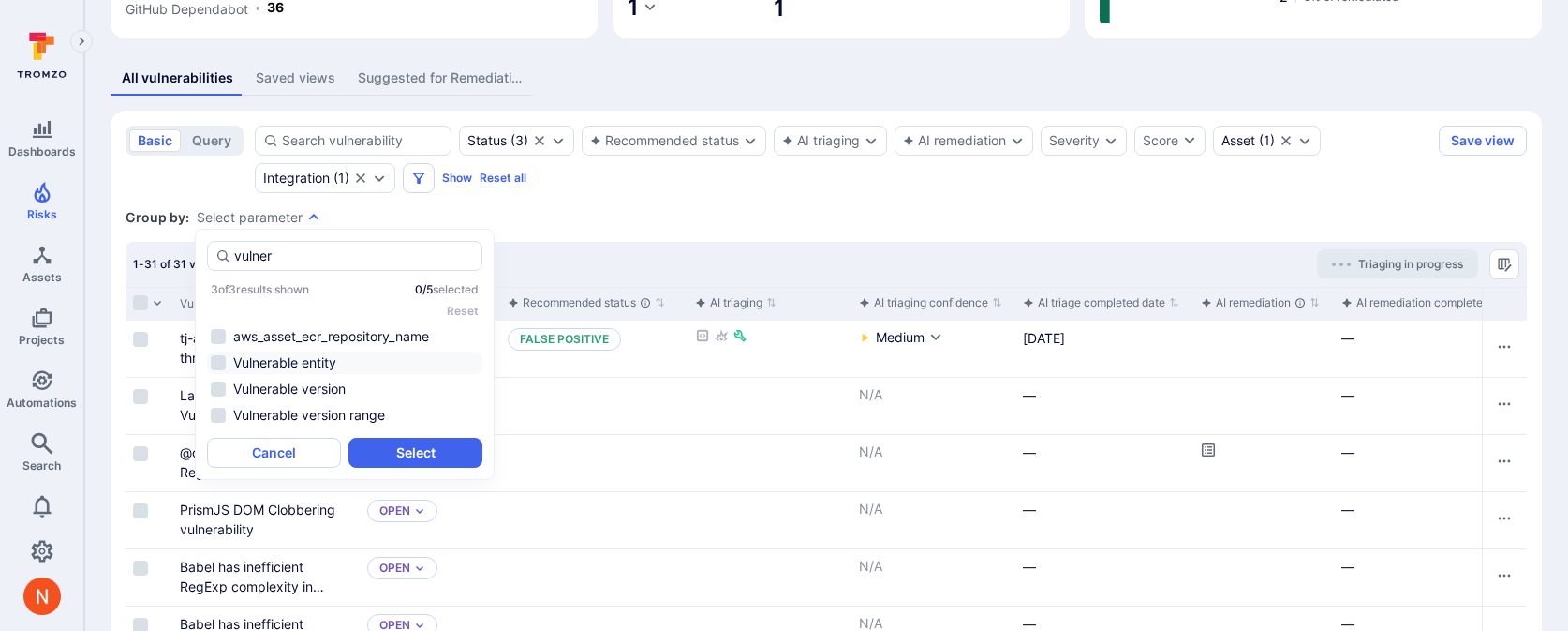
click at [333, 359] on li "Vulnerable entity" at bounding box center [344, 363] width 275 height 23
type input "vulner"
click at [397, 448] on button "Select" at bounding box center [415, 453] width 134 height 30
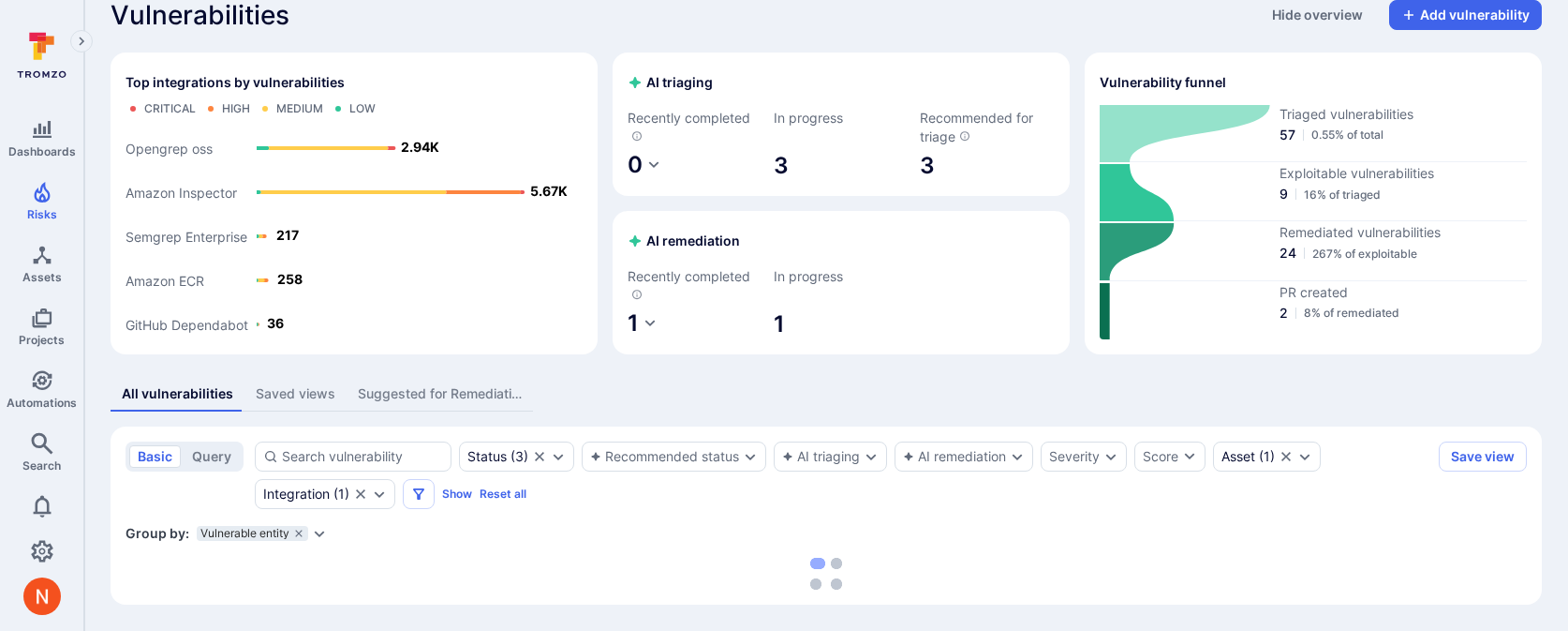
scroll to position [27, 0]
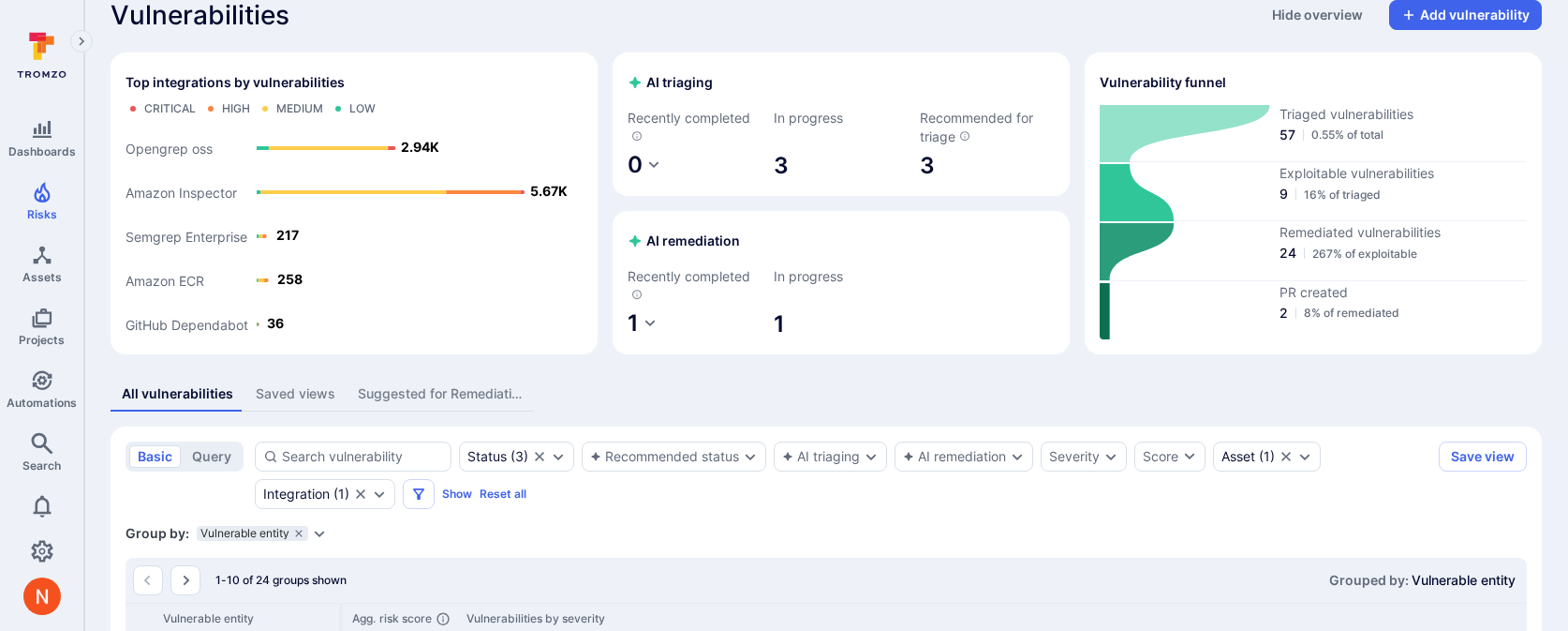
click at [318, 533] on icon "Expand dropdown" at bounding box center [320, 533] width 15 height 15
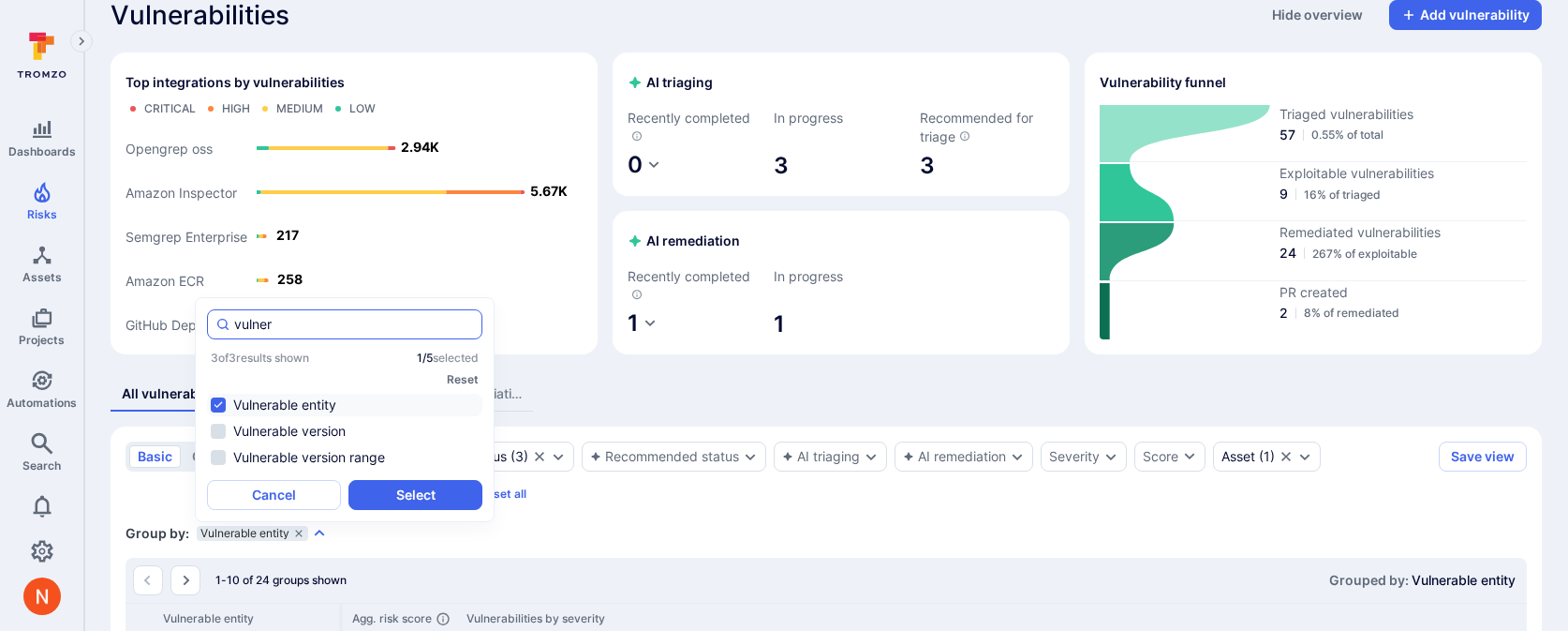
click at [300, 328] on input "vulner" at bounding box center [354, 325] width 240 height 19
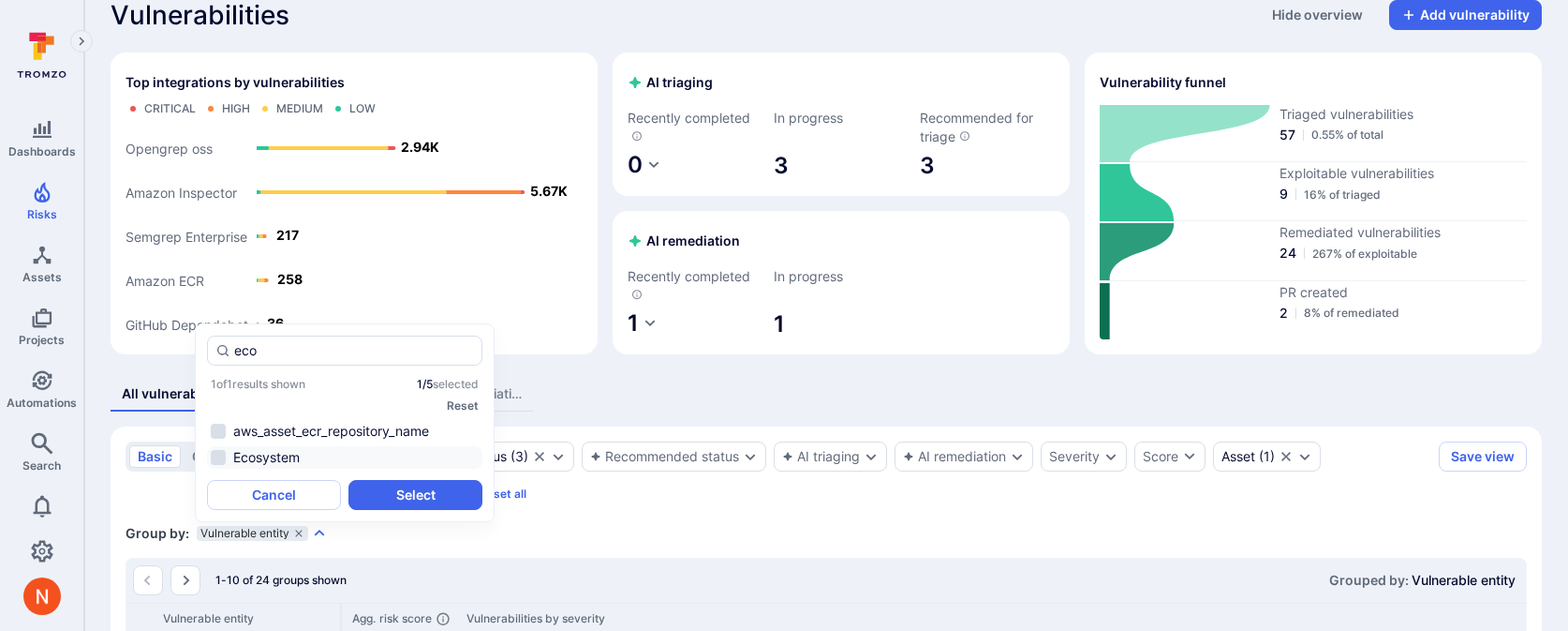
click at [296, 459] on li "Ecosystem" at bounding box center [344, 458] width 275 height 23
type input "eco"
click at [379, 486] on button "Select" at bounding box center [415, 495] width 134 height 30
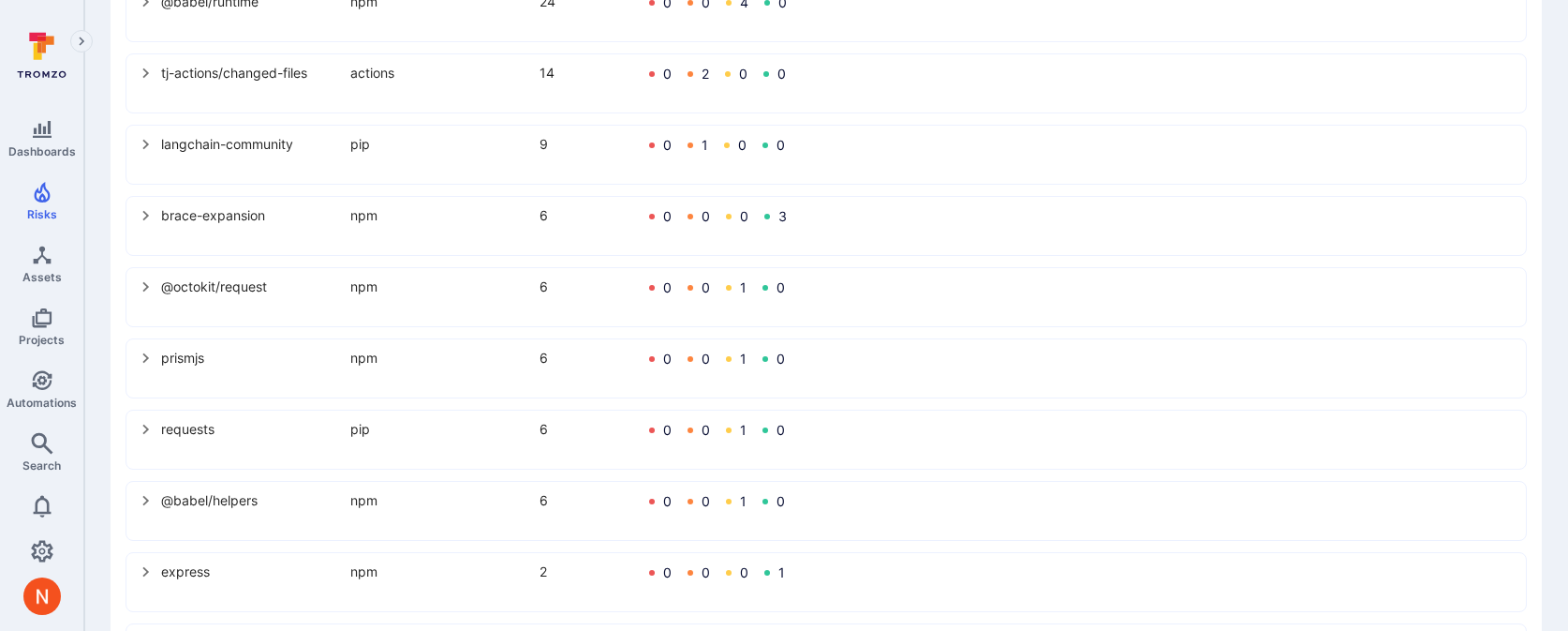
scroll to position [702, 0]
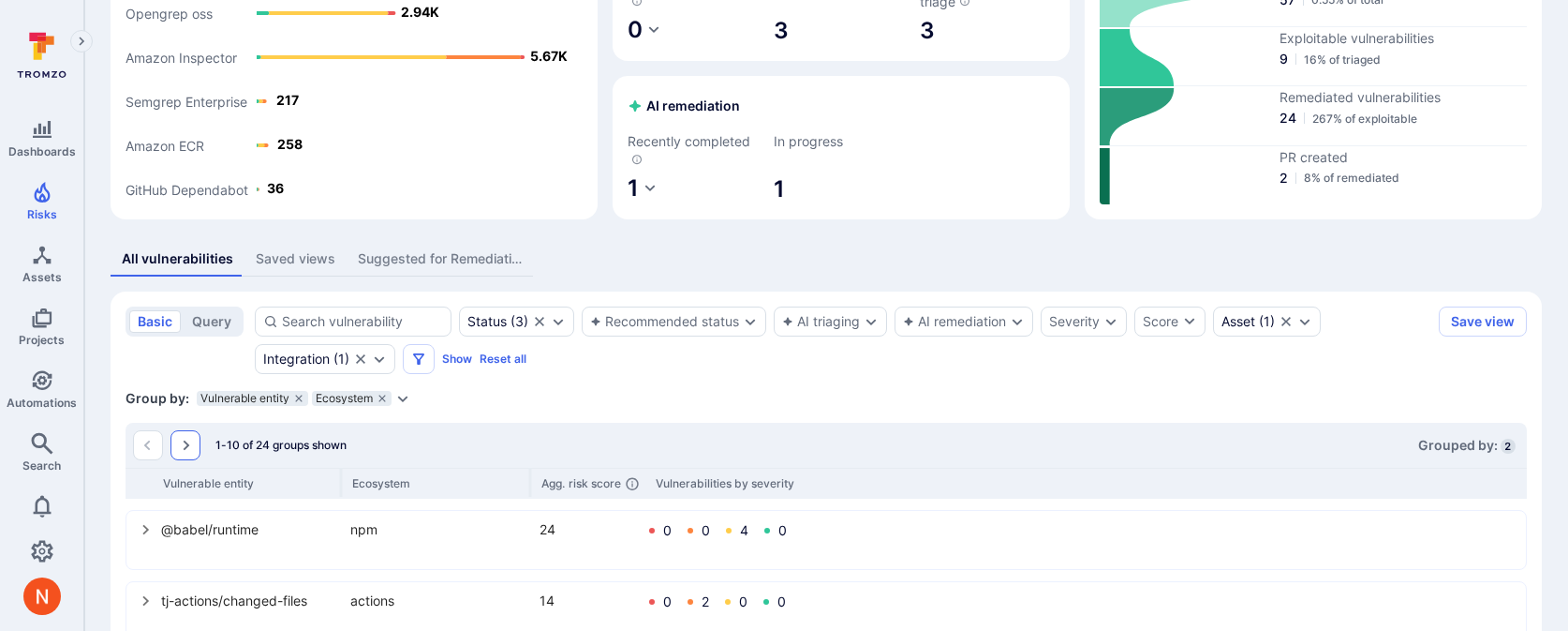
click at [188, 443] on icon "Go to the next page" at bounding box center [186, 445] width 15 height 15
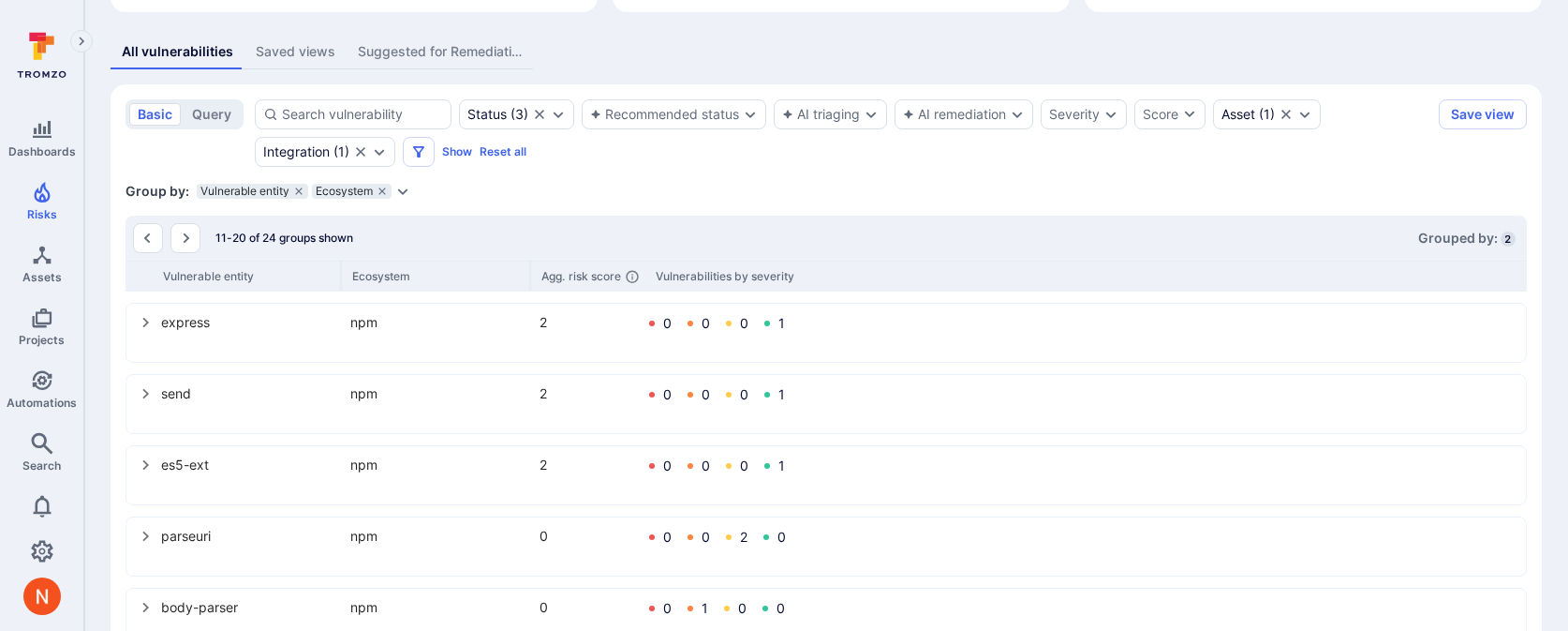
scroll to position [342, 0]
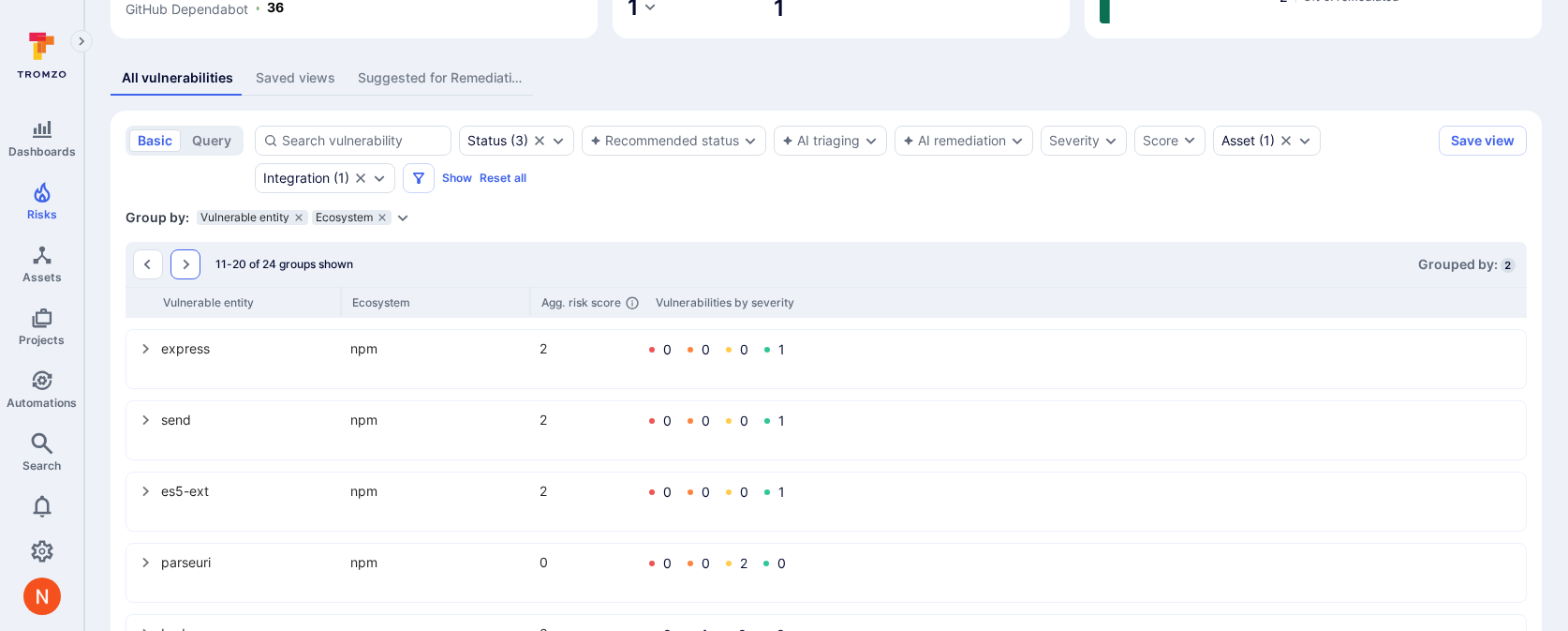
click at [191, 268] on icon "Go to the next page" at bounding box center [186, 265] width 15 height 15
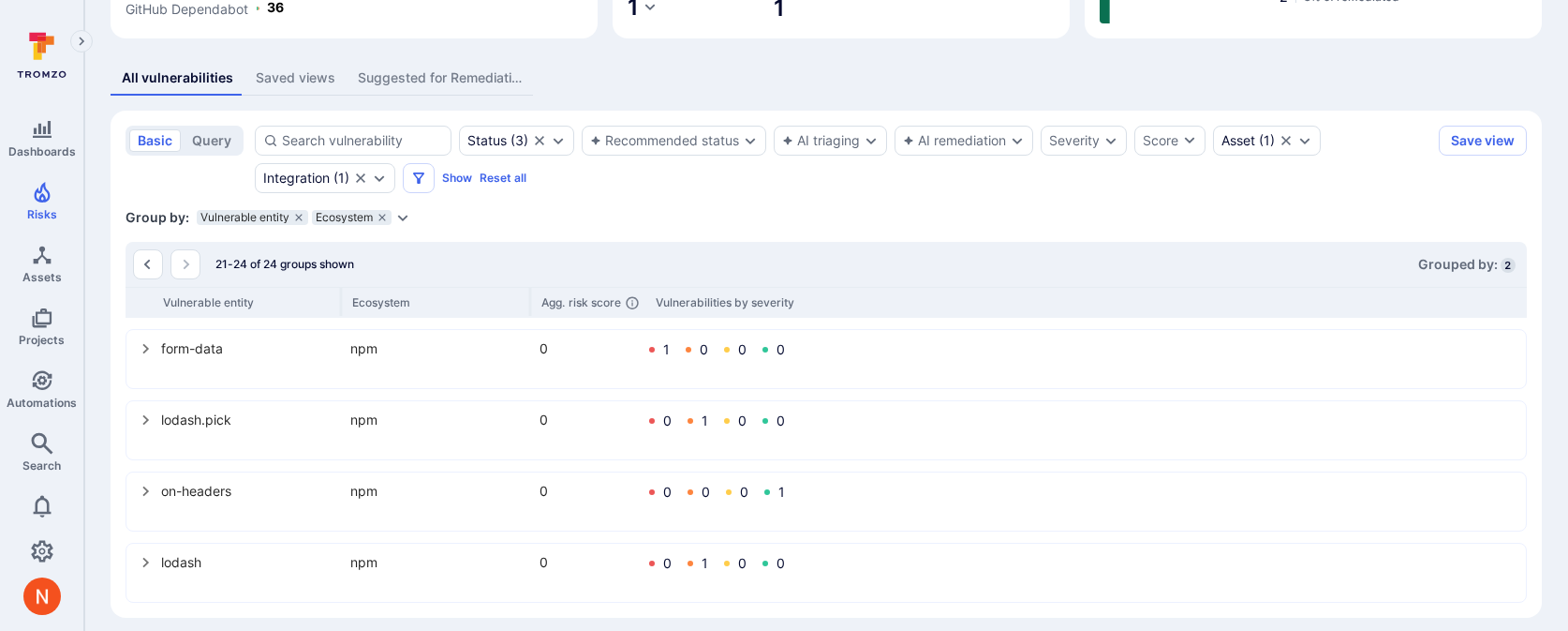
scroll to position [355, 0]
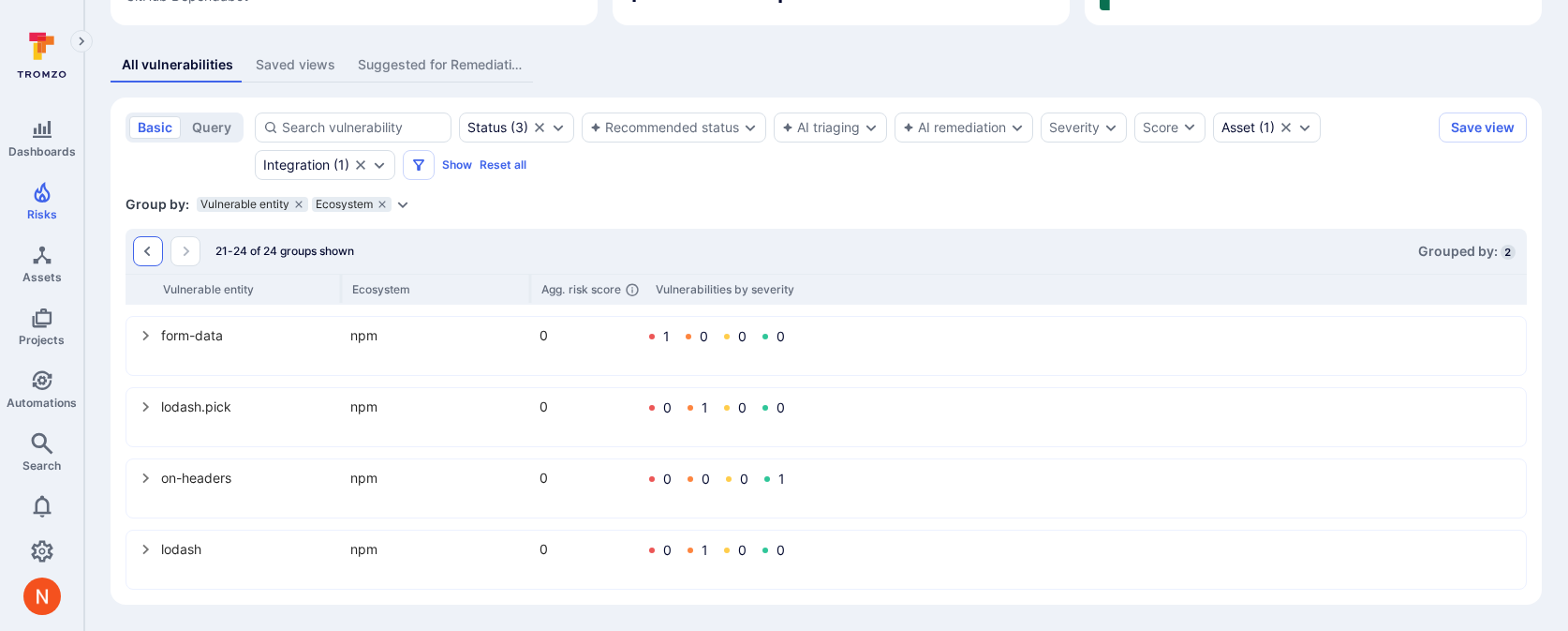
click at [136, 247] on button "Go to the previous page" at bounding box center [148, 251] width 30 height 30
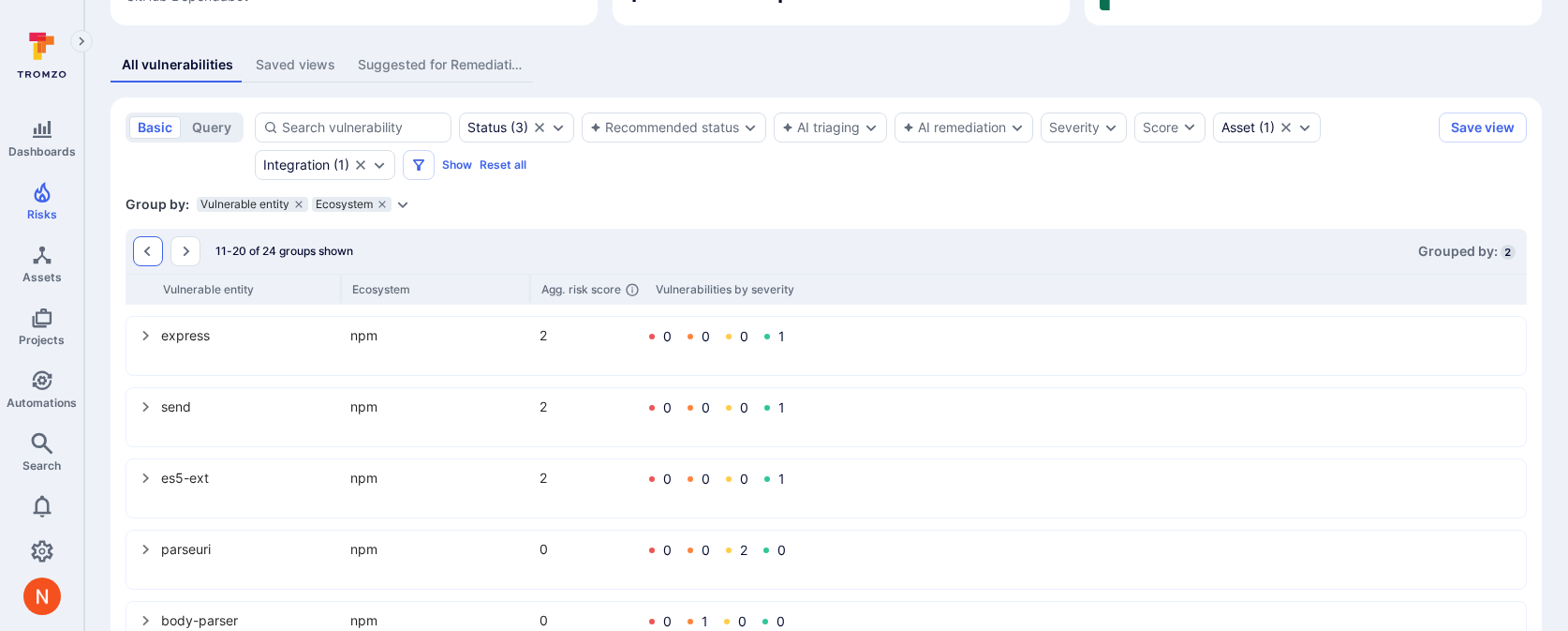
click at [147, 253] on icon "Go to the previous page" at bounding box center [147, 251] width 7 height 10
click at [423, 166] on icon "Filters" at bounding box center [419, 165] width 15 height 15
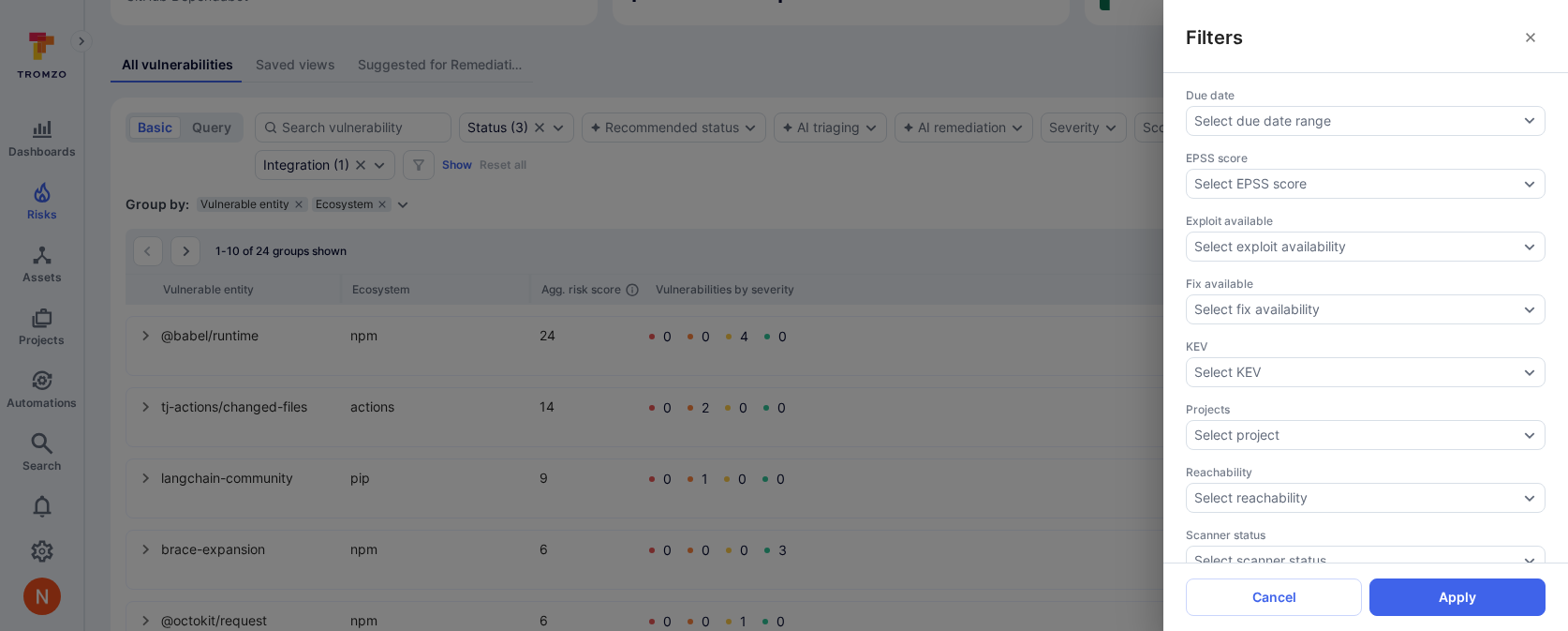
scroll to position [422, 0]
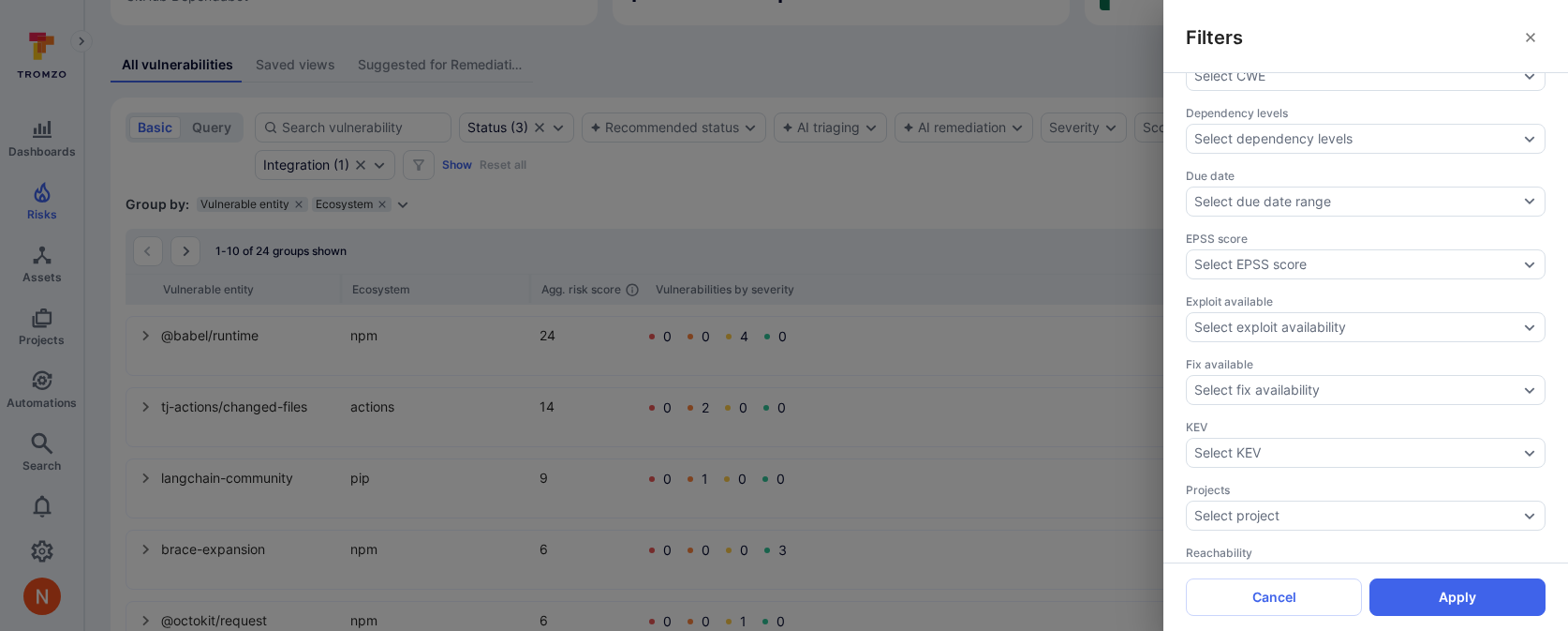
click at [579, 188] on div "Filters Triaging confidence Select triaging confidence Assignee Select assignee…" at bounding box center [784, 315] width 1568 height 631
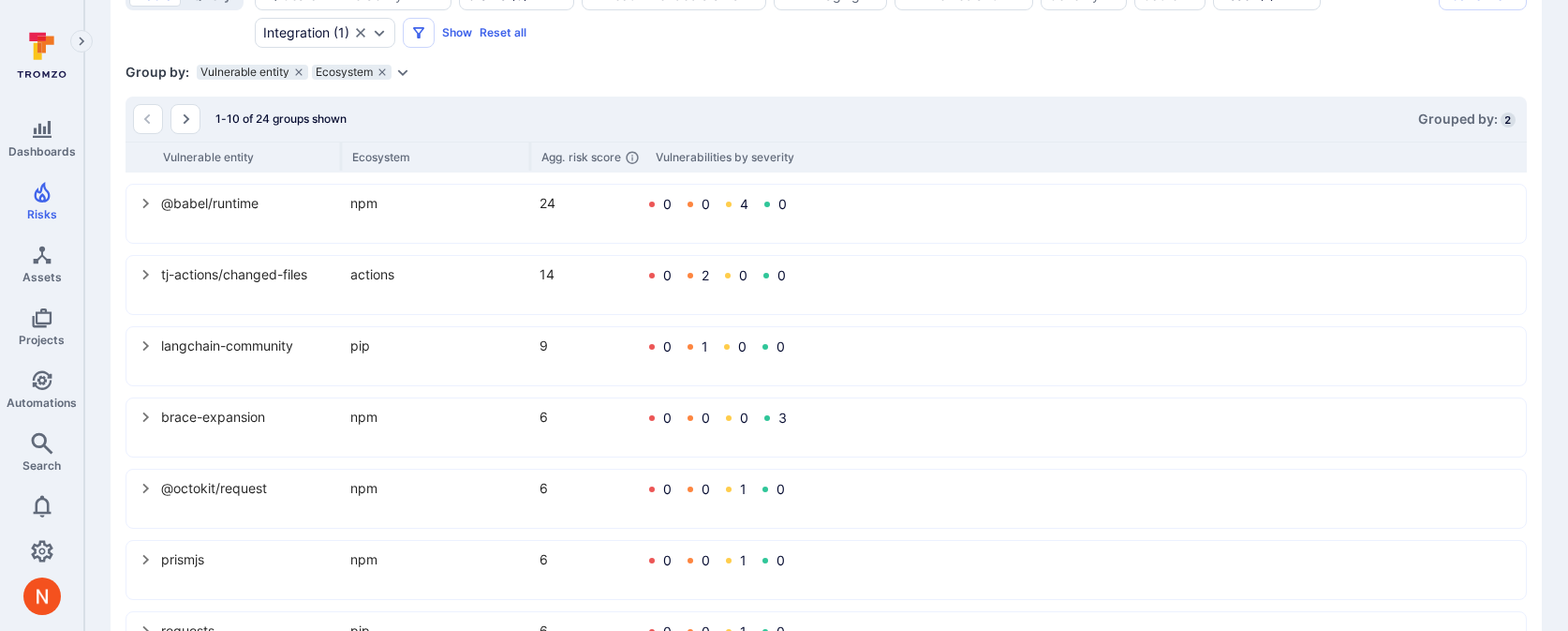
scroll to position [485, 0]
click at [139, 339] on button "select group" at bounding box center [147, 347] width 30 height 30
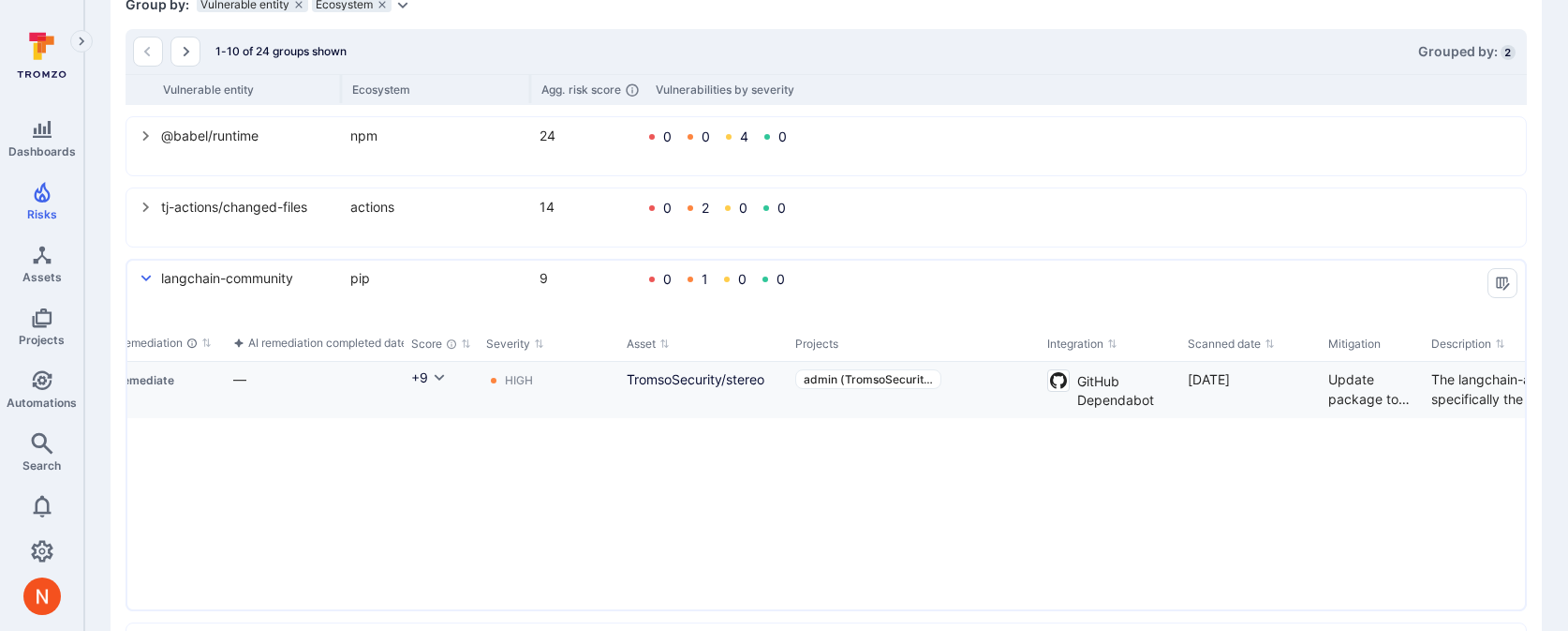
scroll to position [0, 1365]
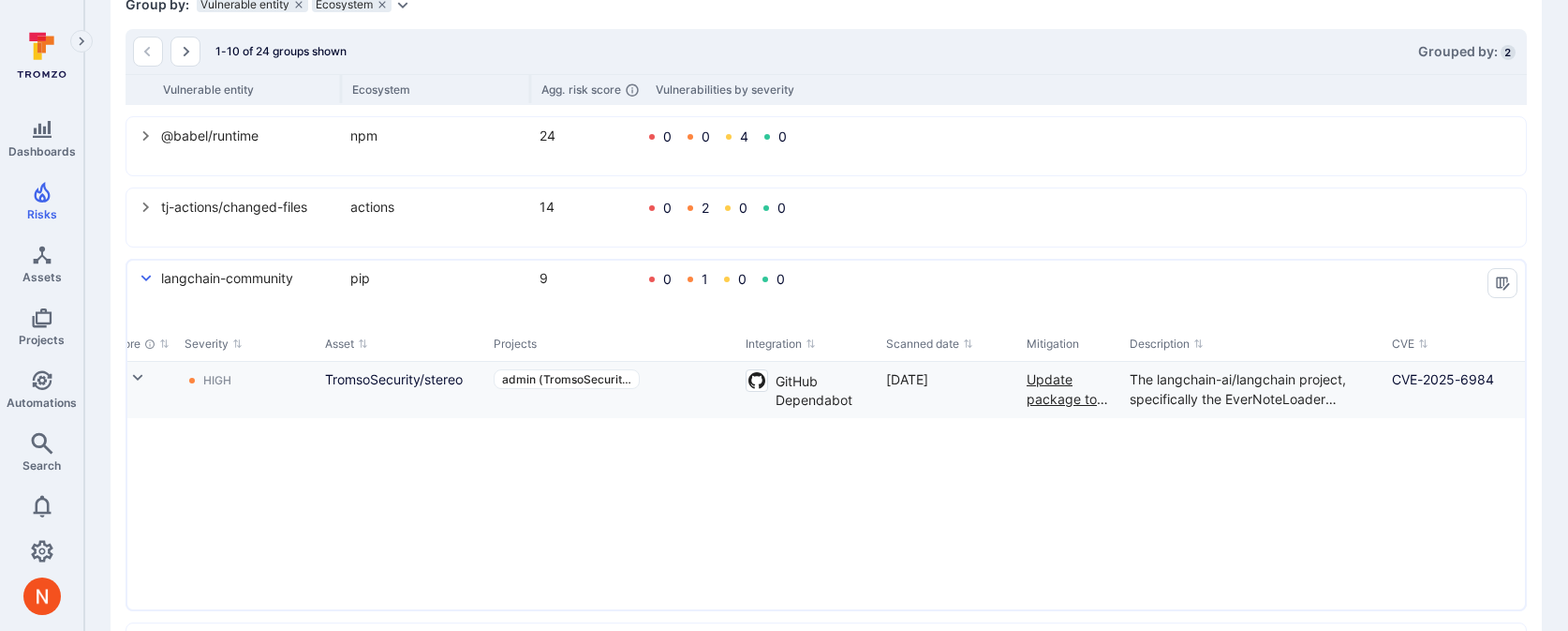
click at [1055, 402] on div "Update package to the 0.3.27 version." at bounding box center [1070, 388] width 88 height 39
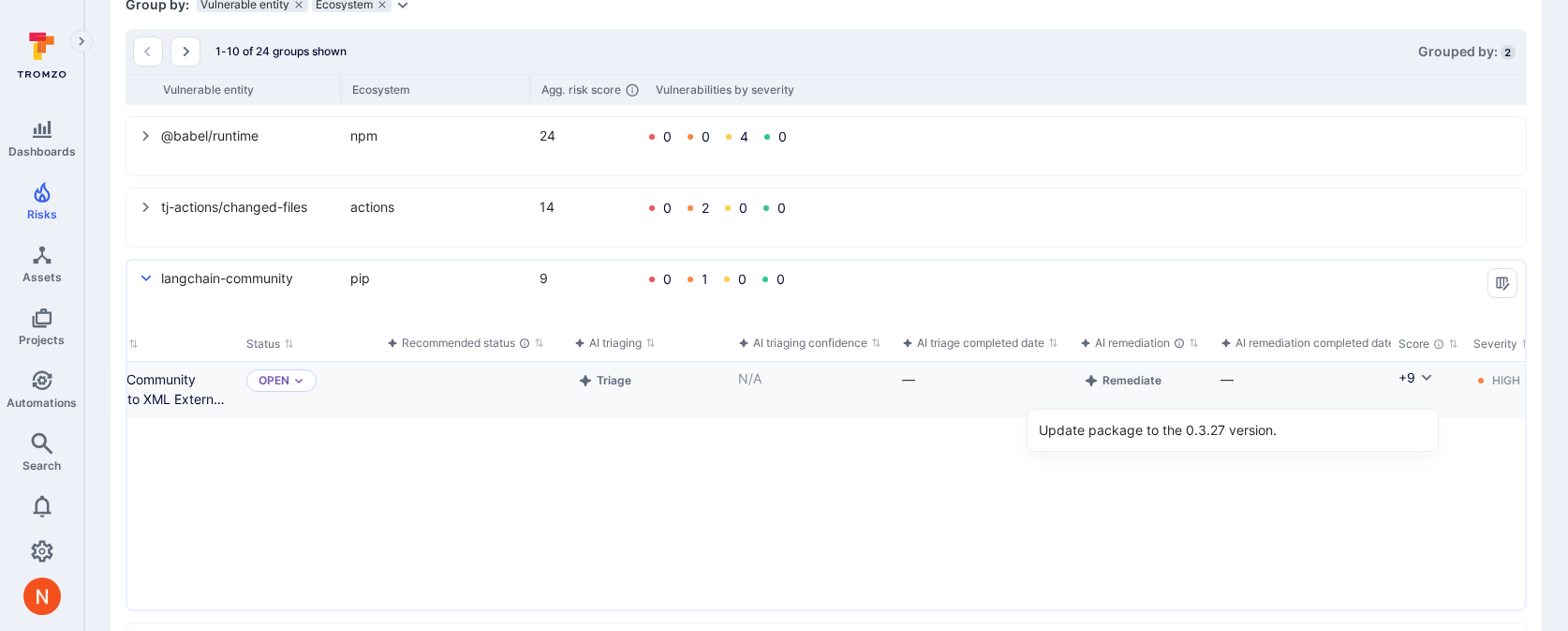
scroll to position [0, 0]
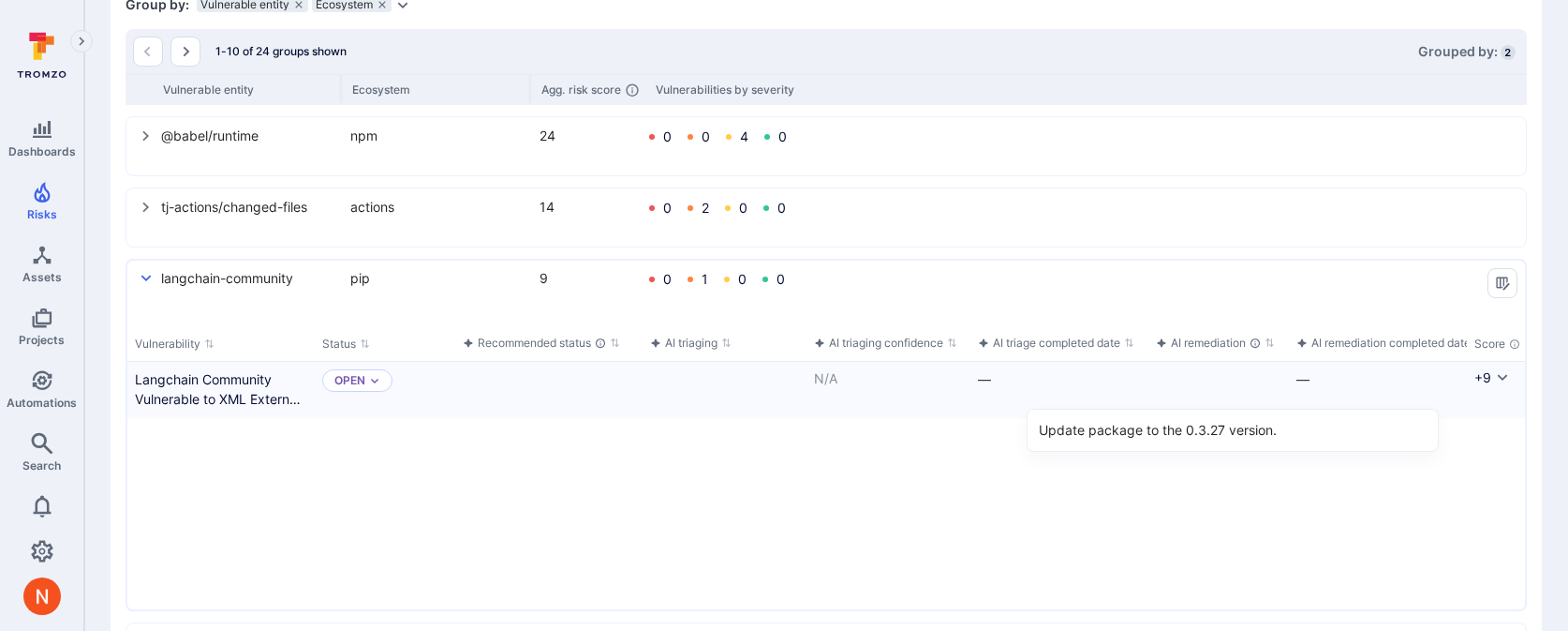
click at [665, 10] on div "Group by: Vulnerable entity Ecosystem Select parameter" at bounding box center [826, 5] width 1401 height 19
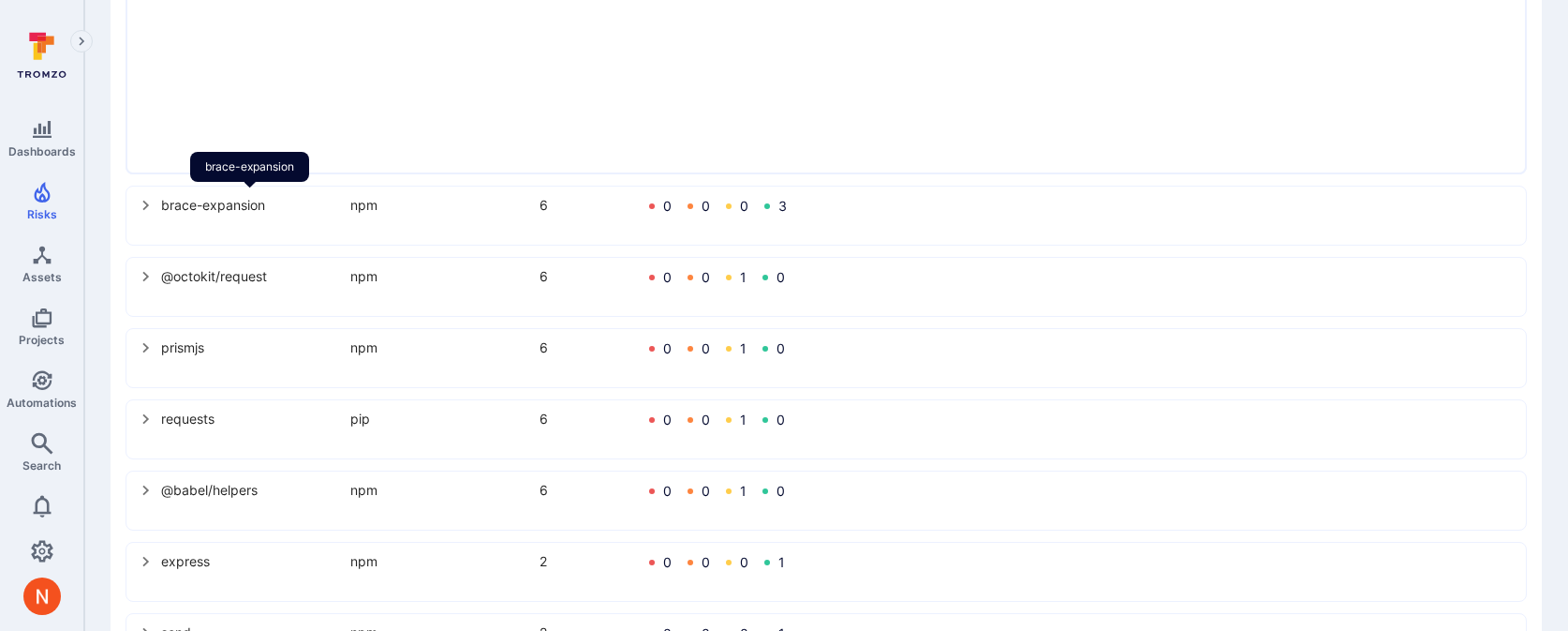
scroll to position [1075, 0]
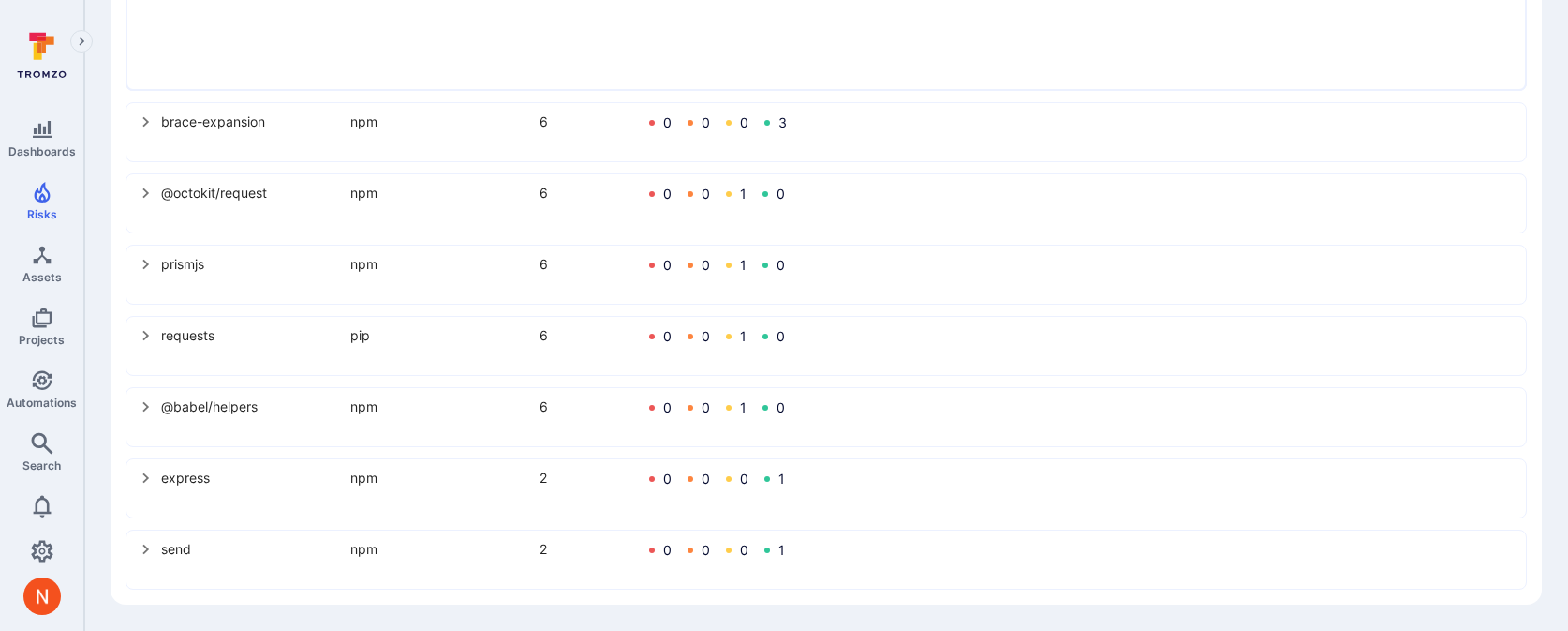
click at [164, 348] on div "requests pip 6 0 0 1 0" at bounding box center [826, 345] width 1398 height 56
click at [145, 328] on icon "select group" at bounding box center [147, 336] width 15 height 15
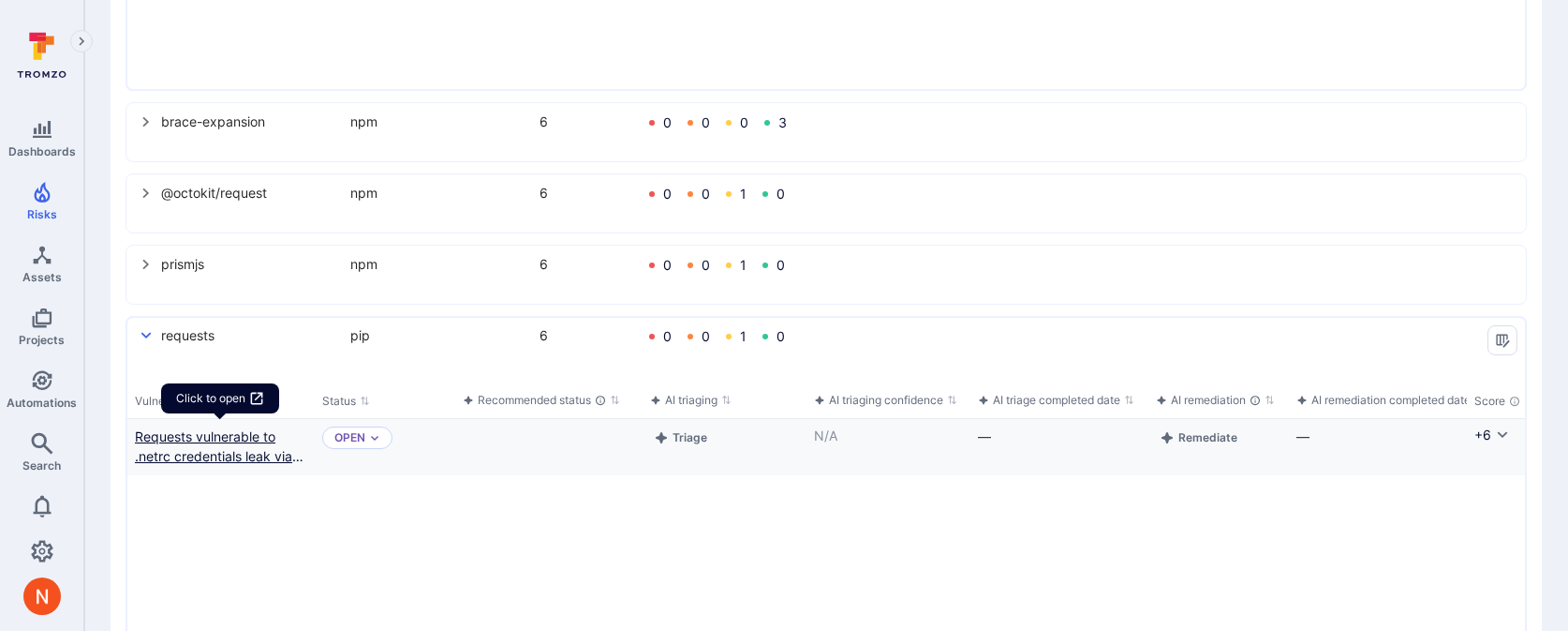
scroll to position [0, 1365]
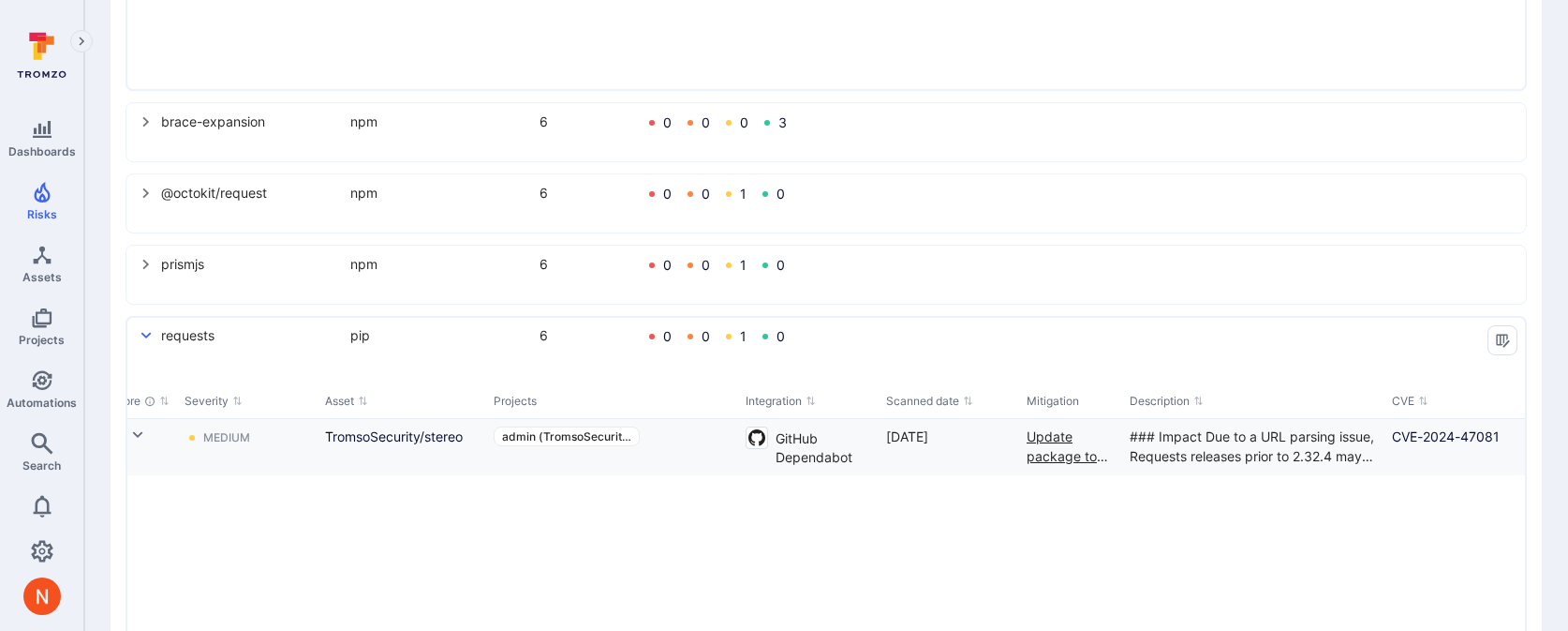
click at [1067, 457] on div "Update package to the 2.32.4 version." at bounding box center [1070, 445] width 88 height 39
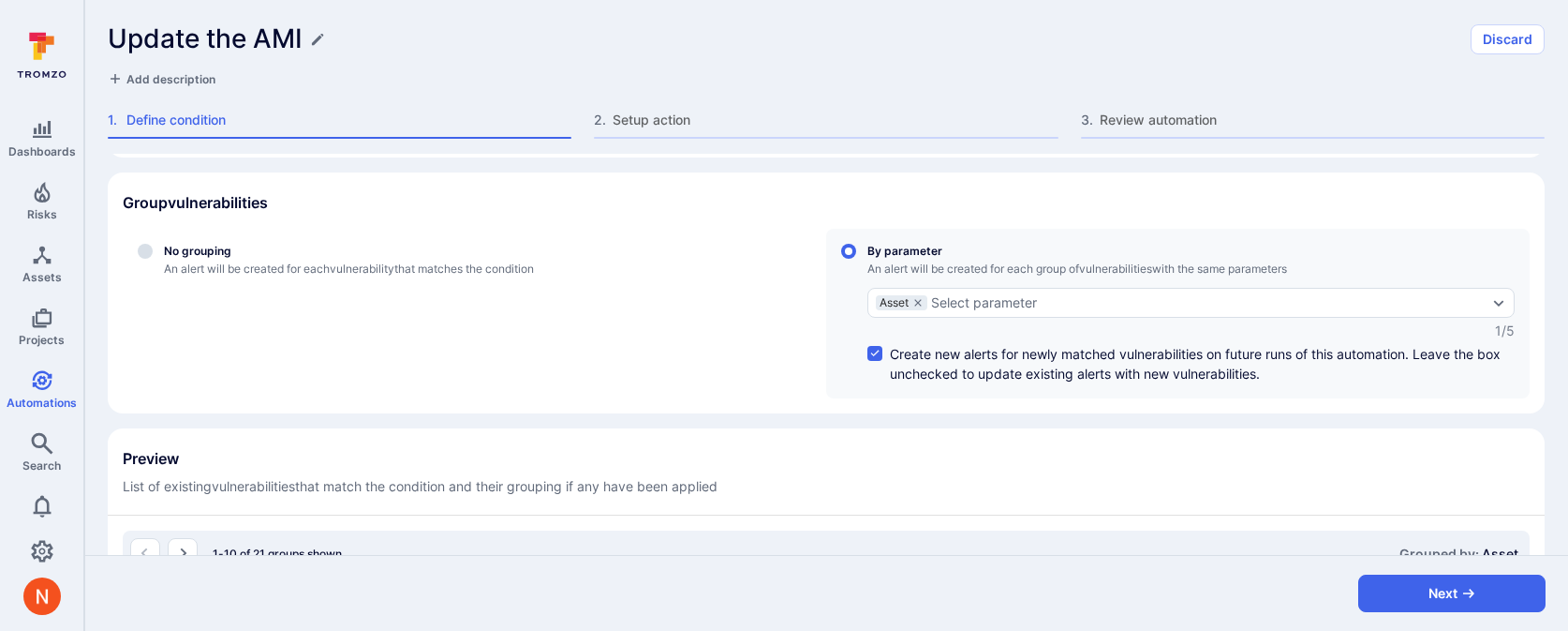
scroll to position [340, 0]
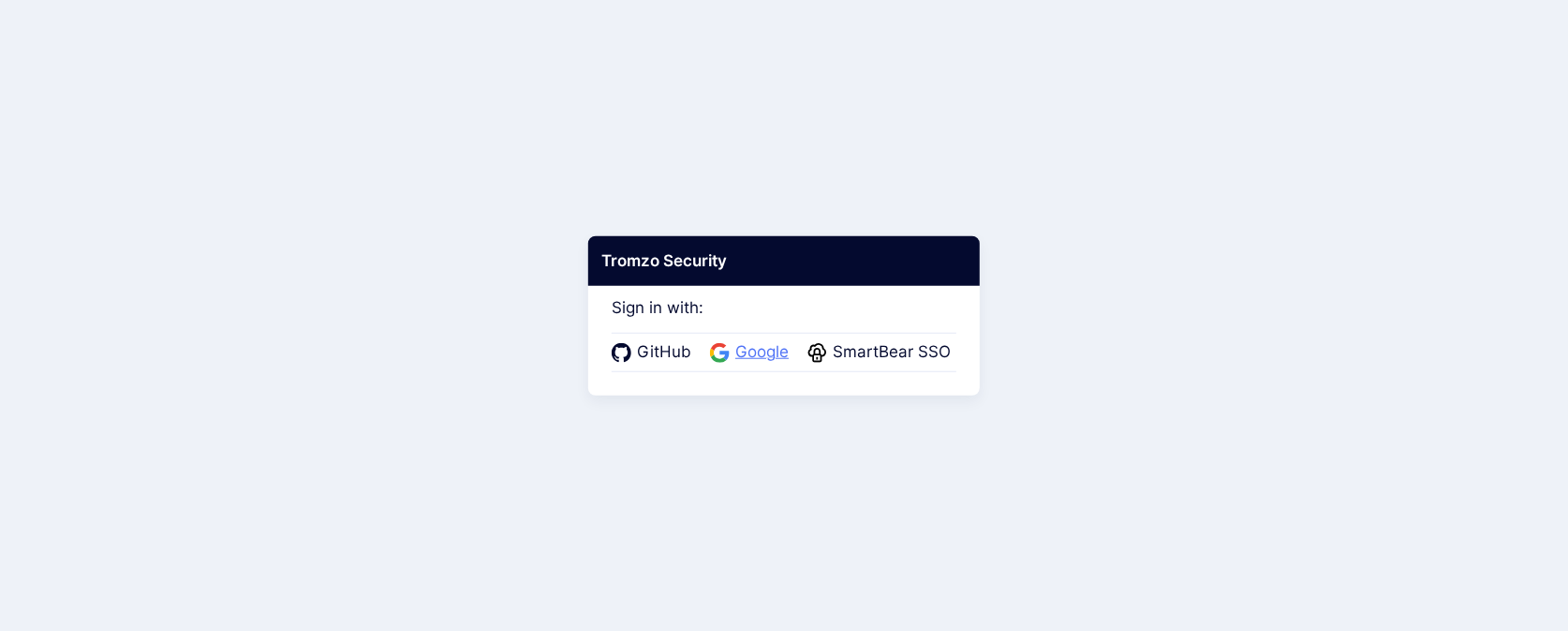
click at [788, 354] on span "Google" at bounding box center [762, 352] width 65 height 25
